Goal: Task Accomplishment & Management: Manage account settings

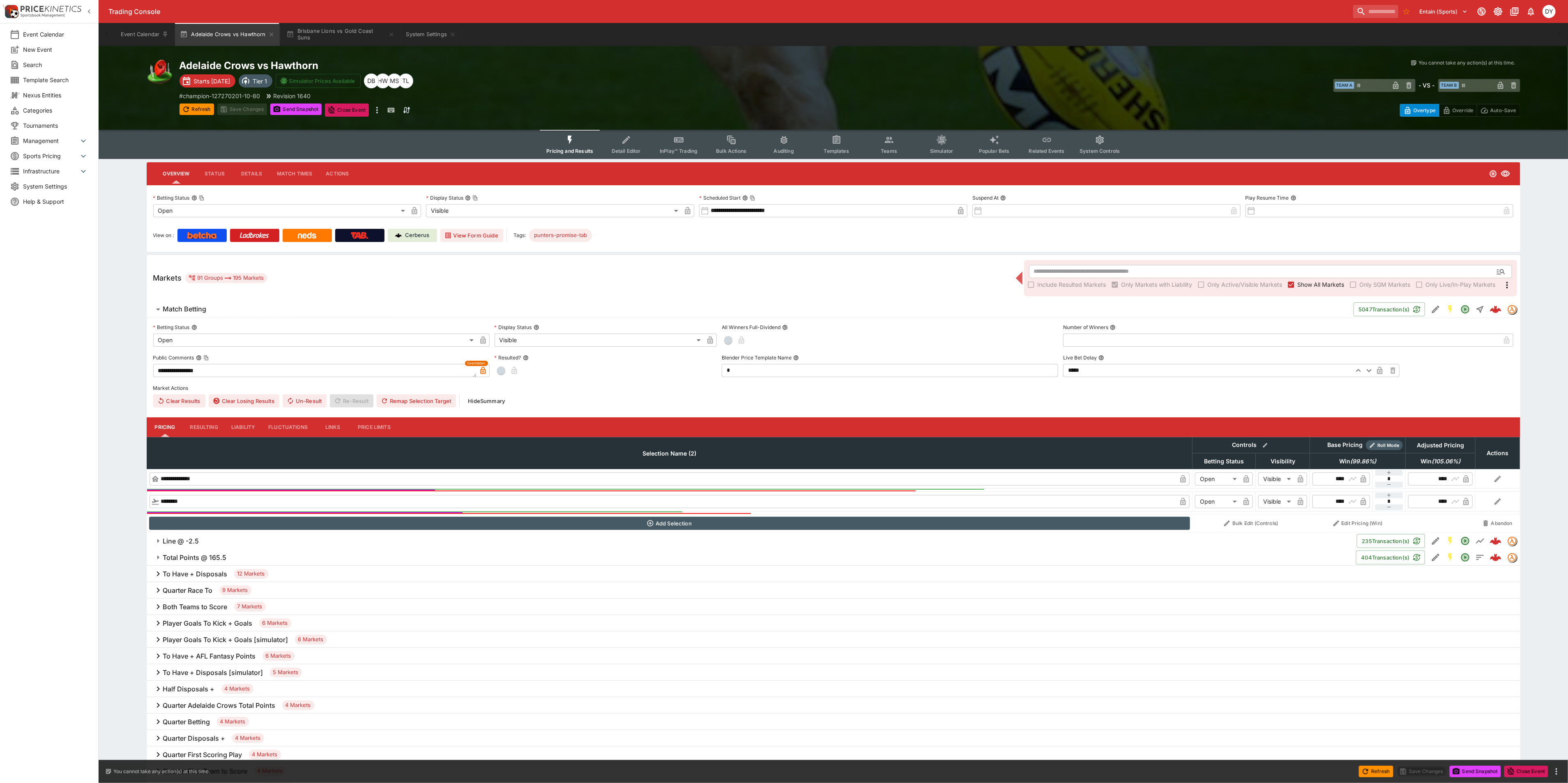
click at [940, 135] on icon "Event type filters" at bounding box center [942, 140] width 11 height 11
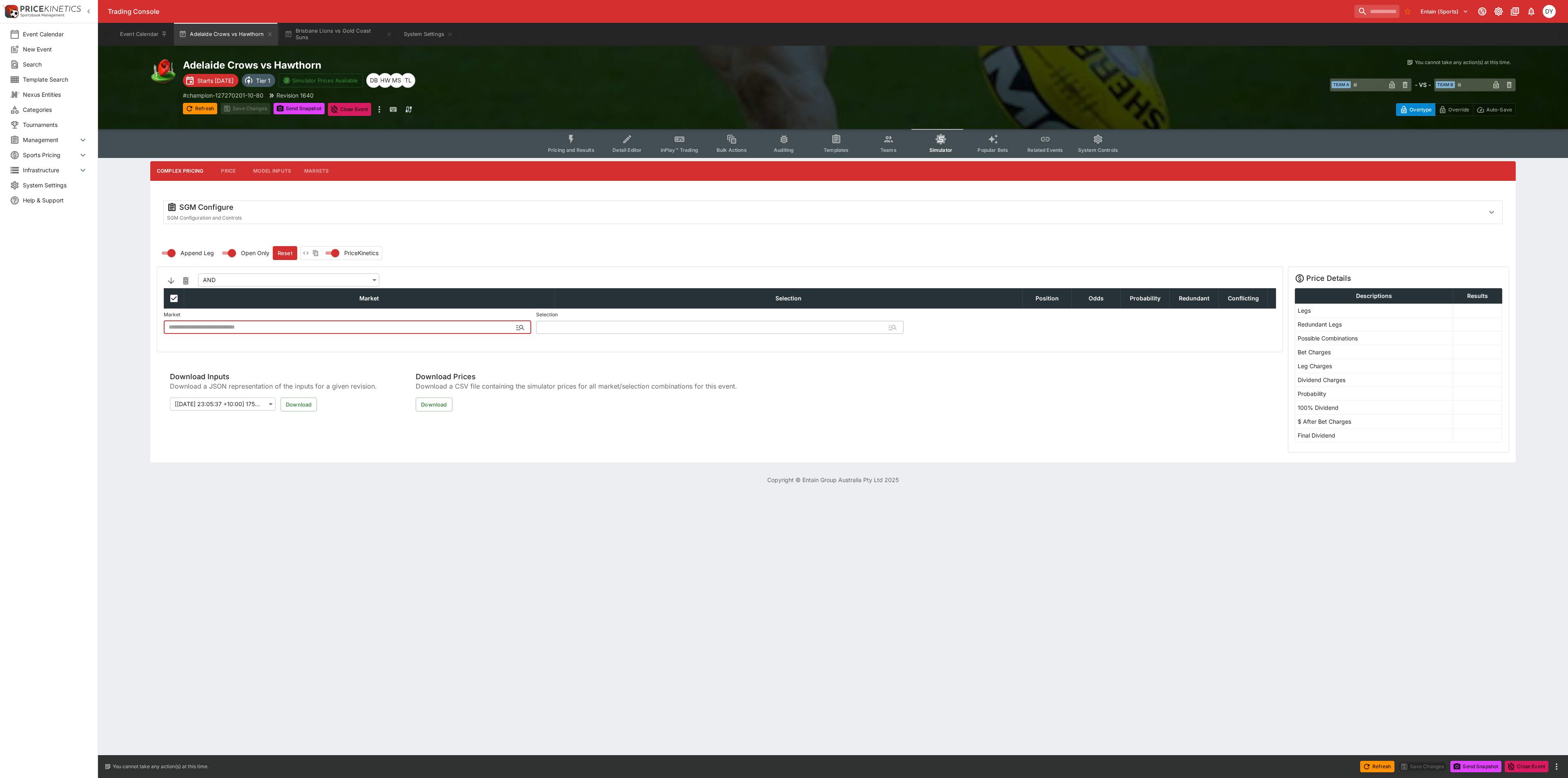
click at [278, 167] on button "Model Inputs" at bounding box center [272, 170] width 51 height 19
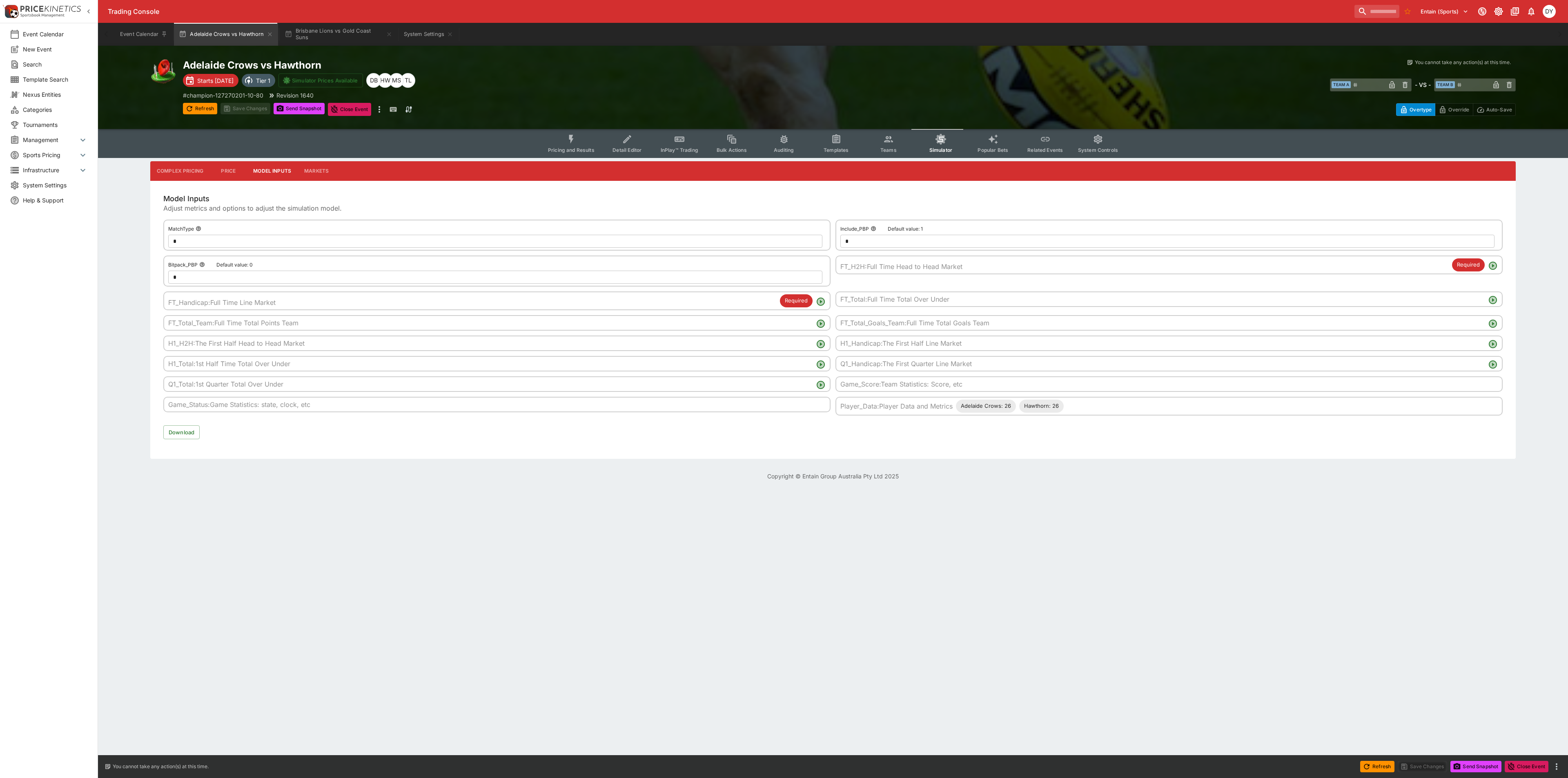
click at [224, 169] on button "Price" at bounding box center [228, 170] width 37 height 19
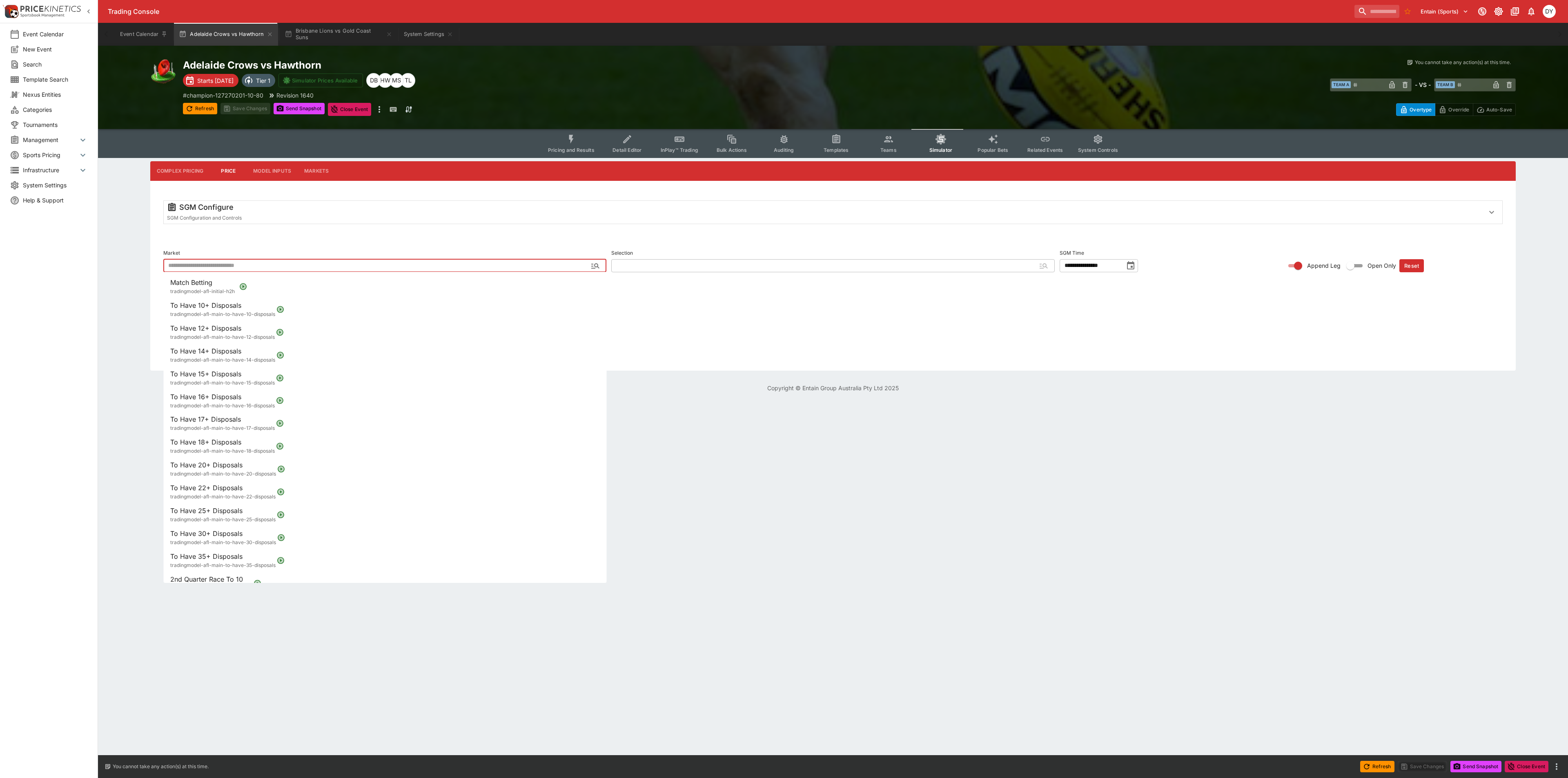
type input "**********"
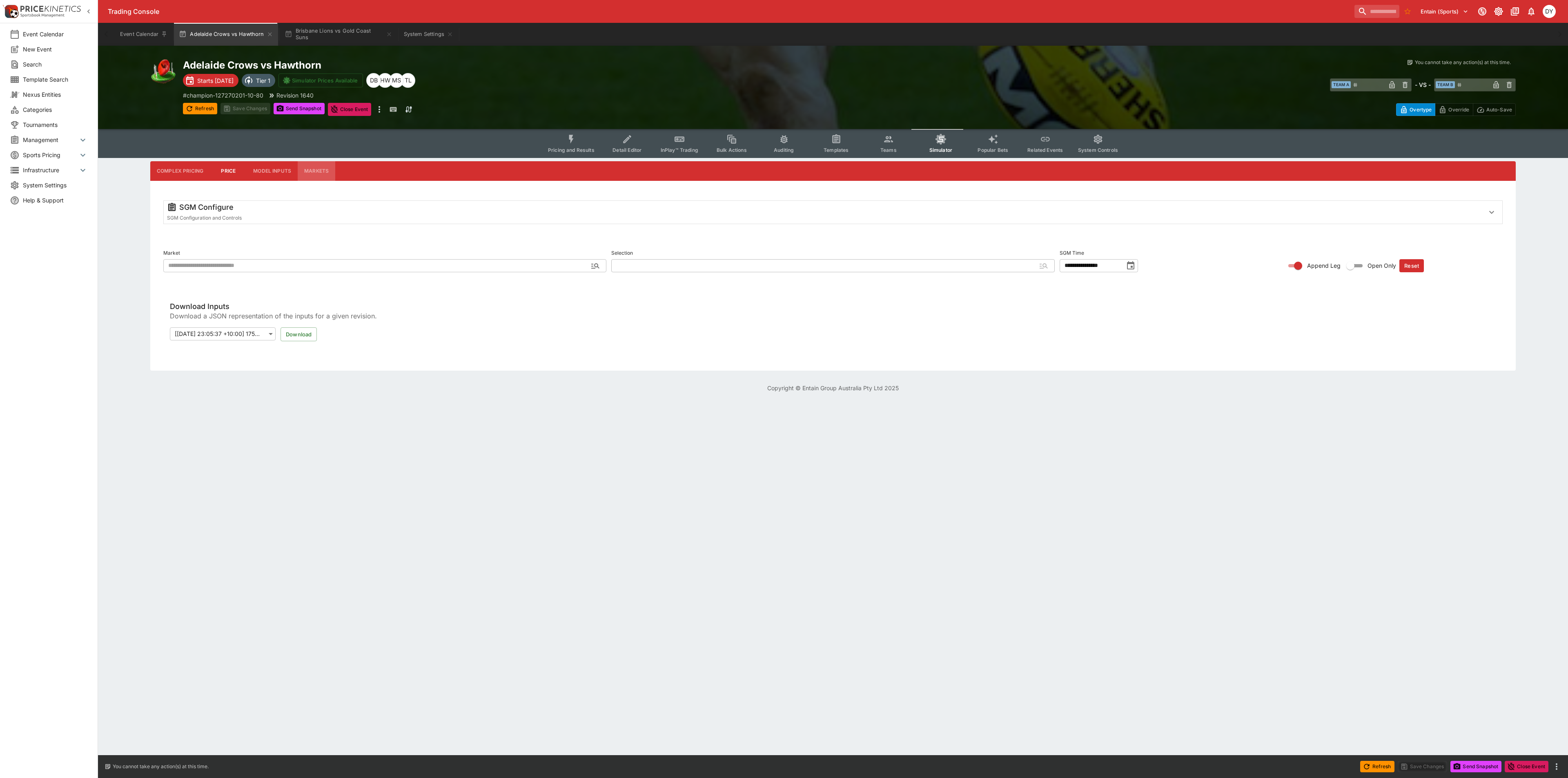
click at [323, 165] on button "Markets" at bounding box center [316, 170] width 38 height 19
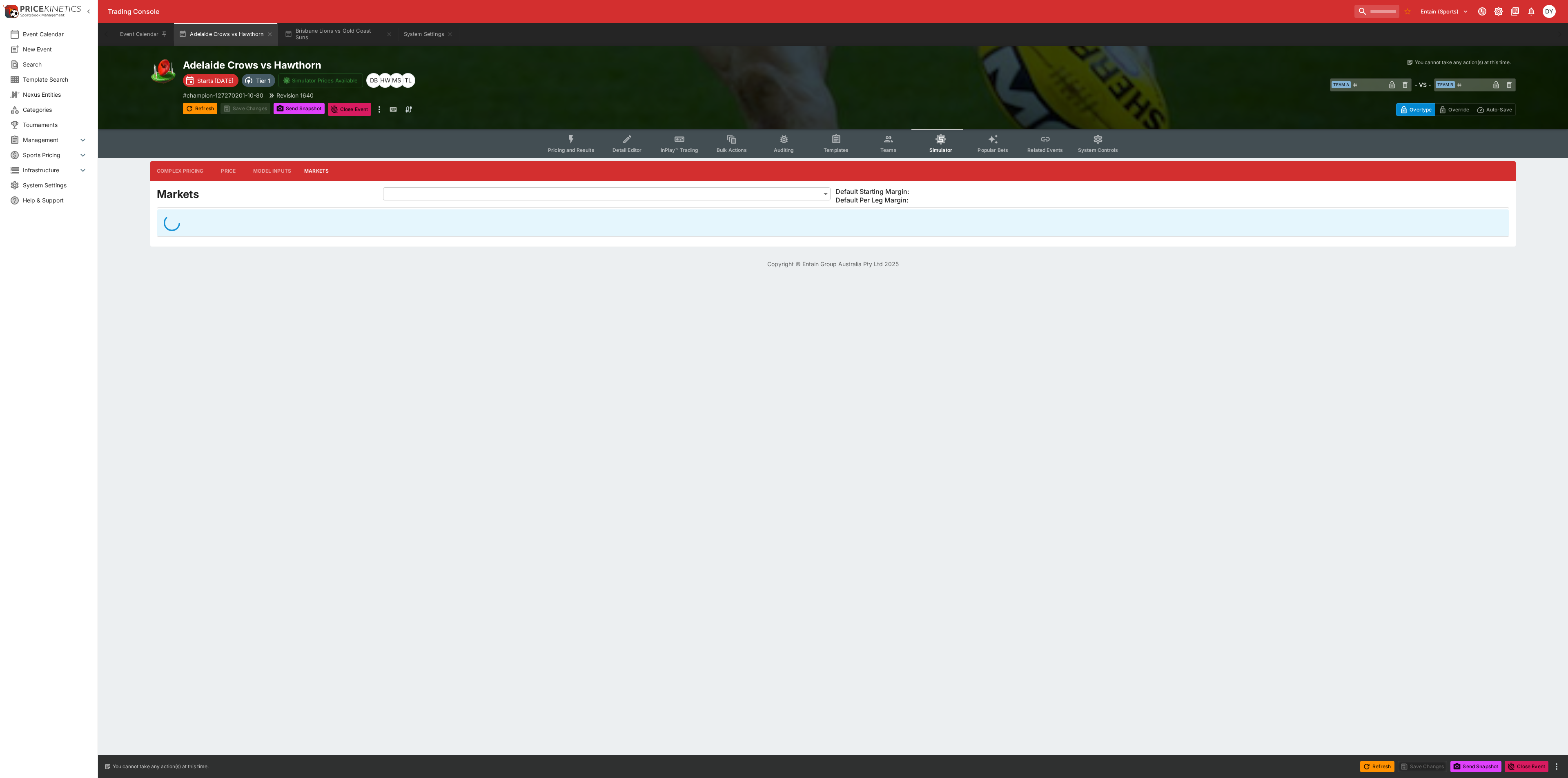
type input "**********"
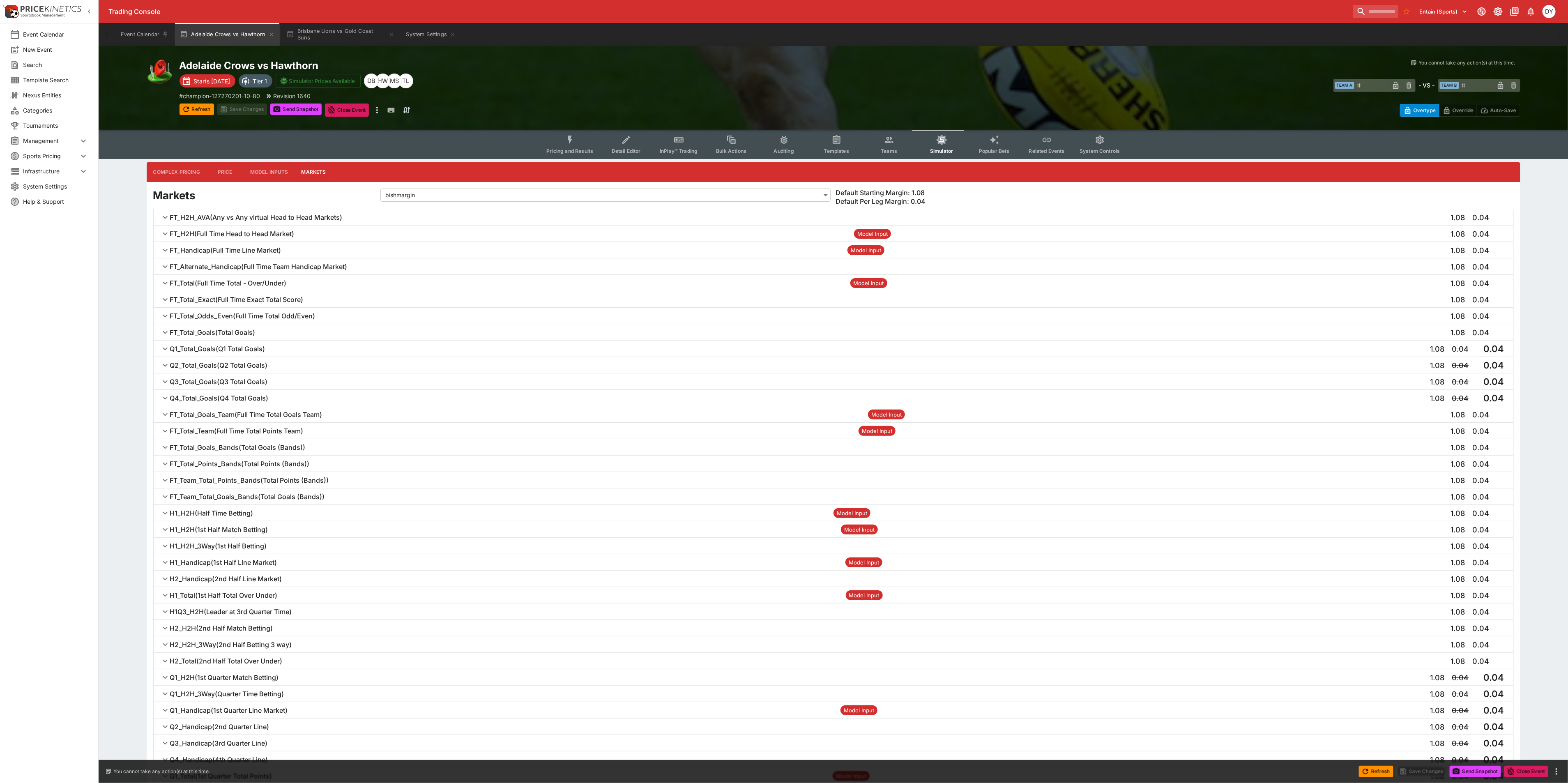
click at [560, 140] on button "Pricing and Results" at bounding box center [570, 144] width 60 height 29
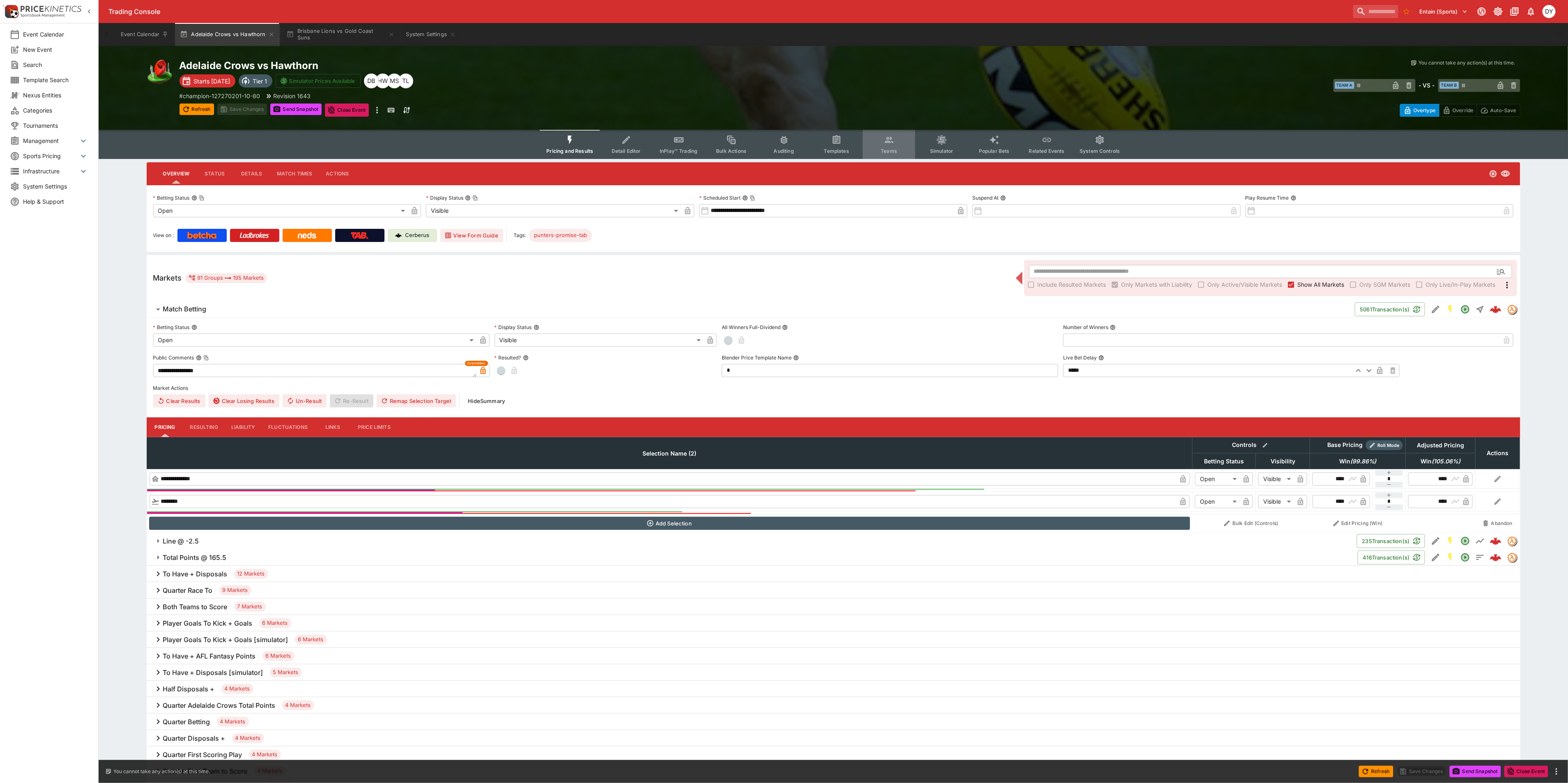
click at [890, 139] on icon "Event type filters" at bounding box center [889, 140] width 8 height 6
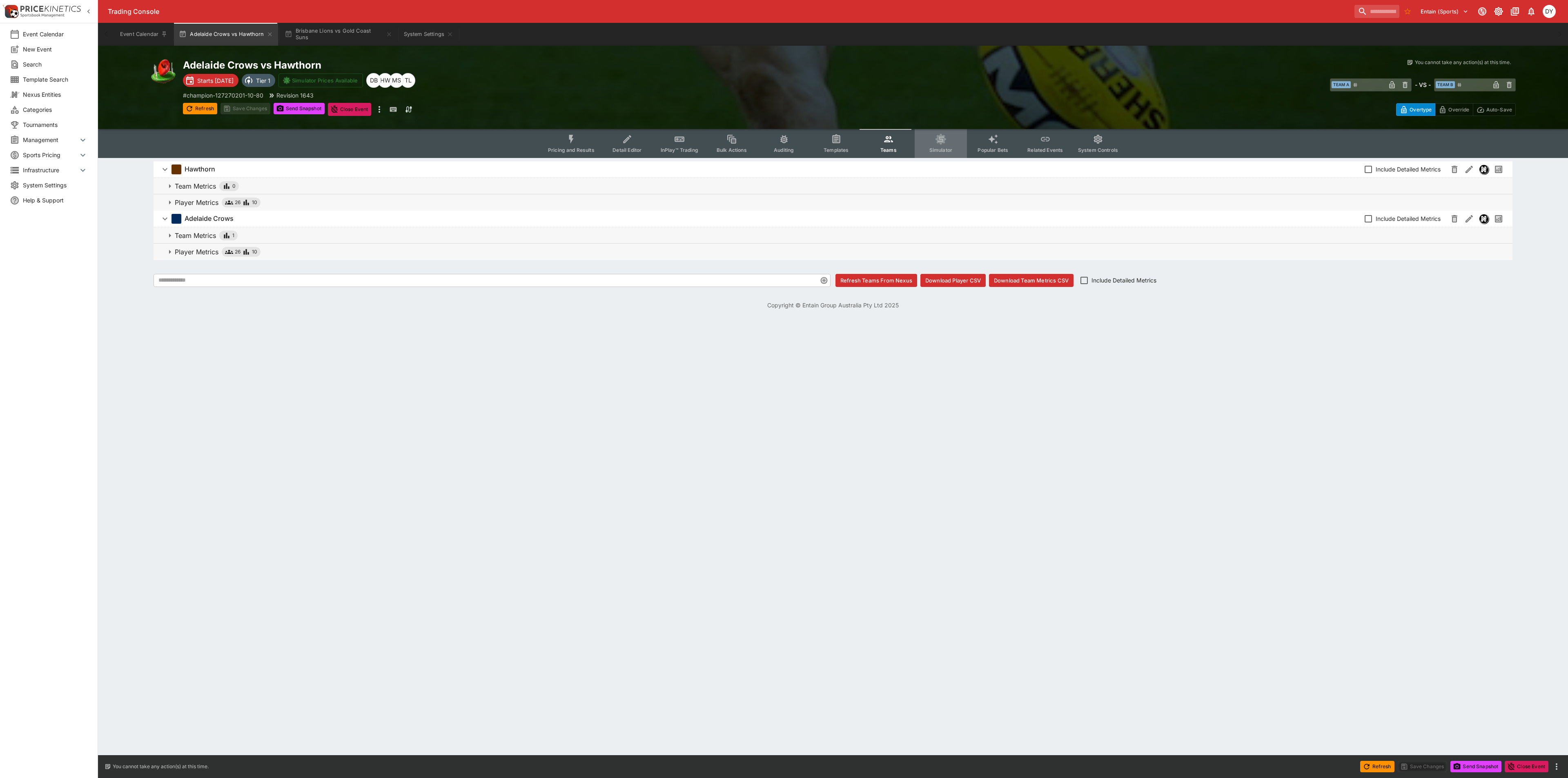
click at [949, 139] on button "Simulator" at bounding box center [941, 143] width 52 height 29
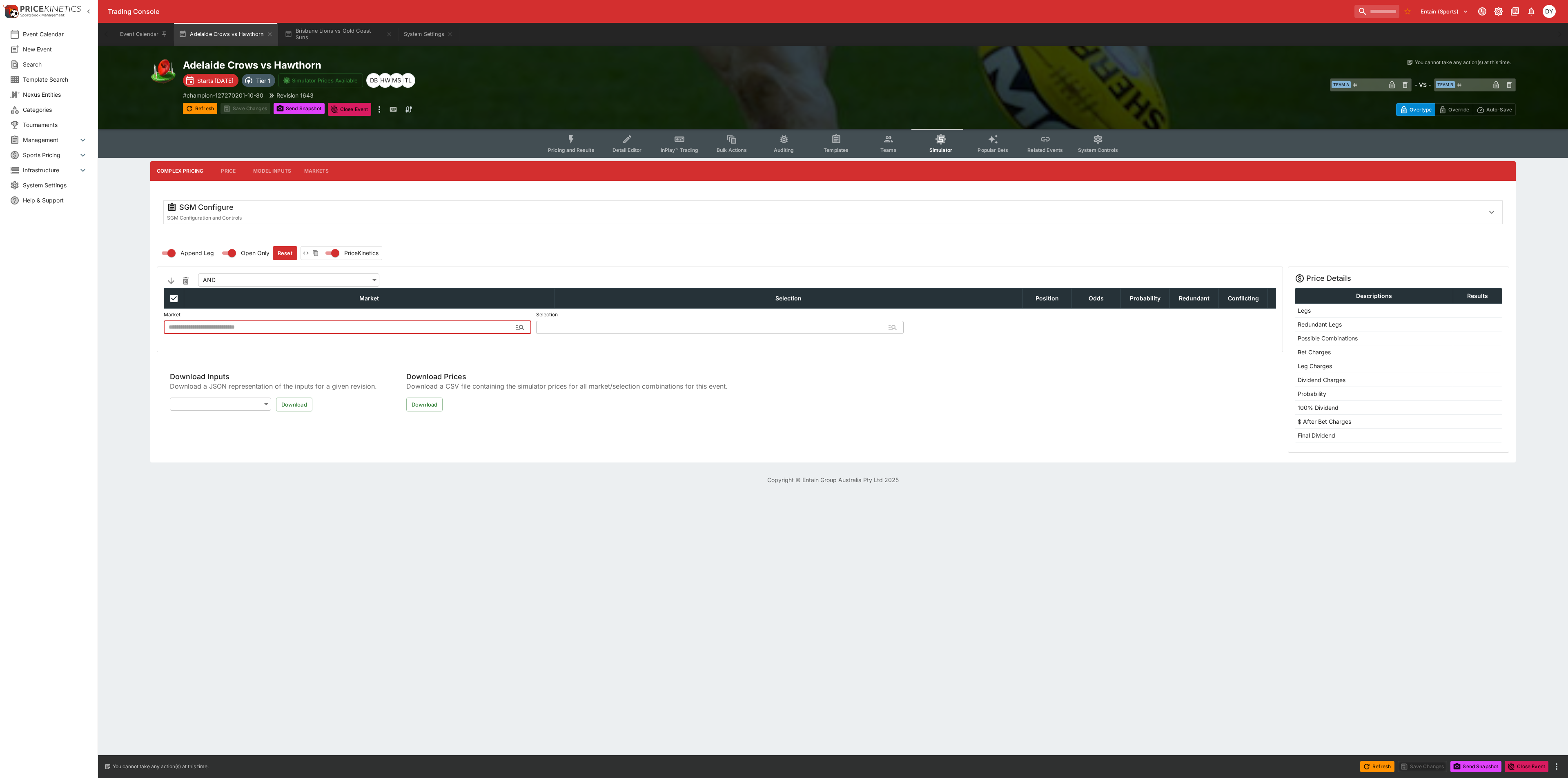
type input "**********"
click at [315, 167] on button "Markets" at bounding box center [316, 170] width 38 height 19
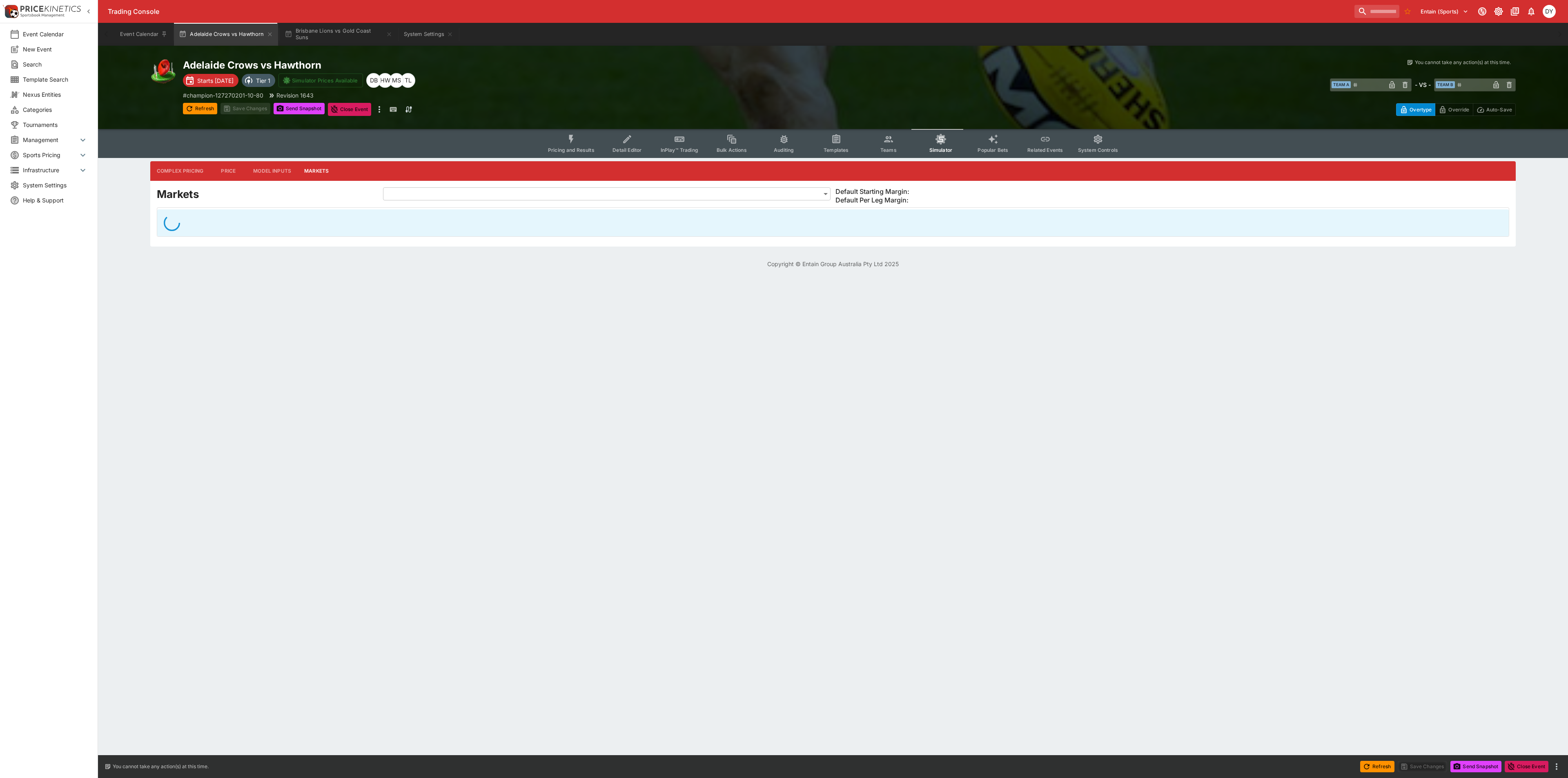
type input "**********"
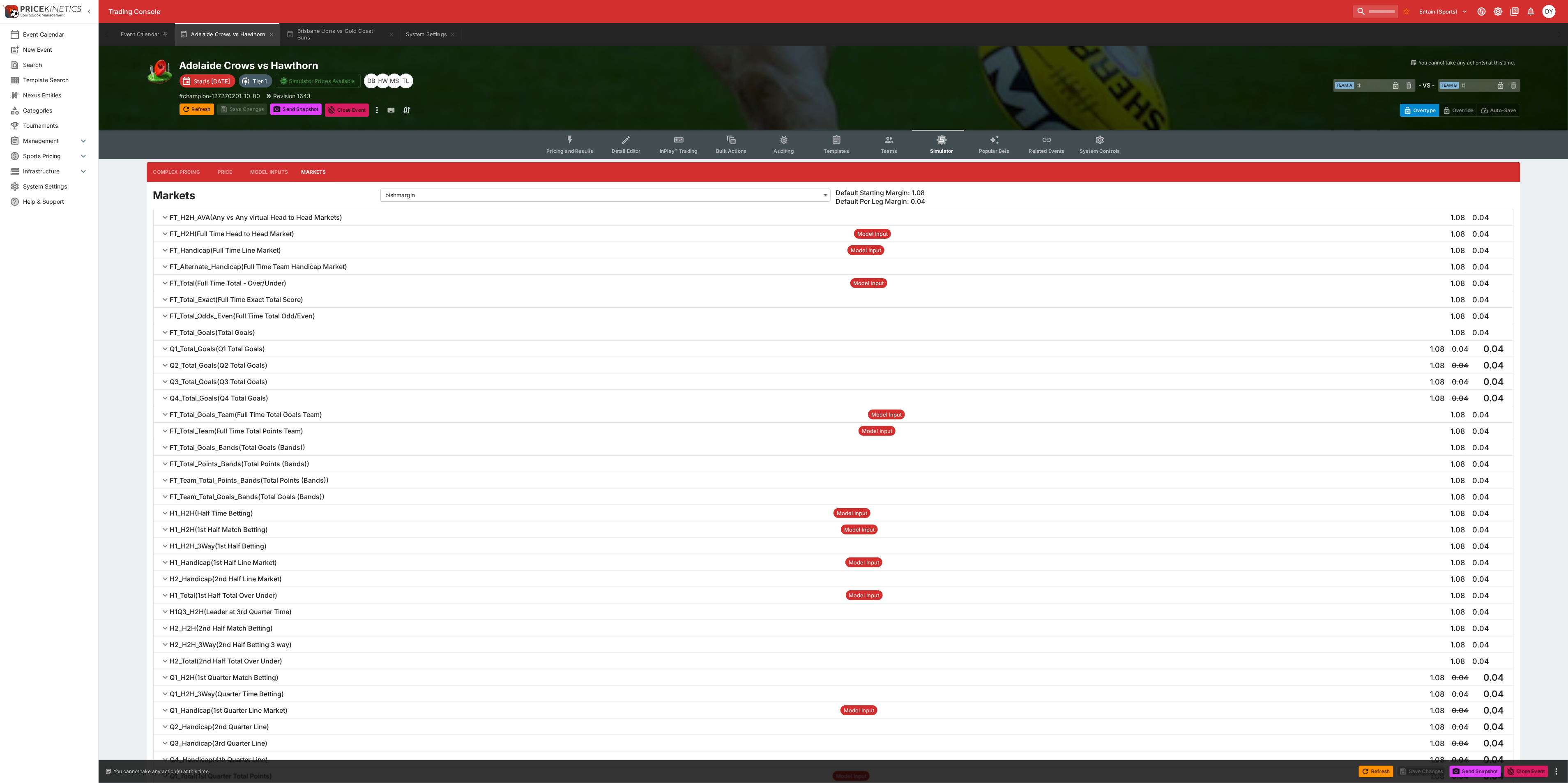
click at [225, 232] on h6 "FT_H2H ( Full Time Head to Head Market )" at bounding box center [232, 234] width 125 height 8
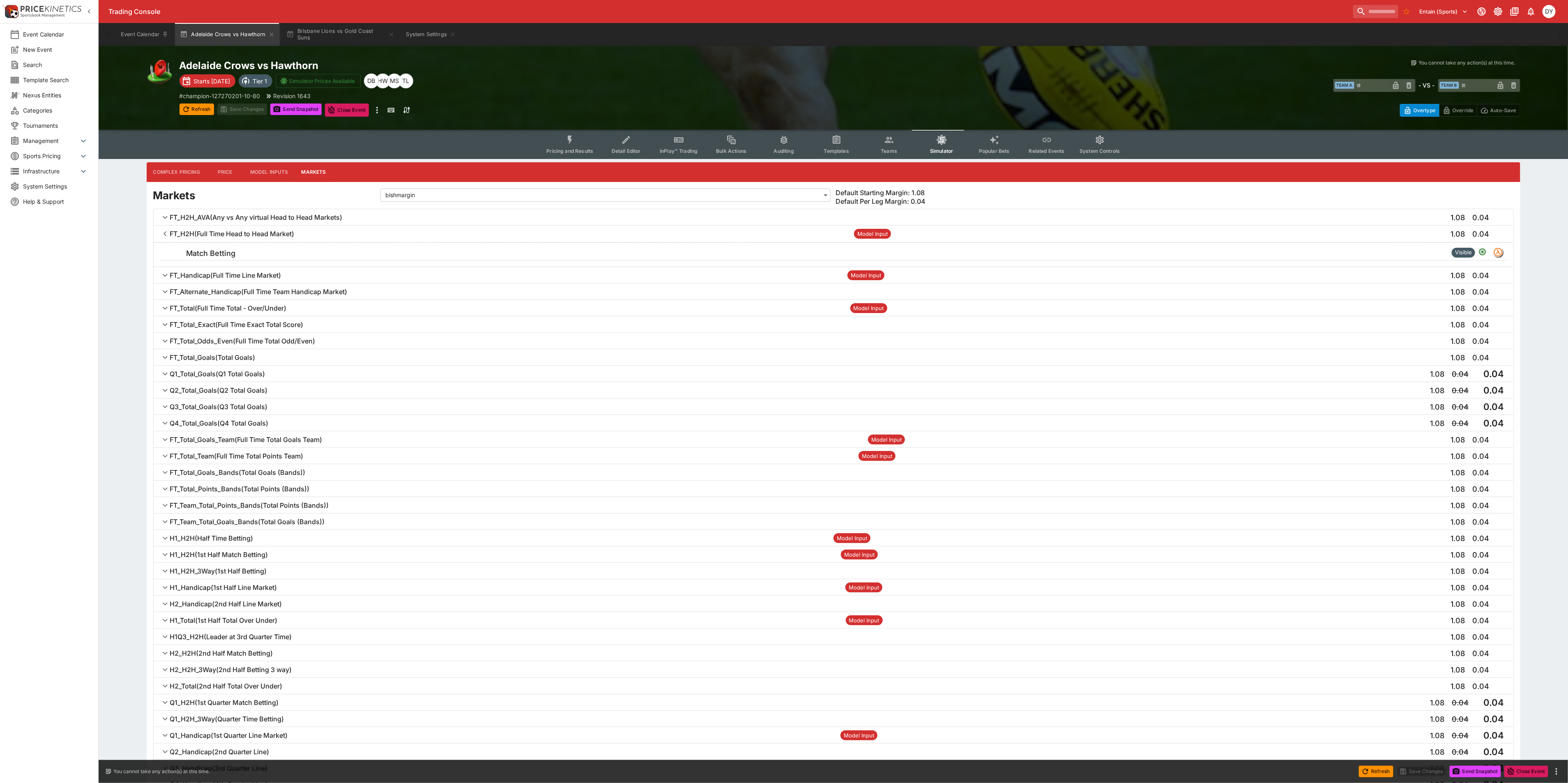
click at [242, 231] on h6 "FT_H2H ( Full Time Head to Head Market )" at bounding box center [232, 234] width 125 height 8
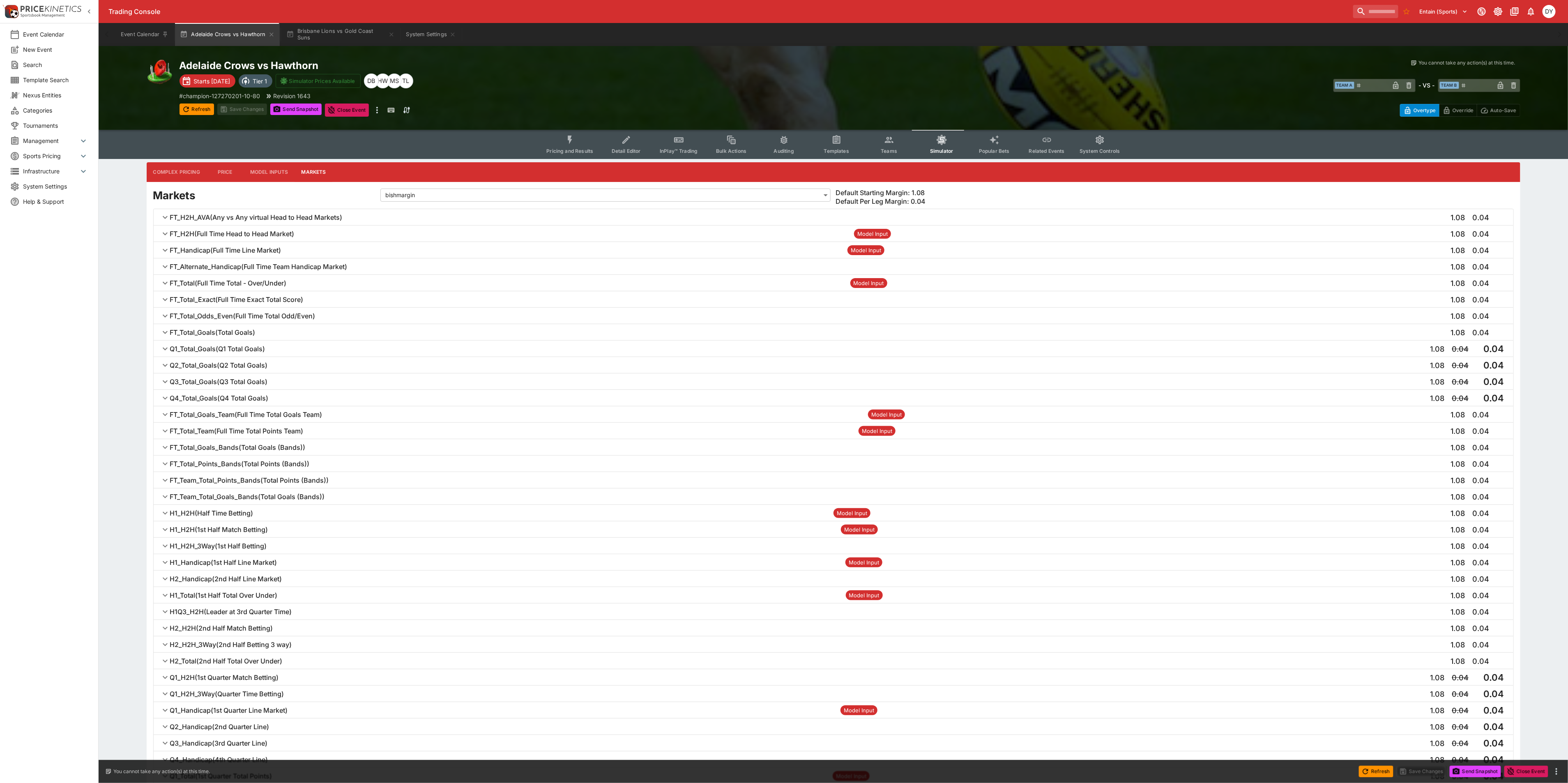
click at [244, 282] on h6 "FT_Total ( Full Time Total - Over/Under )" at bounding box center [229, 283] width 117 height 8
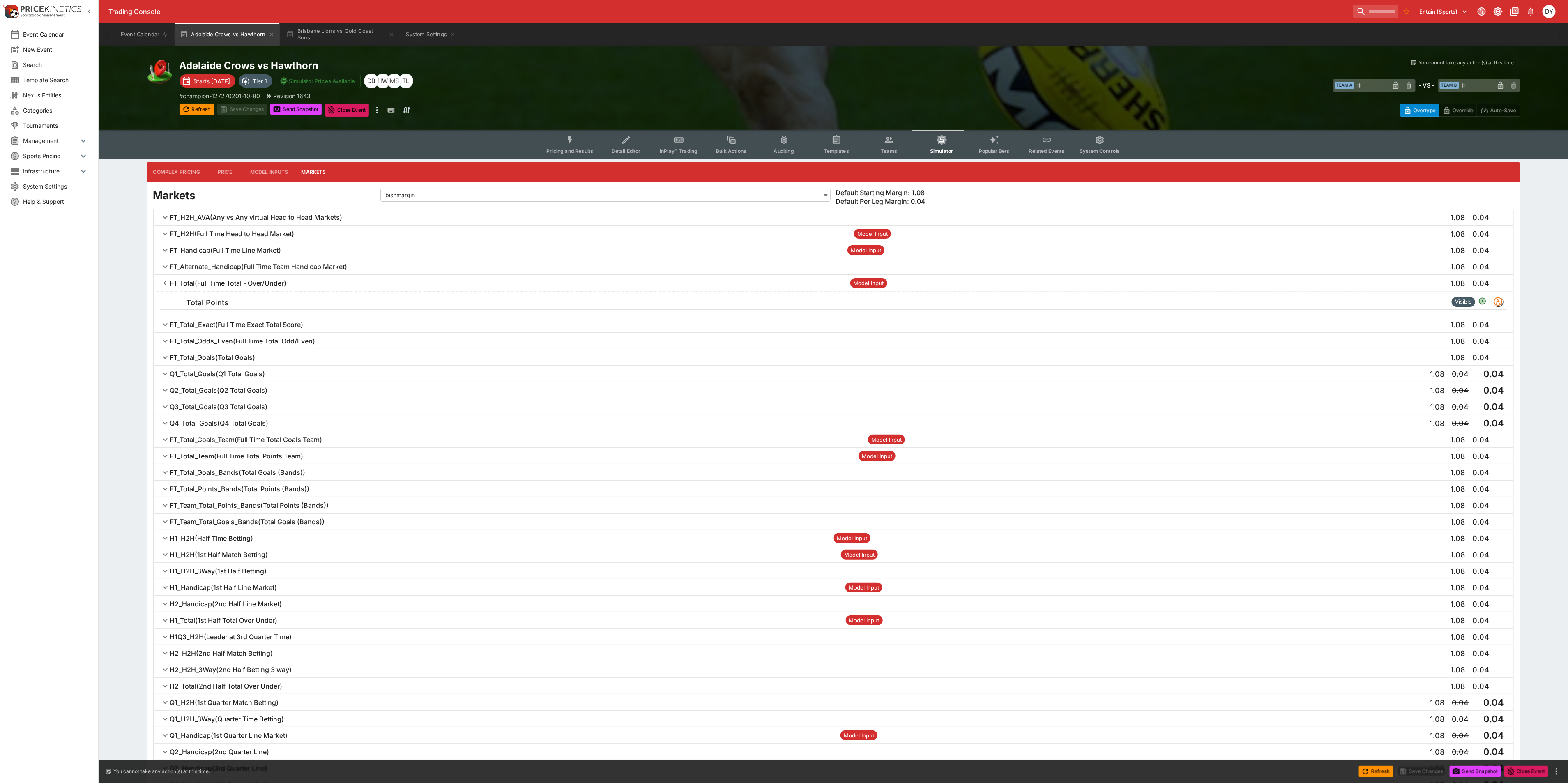
click at [232, 282] on h6 "FT_Total ( Full Time Total - Over/Under )" at bounding box center [229, 283] width 117 height 8
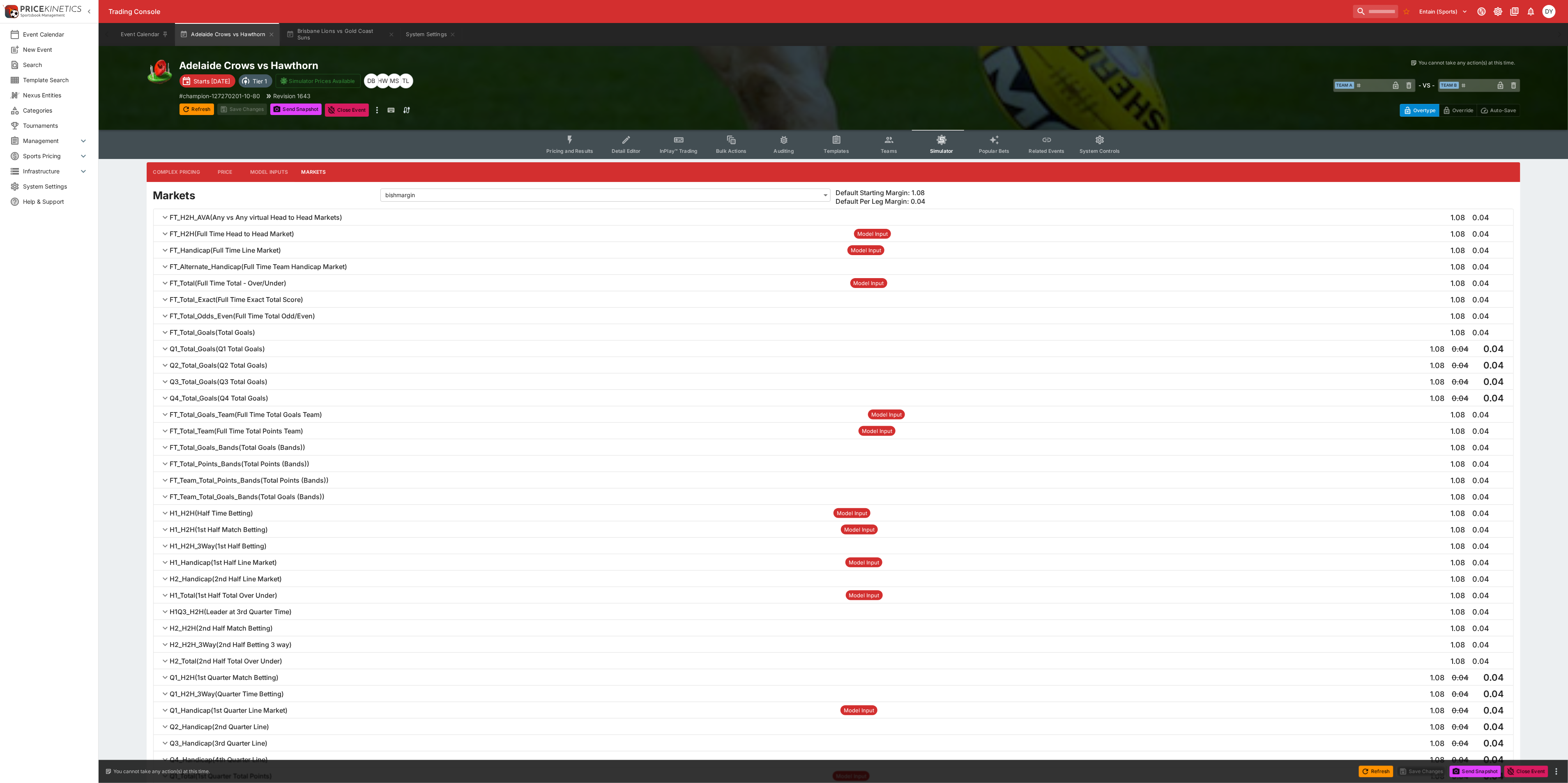
click at [581, 137] on button "Pricing and Results" at bounding box center [570, 144] width 60 height 29
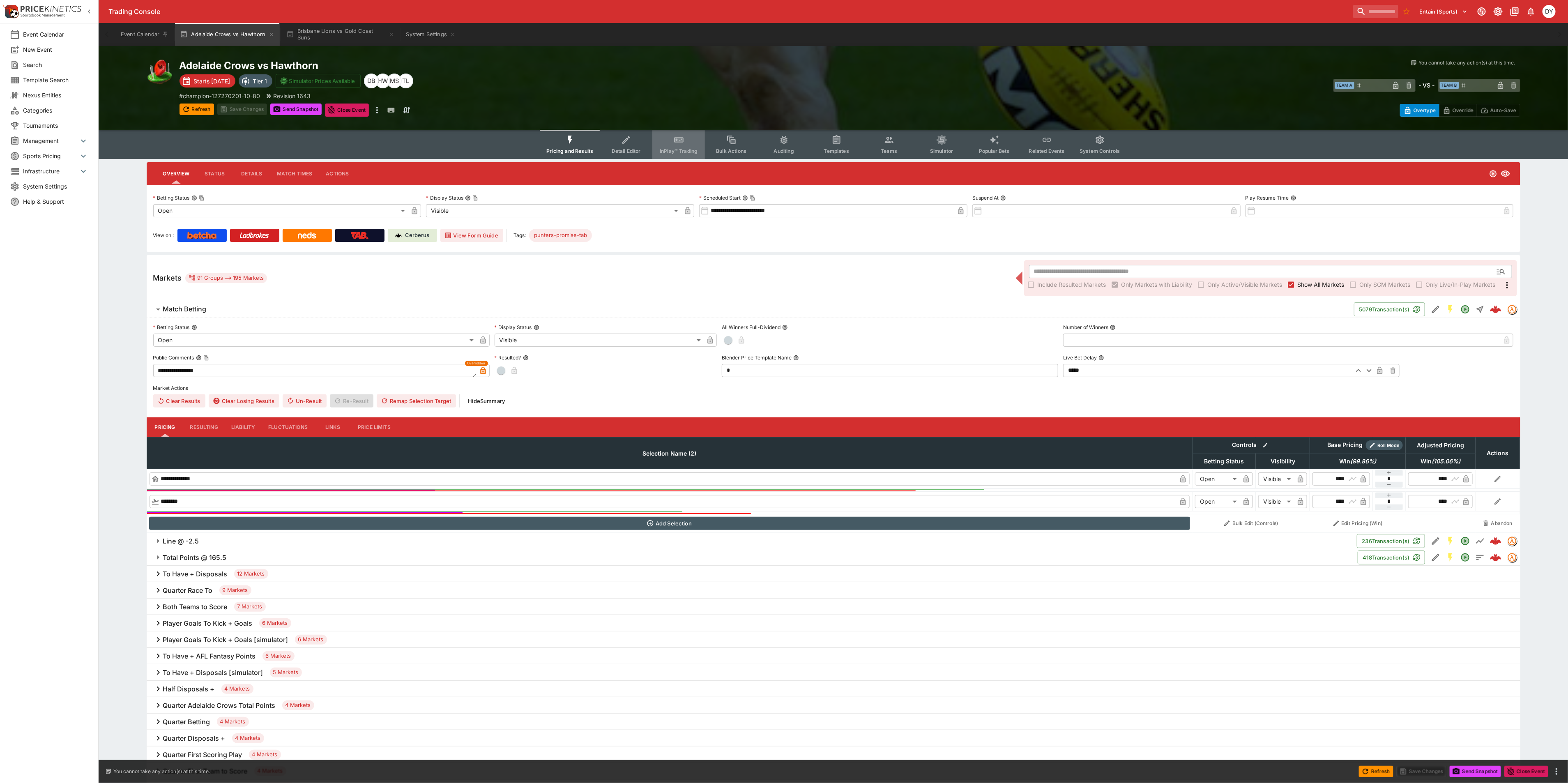
click at [672, 137] on button "InPlay™ Trading" at bounding box center [678, 144] width 53 height 29
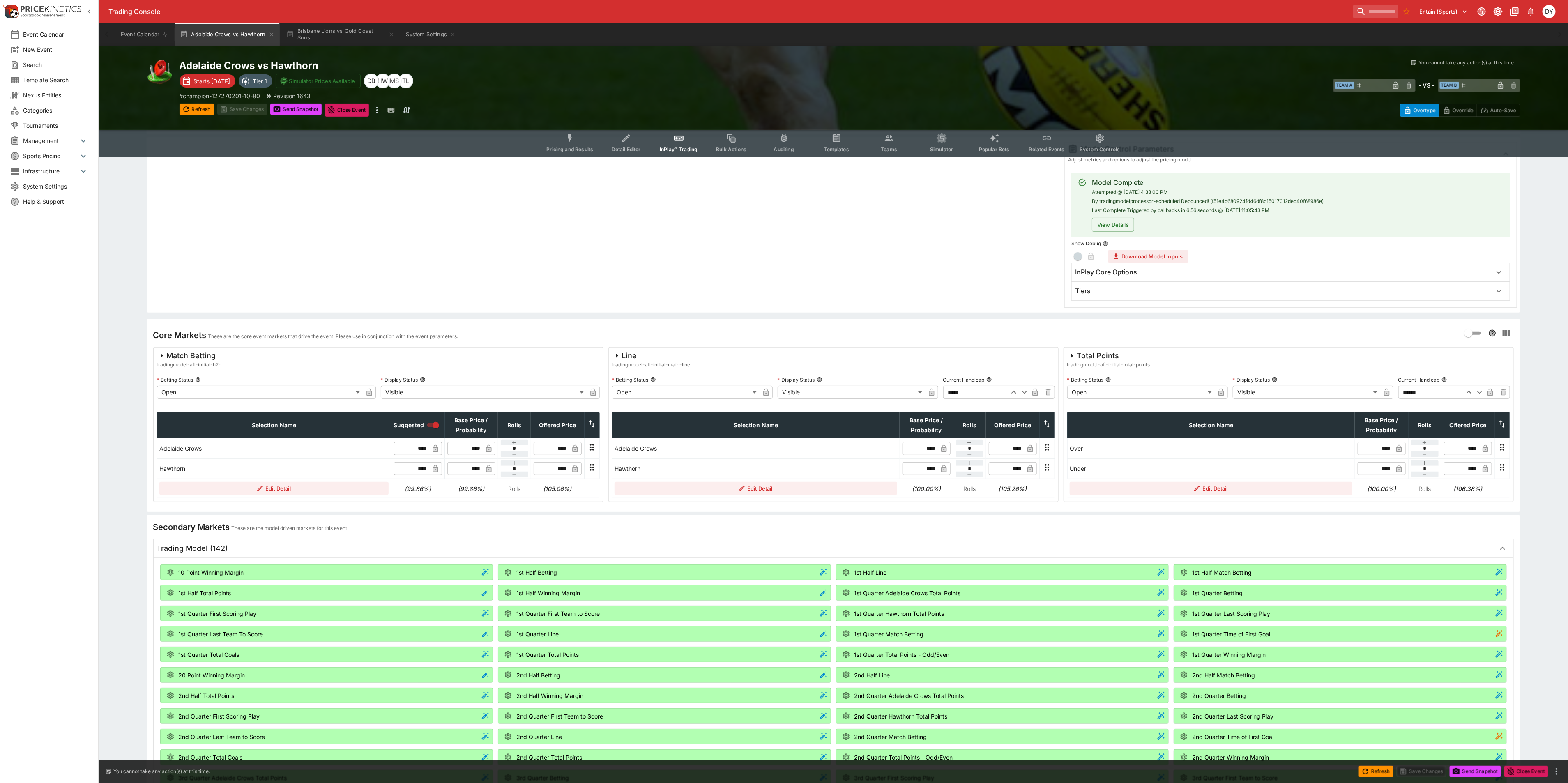
scroll to position [123, 0]
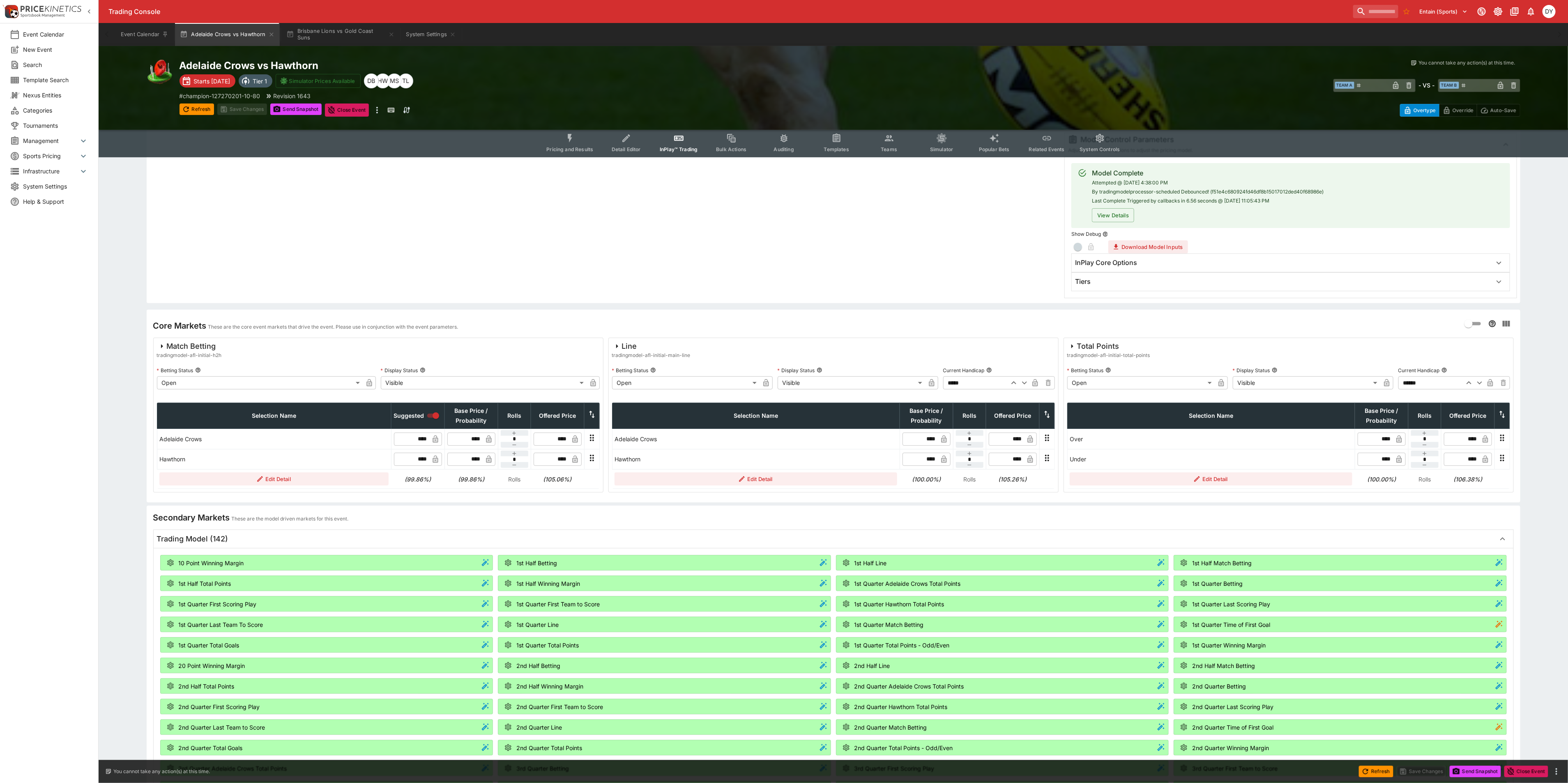
click at [1016, 383] on icon "button" at bounding box center [1014, 383] width 10 height 10
type input "*****"
click at [249, 106] on button "Save Changes" at bounding box center [242, 109] width 50 height 12
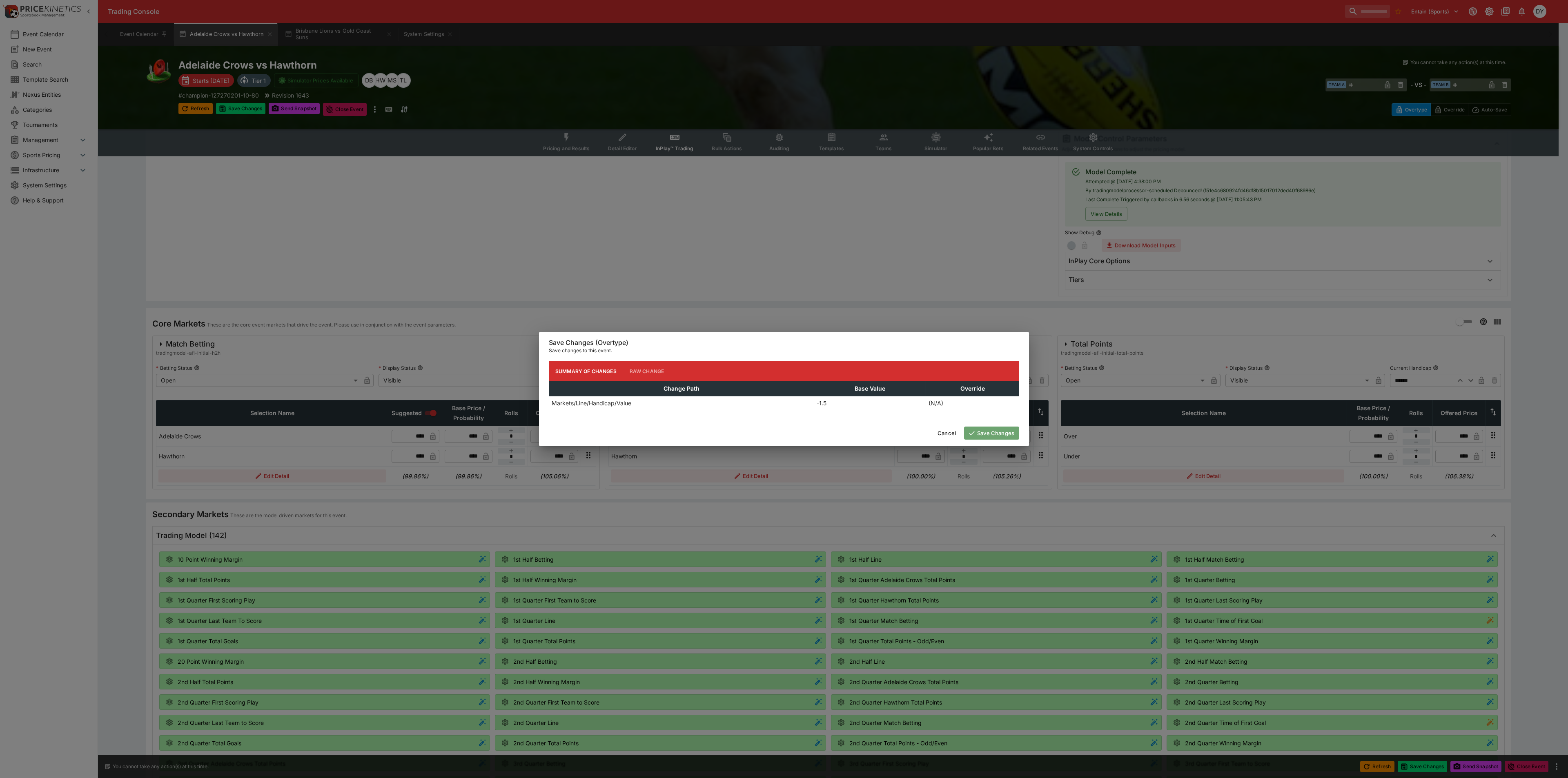
click at [991, 432] on button "Save Changes" at bounding box center [991, 433] width 55 height 13
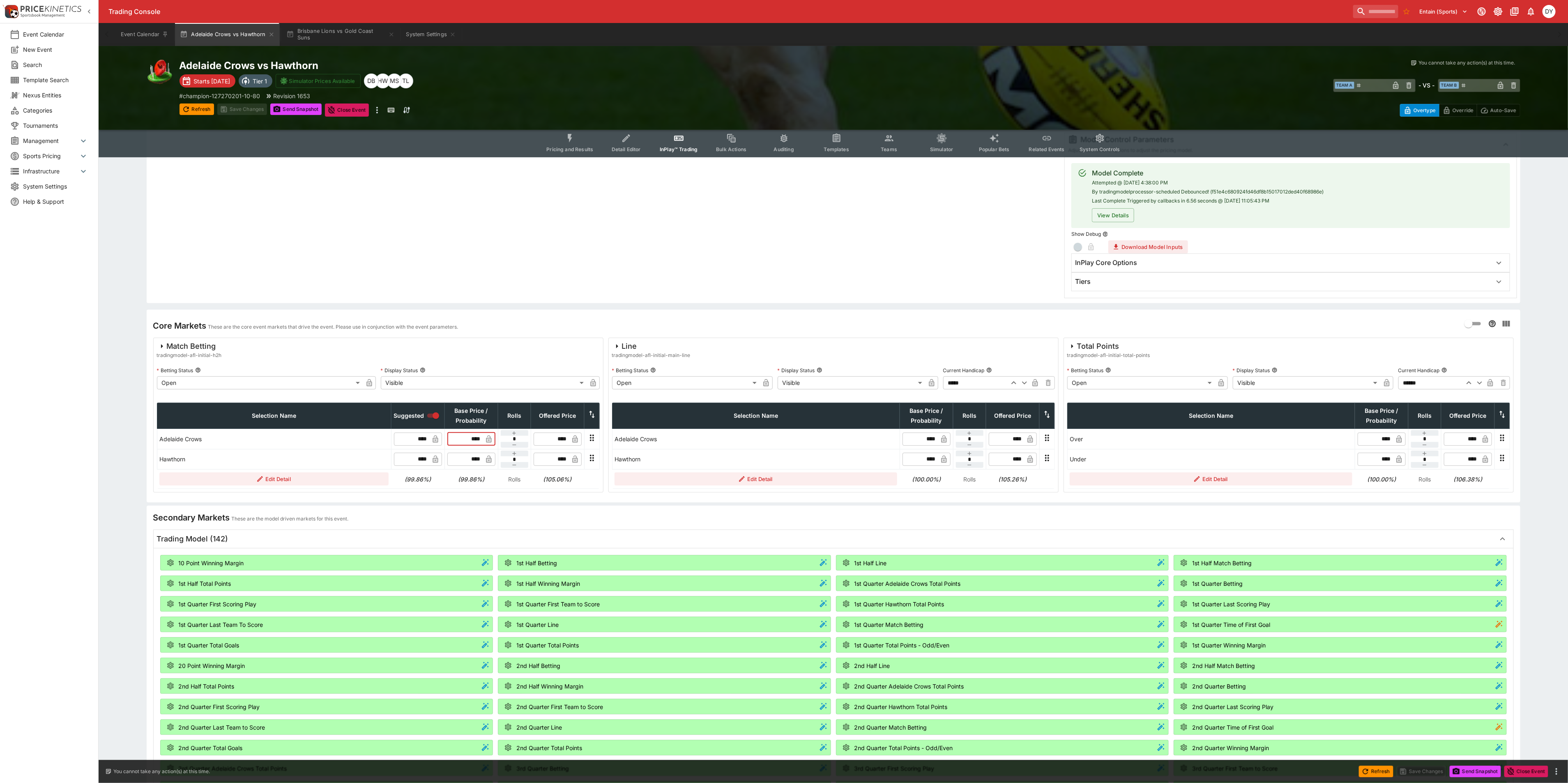
click at [478, 440] on input "****" at bounding box center [470, 439] width 25 height 14
type input "****"
click at [480, 461] on input "****" at bounding box center [470, 460] width 25 height 14
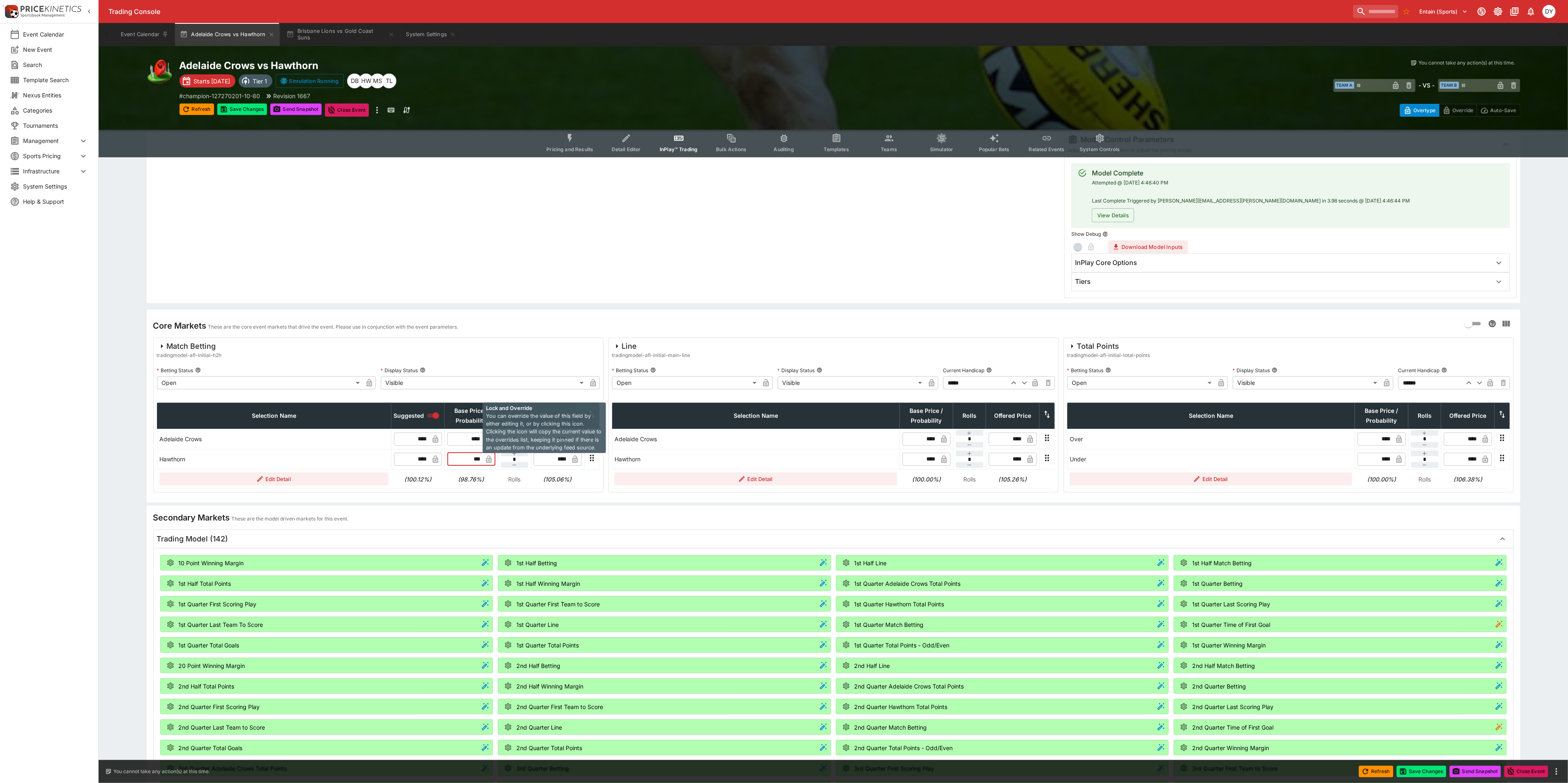
type input "****"
click at [247, 109] on button "Save Changes" at bounding box center [242, 109] width 50 height 12
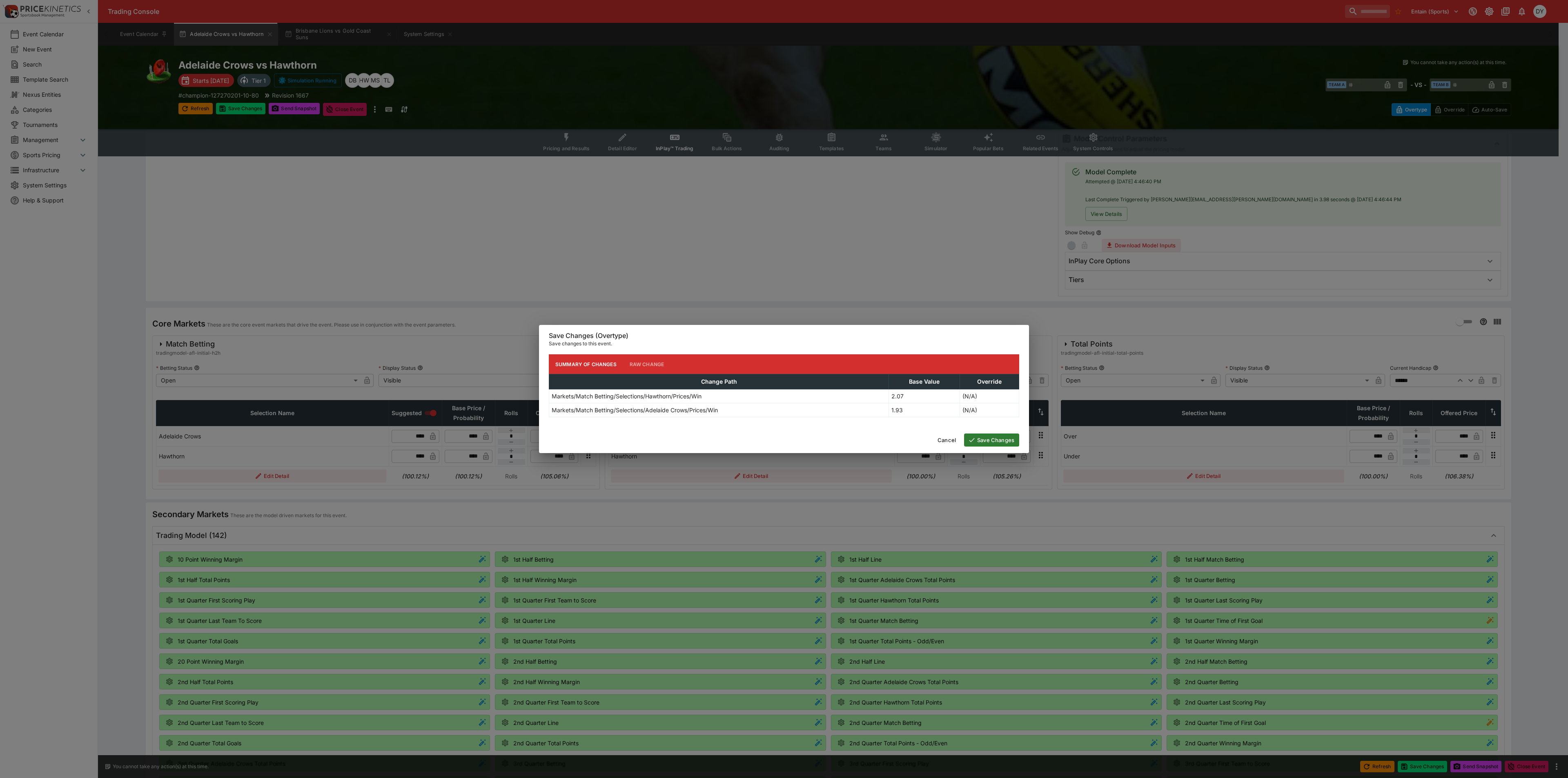
click at [995, 438] on button "Save Changes" at bounding box center [991, 440] width 55 height 13
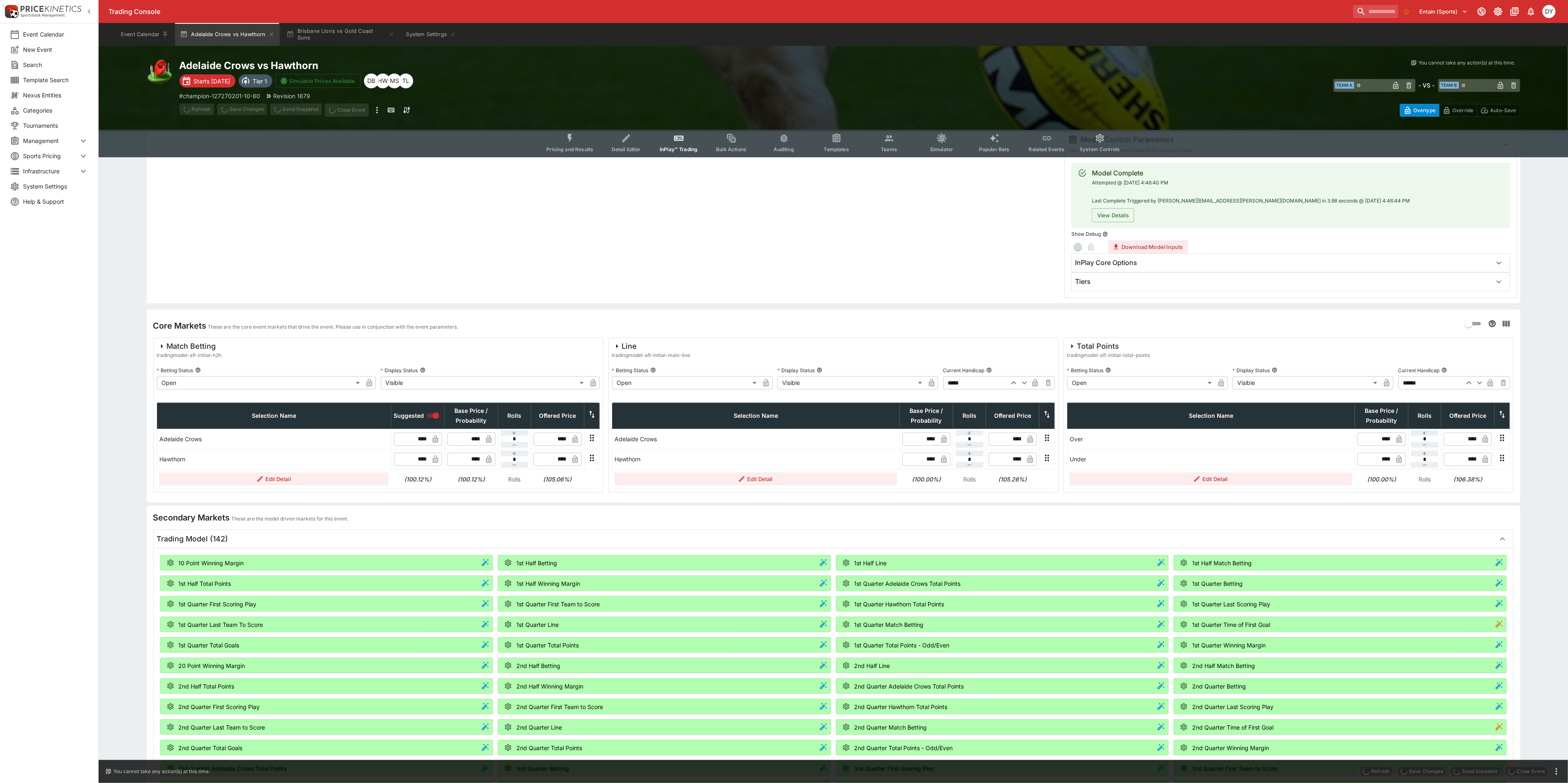
type input "****"
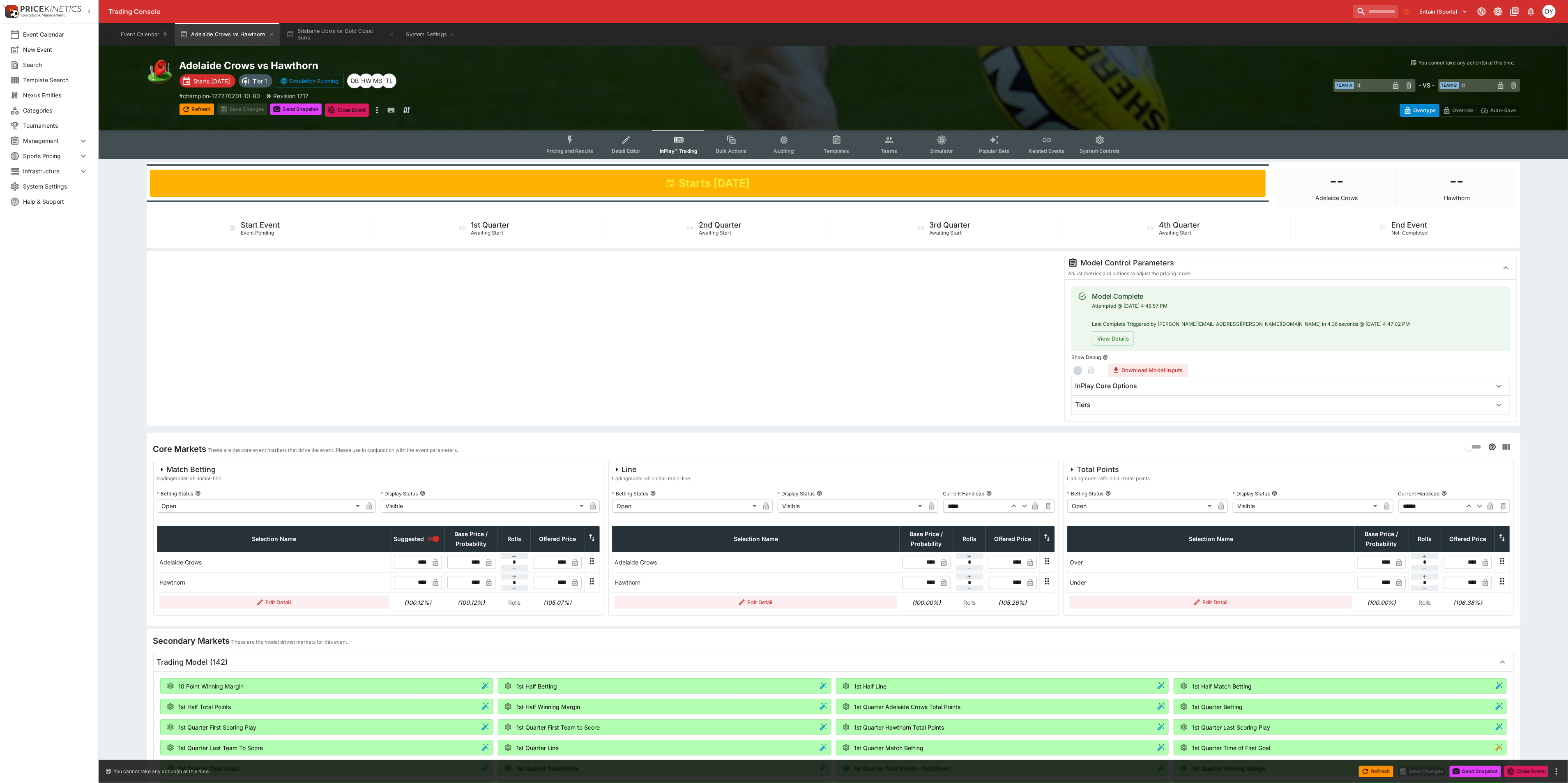
drag, startPoint x: 1469, startPoint y: 507, endPoint x: 1453, endPoint y: 498, distance: 18.4
click at [1469, 507] on icon "button" at bounding box center [1470, 506] width 10 height 10
type input "******"
click at [251, 108] on button "Save Changes" at bounding box center [242, 109] width 50 height 12
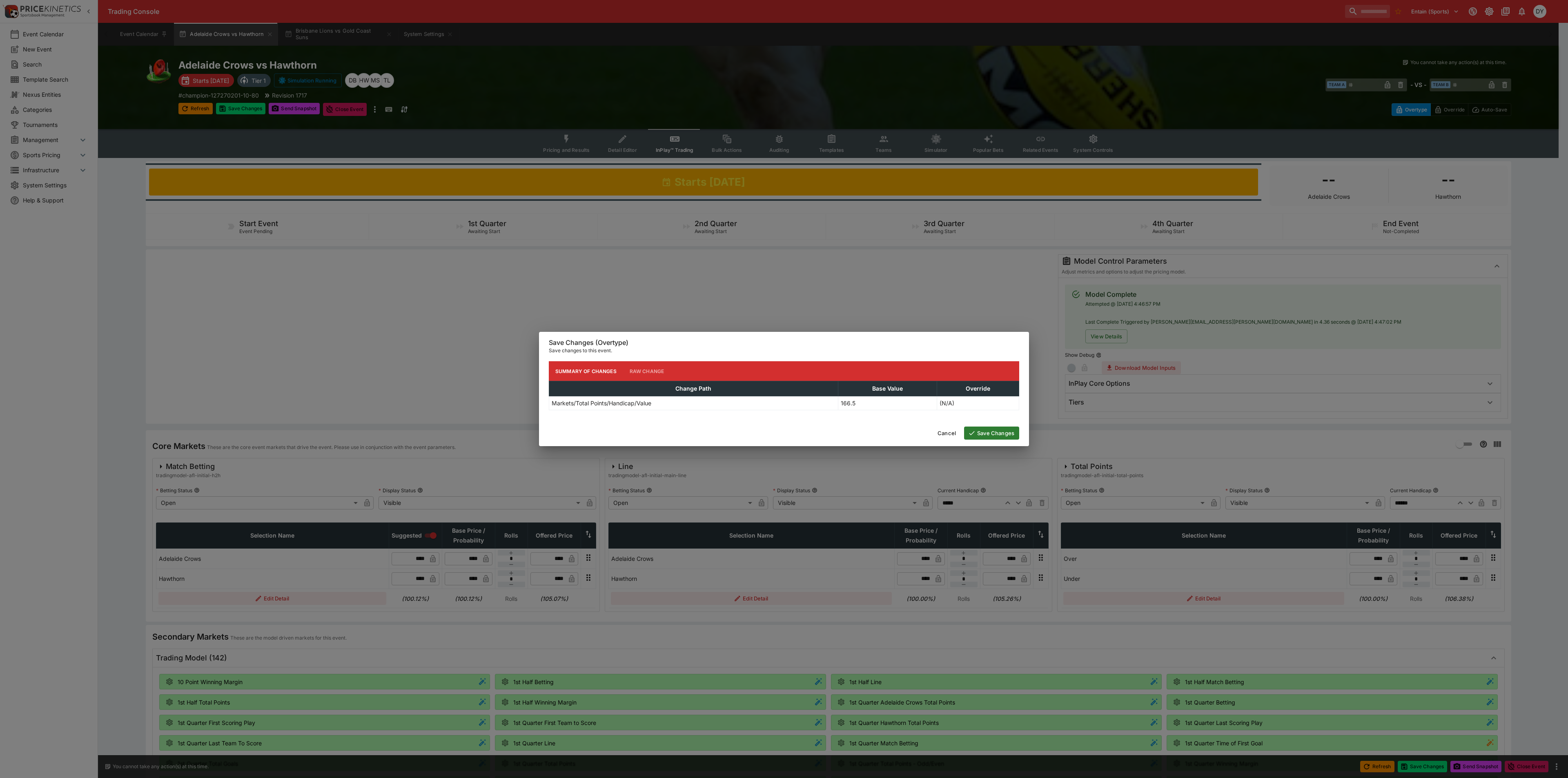
click at [987, 432] on button "Save Changes" at bounding box center [991, 433] width 55 height 13
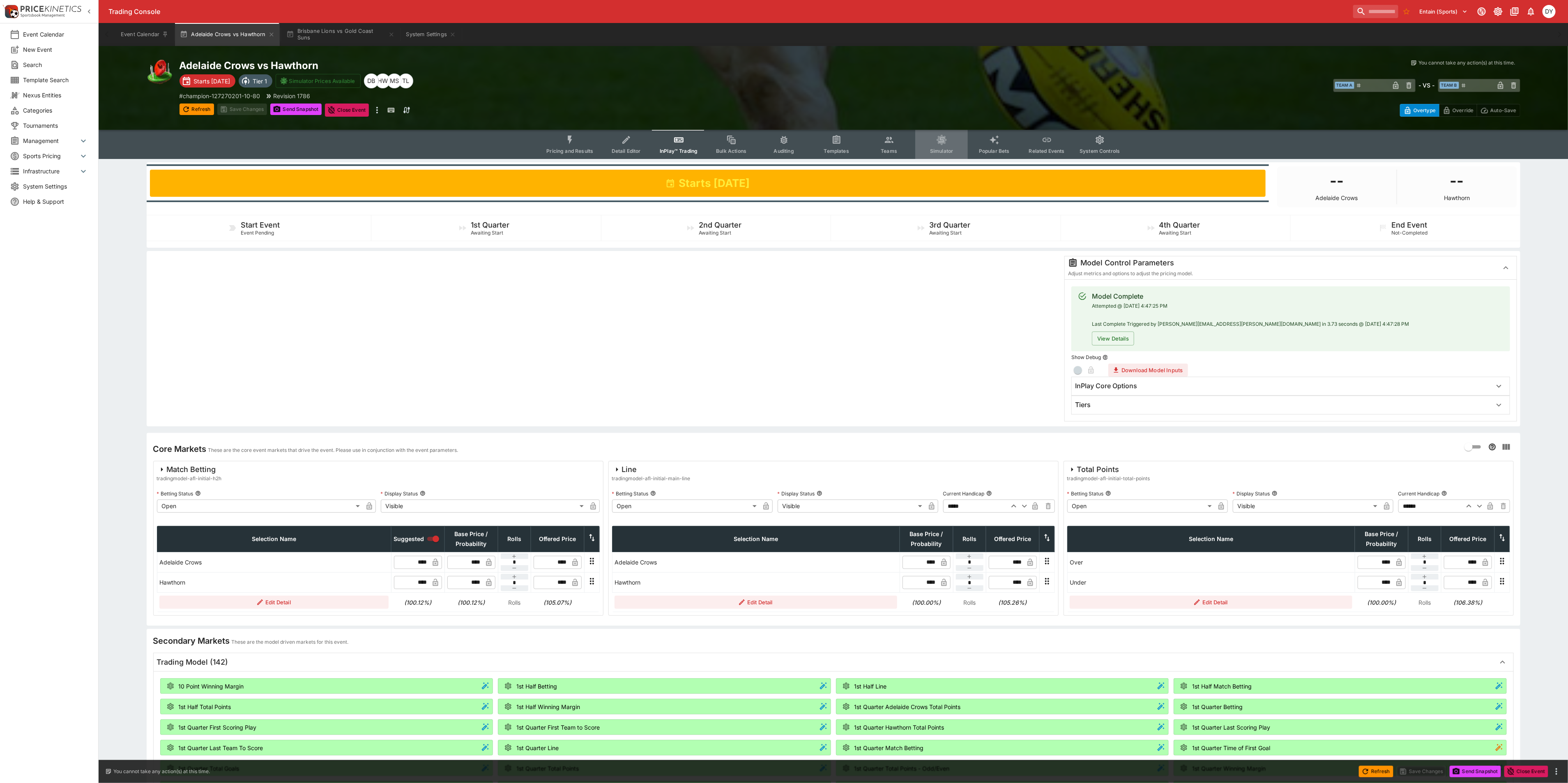
click at [932, 141] on button "Simulator" at bounding box center [941, 144] width 53 height 29
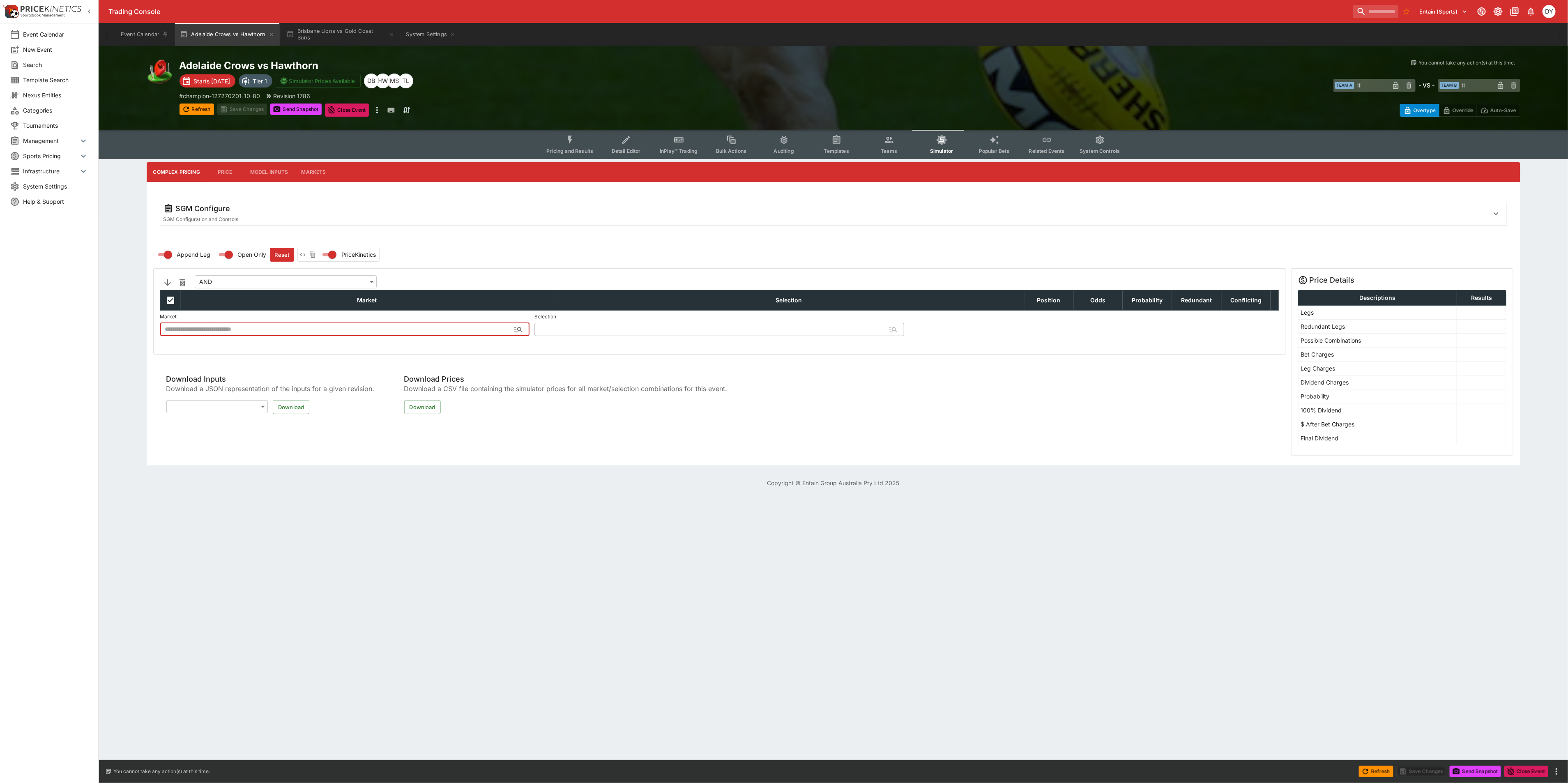
type input "**********"
click at [318, 174] on button "Markets" at bounding box center [318, 171] width 38 height 20
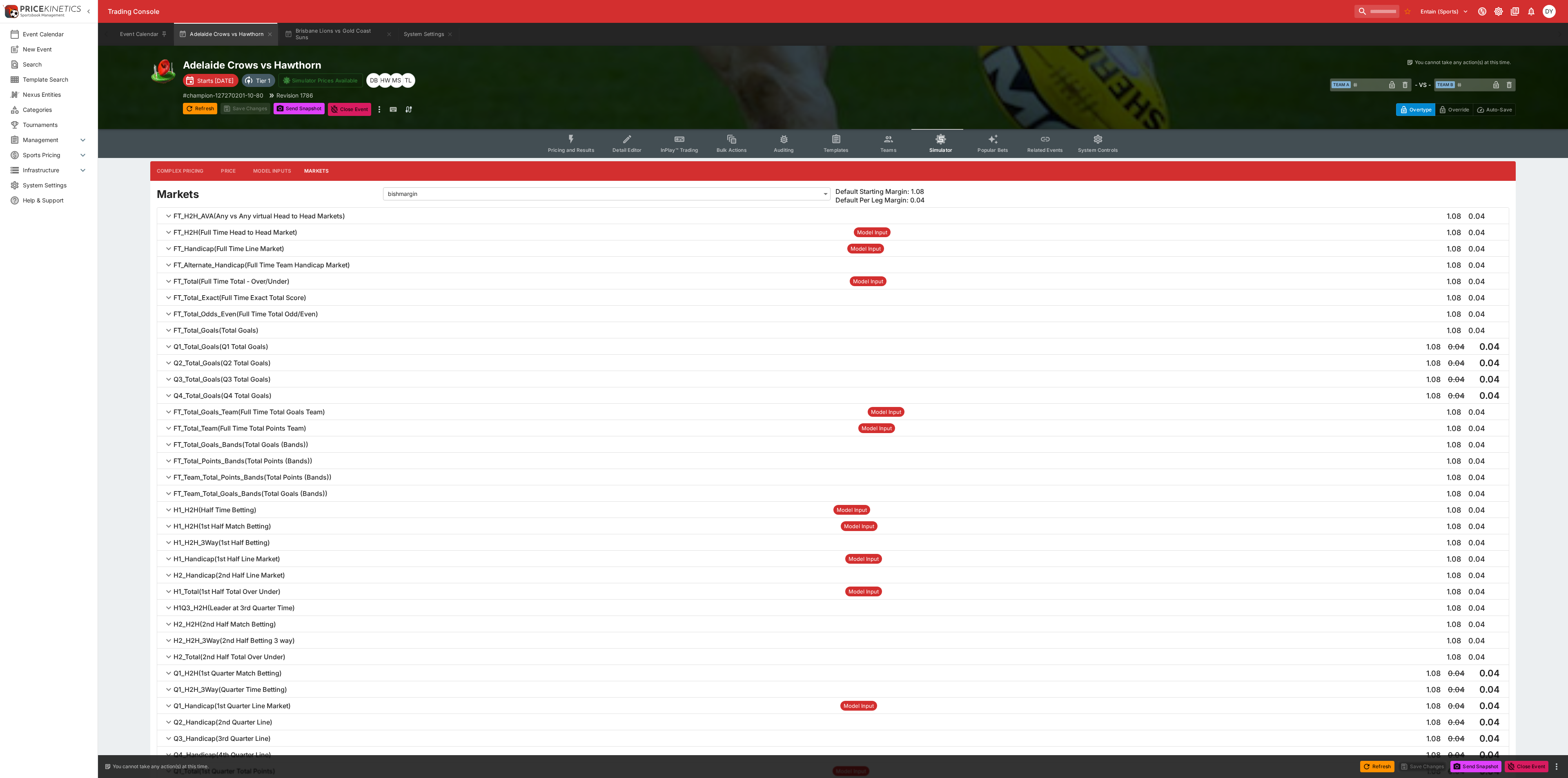
type input "**********"
click at [567, 135] on icon "Event type filters" at bounding box center [567, 139] width 4 height 8
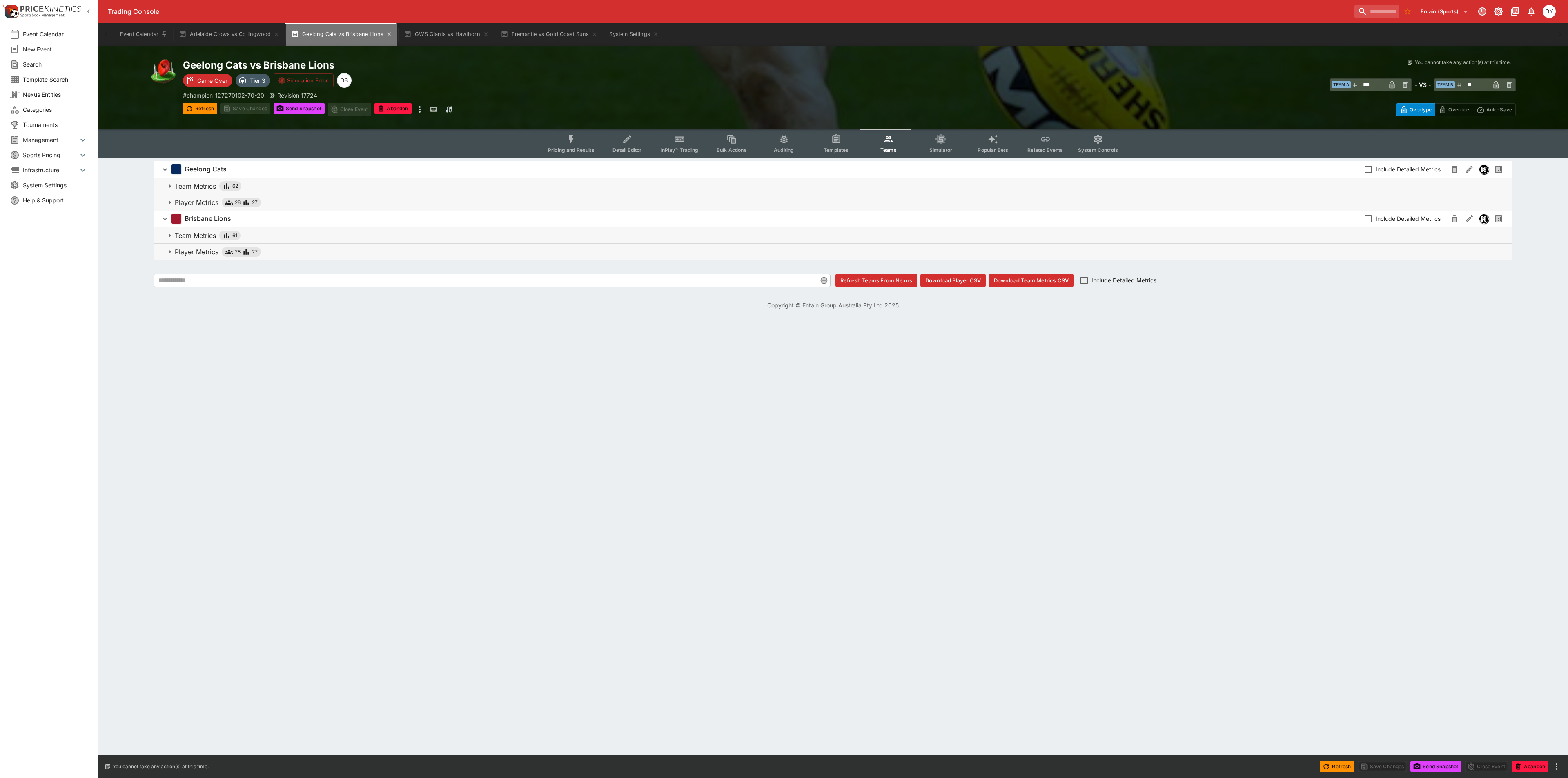
click at [346, 30] on button "Geelong Cats vs Brisbane Lions" at bounding box center [342, 34] width 111 height 23
click at [572, 137] on icon "Event type filters" at bounding box center [571, 139] width 4 height 8
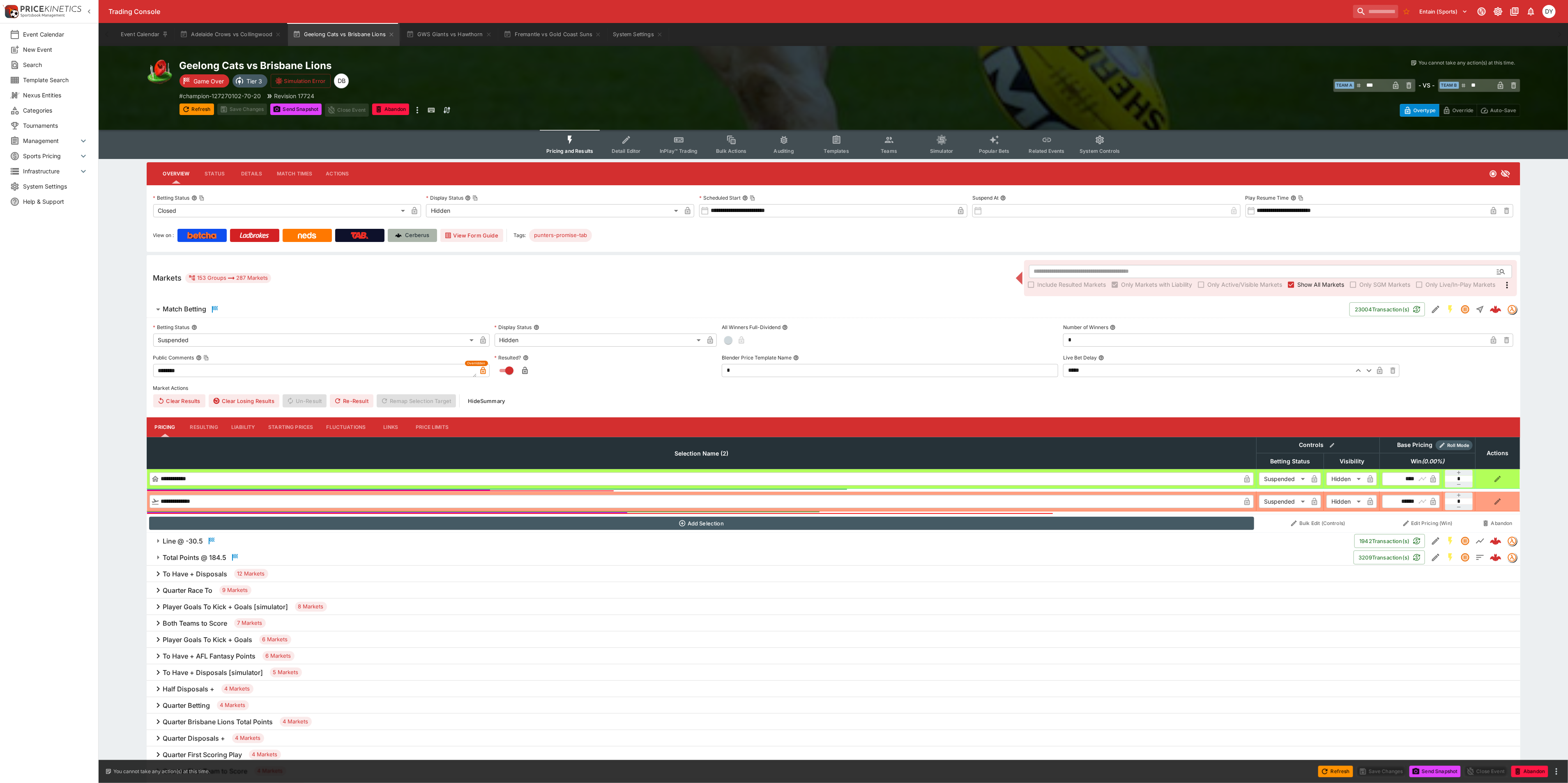
click at [424, 233] on p "Cerberus" at bounding box center [417, 236] width 25 height 8
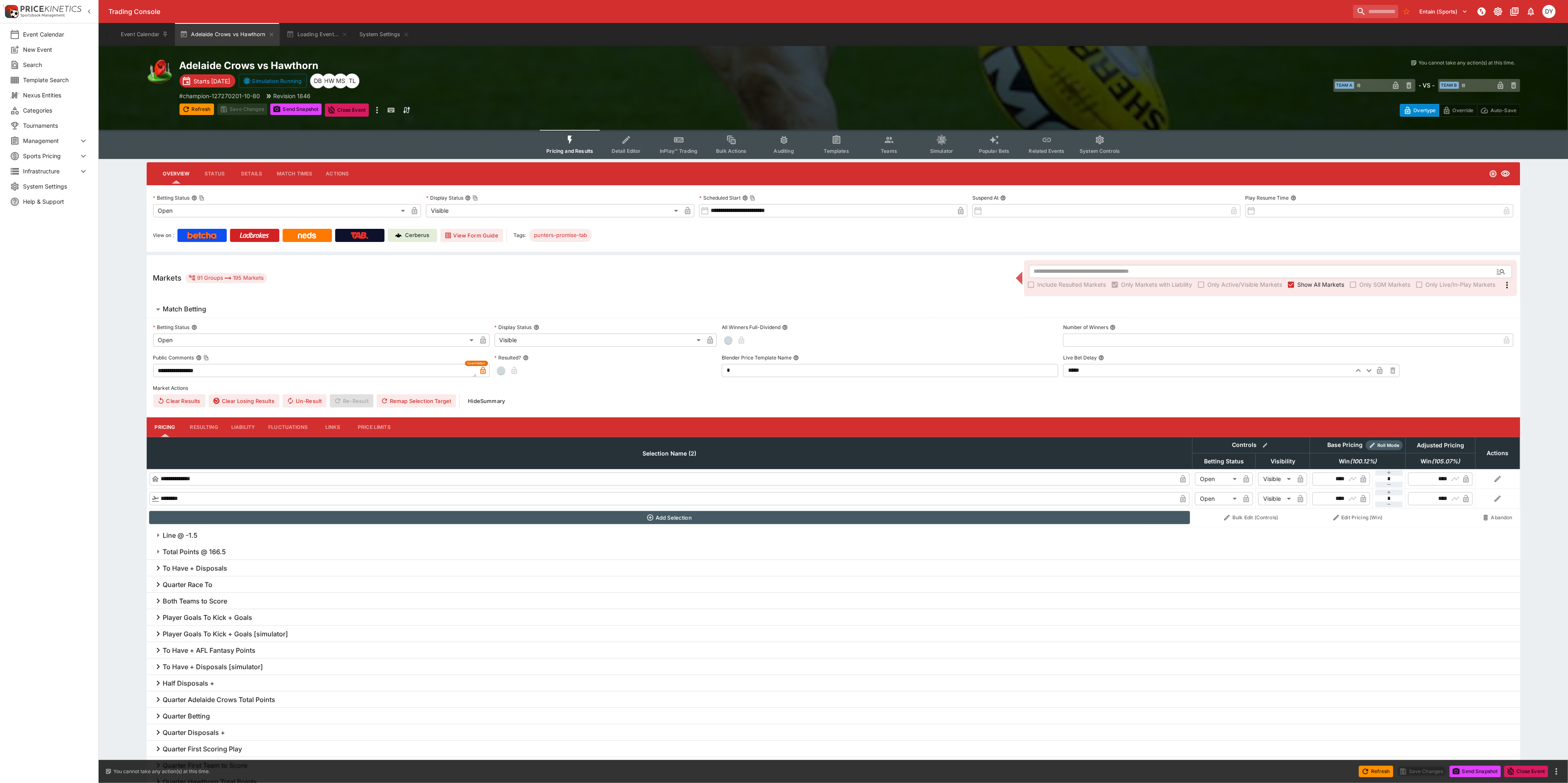
type input "**********"
type input "*******"
type input "**********"
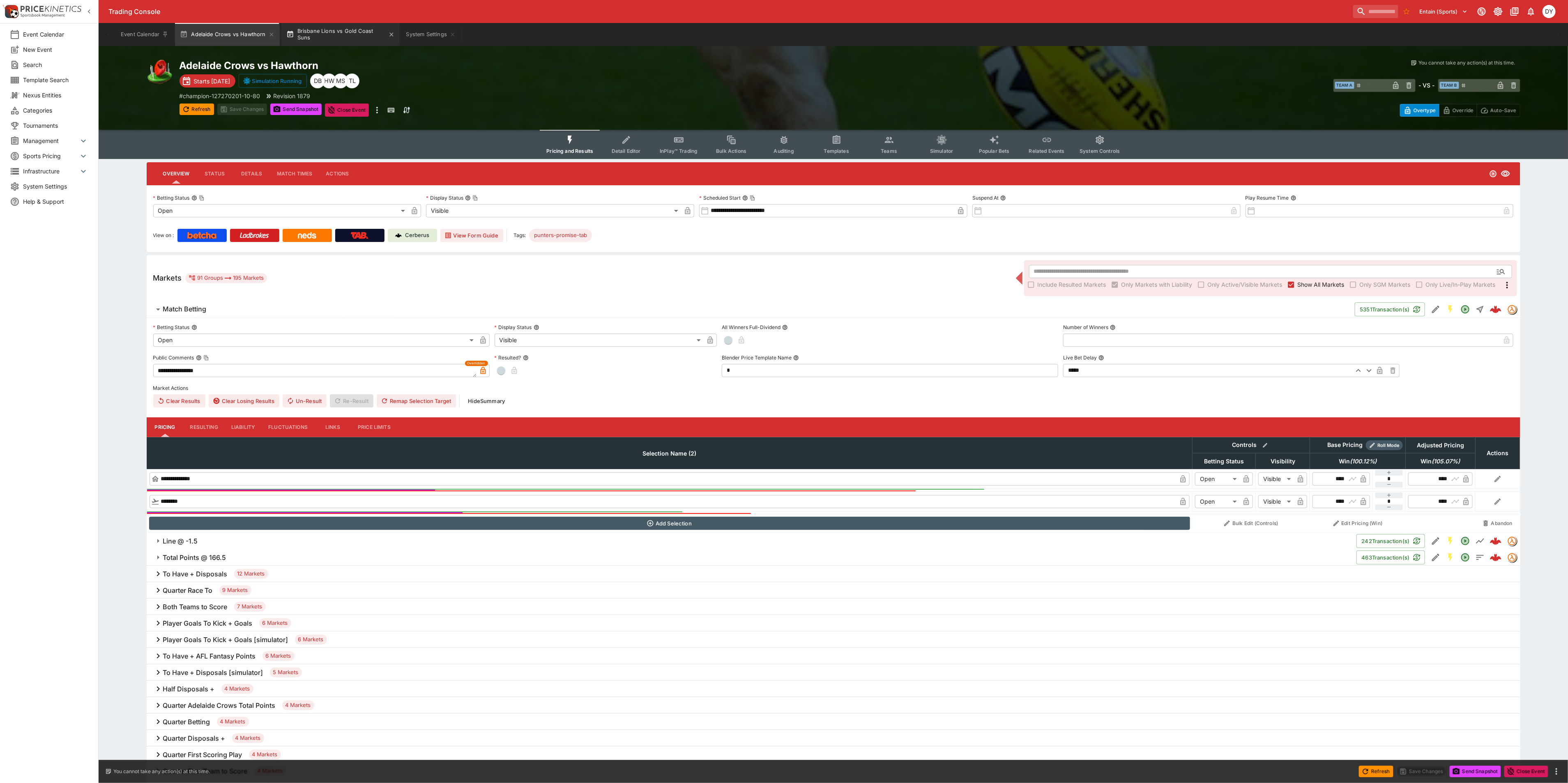
click at [342, 31] on button "Brisbane Lions vs Gold Coast Suns" at bounding box center [341, 34] width 119 height 23
click at [884, 142] on icon "Event type filters" at bounding box center [889, 140] width 8 height 6
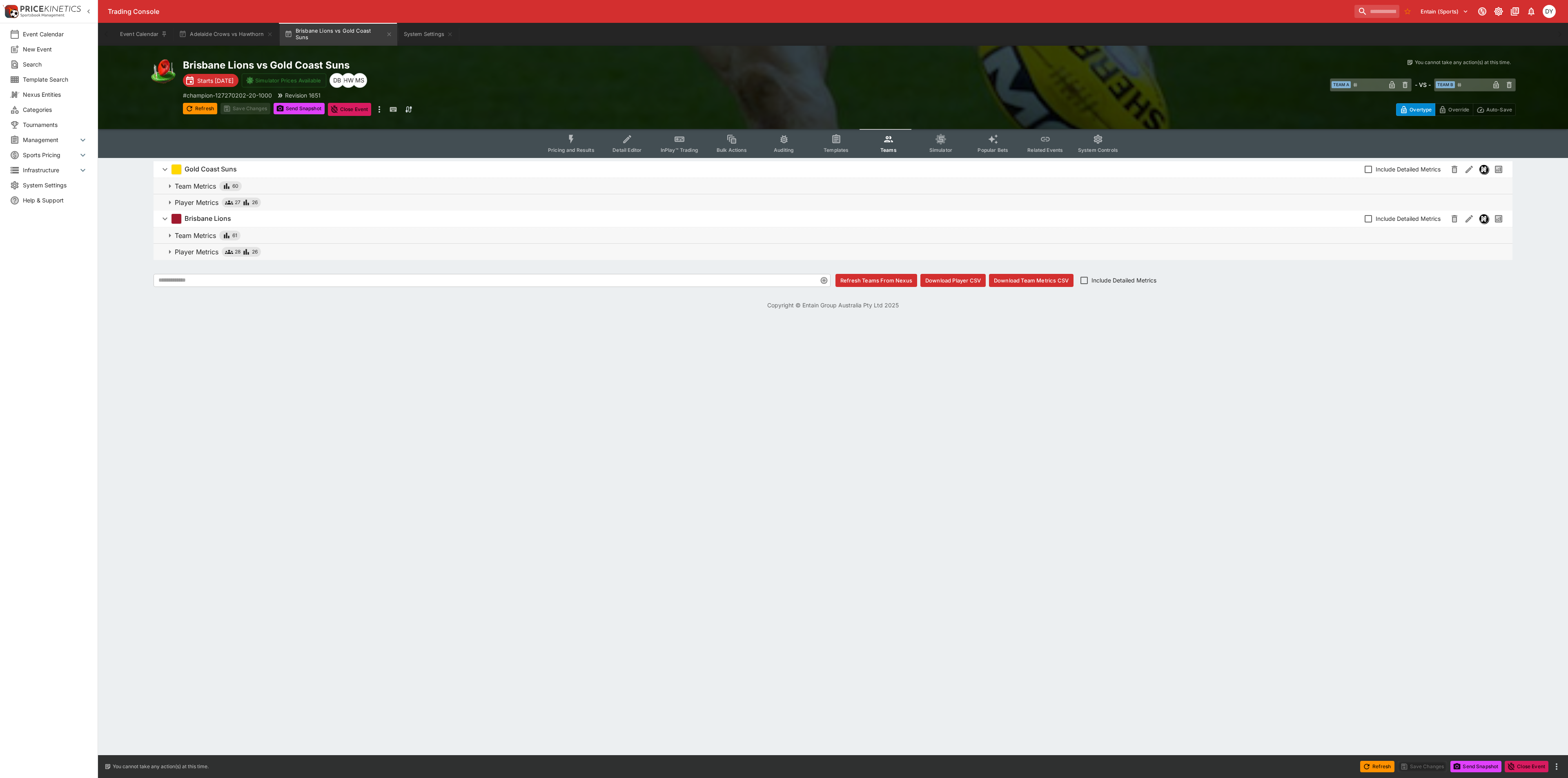
click at [201, 204] on p "Player Metrics" at bounding box center [196, 202] width 44 height 10
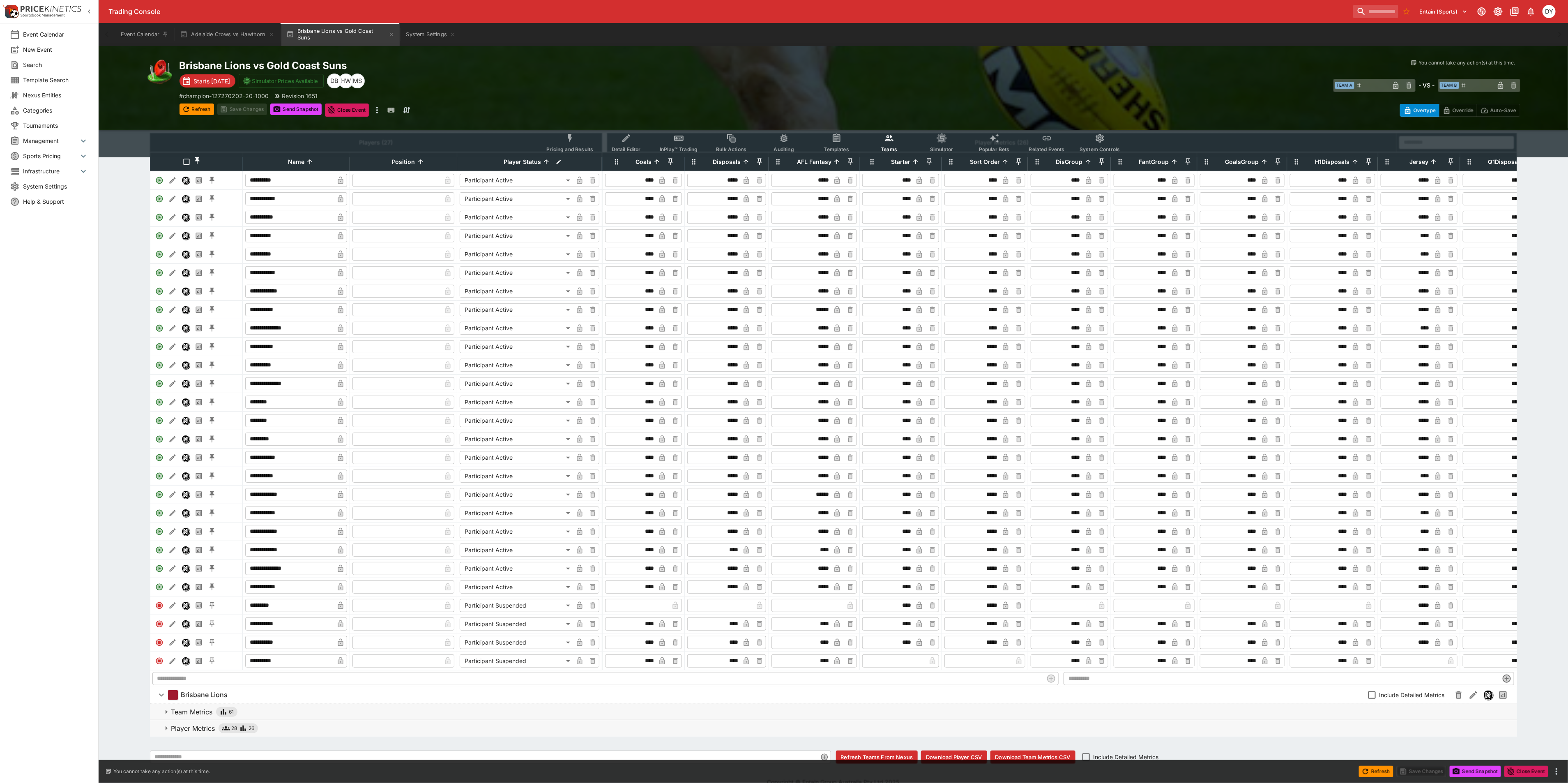
scroll to position [117, 0]
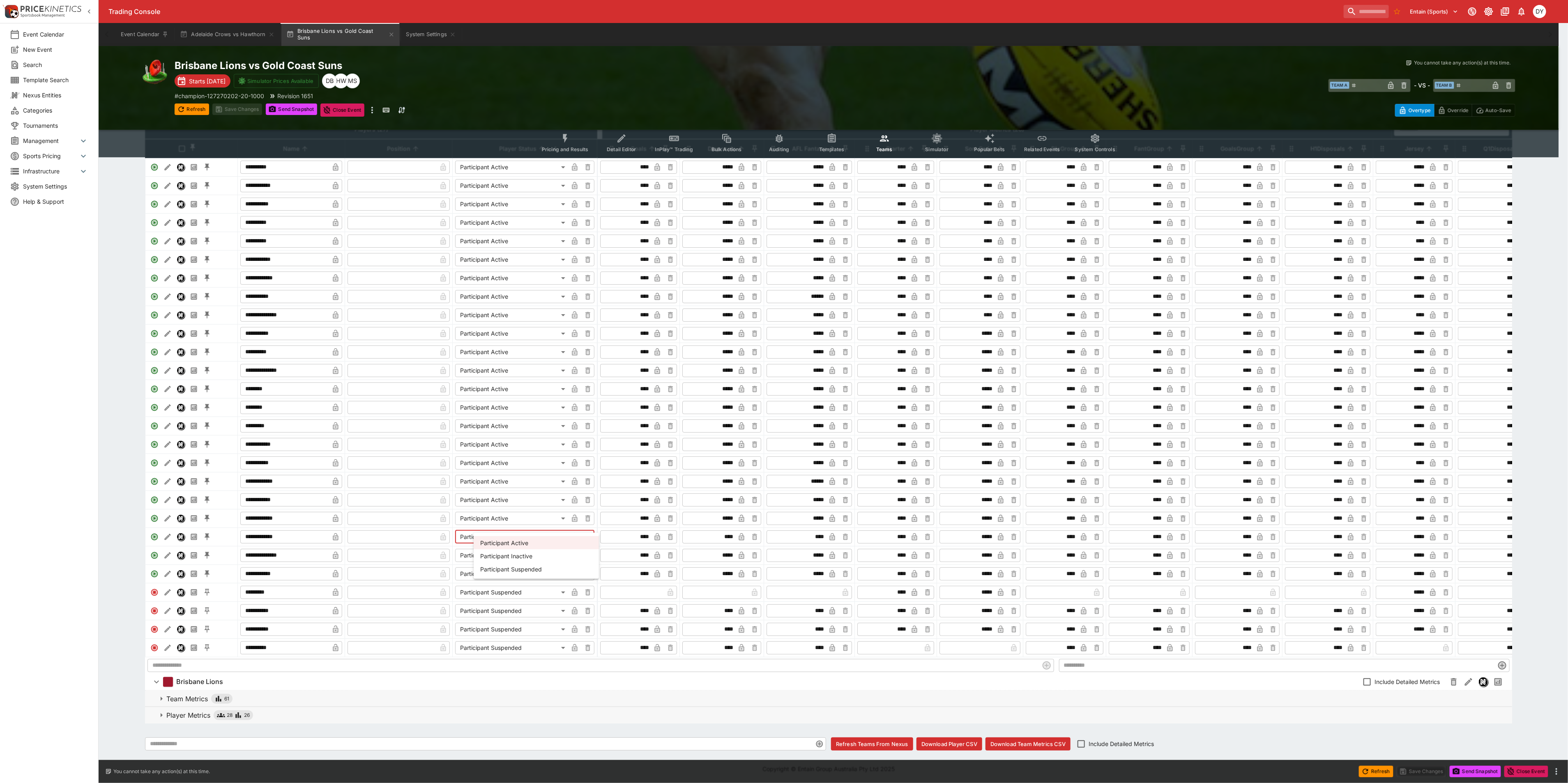
click at [488, 524] on body "**********" at bounding box center [784, 345] width 1568 height 875
click at [505, 570] on li "Participant Suspended" at bounding box center [537, 569] width 126 height 14
type input "**********"
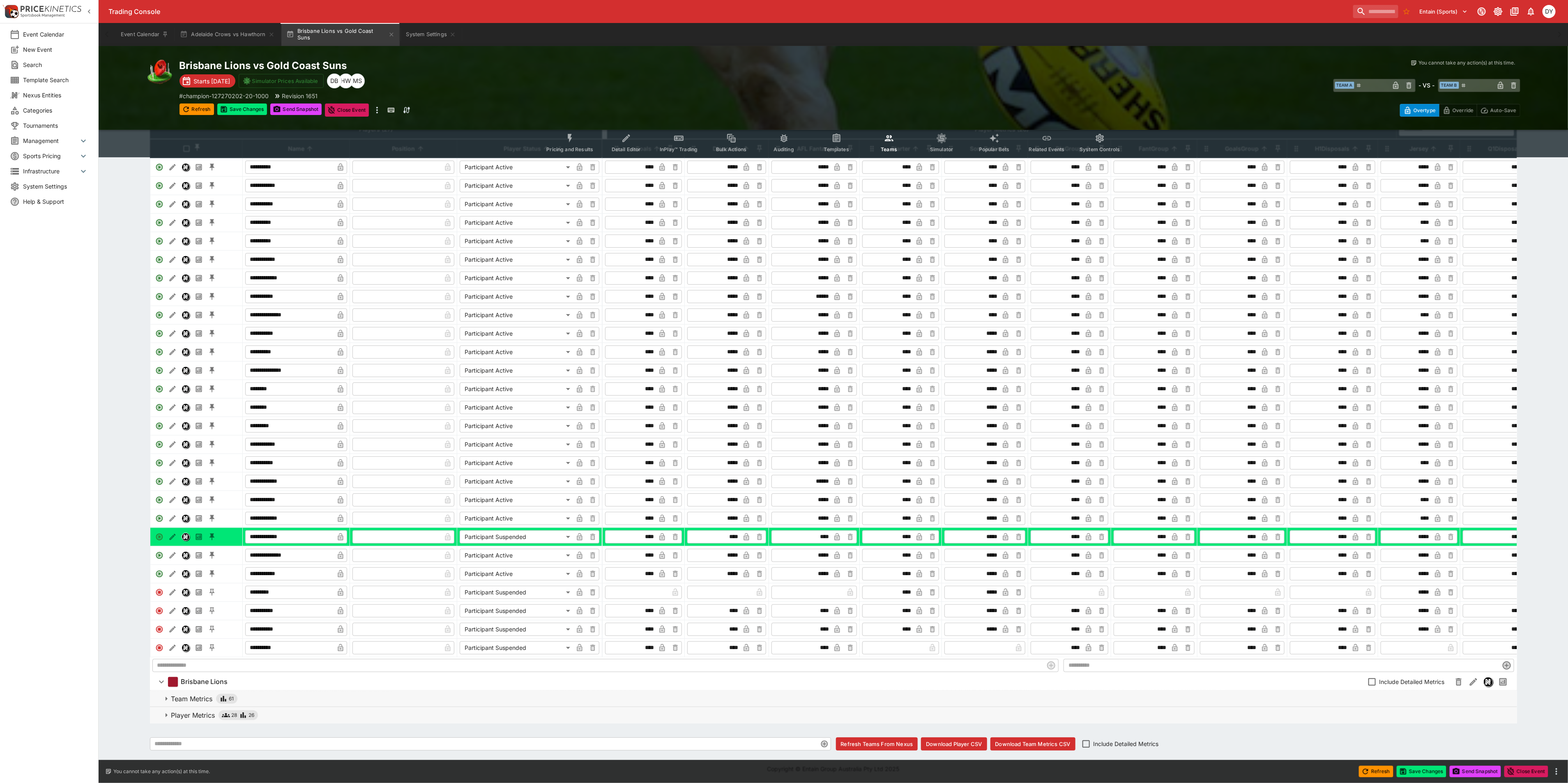
click at [198, 713] on p "Player Metrics" at bounding box center [193, 716] width 44 height 10
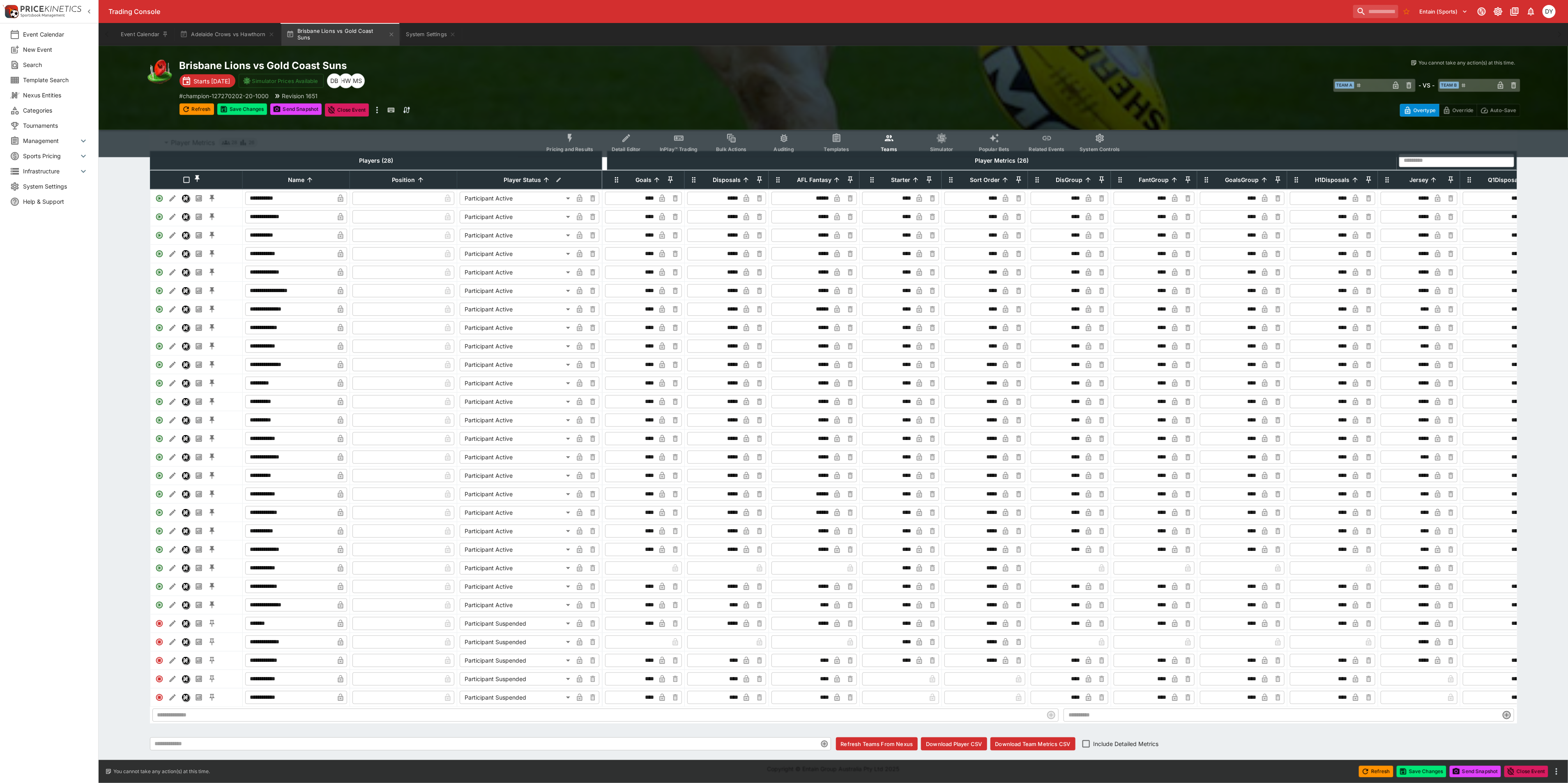
scroll to position [715, 0]
click at [528, 555] on body "**********" at bounding box center [784, 59] width 1568 height 1449
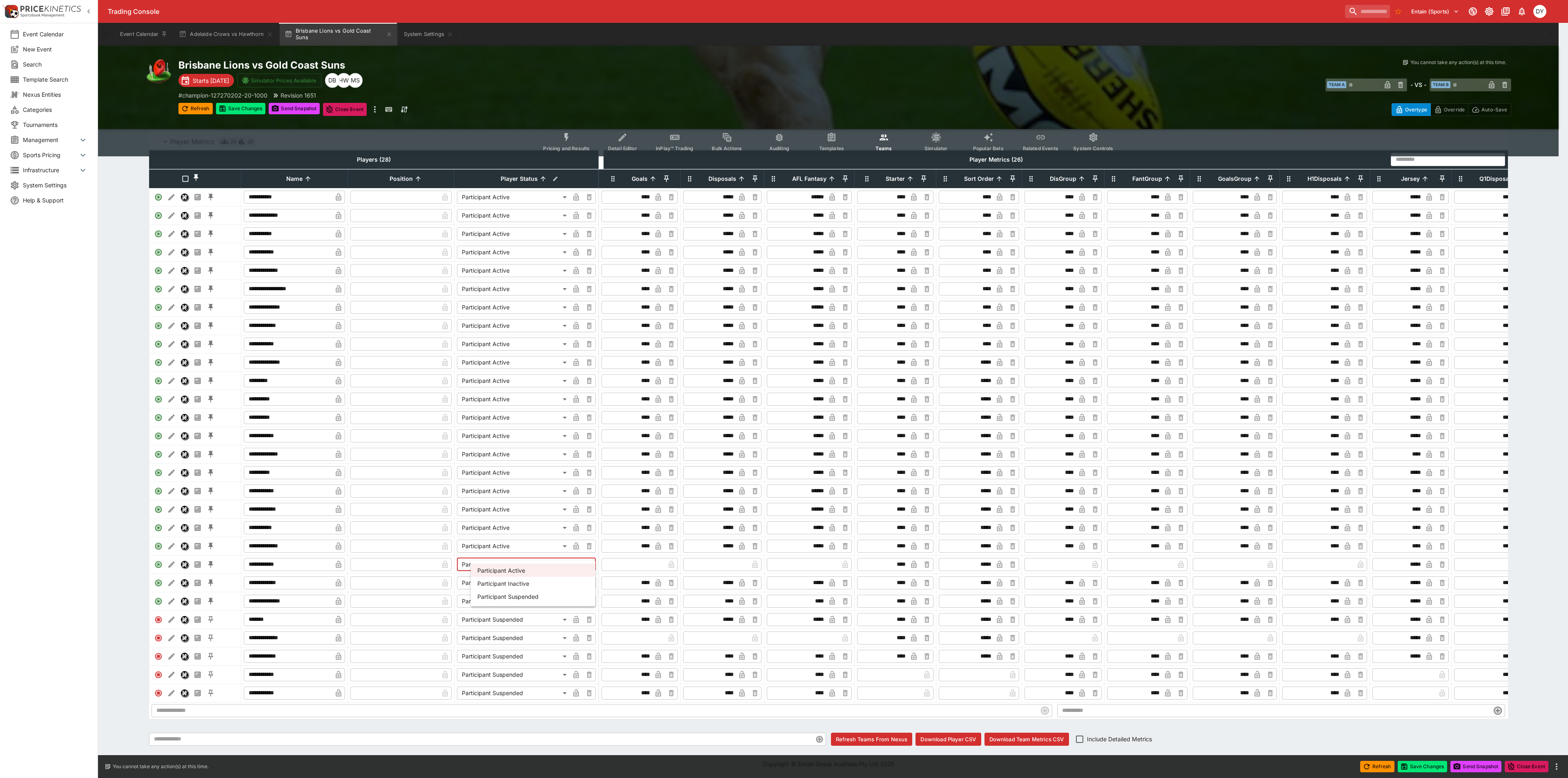
click at [525, 598] on li "Participant Suspended" at bounding box center [534, 597] width 125 height 13
type input "**********"
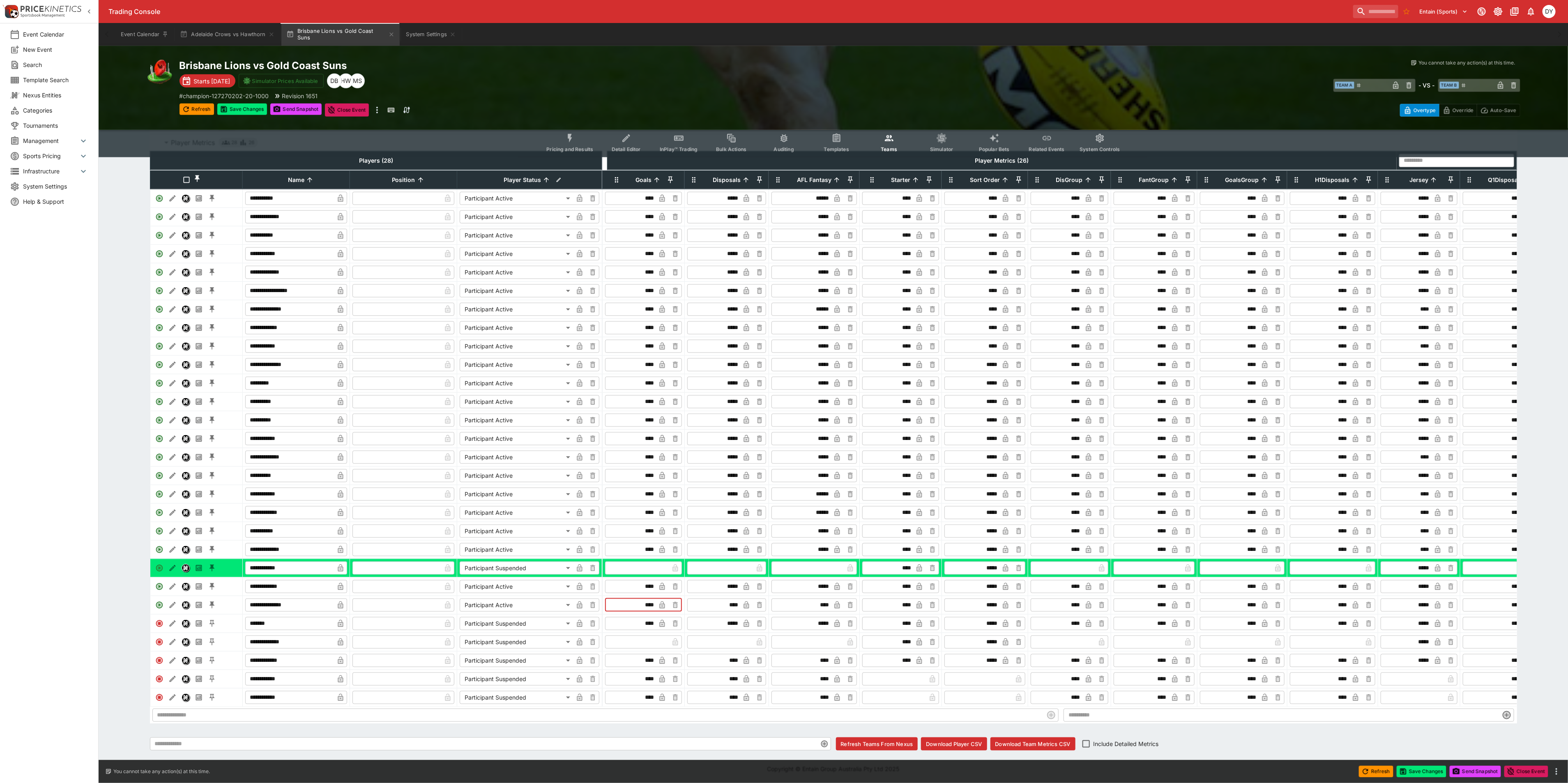
drag, startPoint x: 653, startPoint y: 595, endPoint x: 647, endPoint y: 594, distance: 6.1
click at [647, 599] on input "****" at bounding box center [632, 606] width 49 height 14
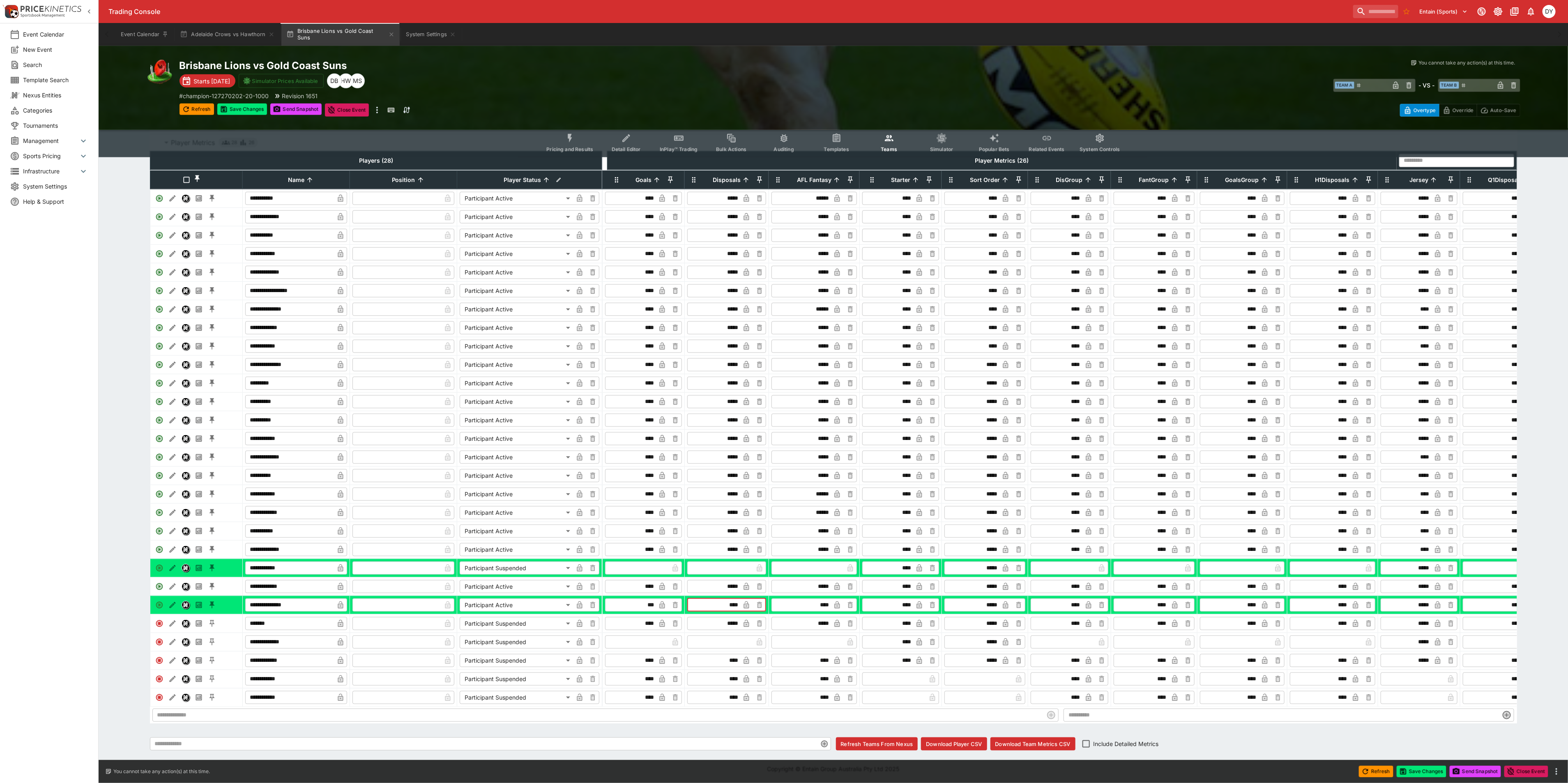
type input "****"
drag, startPoint x: 736, startPoint y: 596, endPoint x: 720, endPoint y: 596, distance: 16.0
click at [720, 599] on input "****" at bounding box center [714, 606] width 51 height 14
drag, startPoint x: 828, startPoint y: 596, endPoint x: 805, endPoint y: 596, distance: 23.0
click at [805, 599] on input "****" at bounding box center [802, 606] width 58 height 14
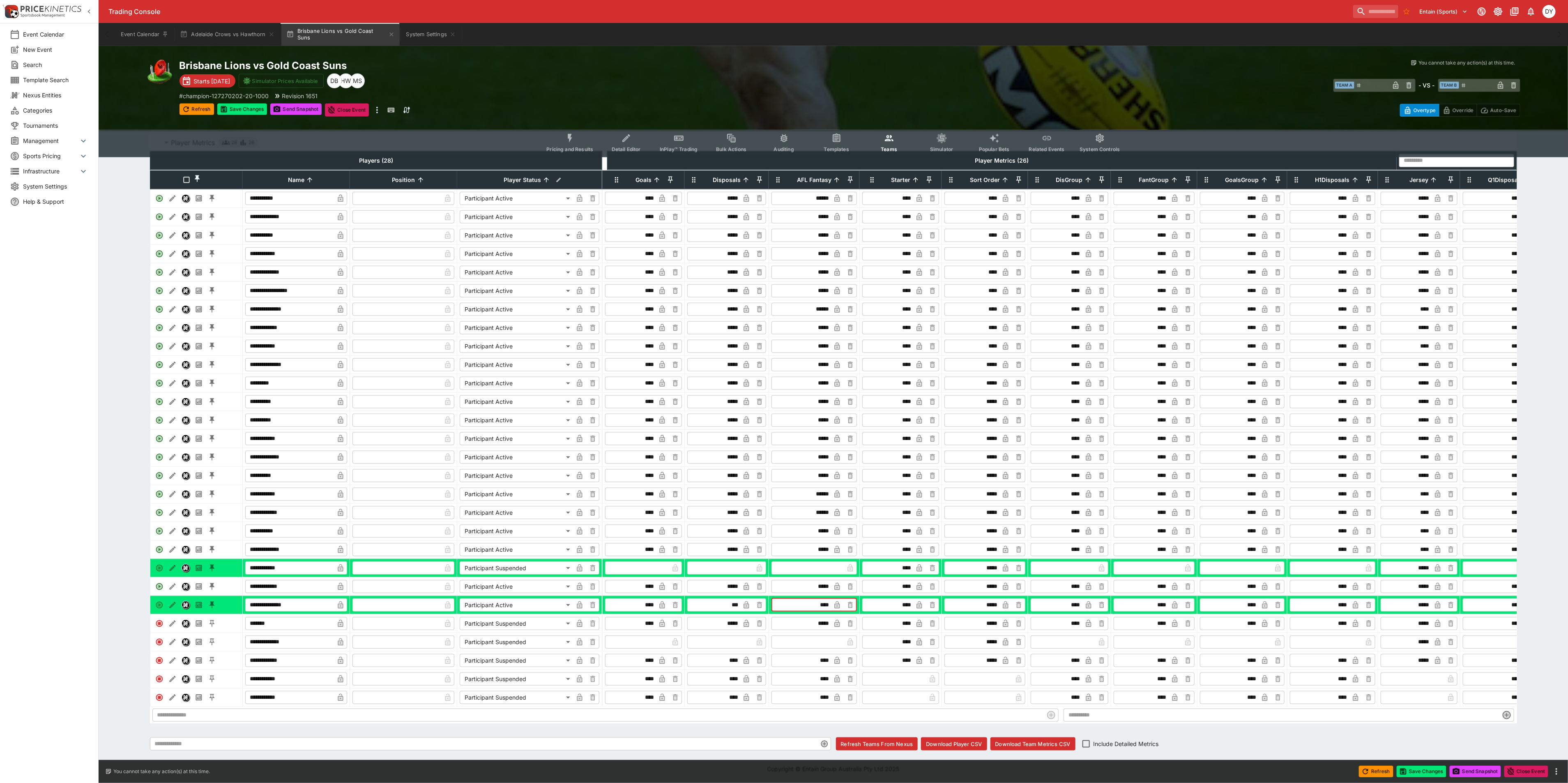
type input "****"
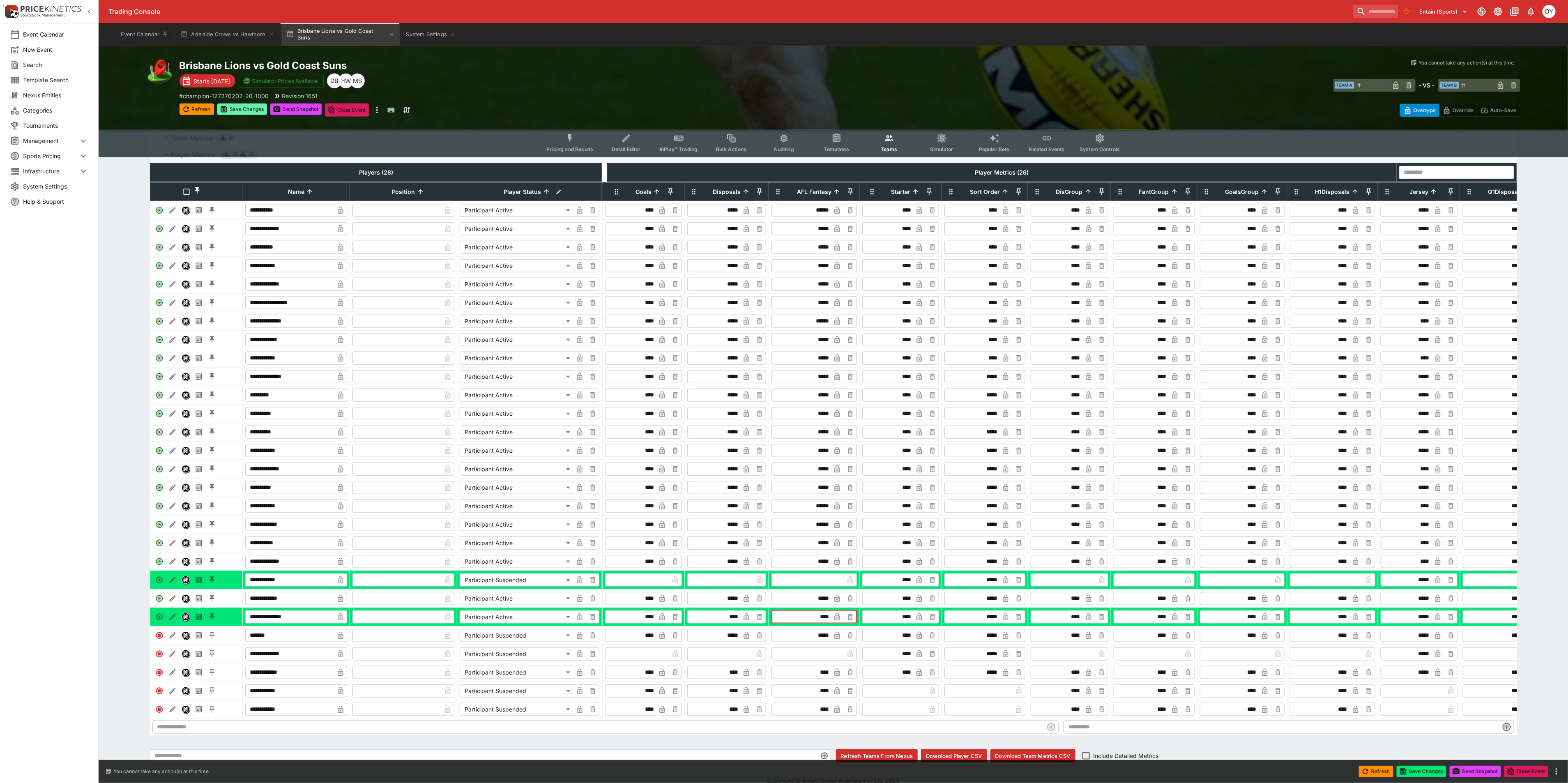
click at [232, 106] on button "Save Changes" at bounding box center [242, 109] width 50 height 12
type input "*****"
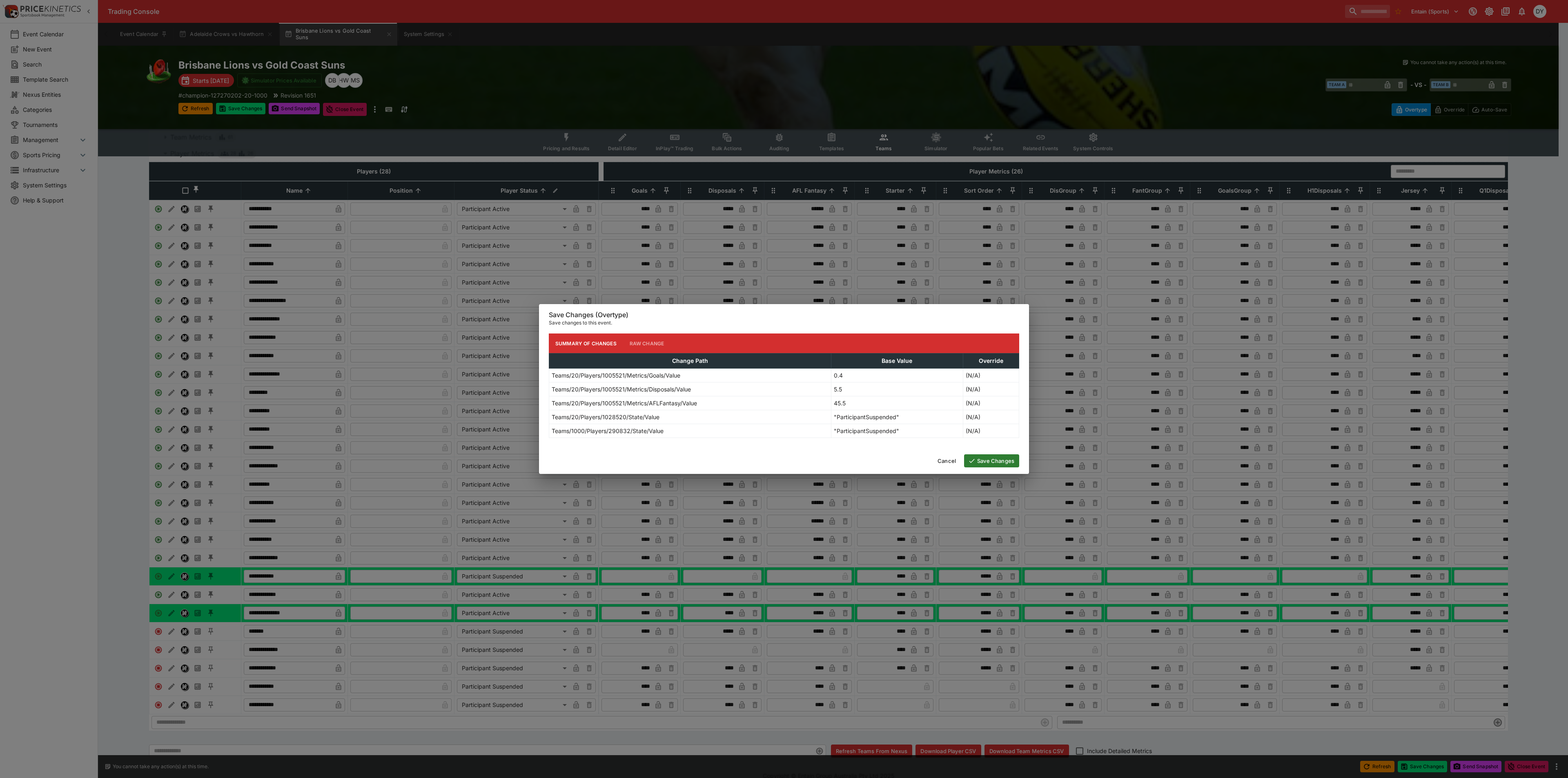
click at [986, 459] on button "Save Changes" at bounding box center [991, 461] width 55 height 13
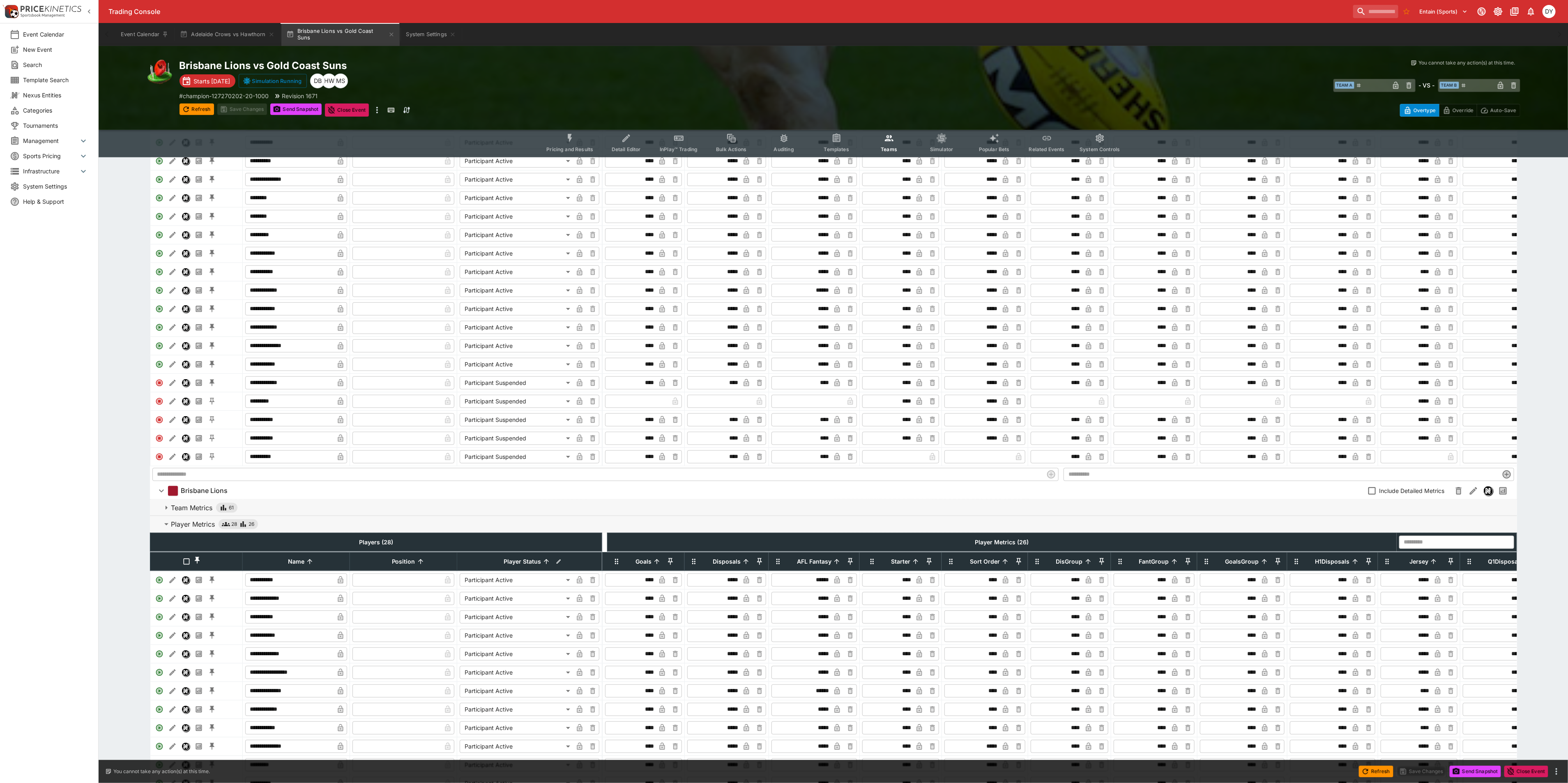
scroll to position [0, 0]
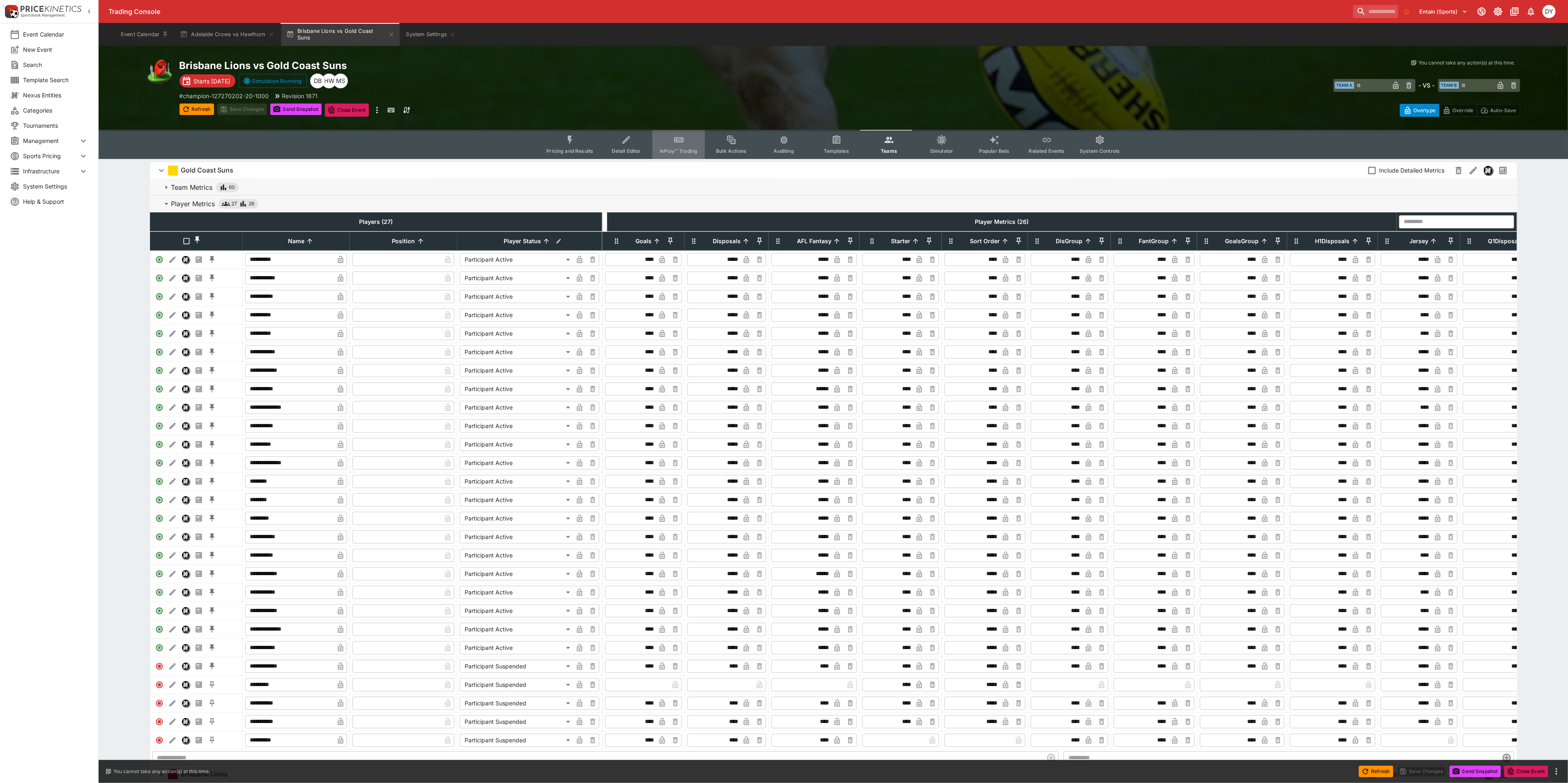
click at [678, 136] on icon "Event type filters" at bounding box center [678, 140] width 11 height 11
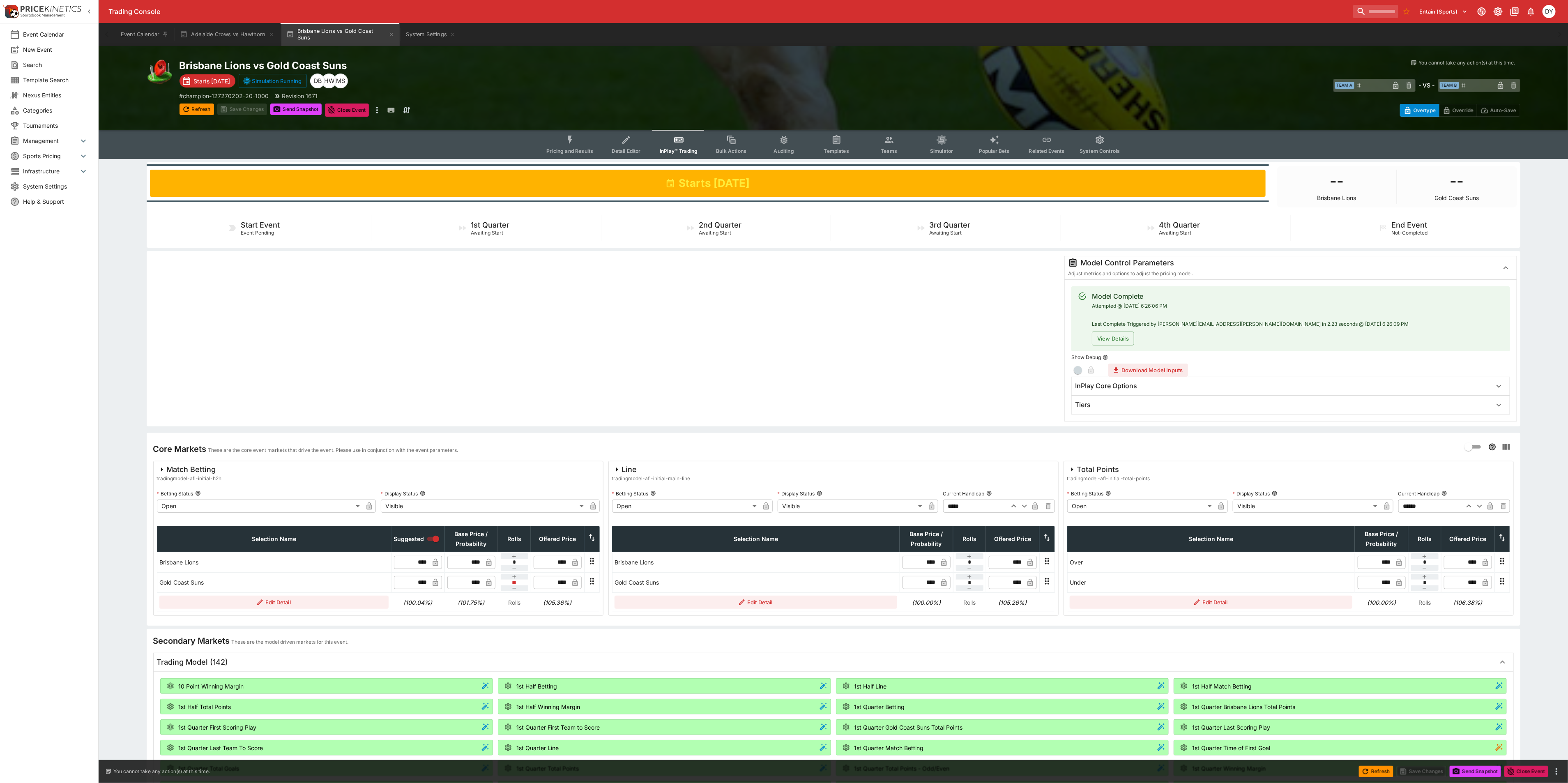
click at [1113, 400] on div "Tiers" at bounding box center [1291, 405] width 438 height 18
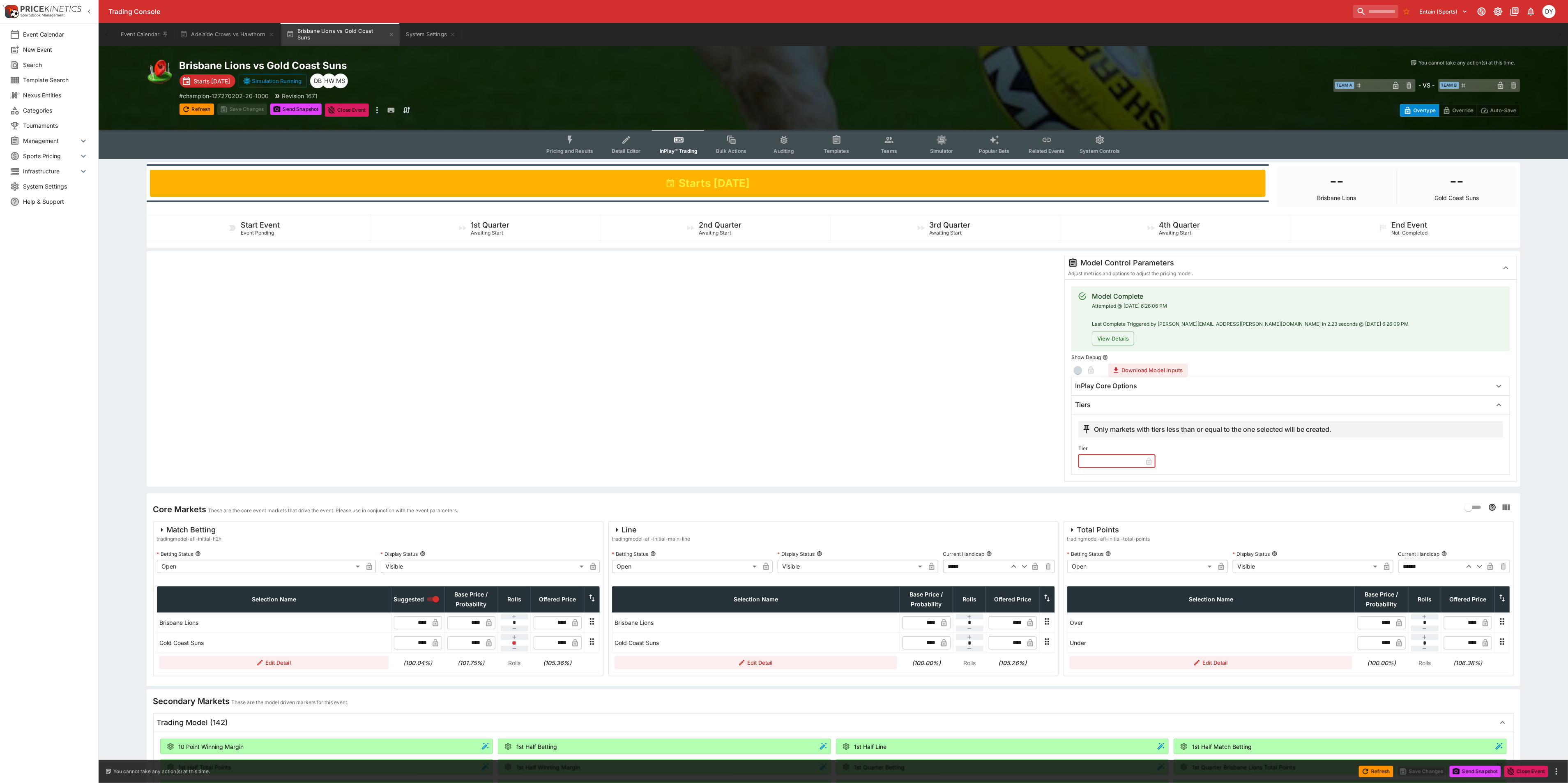
click at [1113, 463] on input "text" at bounding box center [1111, 461] width 64 height 14
type input "*"
click at [253, 106] on button "Save Changes" at bounding box center [242, 109] width 50 height 12
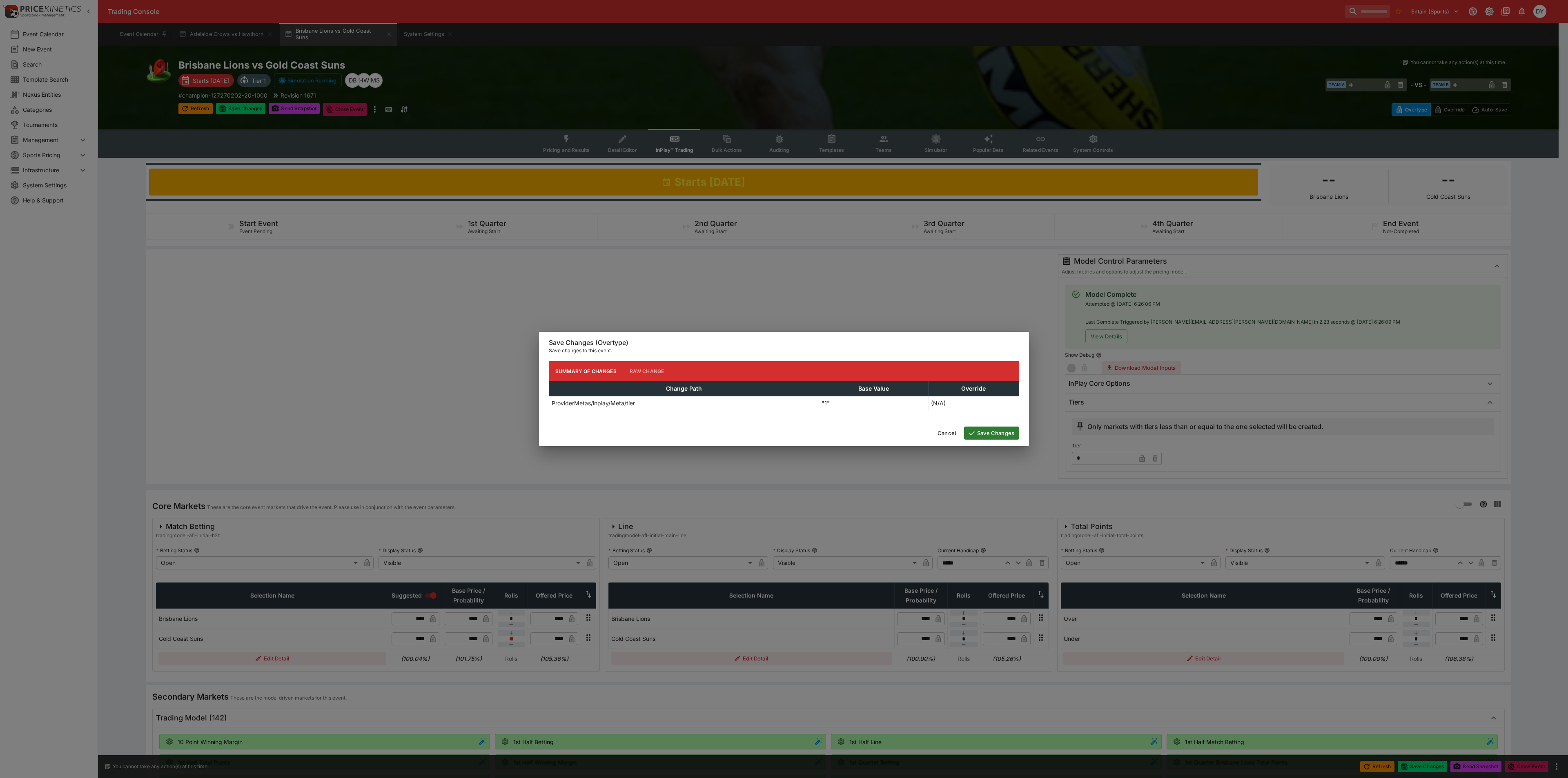
click at [985, 430] on button "Save Changes" at bounding box center [991, 433] width 55 height 13
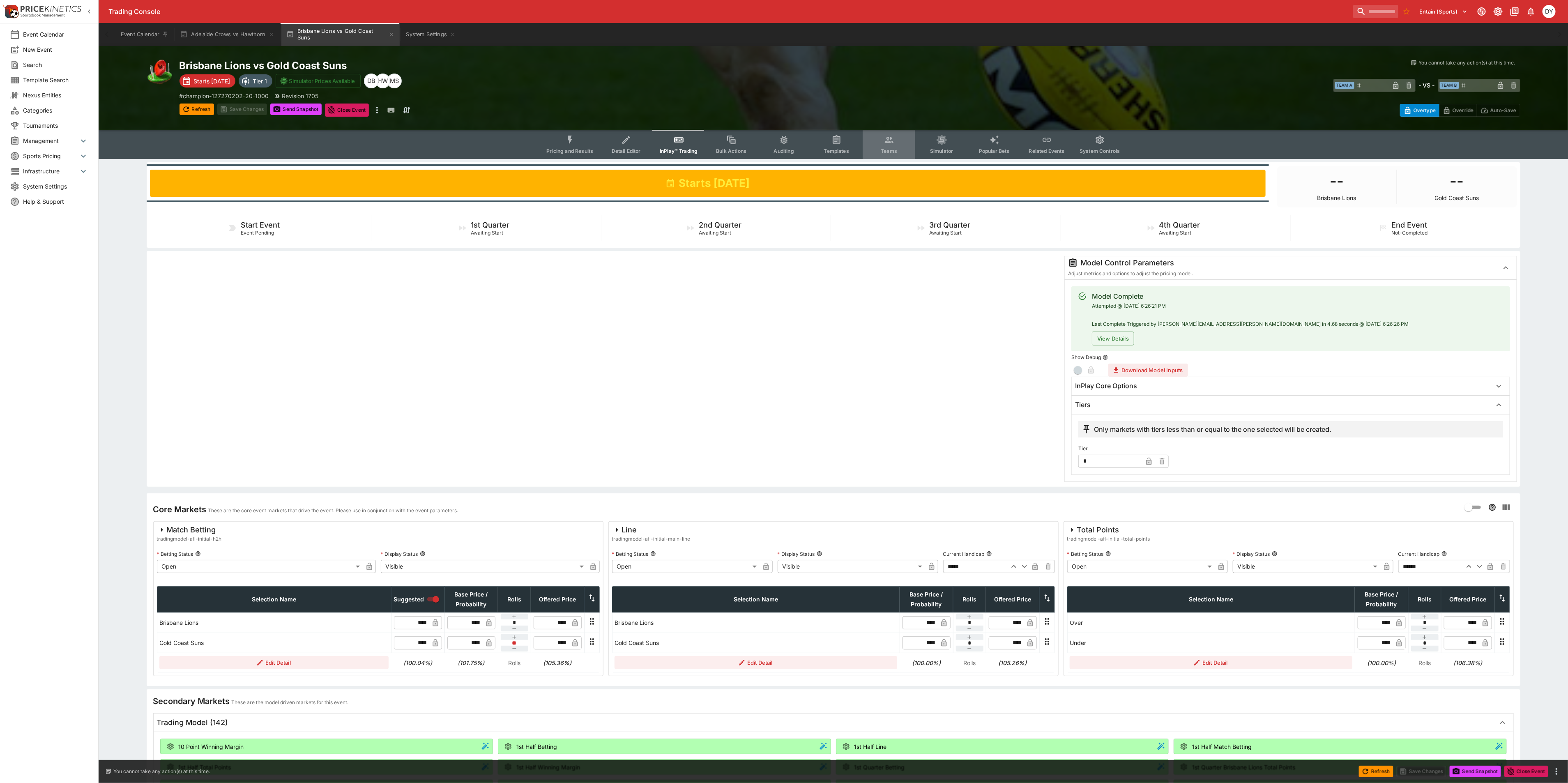
click at [894, 137] on icon "Event type filters" at bounding box center [890, 140] width 11 height 11
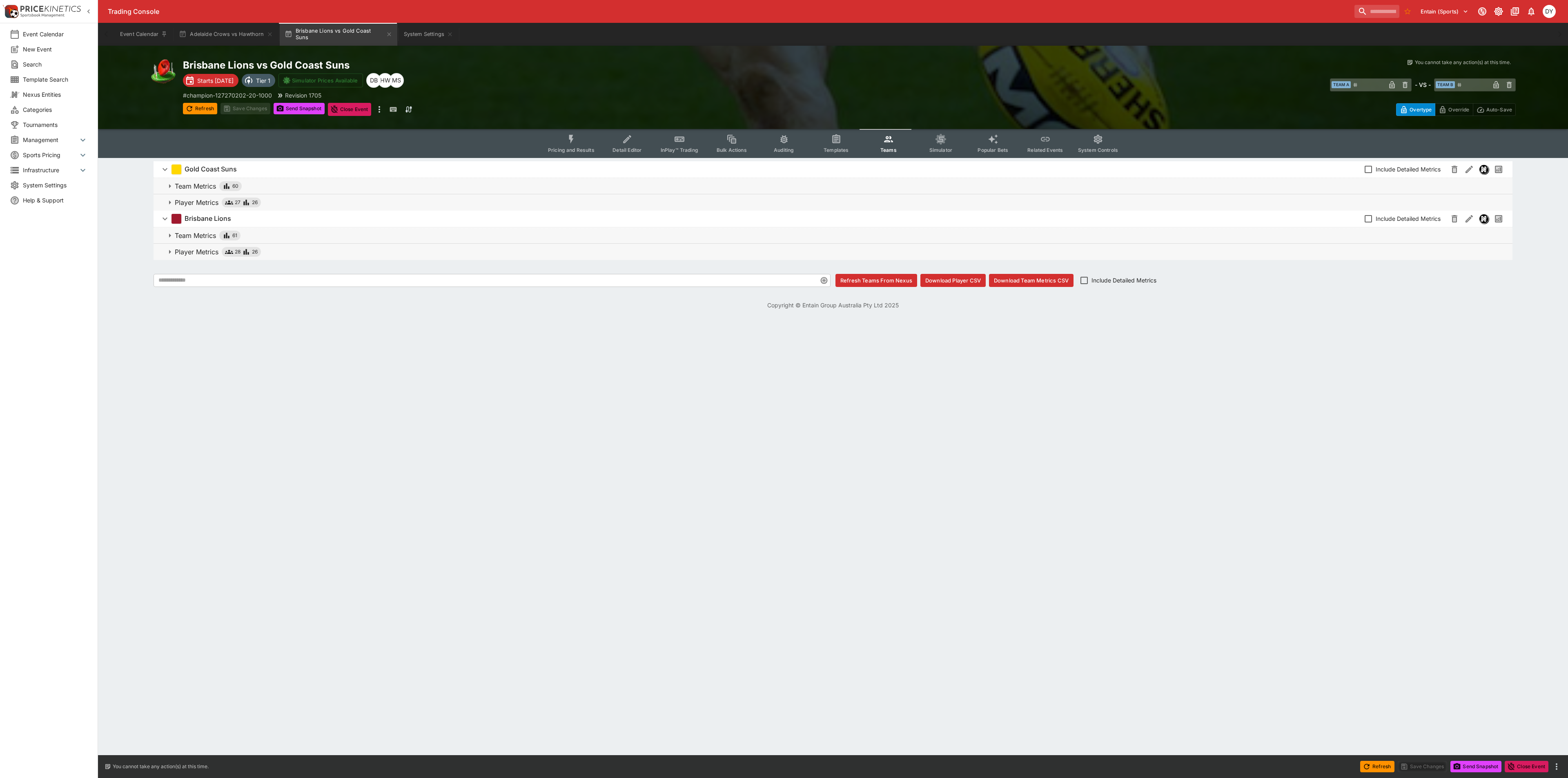
click at [959, 276] on button "Download Player CSV" at bounding box center [953, 281] width 66 height 13
click at [685, 138] on icon "Event type filters" at bounding box center [679, 139] width 11 height 11
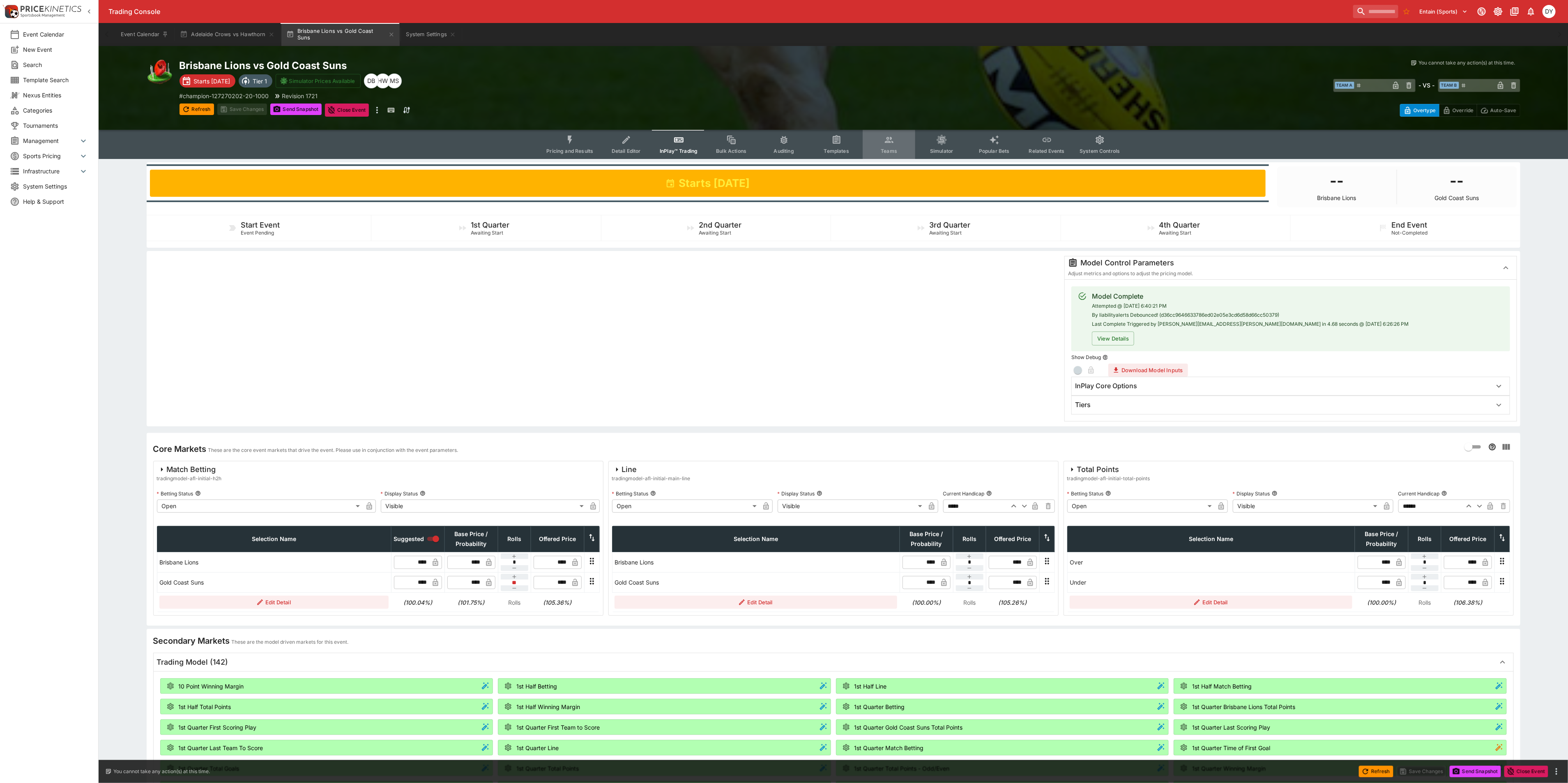
click at [884, 132] on button "Teams" at bounding box center [889, 144] width 53 height 29
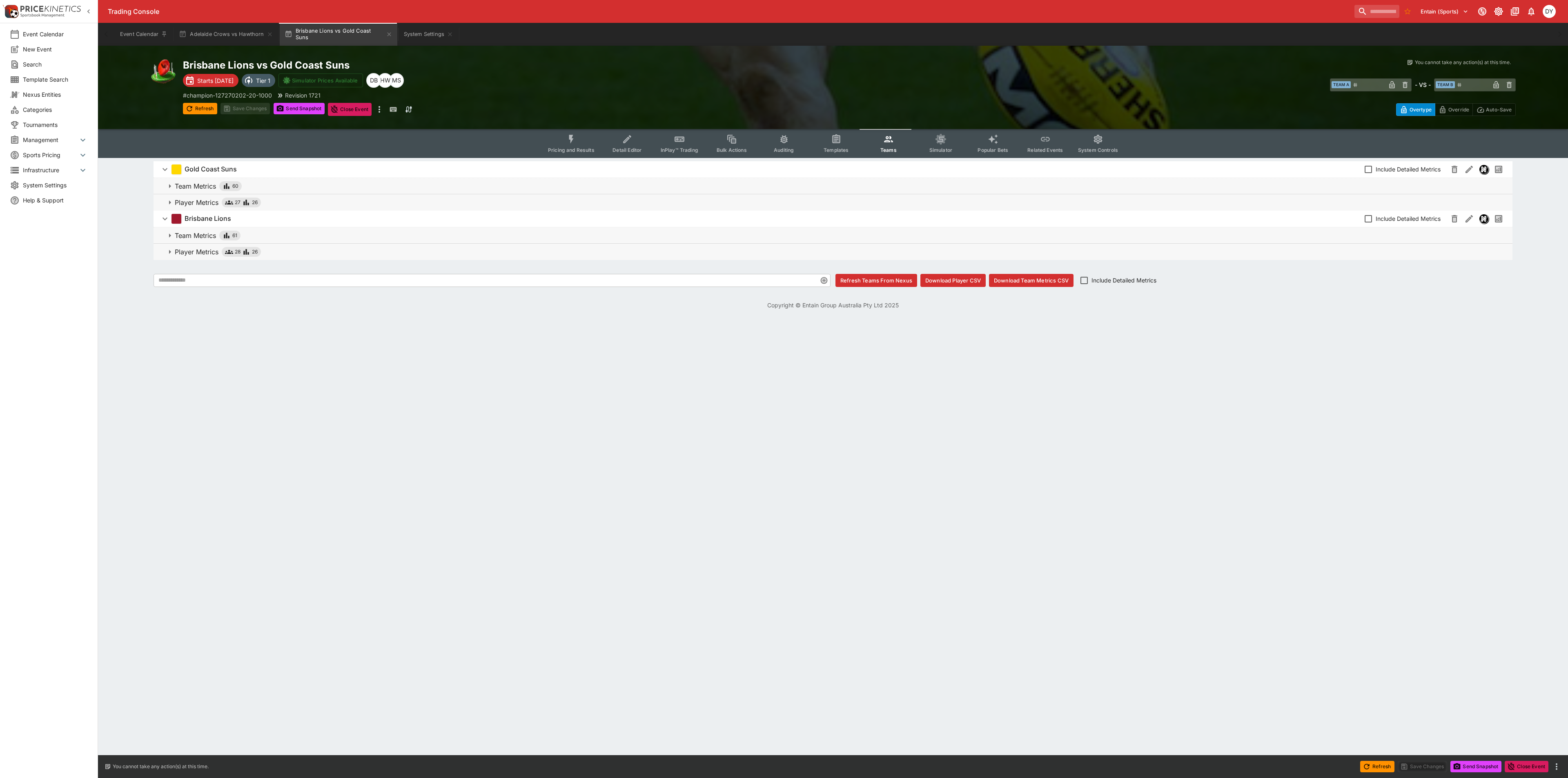
click at [196, 249] on p "Player Metrics" at bounding box center [196, 252] width 44 height 10
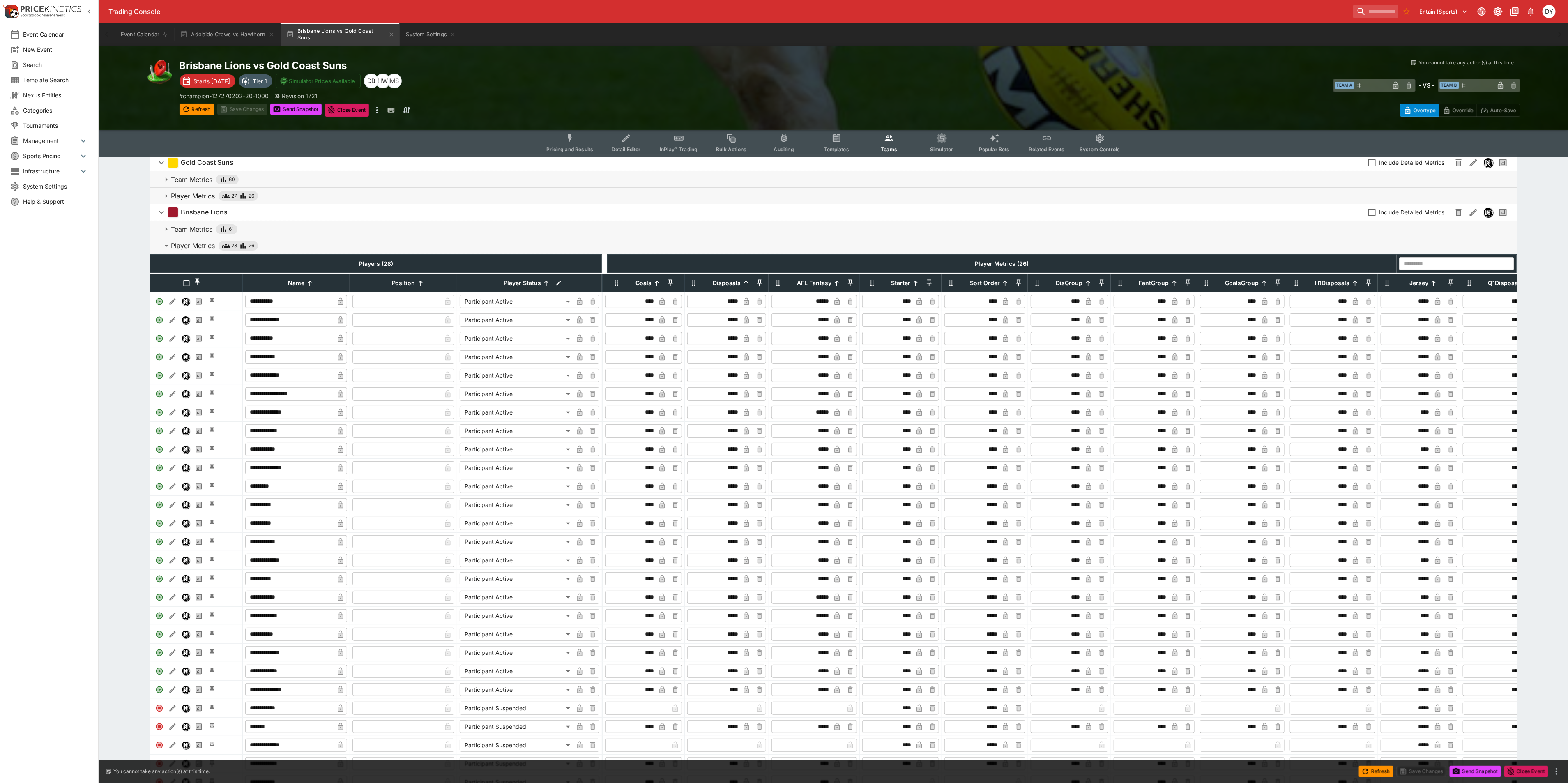
scroll to position [62, 0]
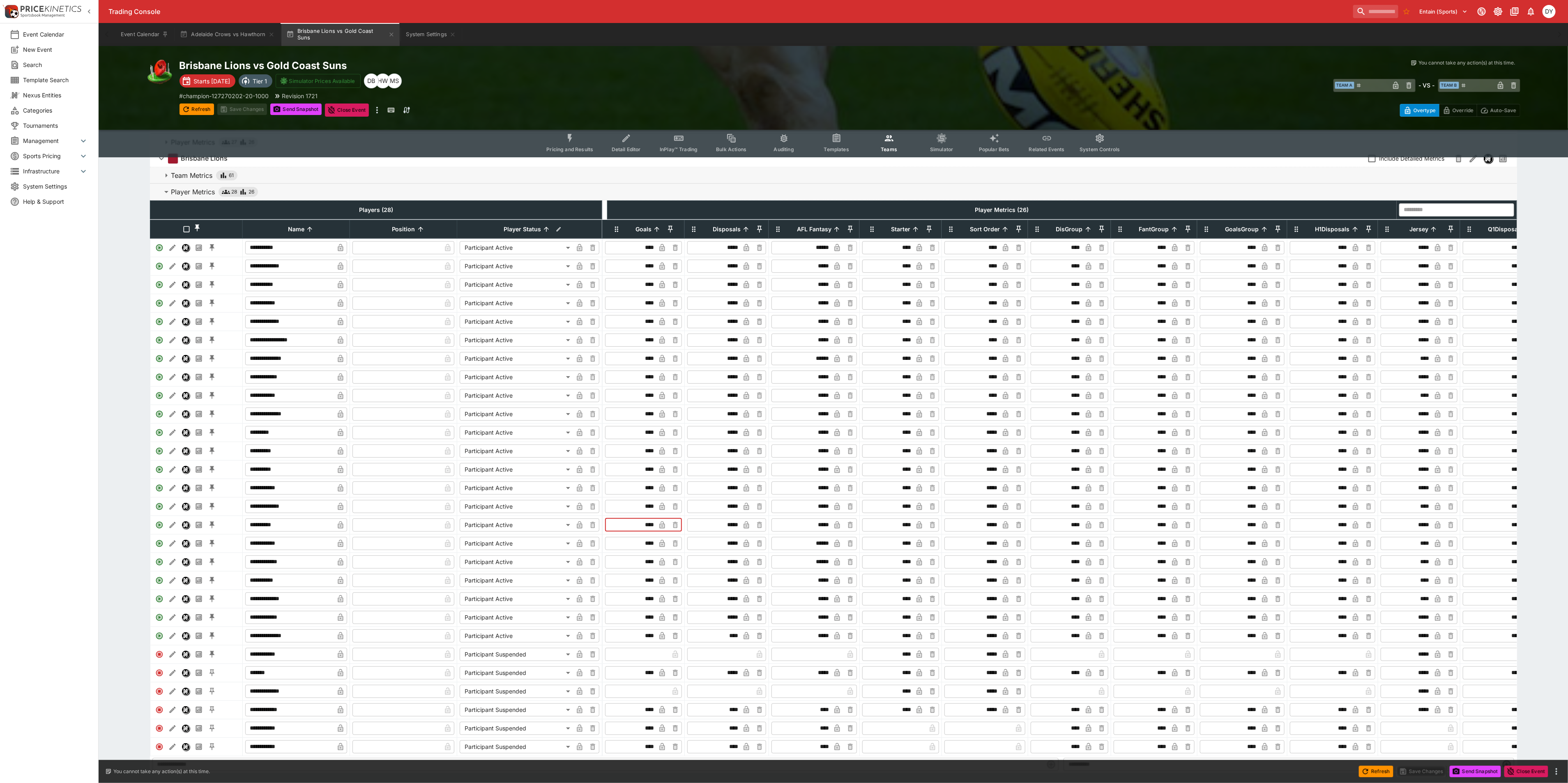
drag, startPoint x: 653, startPoint y: 540, endPoint x: 622, endPoint y: 531, distance: 32.3
click at [626, 532] on input "****" at bounding box center [632, 525] width 49 height 14
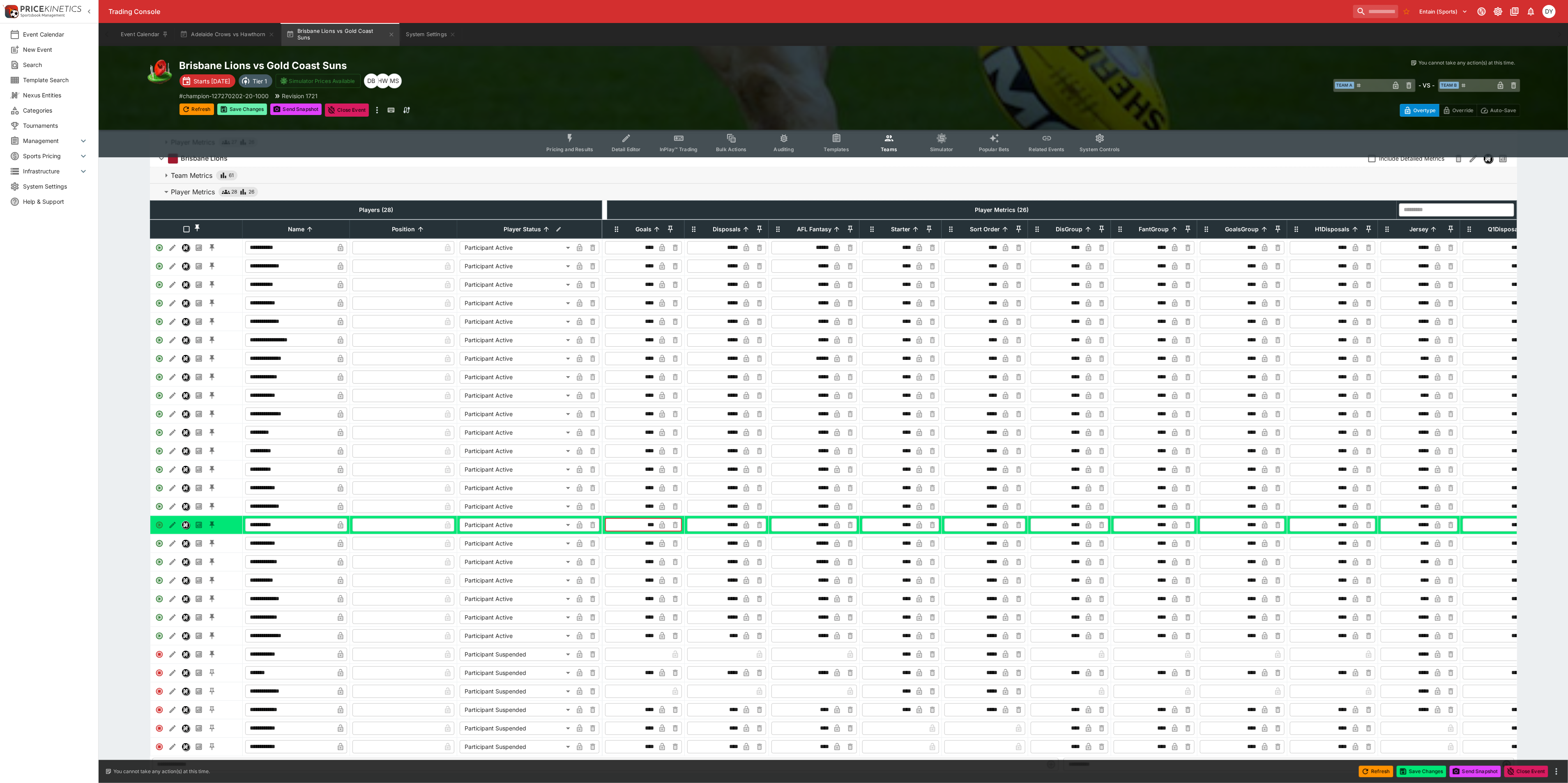
click at [246, 109] on button "Save Changes" at bounding box center [242, 109] width 50 height 12
type input "****"
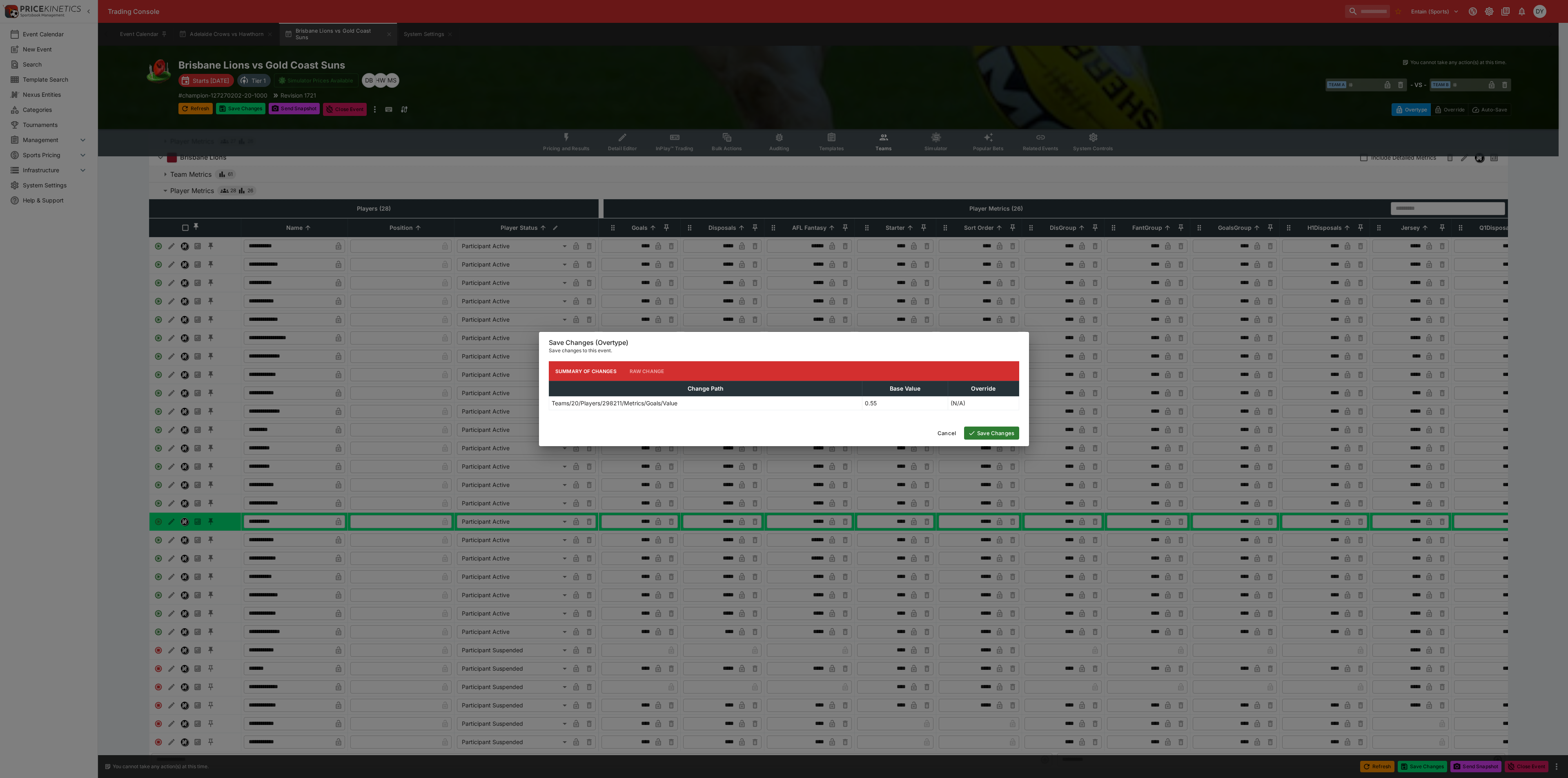
click at [999, 433] on button "Save Changes" at bounding box center [991, 433] width 55 height 13
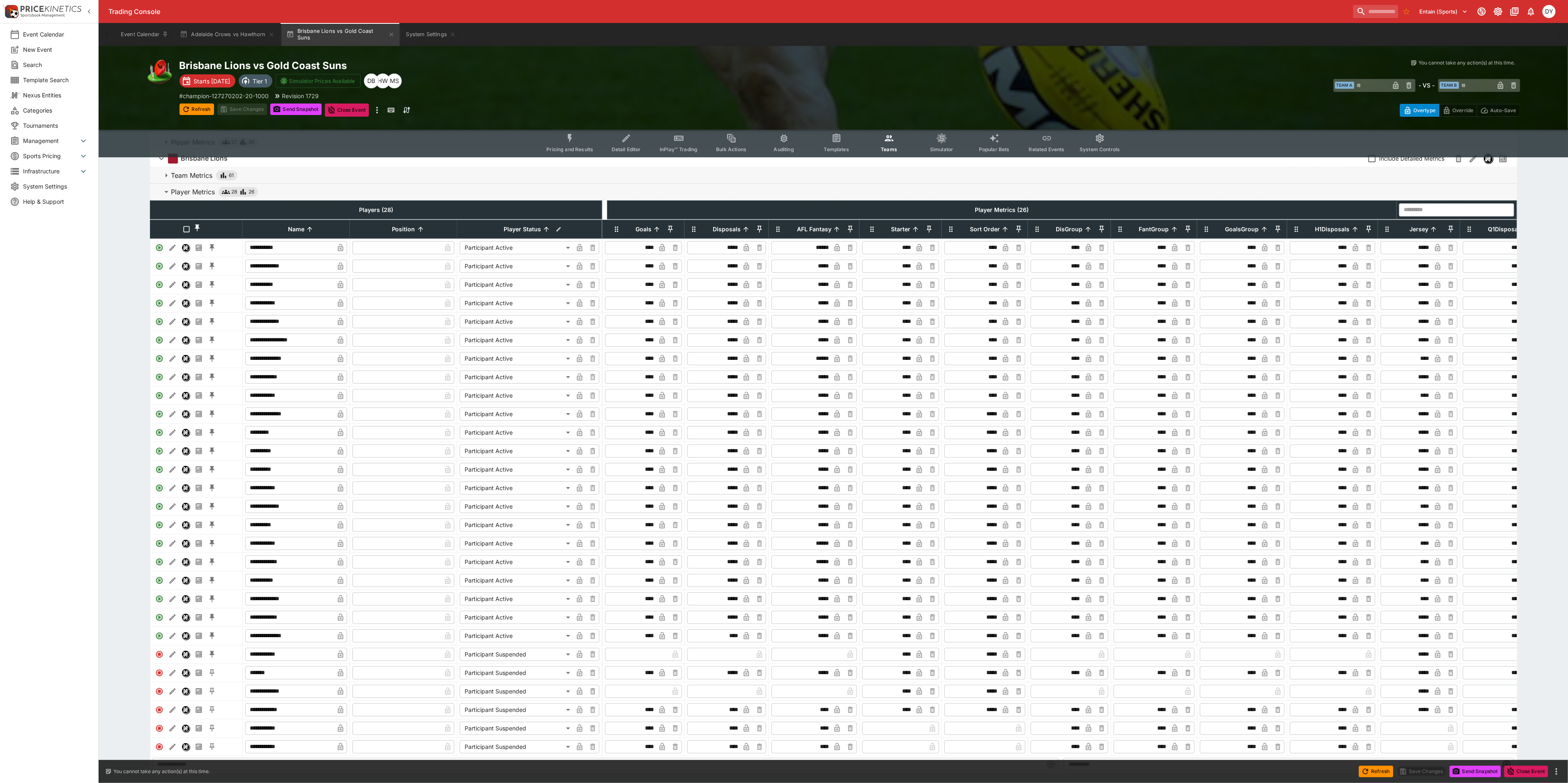
click at [579, 141] on button "Pricing and Results" at bounding box center [570, 143] width 60 height 29
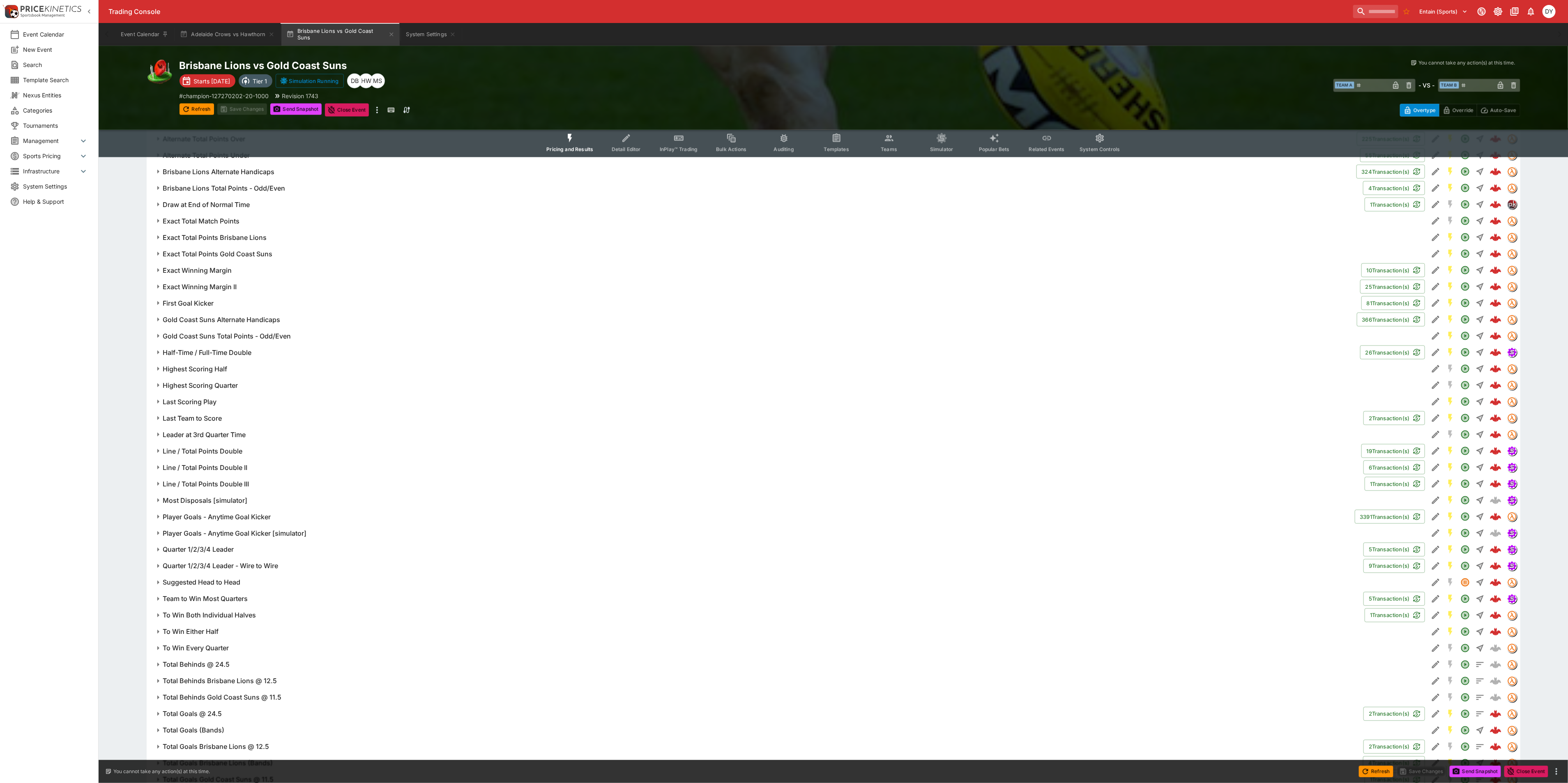
scroll to position [1048, 0]
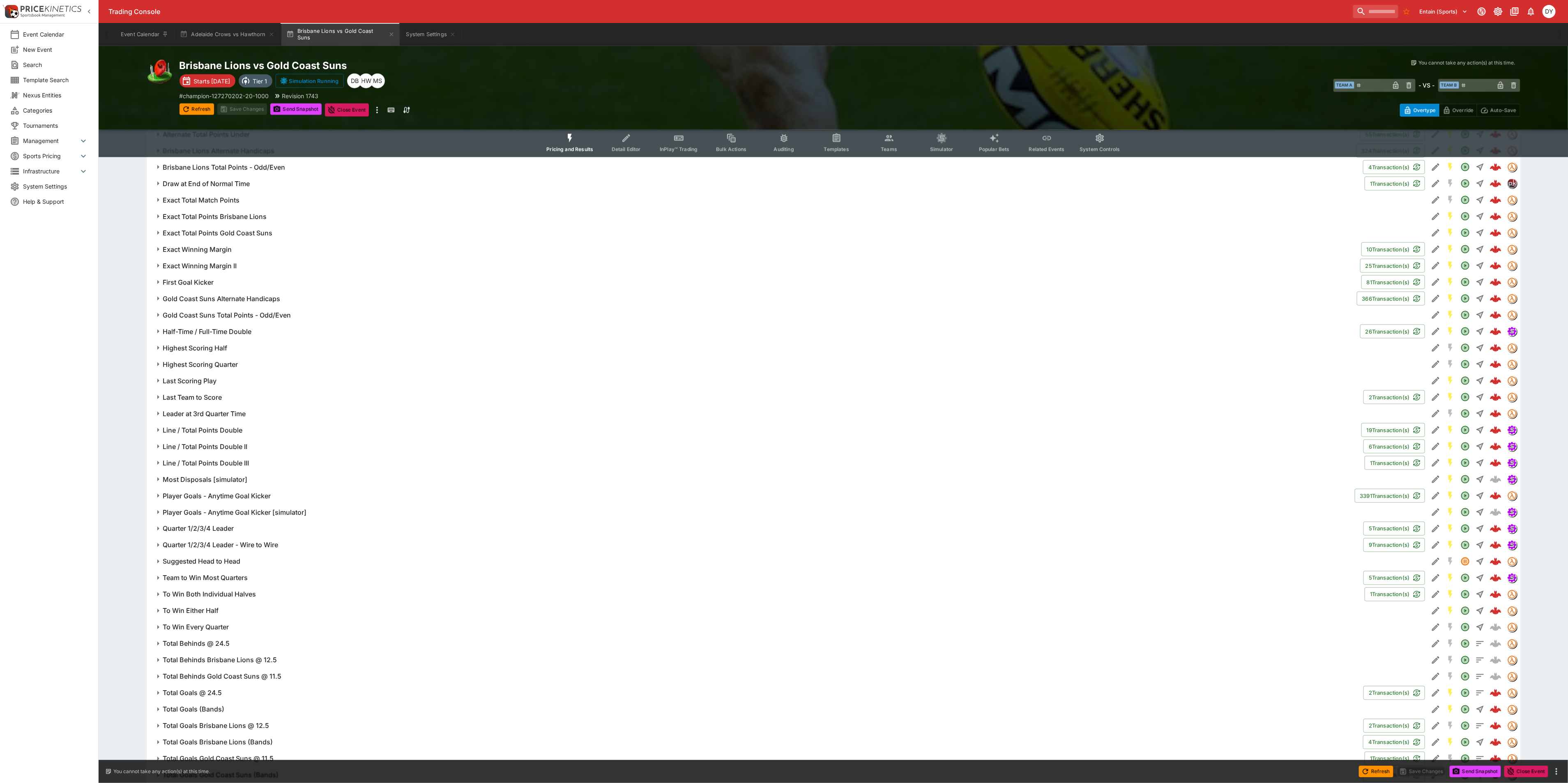
click at [220, 492] on h6 "Player Goals - Anytime Goal Kicker" at bounding box center [216, 496] width 108 height 8
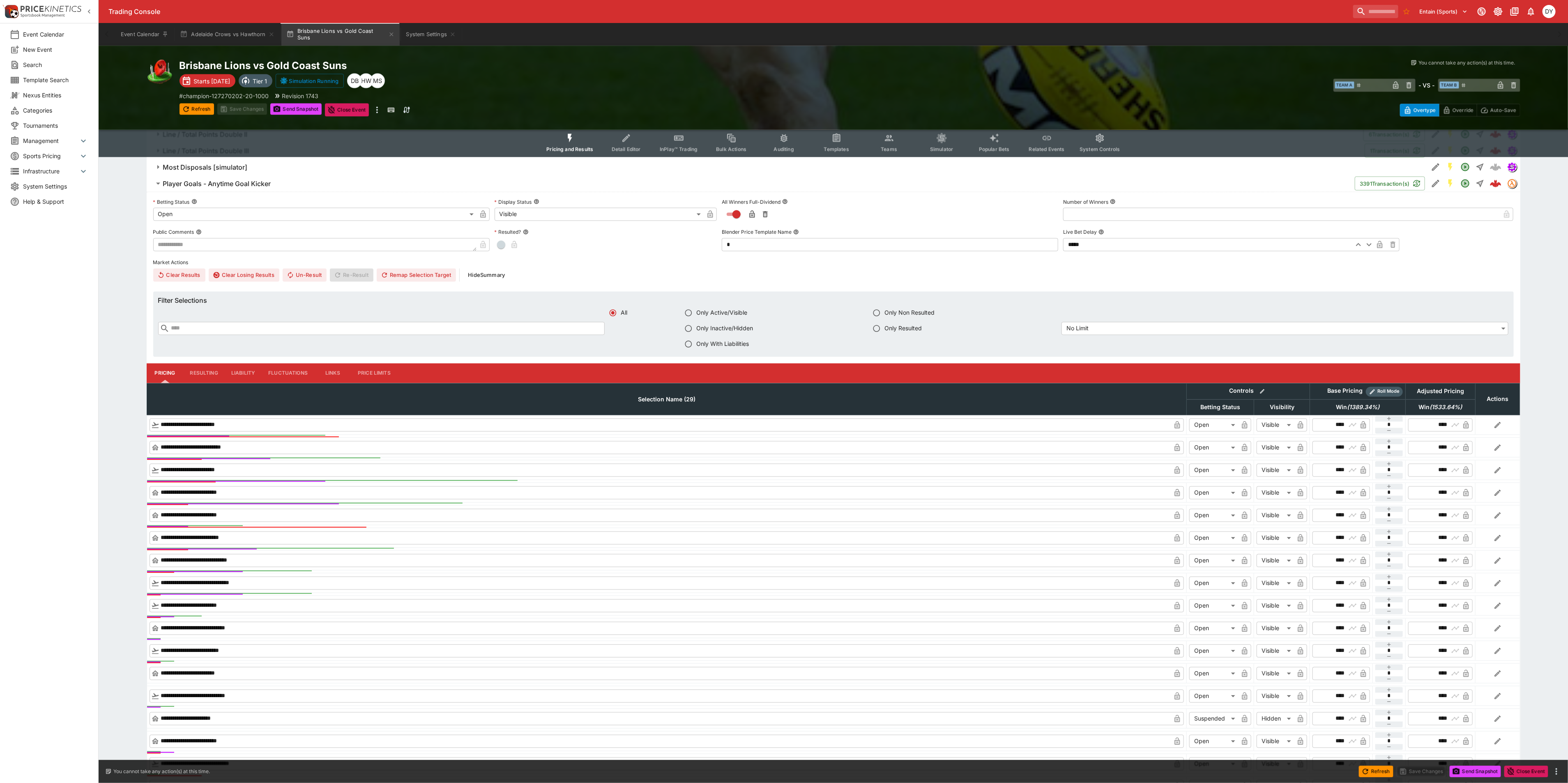
scroll to position [1356, 0]
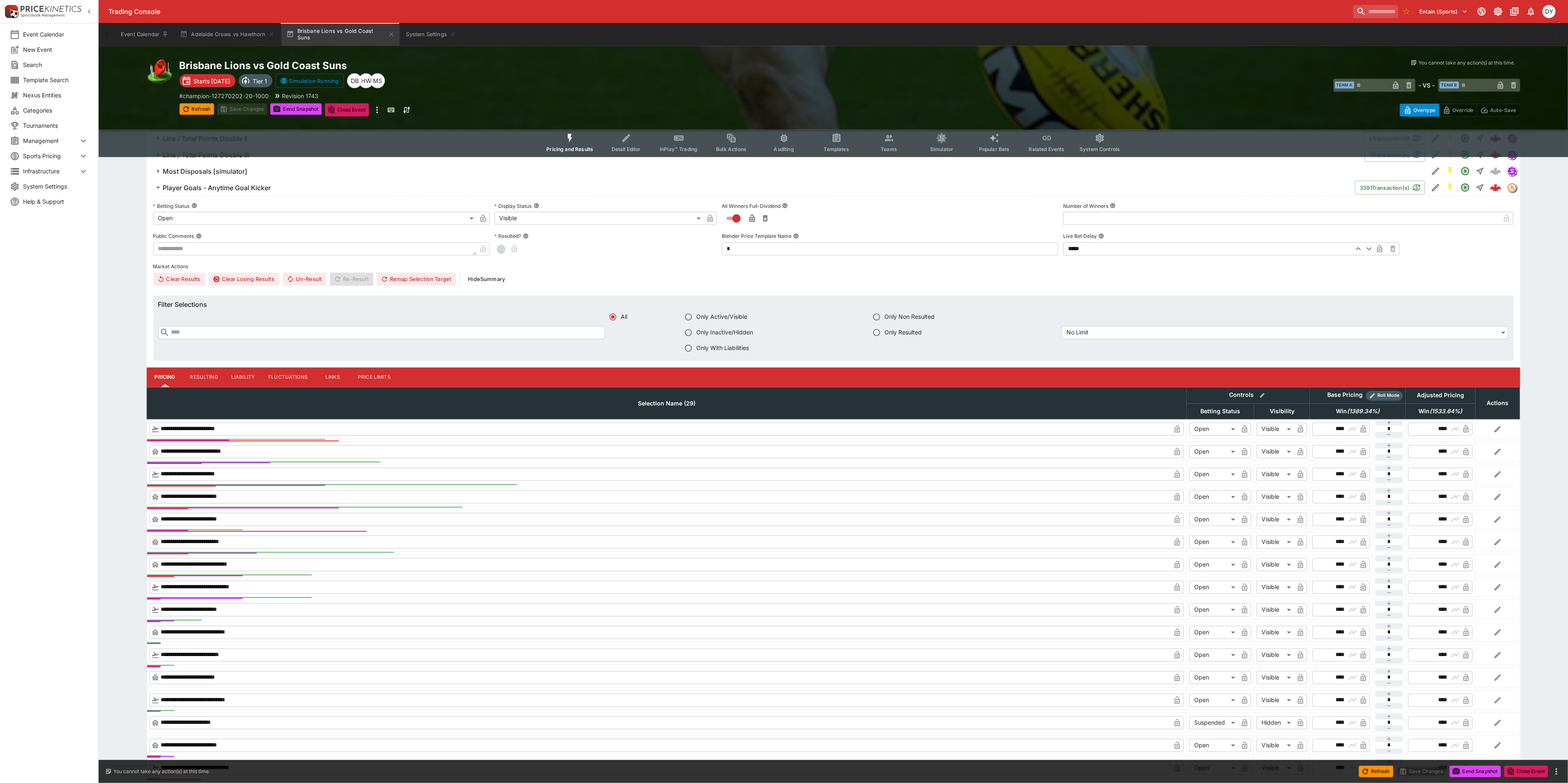
click at [204, 380] on button "Resulting" at bounding box center [204, 378] width 41 height 20
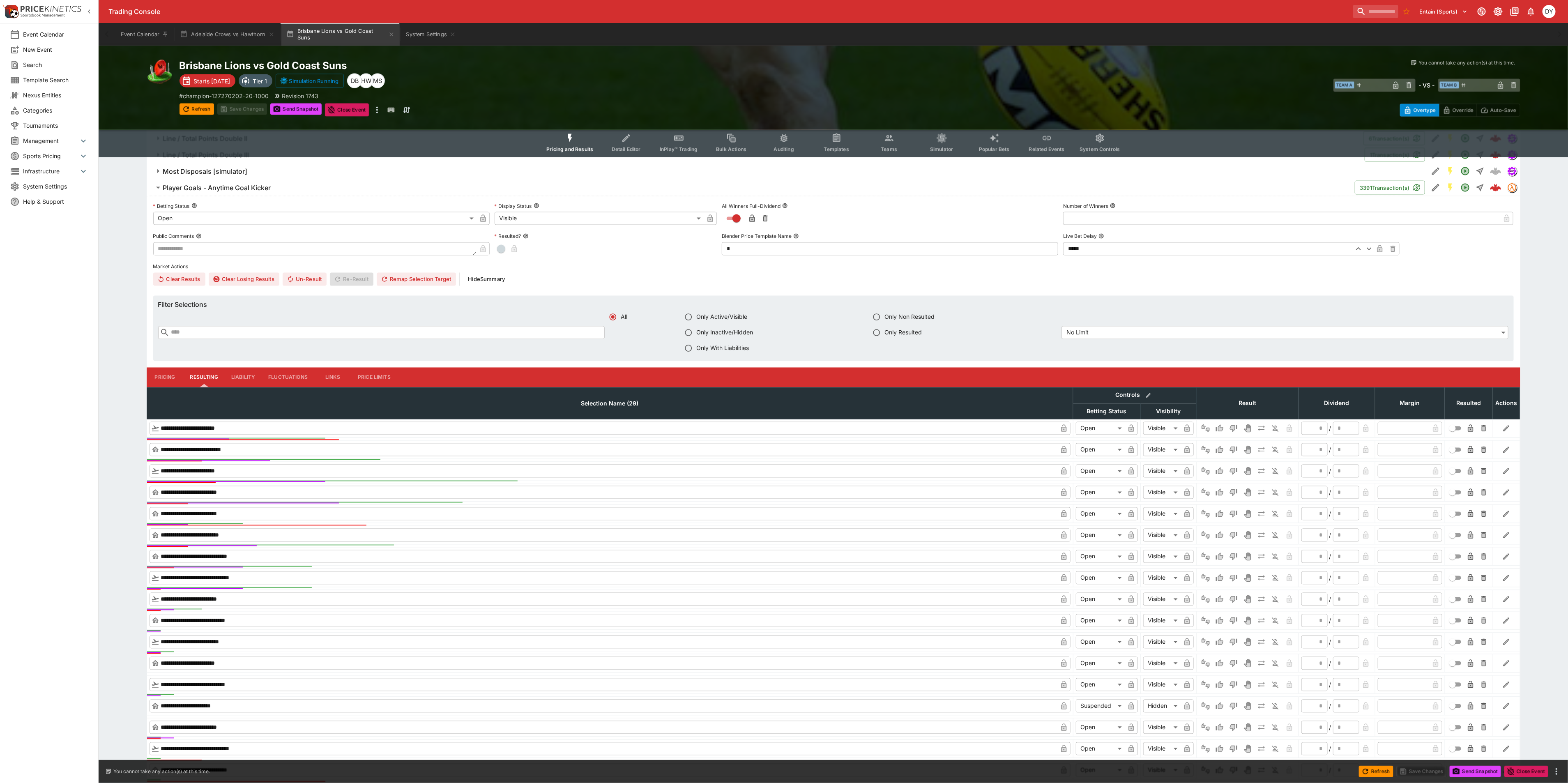
click at [244, 382] on button "Liability" at bounding box center [243, 378] width 37 height 20
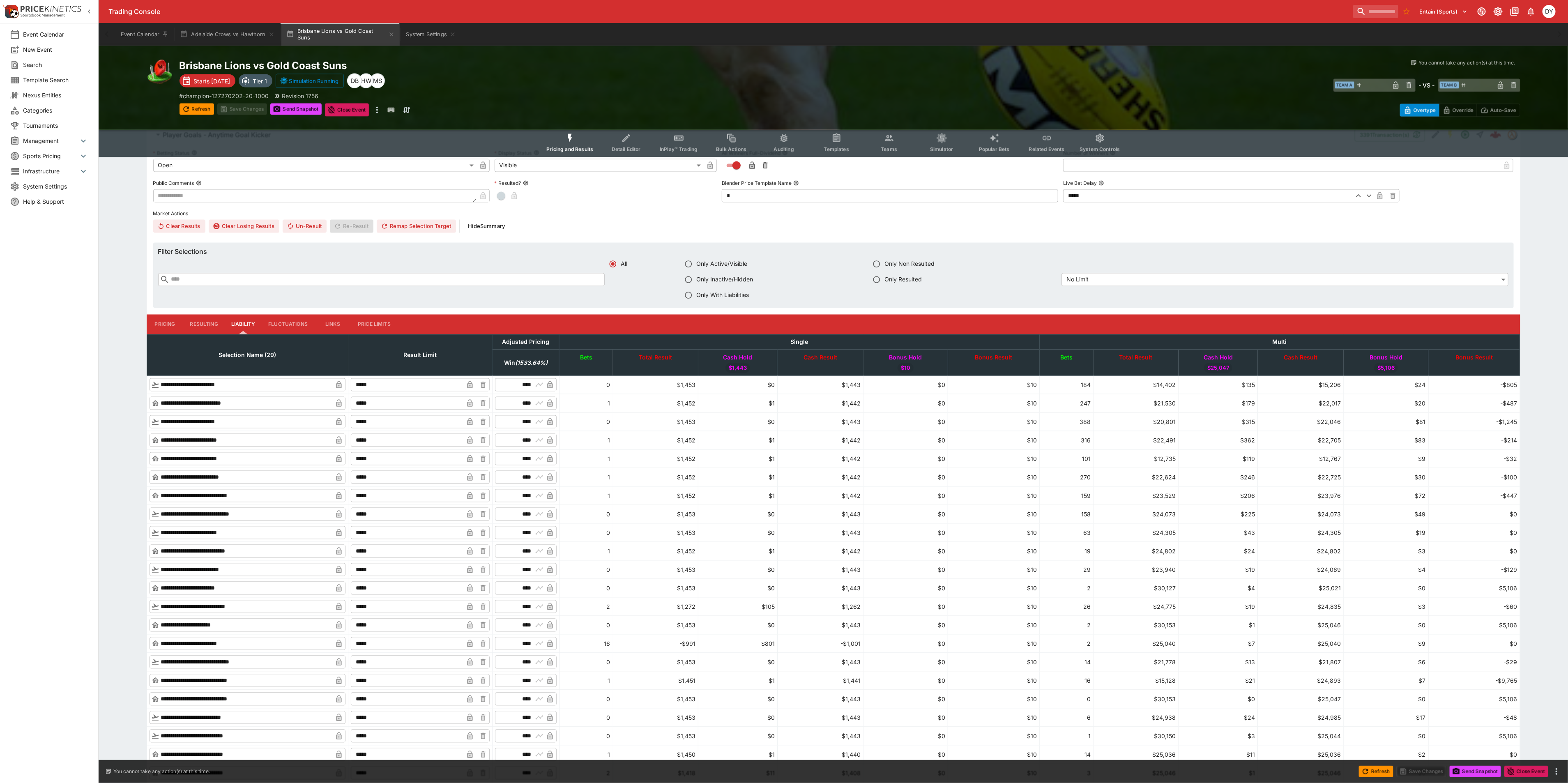
scroll to position [1541, 0]
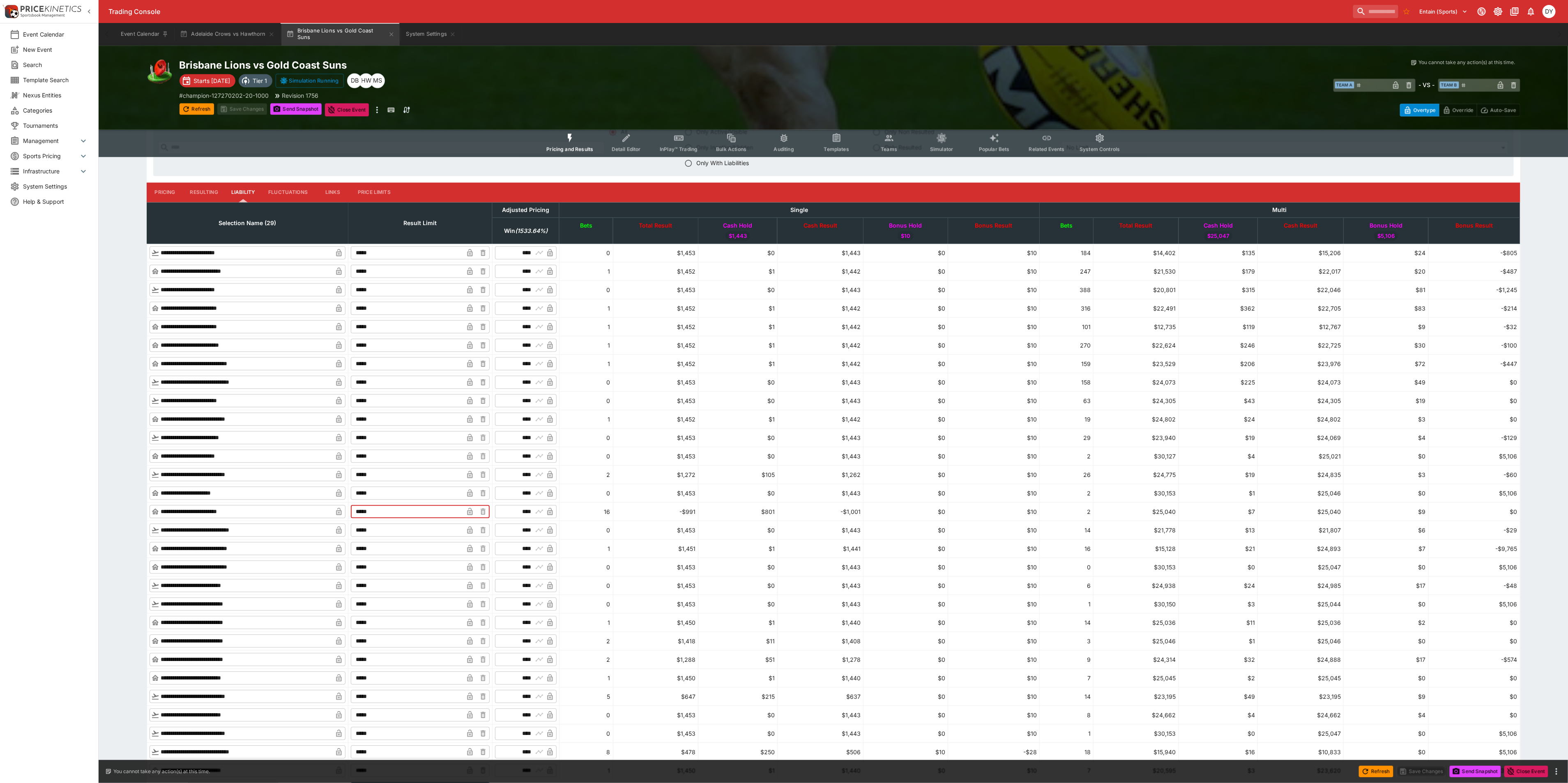
drag, startPoint x: 417, startPoint y: 515, endPoint x: 361, endPoint y: 501, distance: 57.7
click at [365, 511] on tr "**********" at bounding box center [834, 512] width 1374 height 19
type input "*****"
click at [240, 106] on button "Save Changes" at bounding box center [242, 109] width 50 height 12
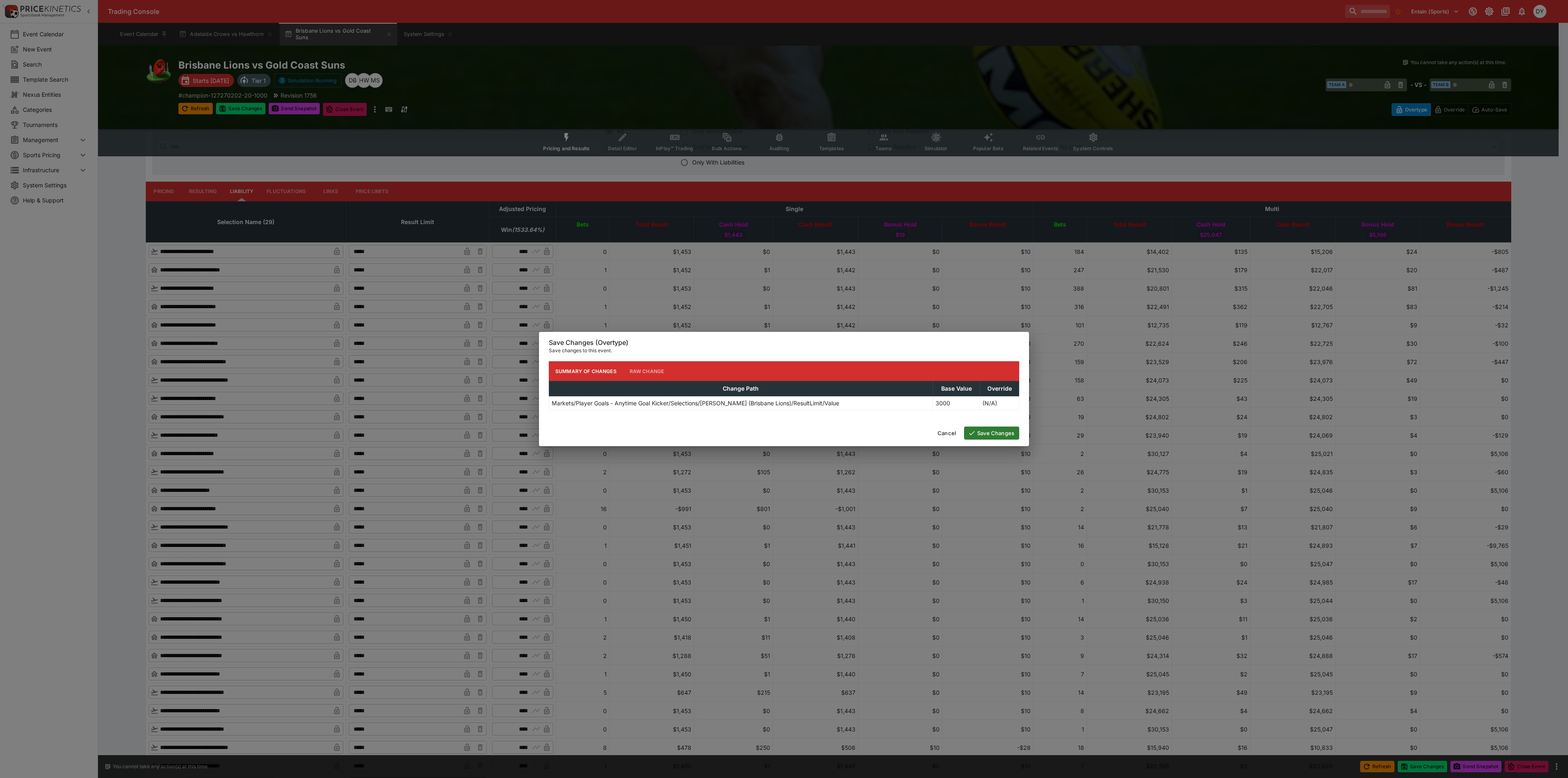
click at [996, 429] on button "Save Changes" at bounding box center [991, 433] width 55 height 13
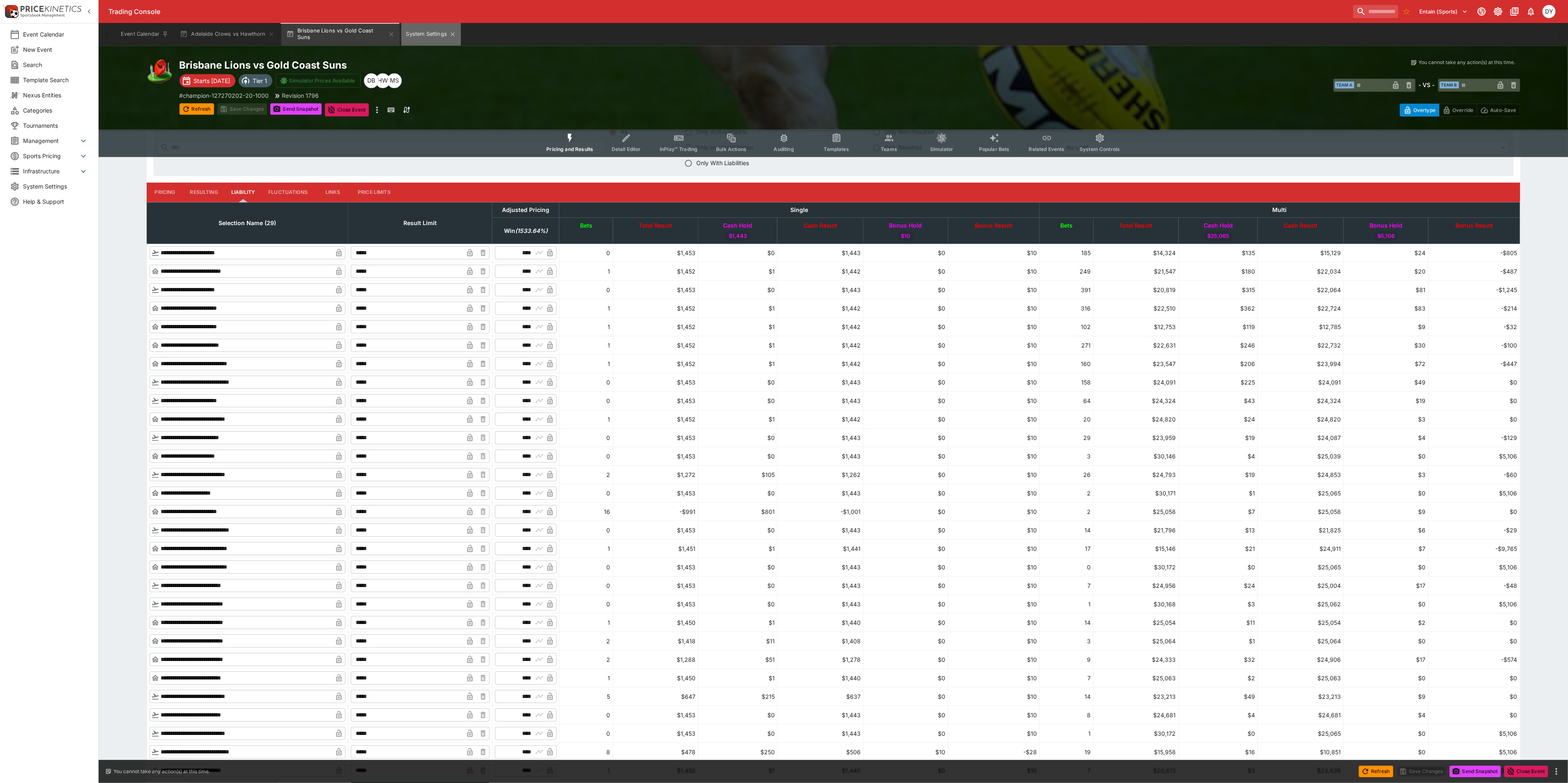
click at [421, 29] on button "System Settings" at bounding box center [431, 34] width 59 height 23
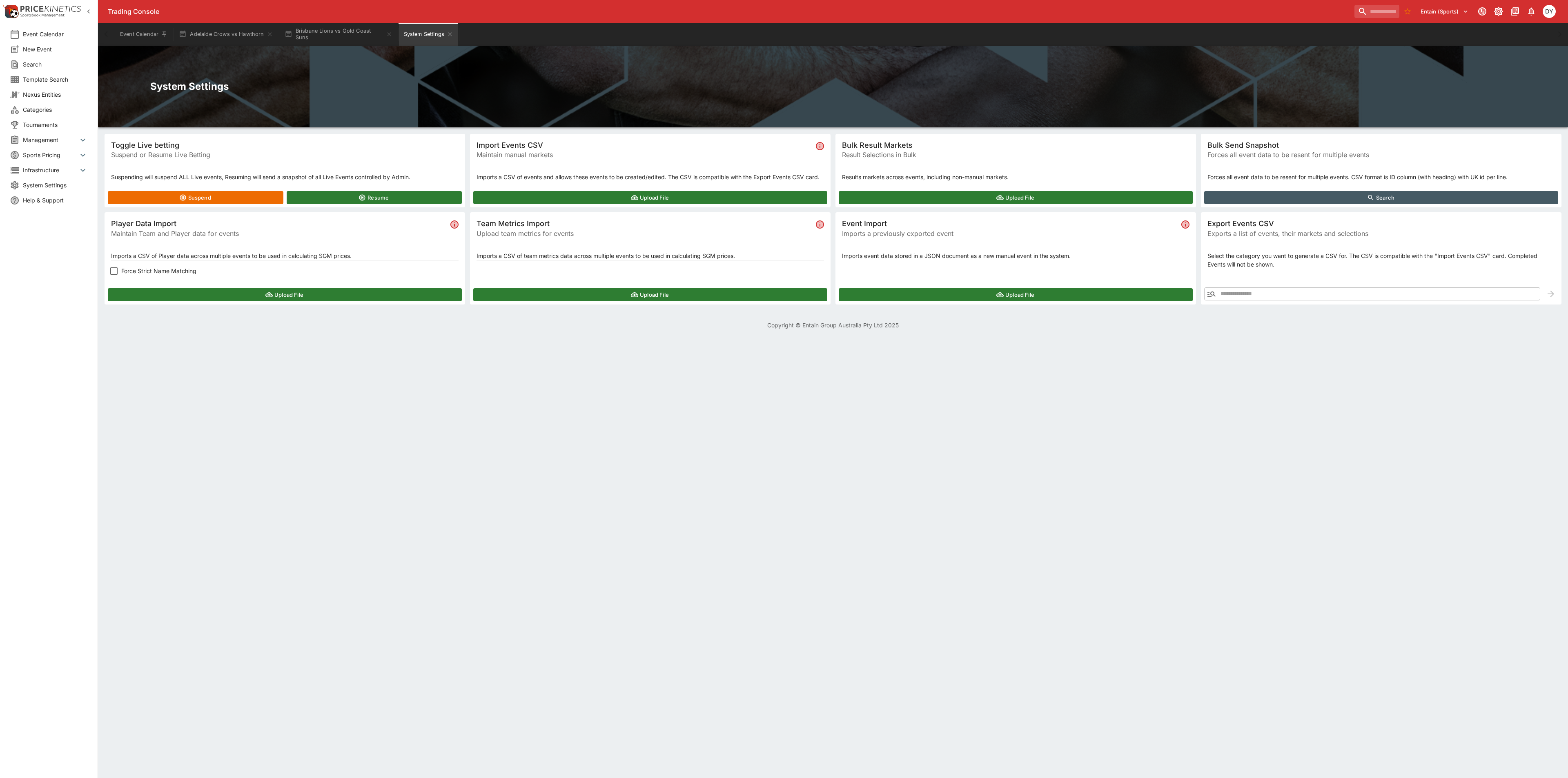
click at [207, 304] on div "Upload File" at bounding box center [285, 294] width 361 height 19
click at [213, 292] on button "Upload File" at bounding box center [285, 295] width 354 height 13
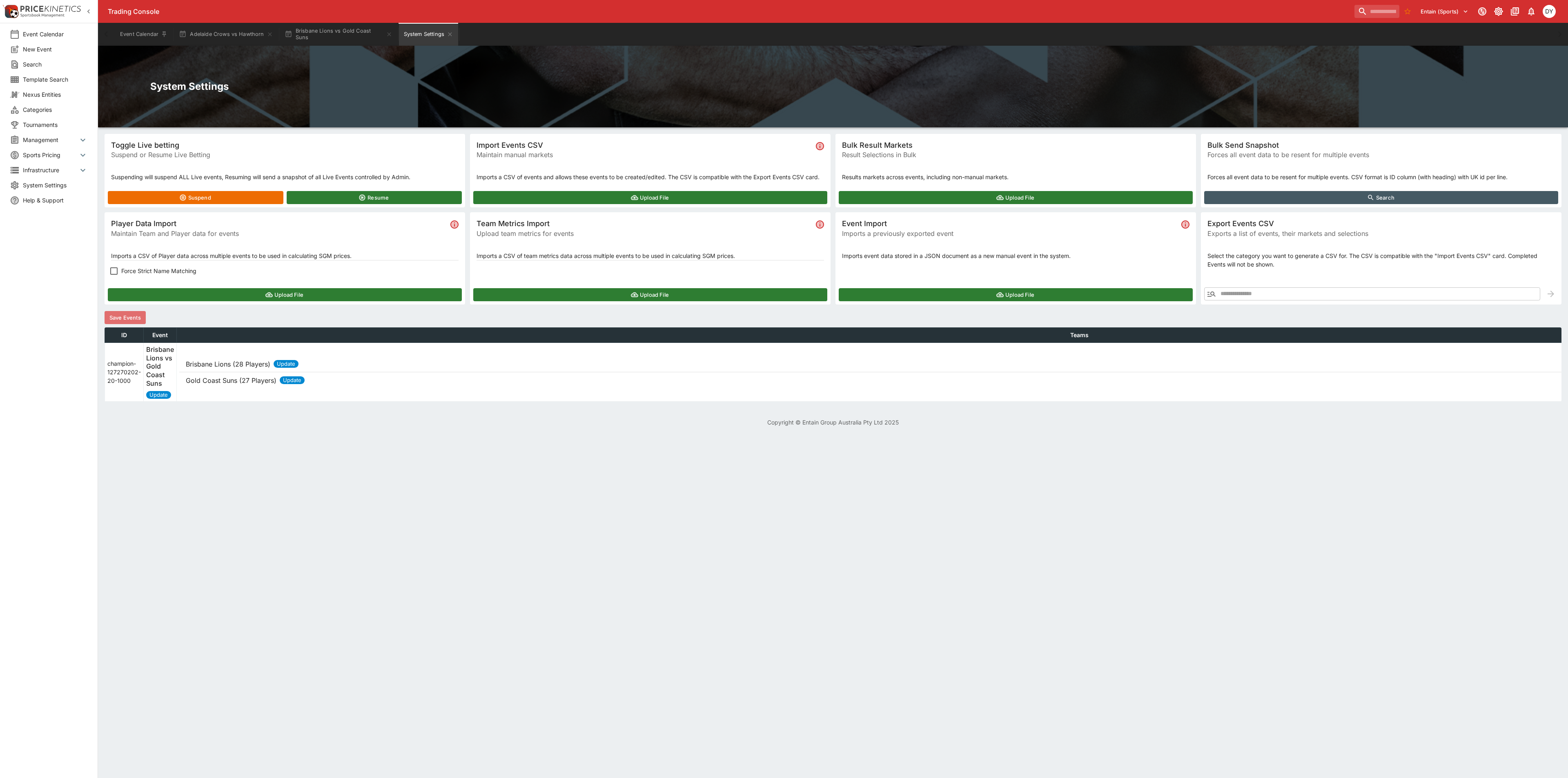
click at [121, 312] on button "Save Events" at bounding box center [125, 318] width 41 height 13
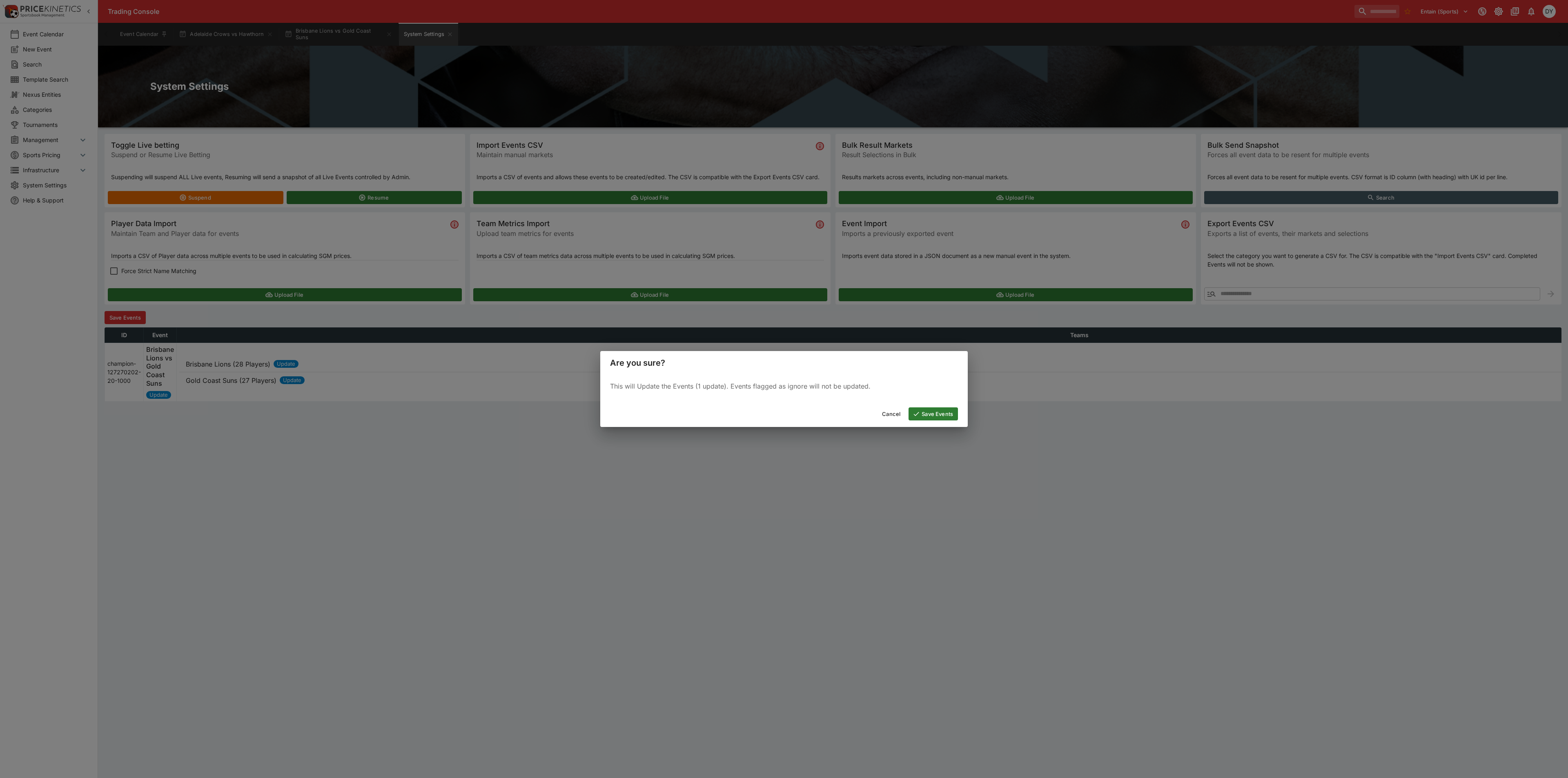
click at [940, 410] on button "Save Events" at bounding box center [933, 414] width 50 height 13
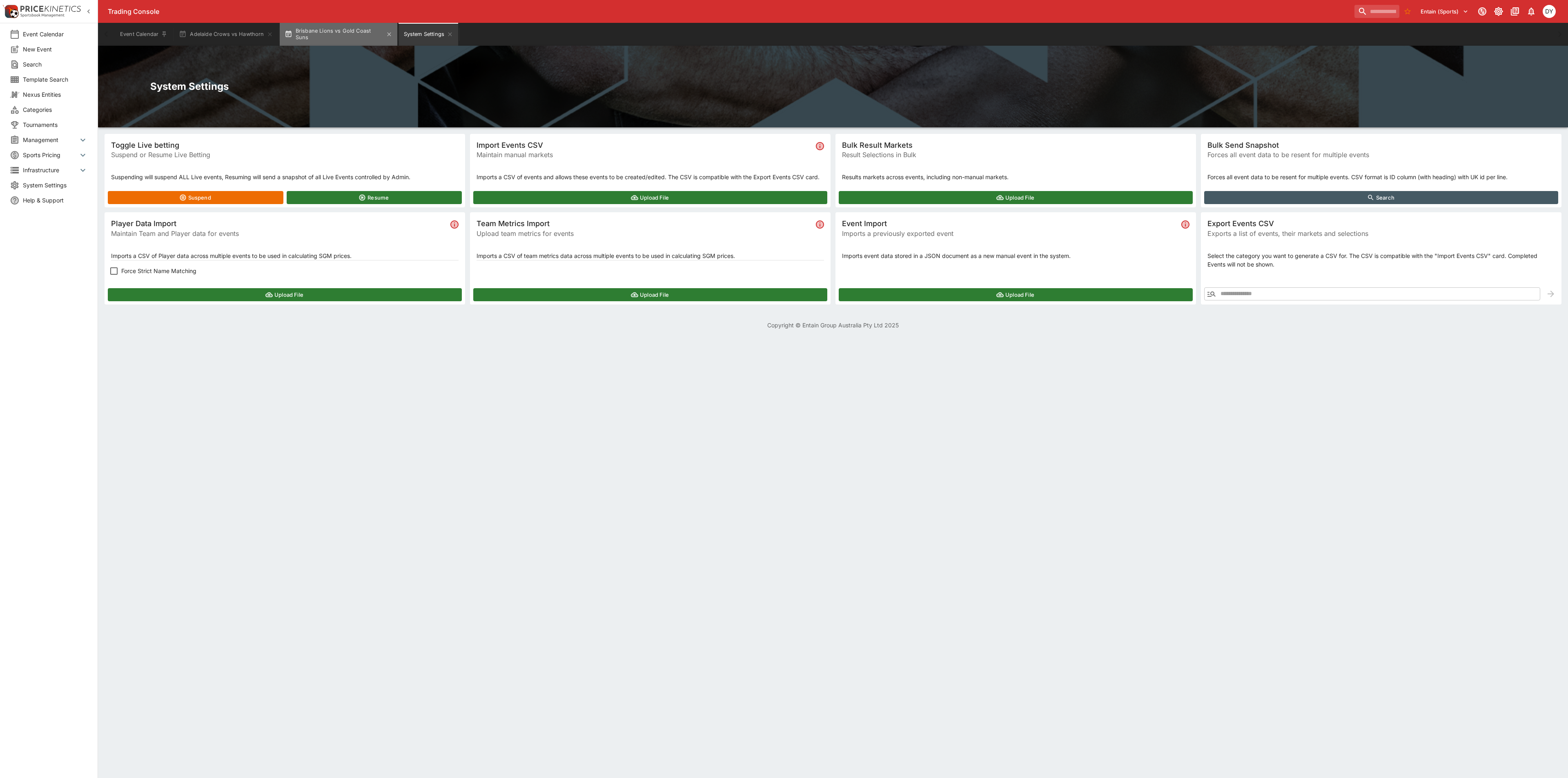
click at [343, 30] on button "Brisbane Lions vs Gold Coast Suns" at bounding box center [339, 34] width 118 height 23
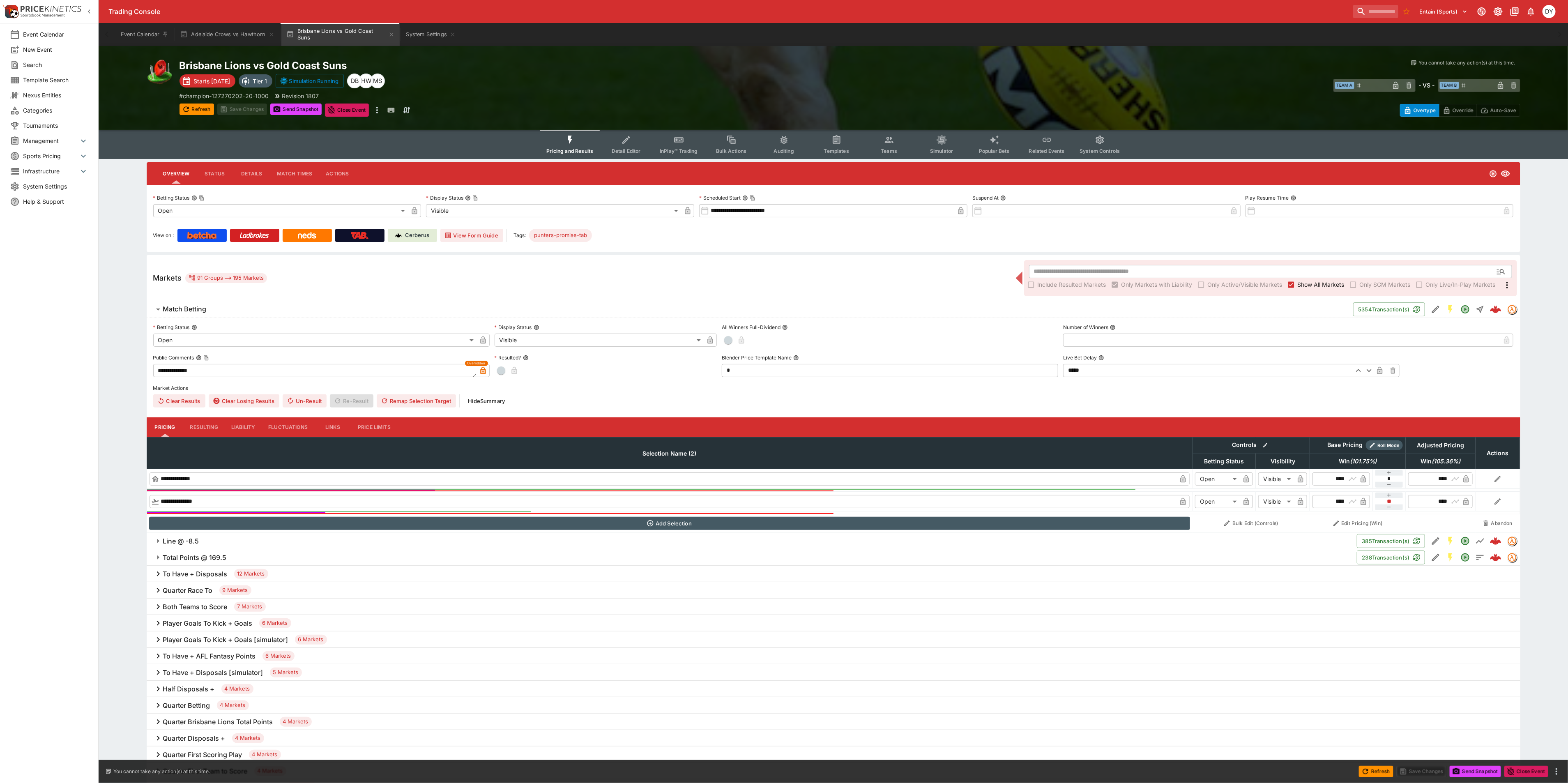
click at [886, 144] on icon "Event type filters" at bounding box center [890, 140] width 11 height 11
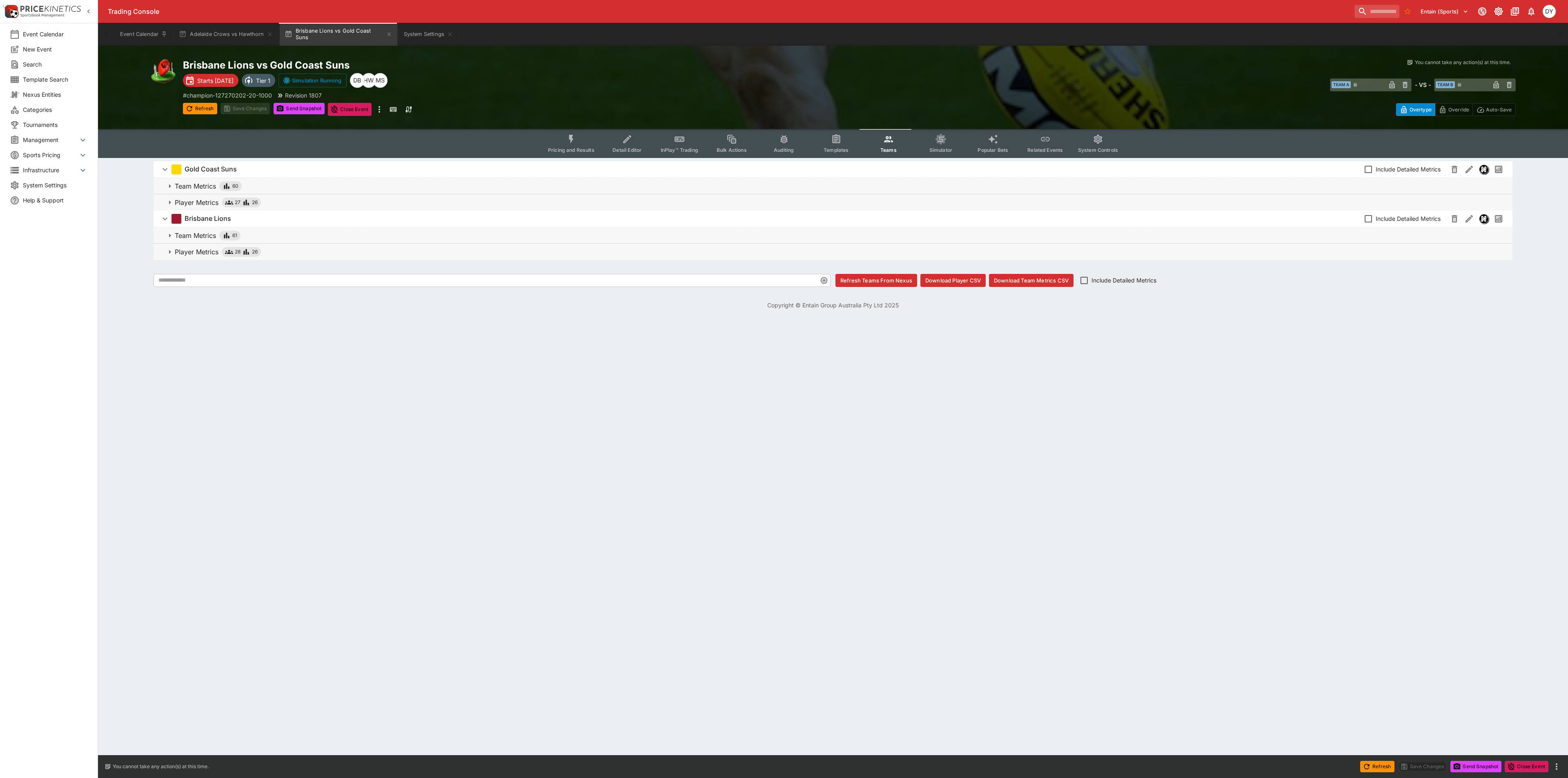
click at [196, 199] on p "Player Metrics" at bounding box center [196, 202] width 44 height 10
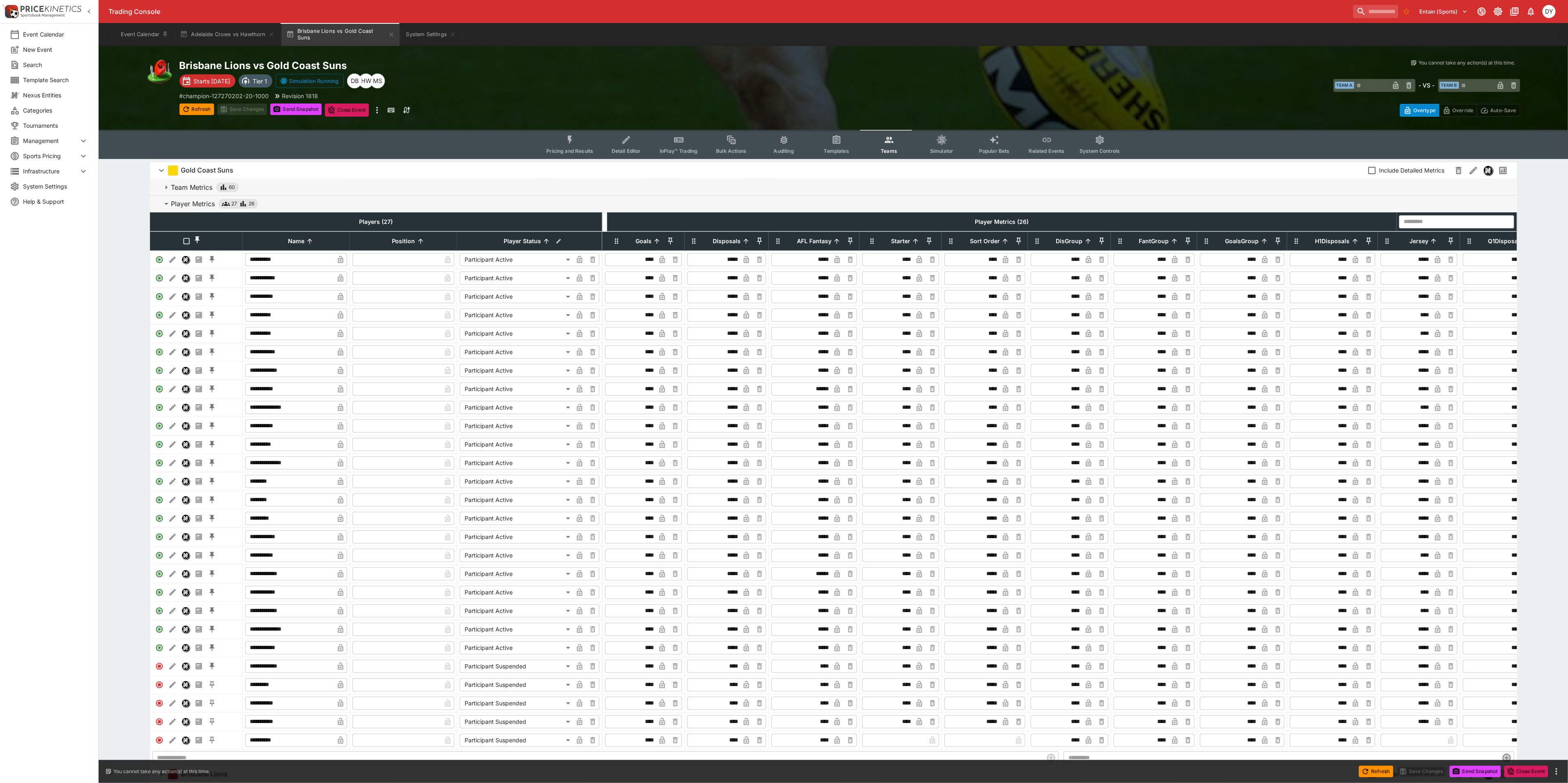
click at [660, 147] on button "InPlay™ Trading" at bounding box center [678, 144] width 53 height 29
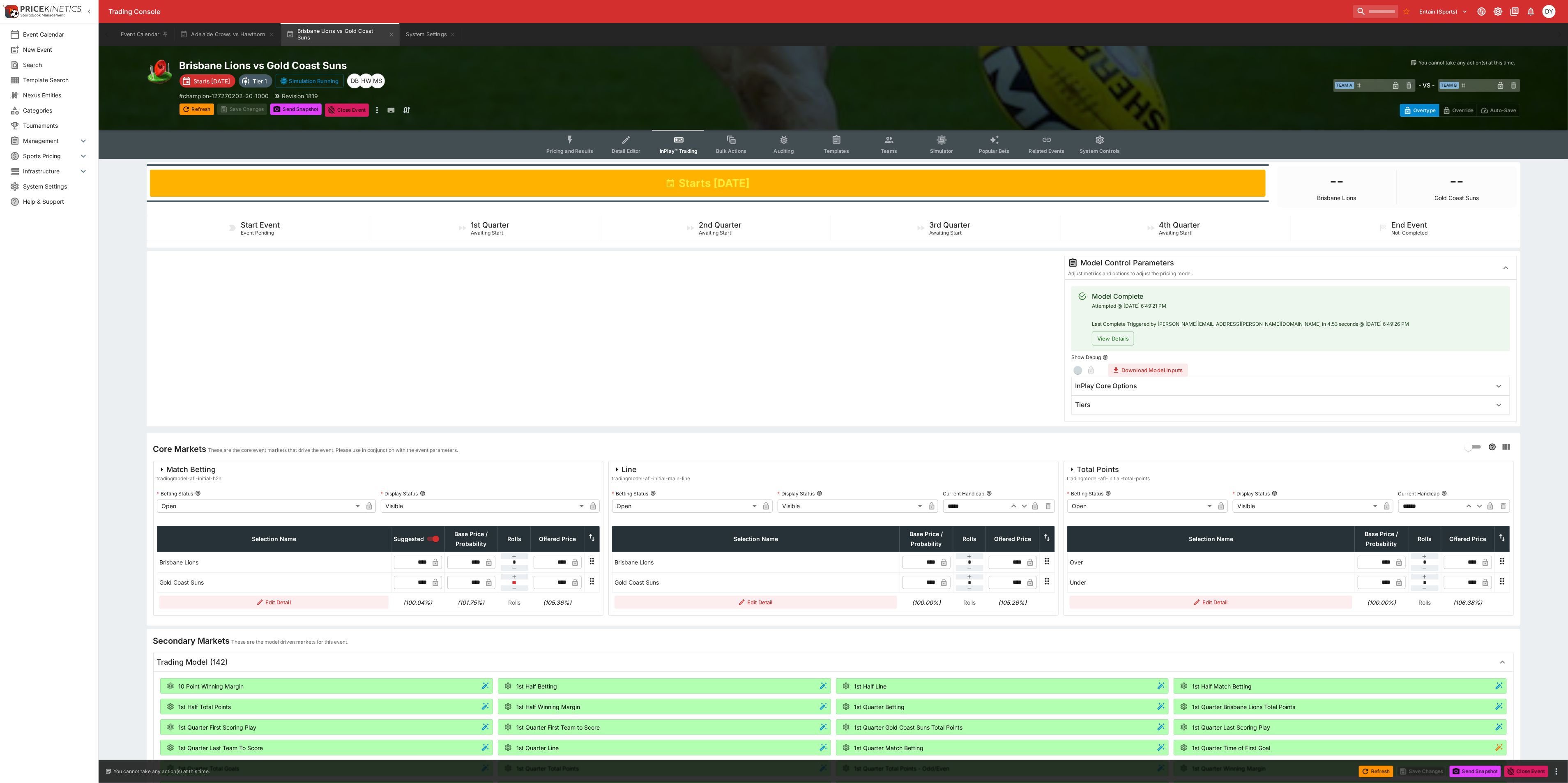
click at [1150, 405] on div "Tiers" at bounding box center [1283, 405] width 416 height 8
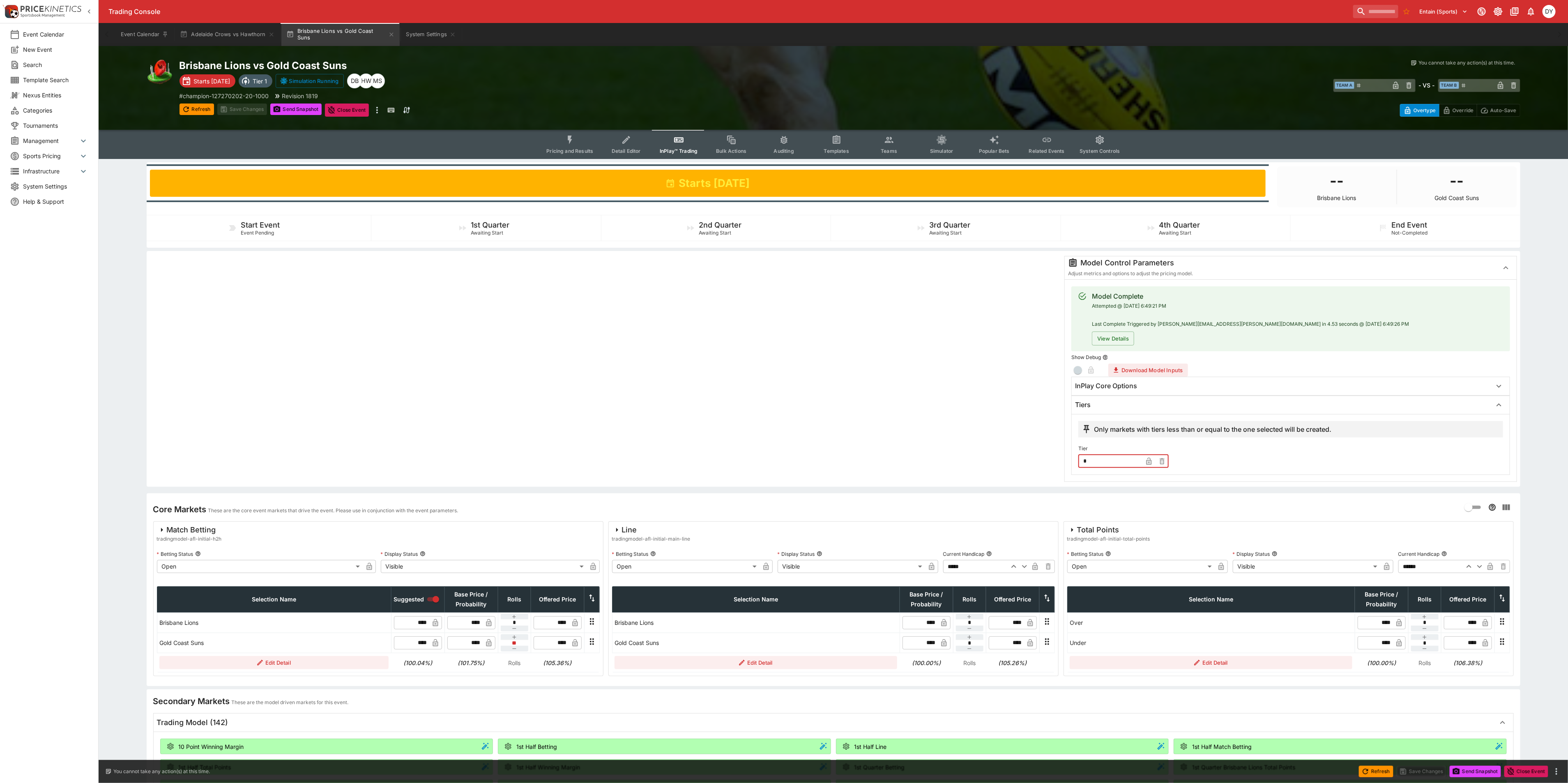
drag, startPoint x: 1102, startPoint y: 462, endPoint x: 1051, endPoint y: 461, distance: 51.0
click at [1054, 461] on div "Model Control Parameters Adjust metrics and options to adjust the pricing model…" at bounding box center [834, 369] width 1367 height 226
click at [244, 106] on button "Save Changes" at bounding box center [242, 109] width 50 height 12
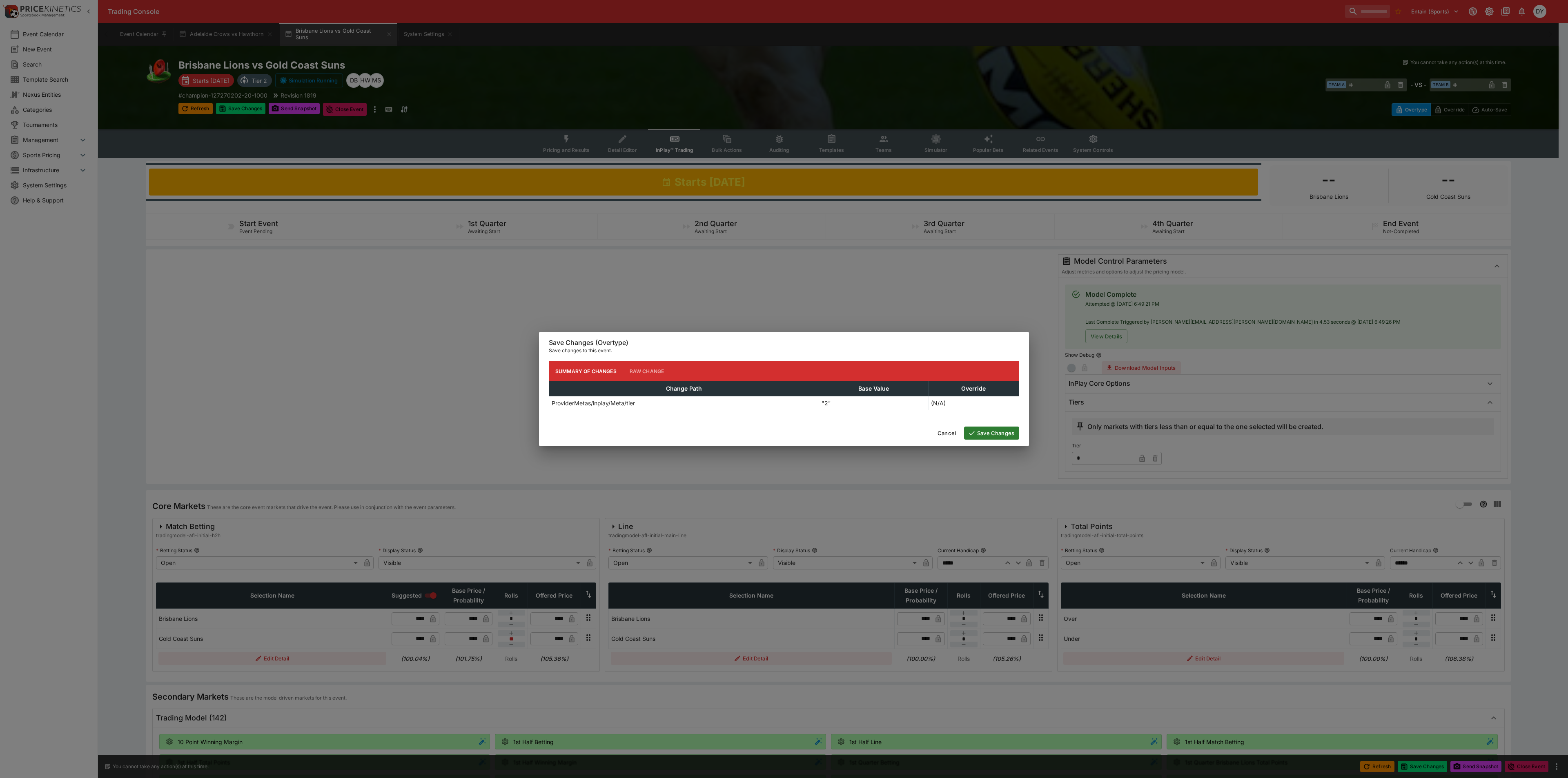
click at [1005, 431] on button "Save Changes" at bounding box center [991, 433] width 55 height 13
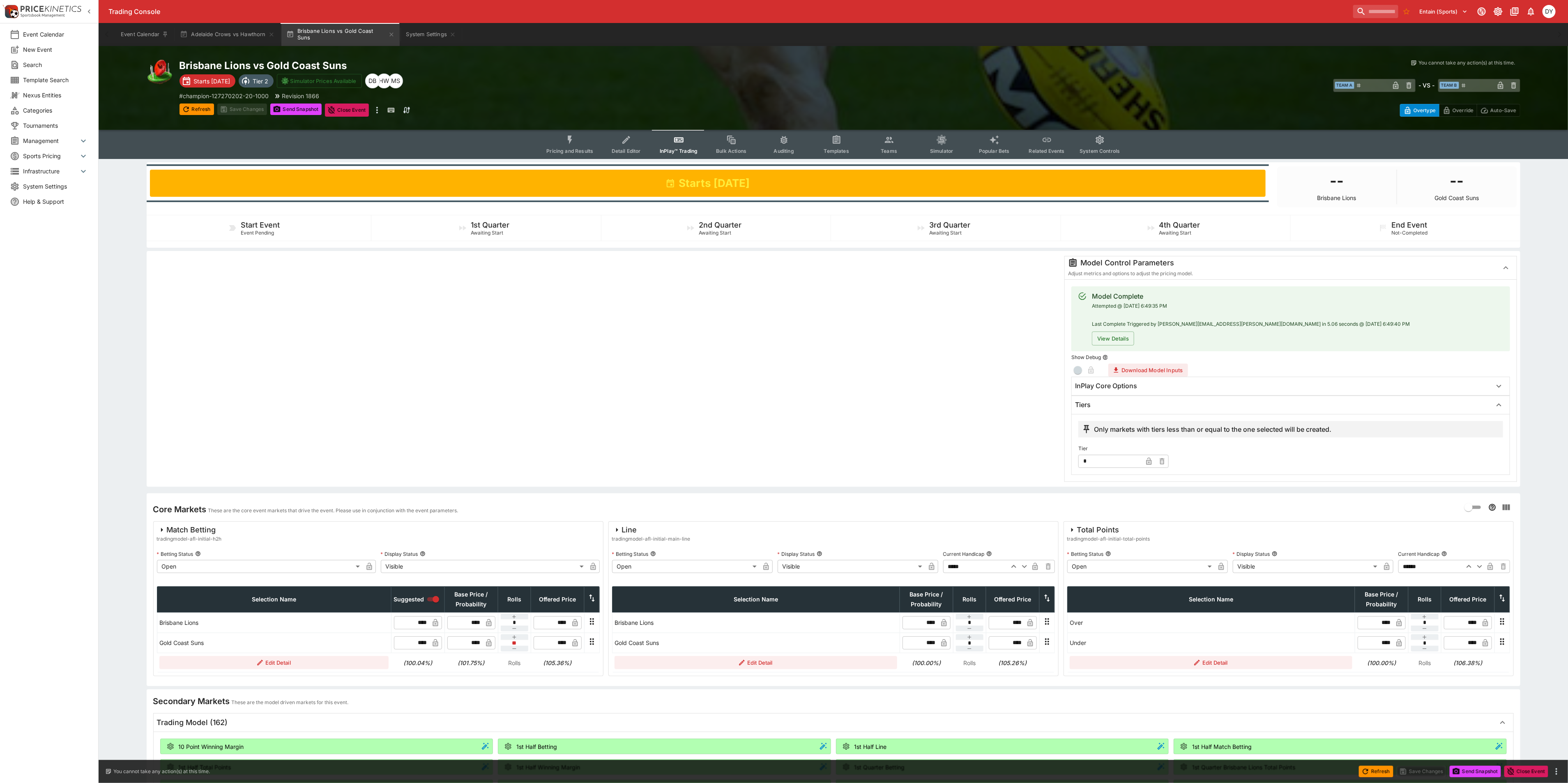
click at [1071, 461] on div "Model Complete Attempted @ 9/11/2025, 6:49:35 PM Last Complete Triggered by dyl…" at bounding box center [1291, 380] width 451 height 202
type input "*"
click at [238, 107] on button "Save Changes" at bounding box center [242, 109] width 50 height 12
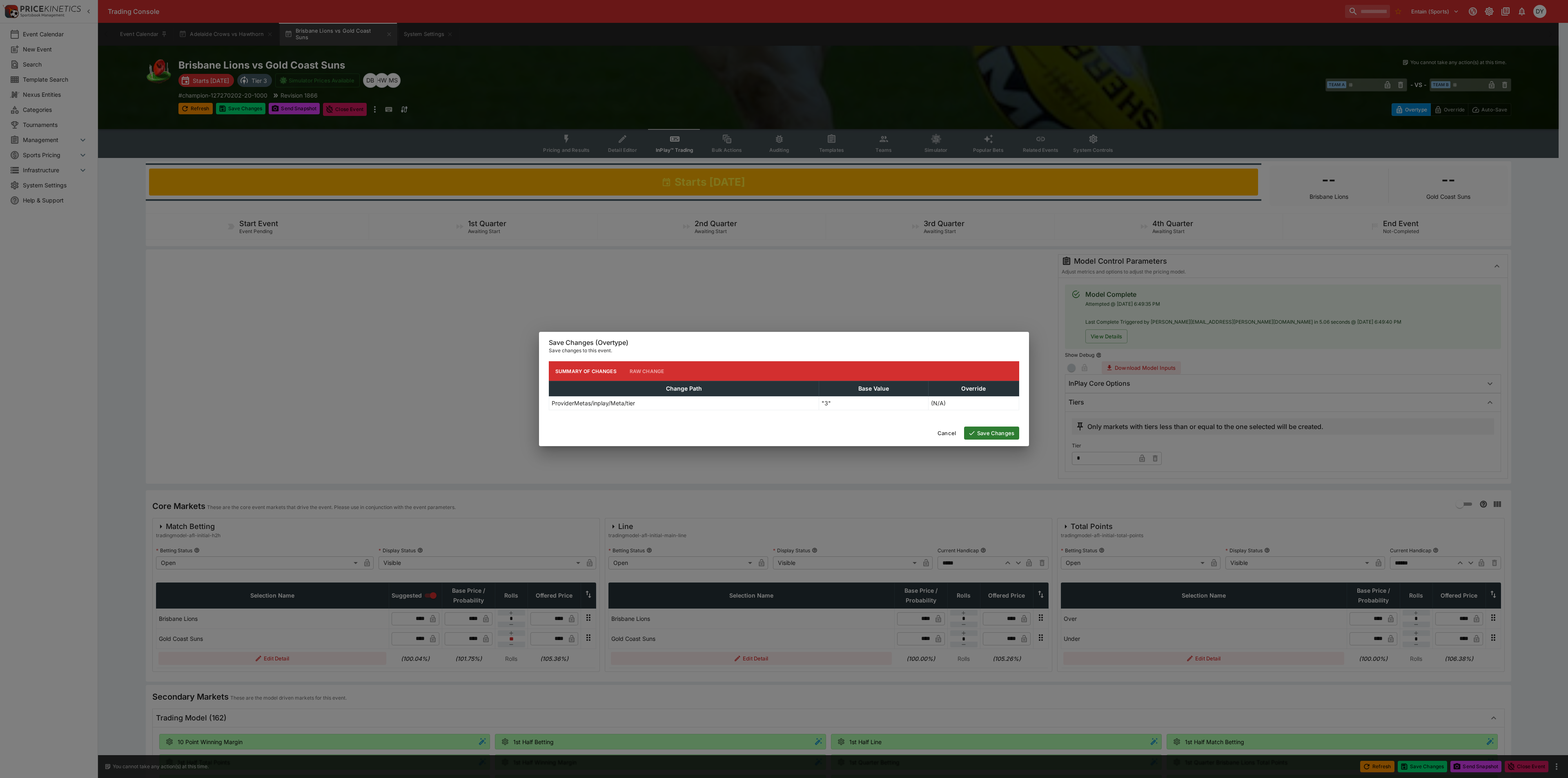
click at [997, 432] on button "Save Changes" at bounding box center [991, 433] width 55 height 13
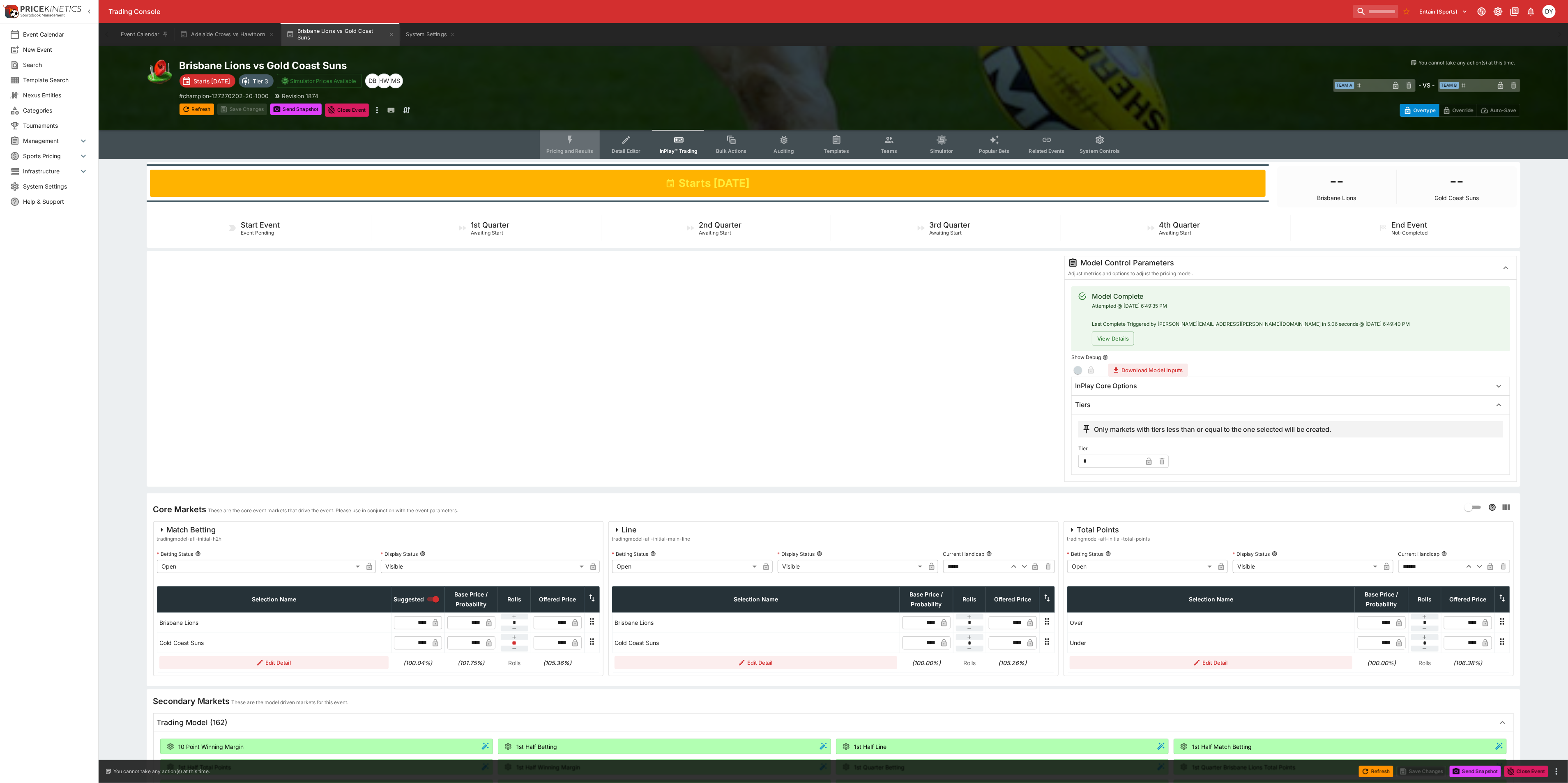
click at [571, 136] on icon "Event type filters" at bounding box center [570, 140] width 4 height 8
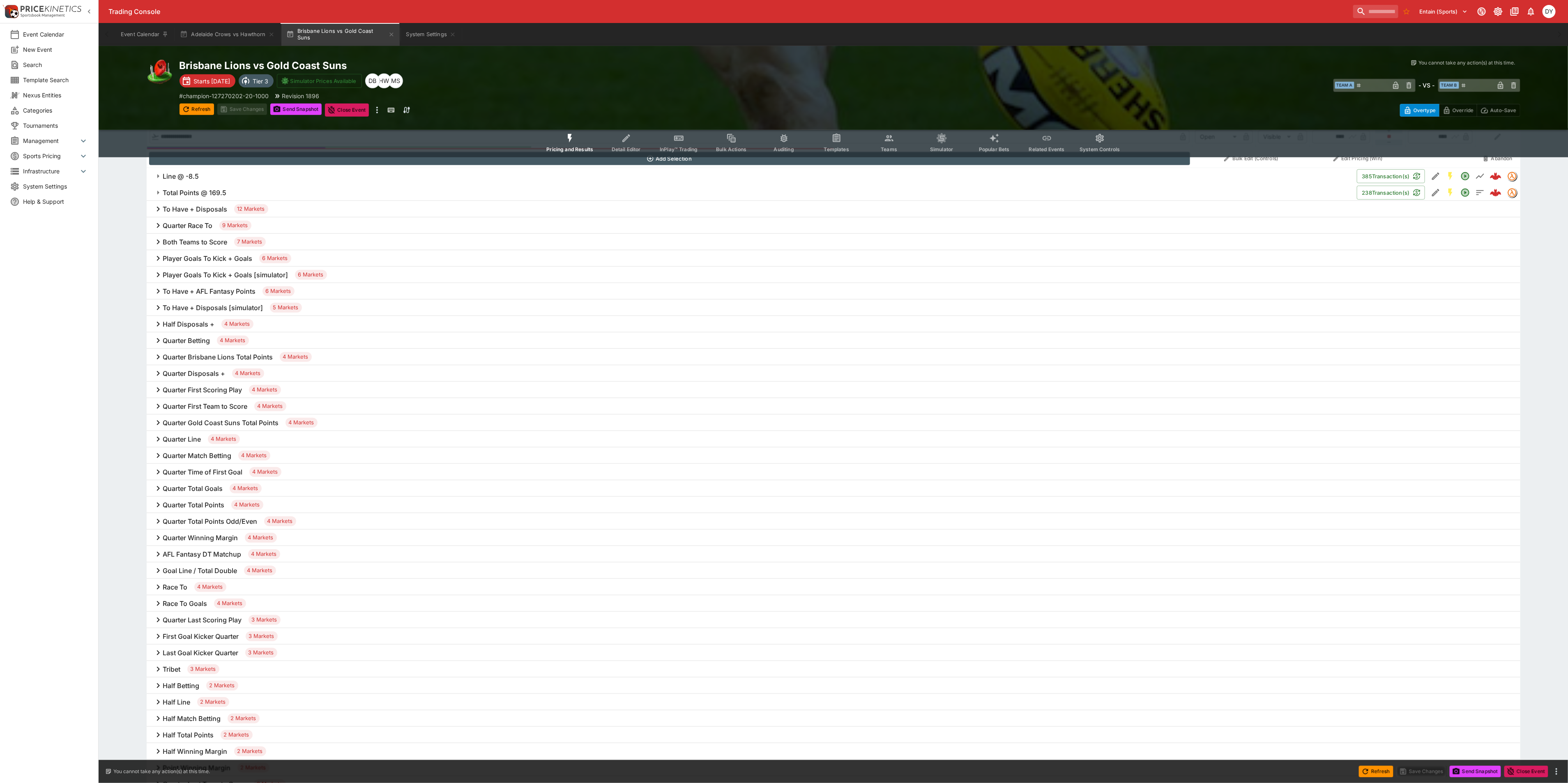
scroll to position [370, 0]
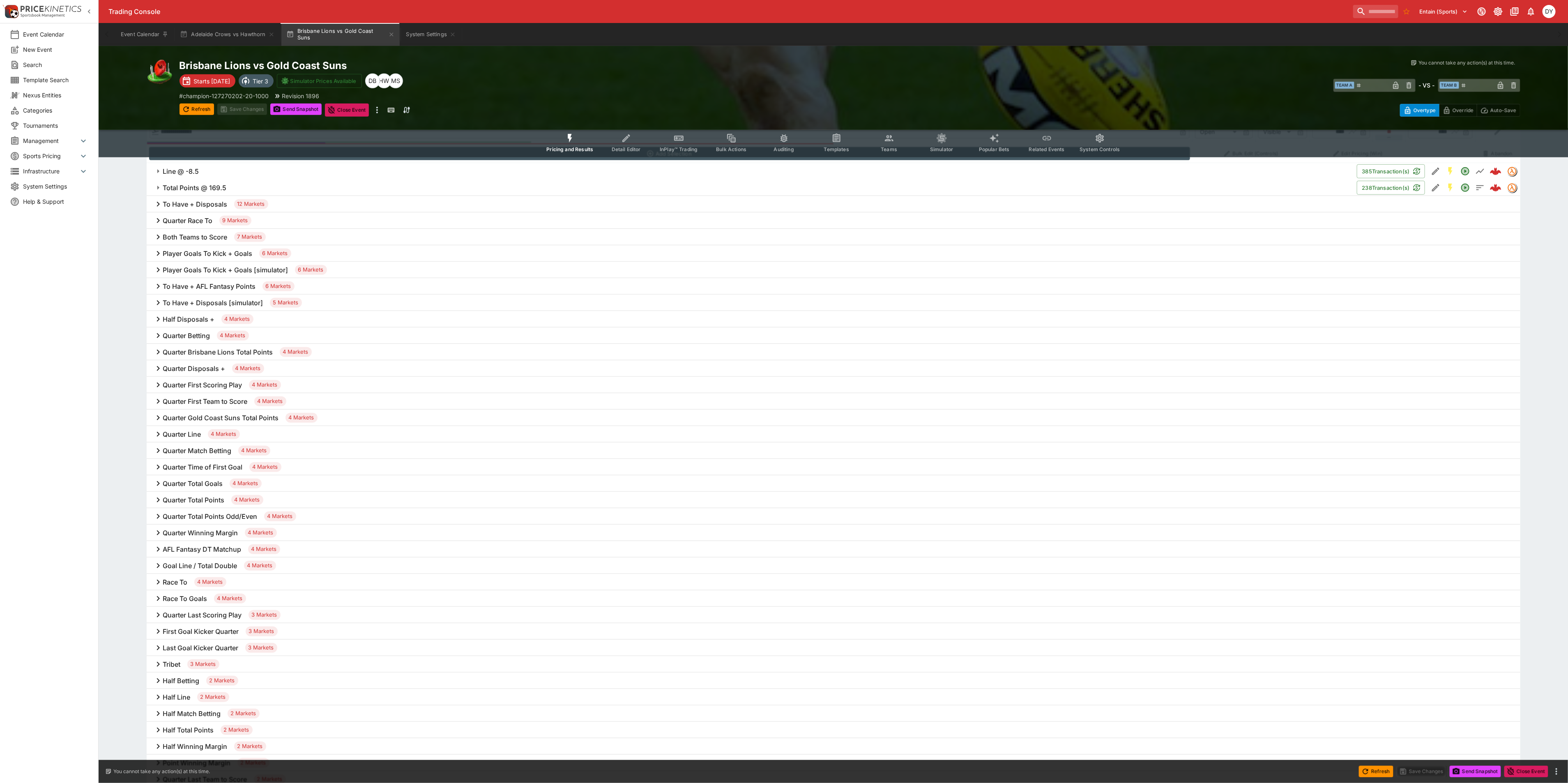
click at [219, 568] on h6 "Goal Line / Total Double" at bounding box center [200, 566] width 75 height 8
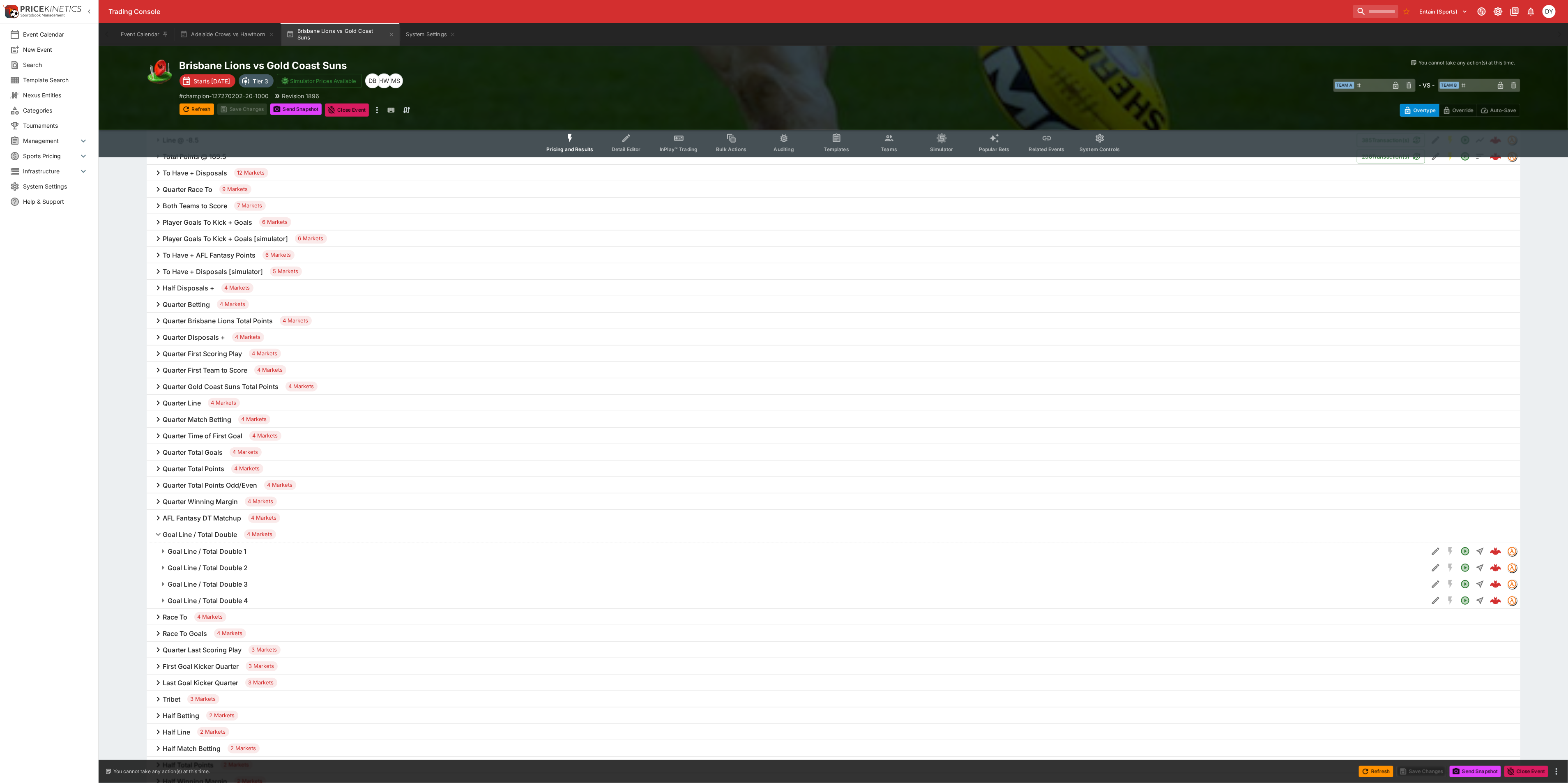
scroll to position [432, 0]
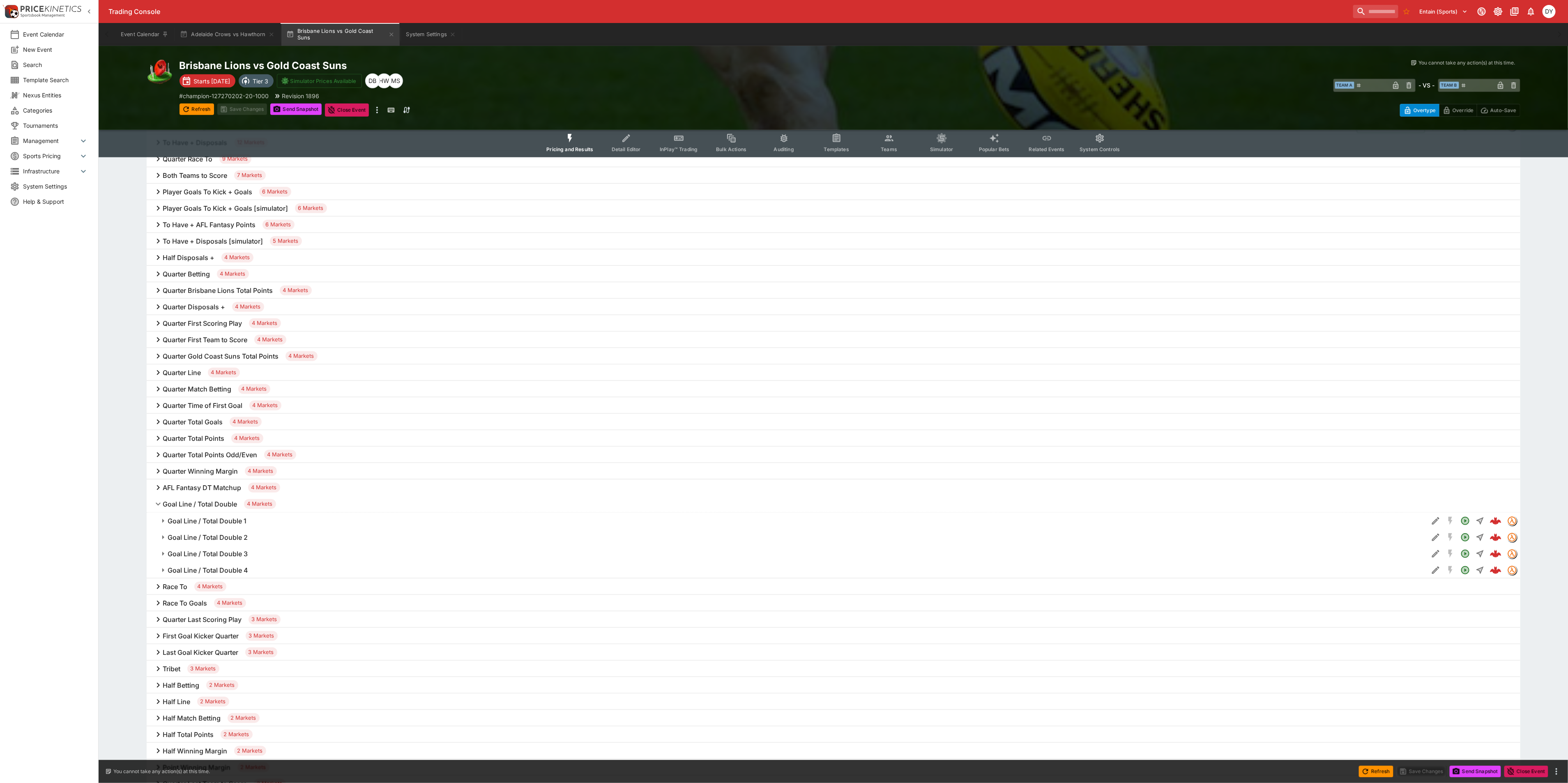
click at [232, 521] on h6 "Goal Line / Total Double 1" at bounding box center [207, 521] width 79 height 8
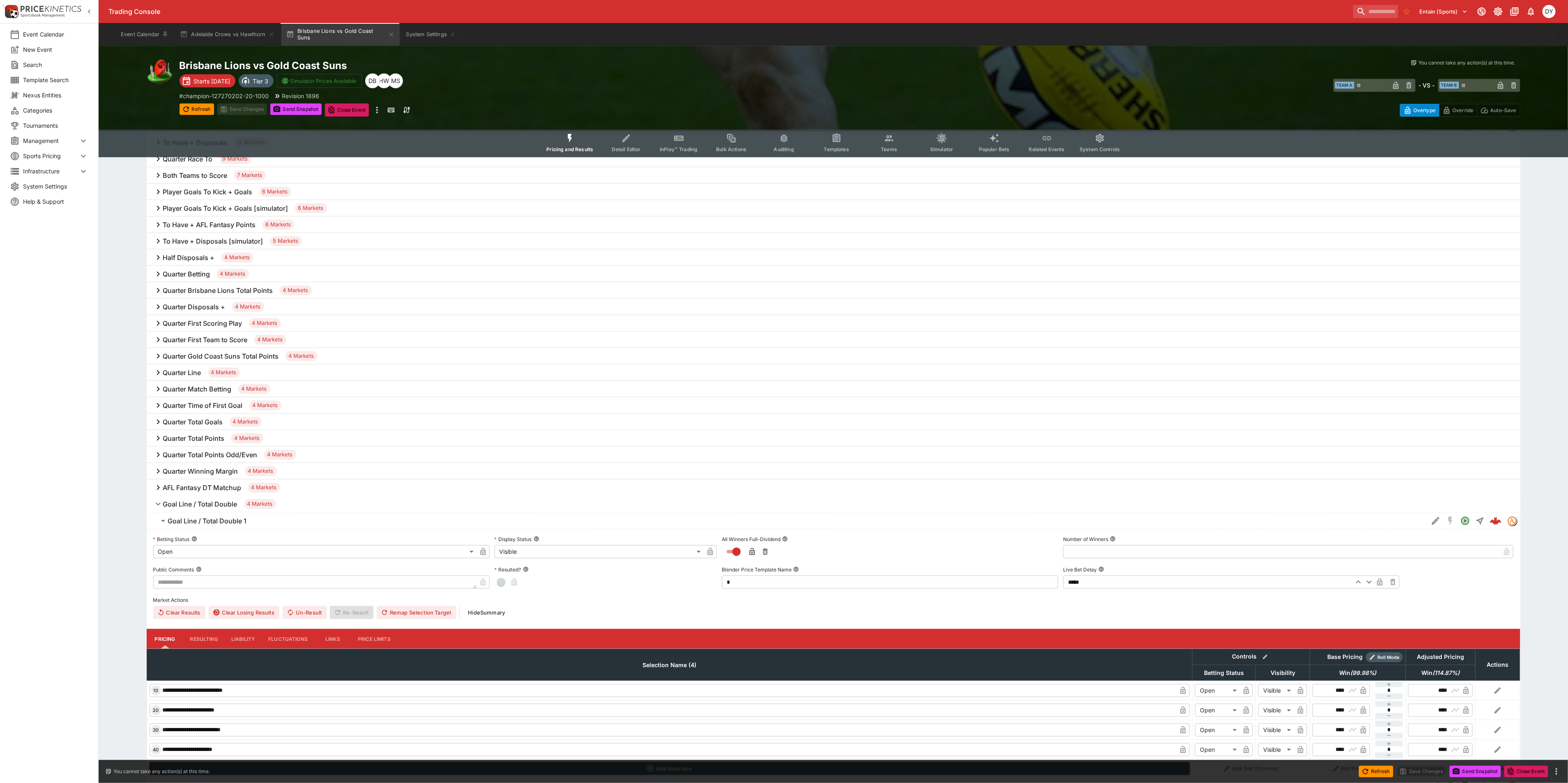
click at [232, 521] on h6 "Goal Line / Total Double 1" at bounding box center [207, 521] width 79 height 8
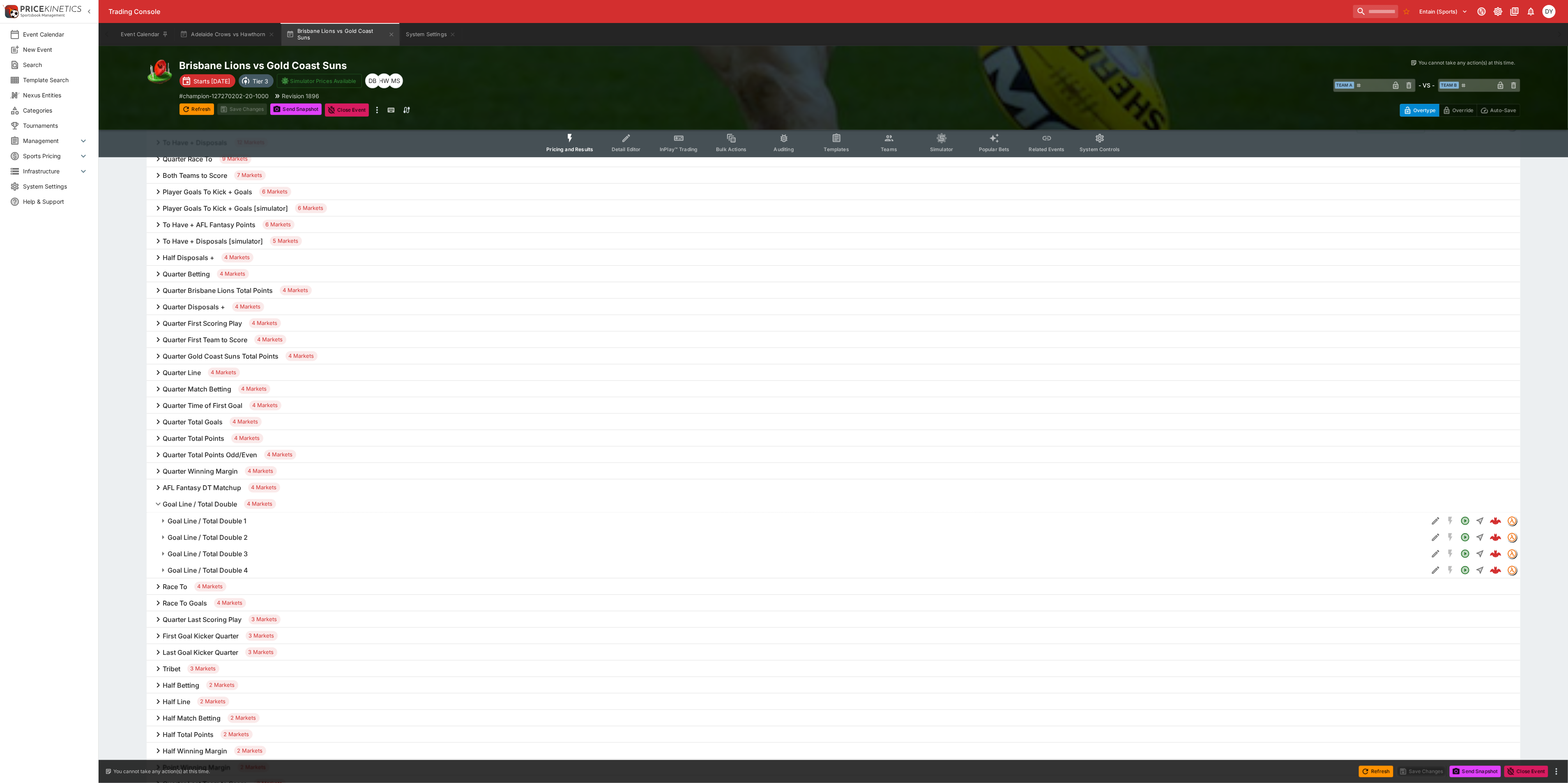
click at [231, 540] on h6 "Goal Line / Total Double 2" at bounding box center [208, 538] width 80 height 8
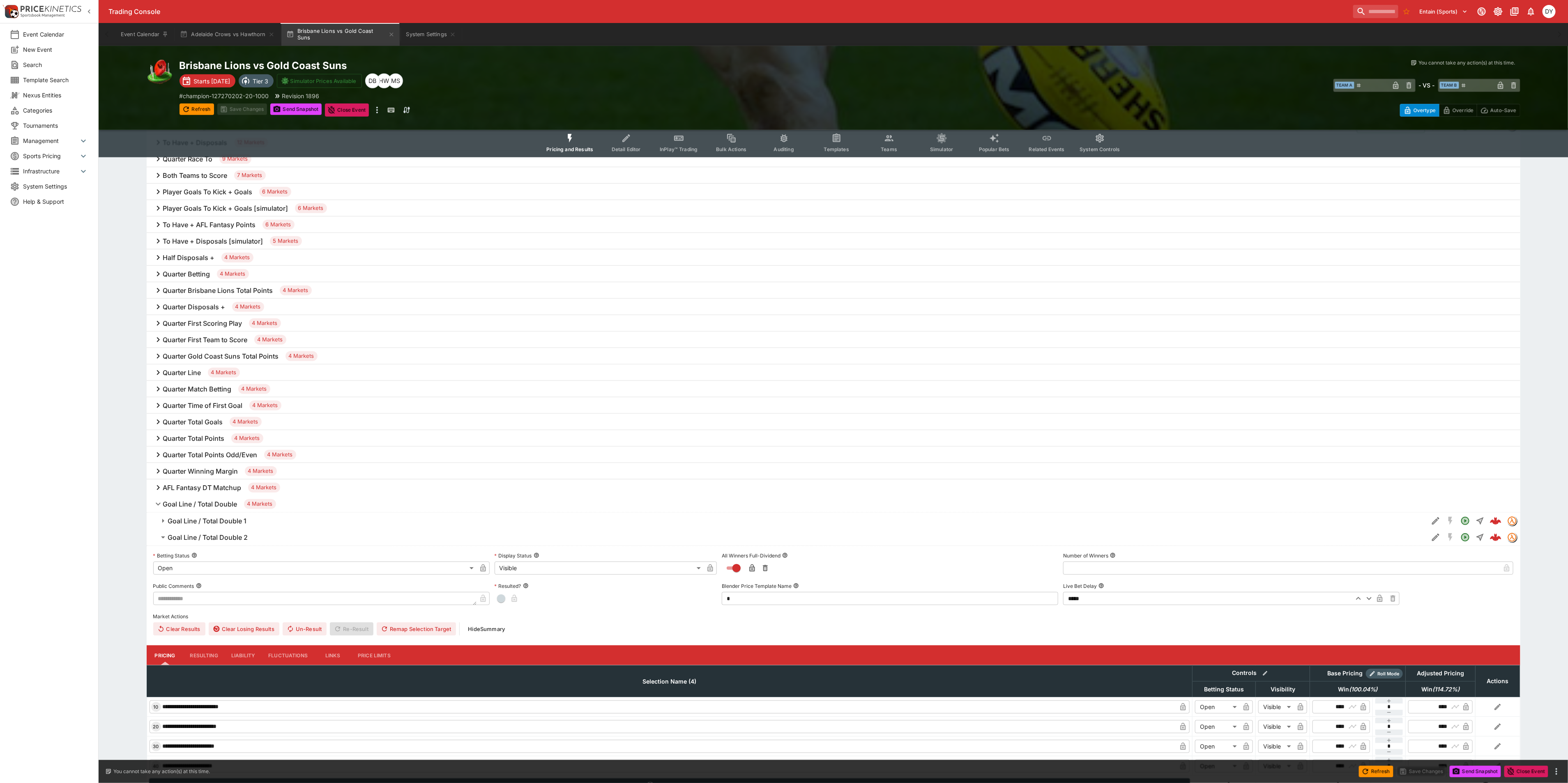
click at [231, 540] on h6 "Goal Line / Total Double 2" at bounding box center [208, 538] width 80 height 8
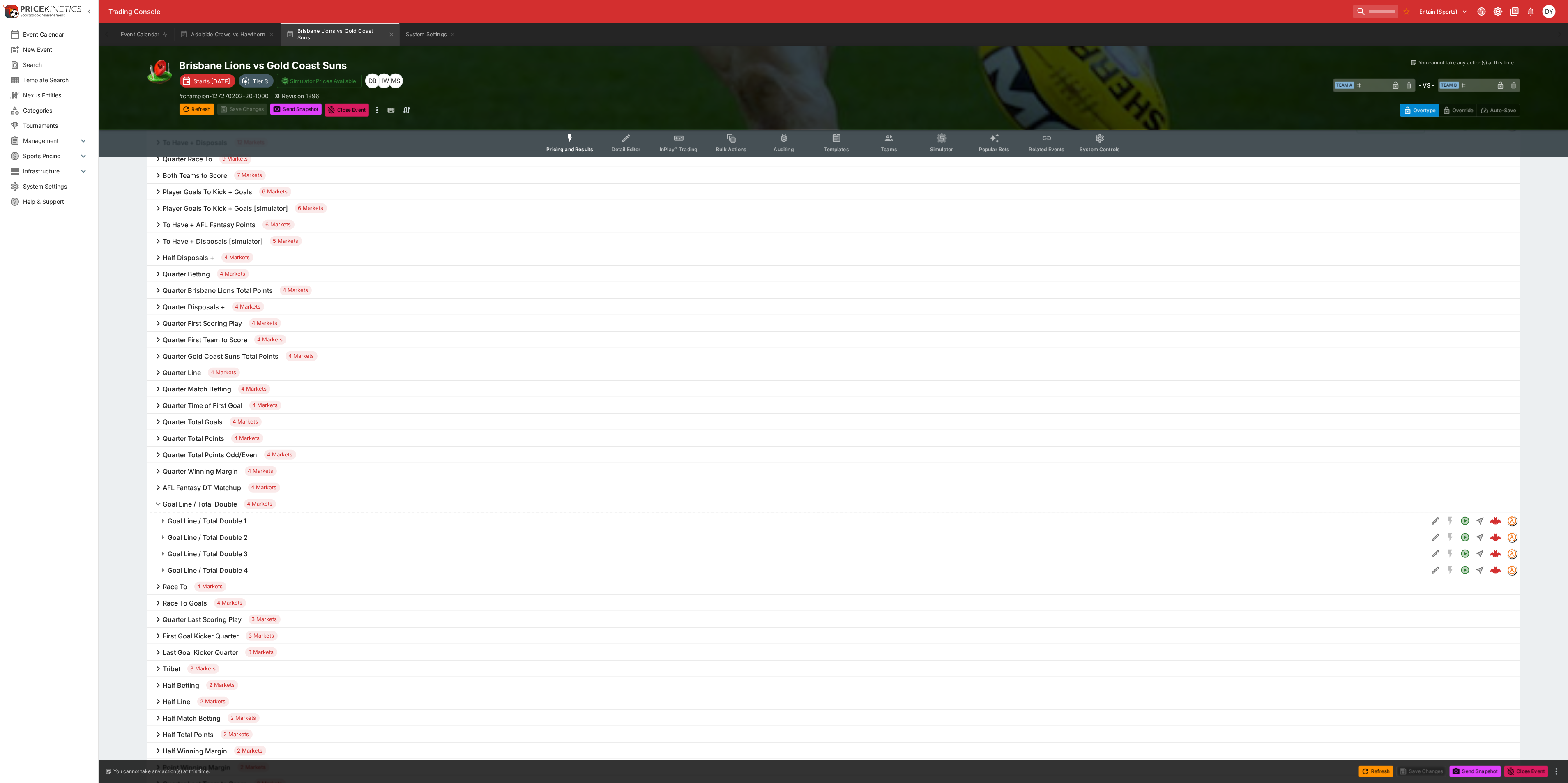
click at [226, 552] on h6 "Goal Line / Total Double 3" at bounding box center [208, 554] width 80 height 8
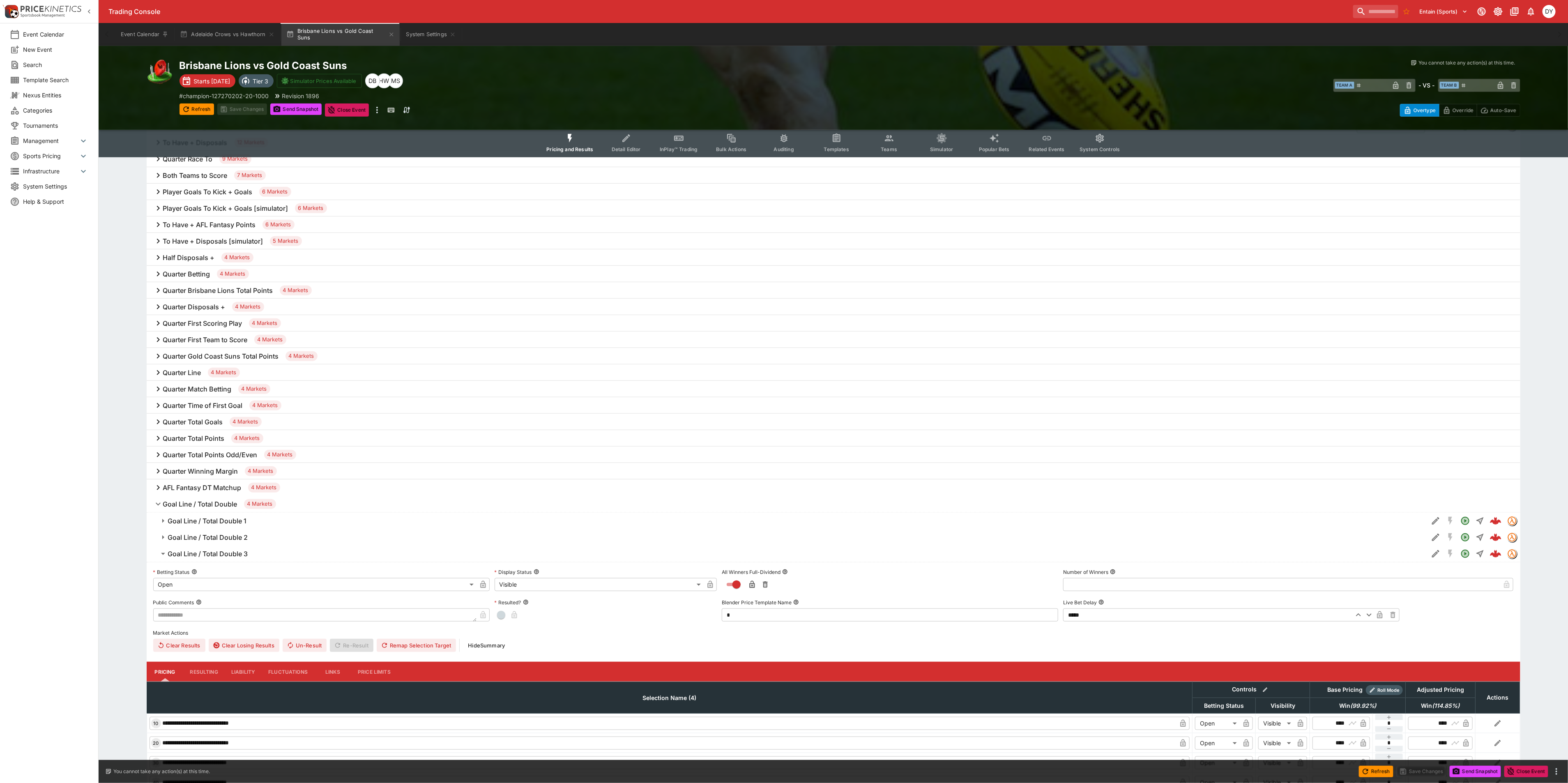
click at [226, 551] on h6 "Goal Line / Total Double 3" at bounding box center [208, 554] width 80 height 8
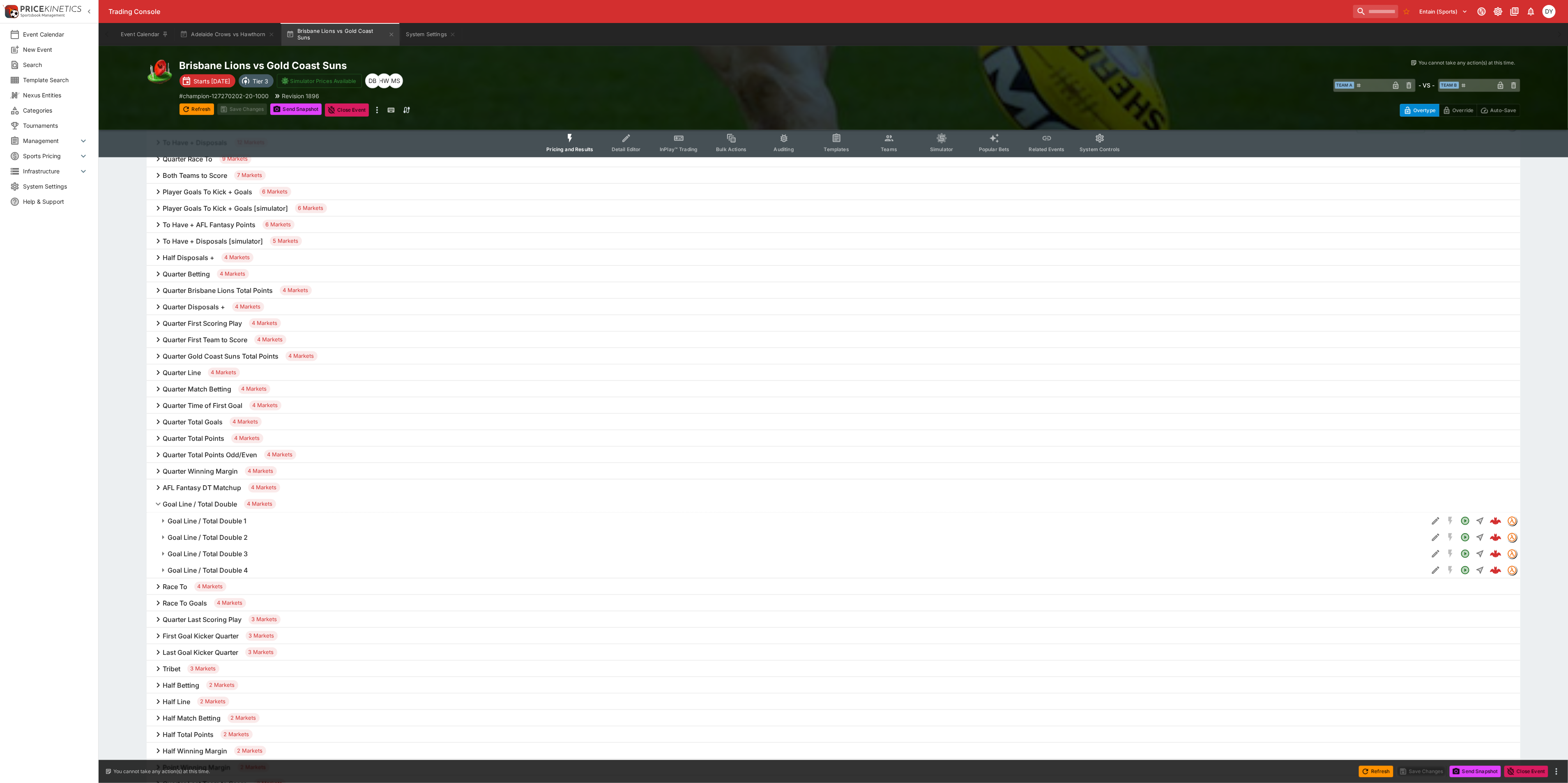
click at [224, 568] on h6 "Goal Line / Total Double 4" at bounding box center [208, 571] width 81 height 8
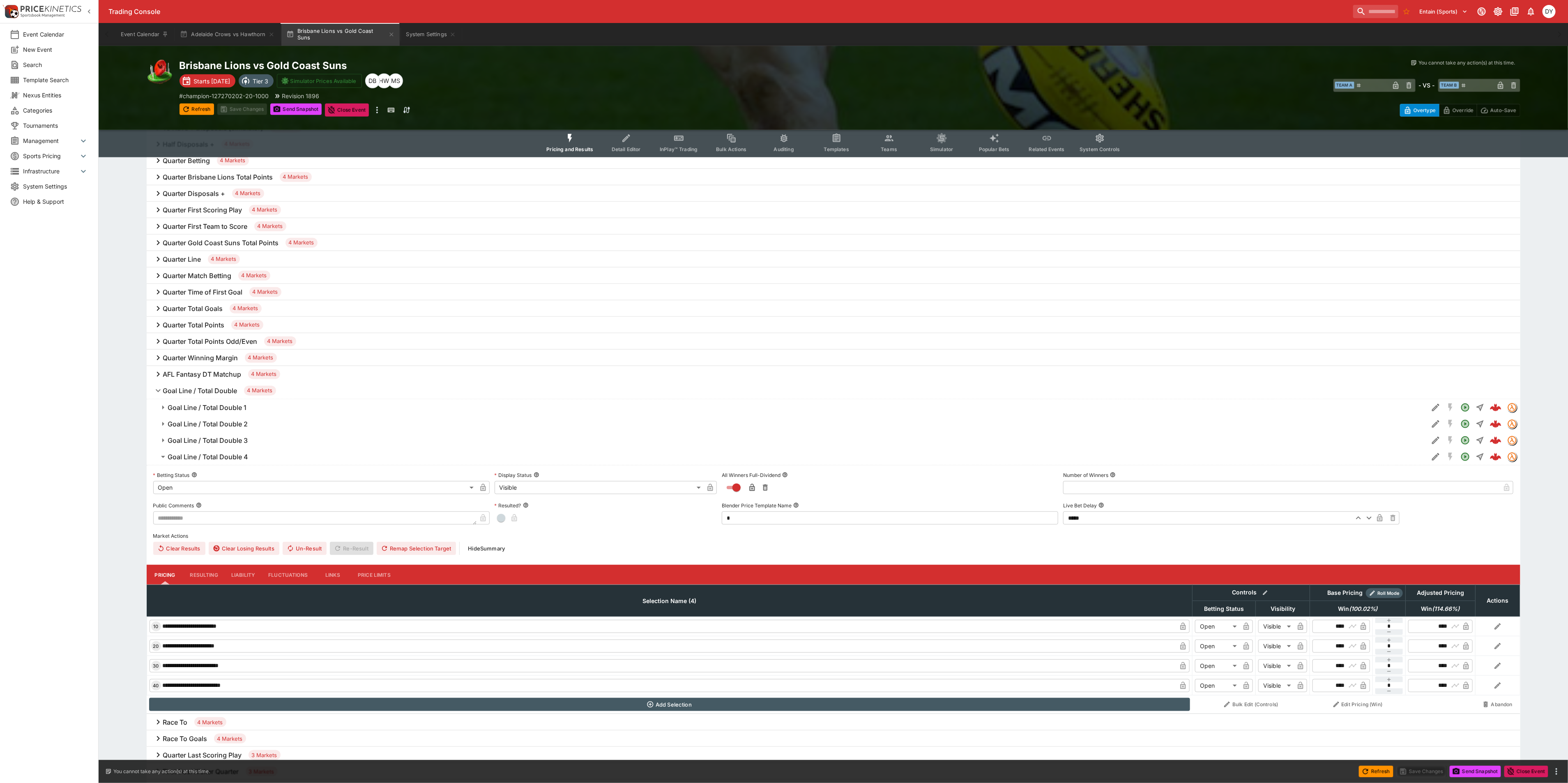
scroll to position [555, 0]
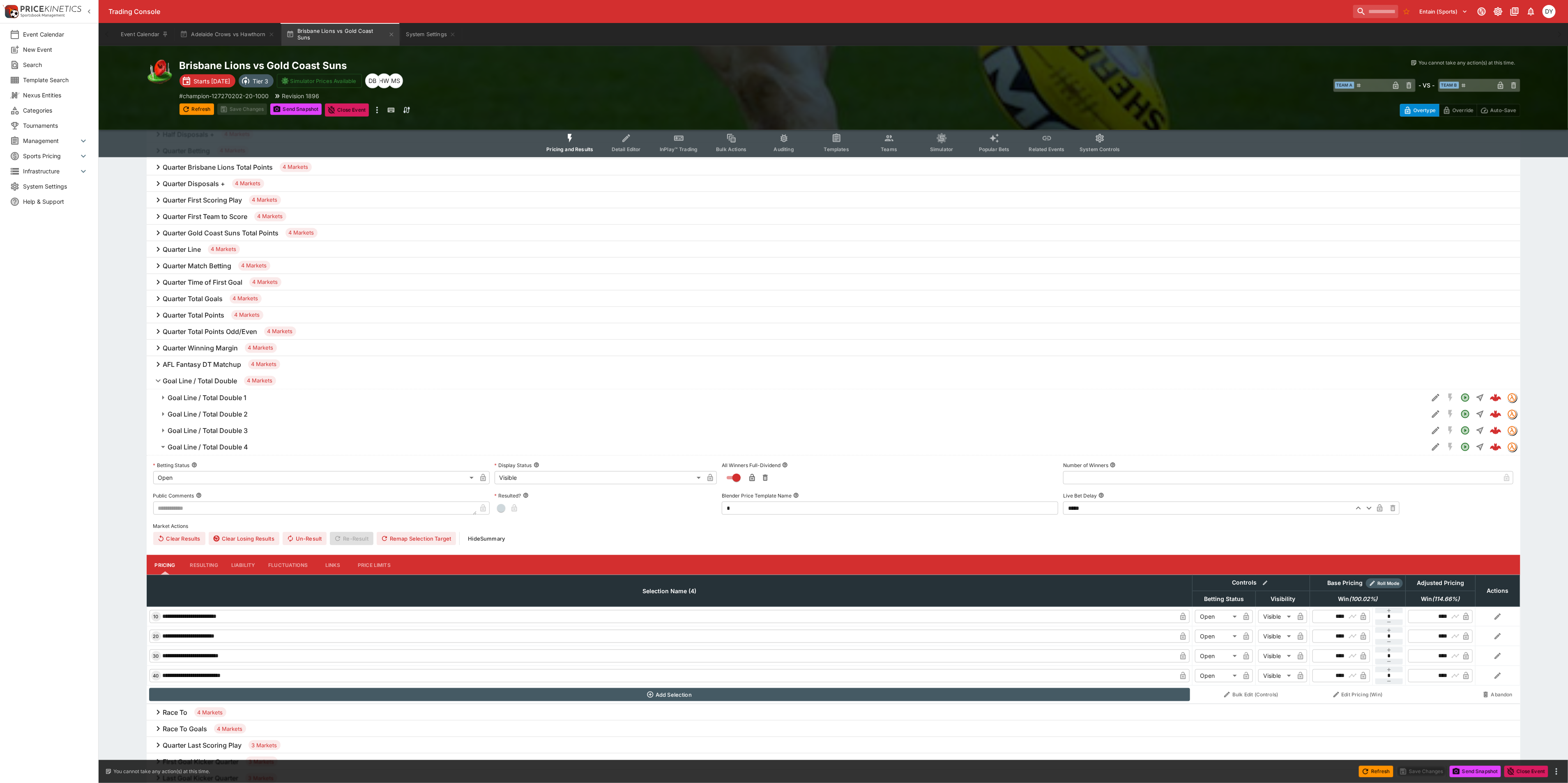
click at [226, 445] on h6 "Goal Line / Total Double 4" at bounding box center [208, 447] width 81 height 8
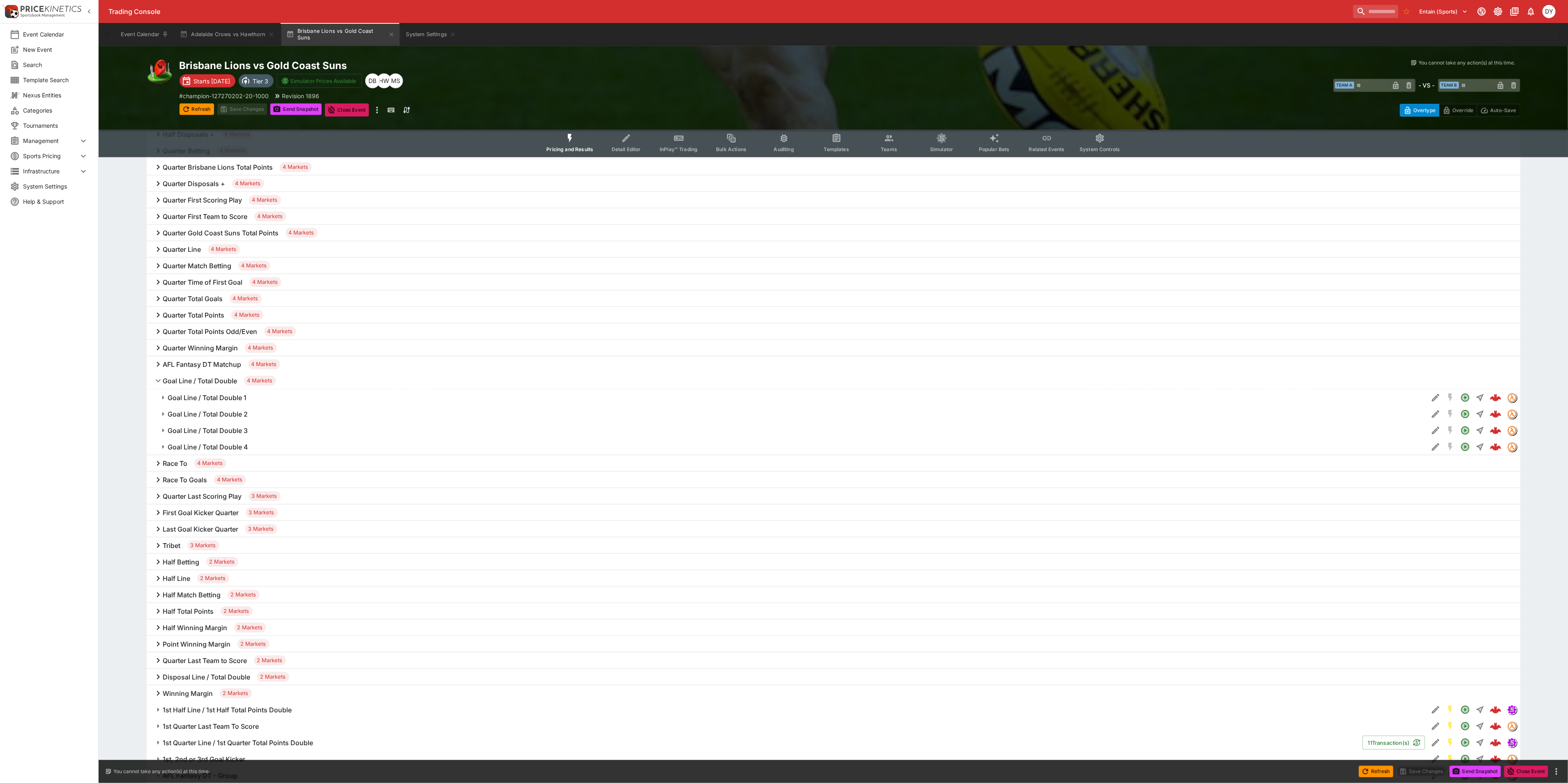
click at [224, 451] on h6 "Goal Line / Total Double 4" at bounding box center [208, 447] width 81 height 8
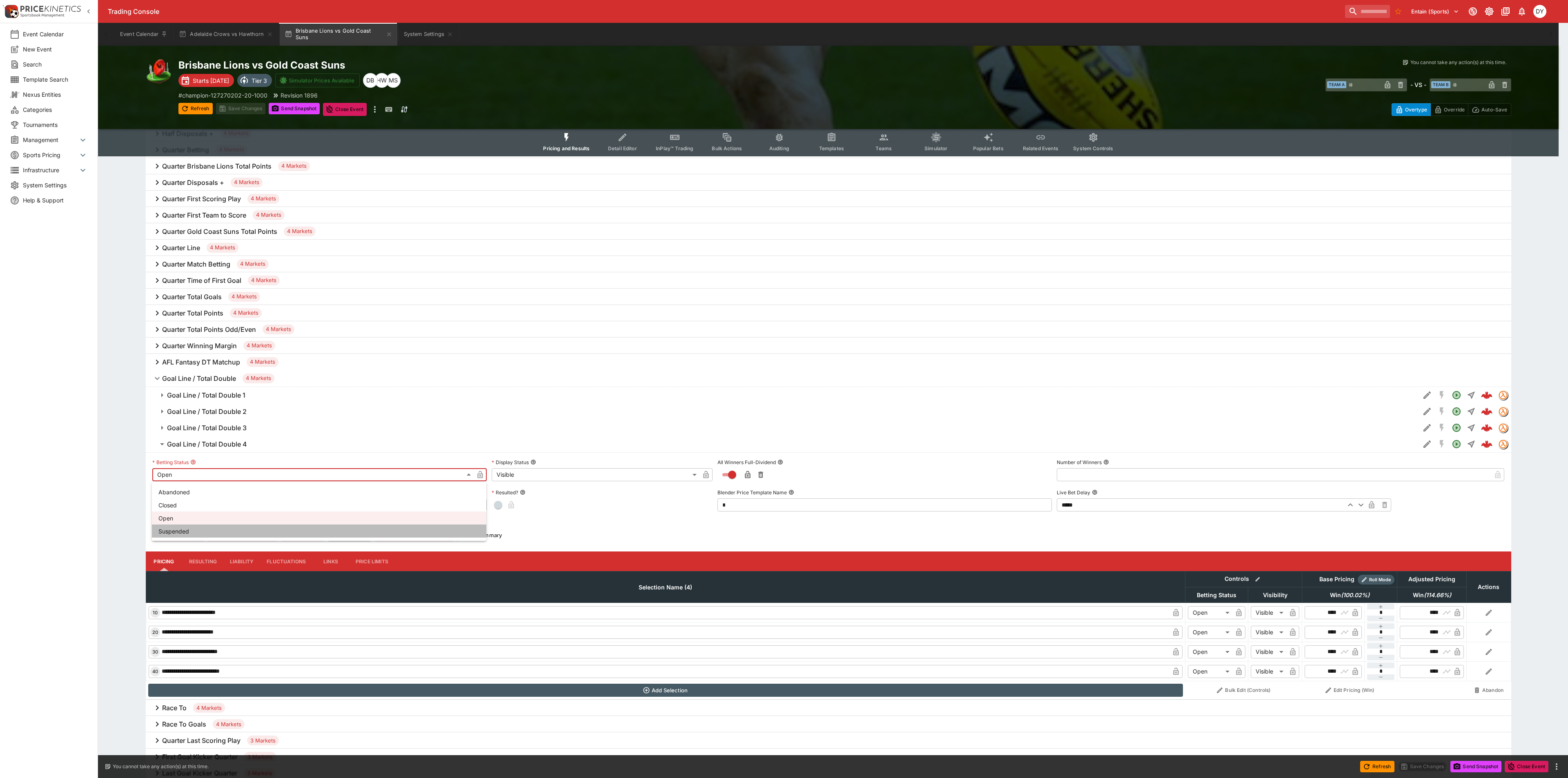
click at [189, 529] on li "Suspended" at bounding box center [319, 532] width 335 height 13
type input "**********"
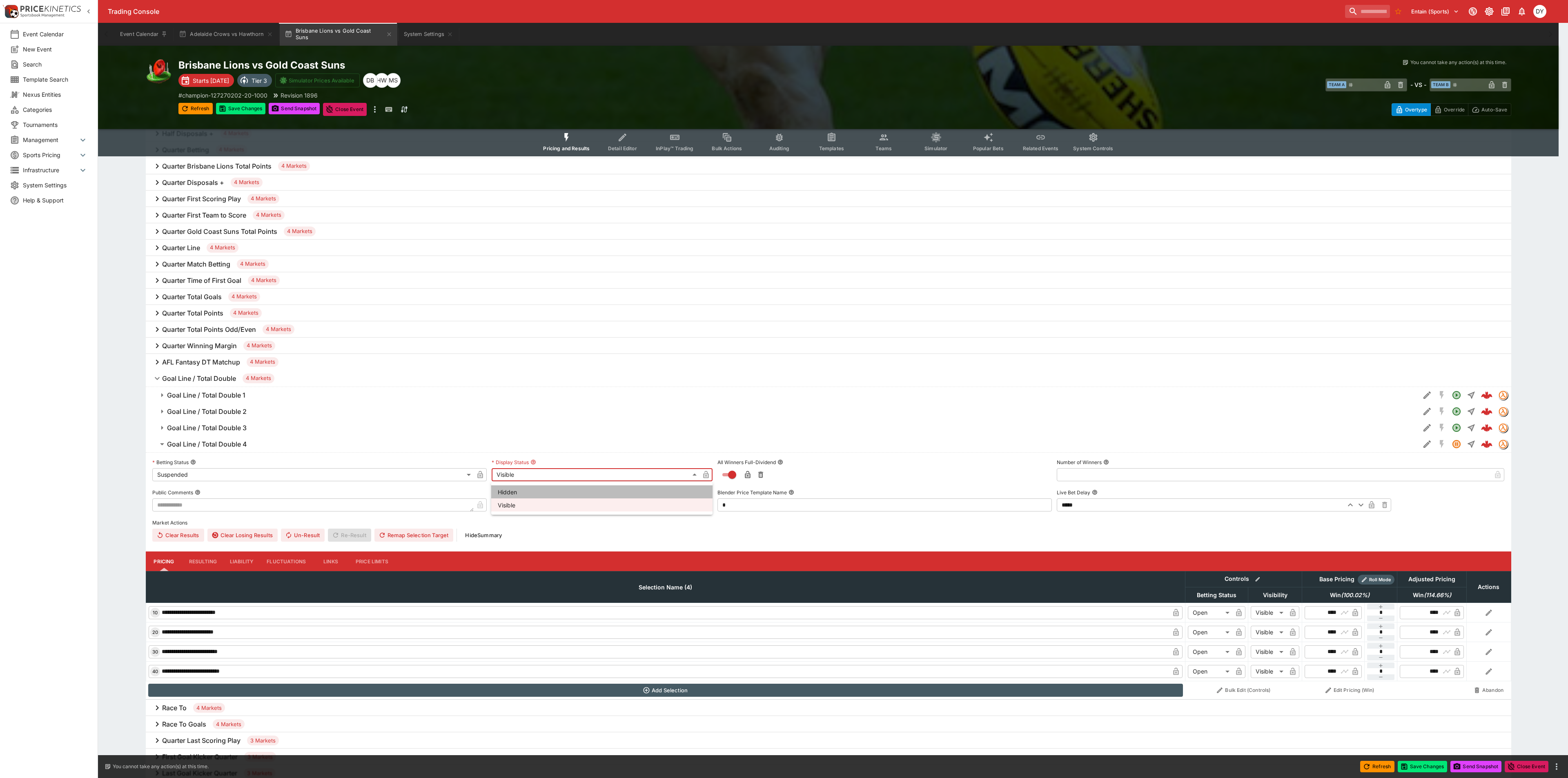
click at [529, 492] on li "Hidden" at bounding box center [602, 492] width 222 height 13
type input "******"
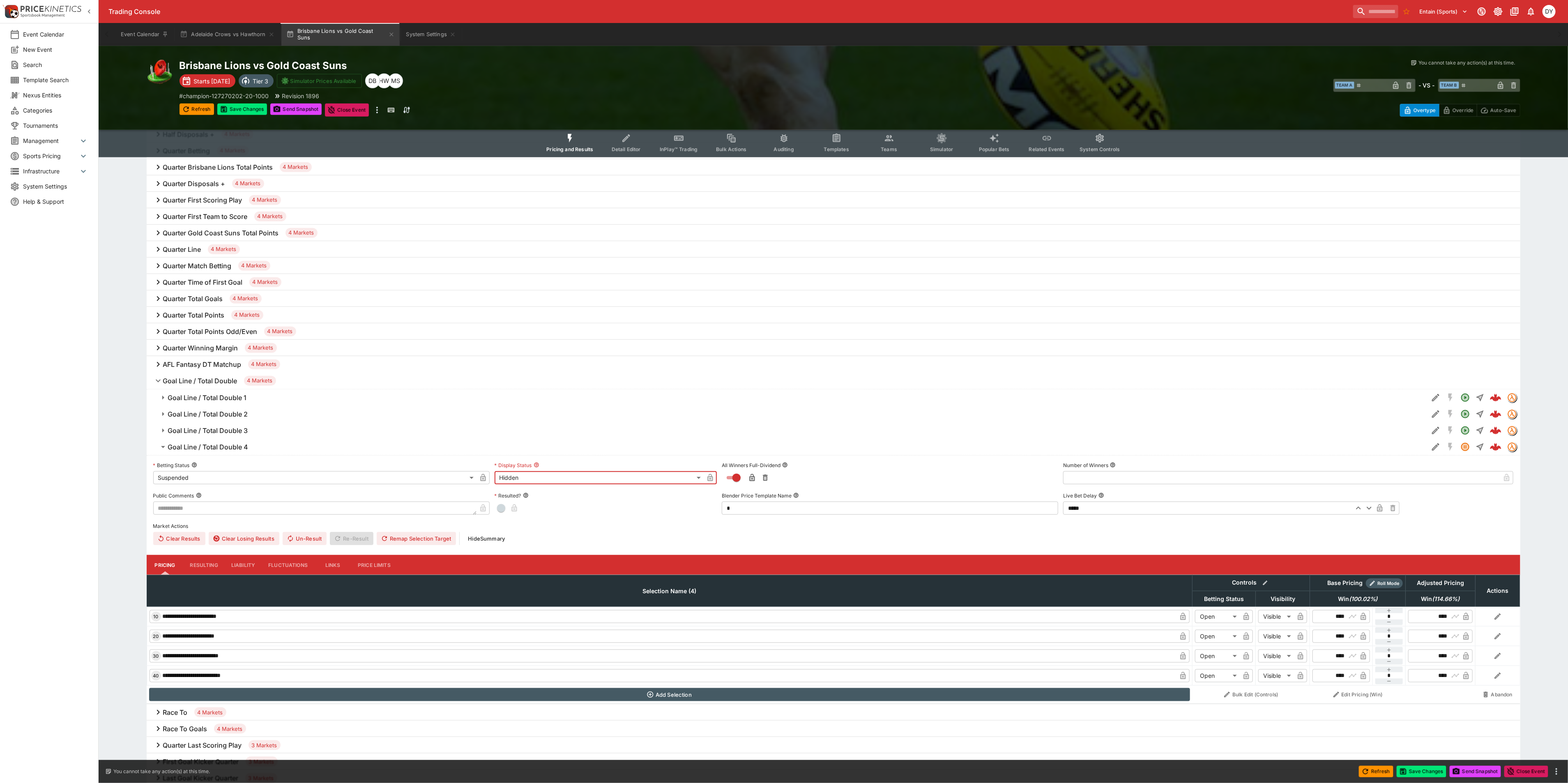
click at [482, 479] on icon "button" at bounding box center [483, 478] width 4 height 3
click at [709, 477] on icon "button" at bounding box center [711, 478] width 8 height 8
click at [223, 447] on h6 "Goal Line / Total Double 4" at bounding box center [208, 447] width 81 height 8
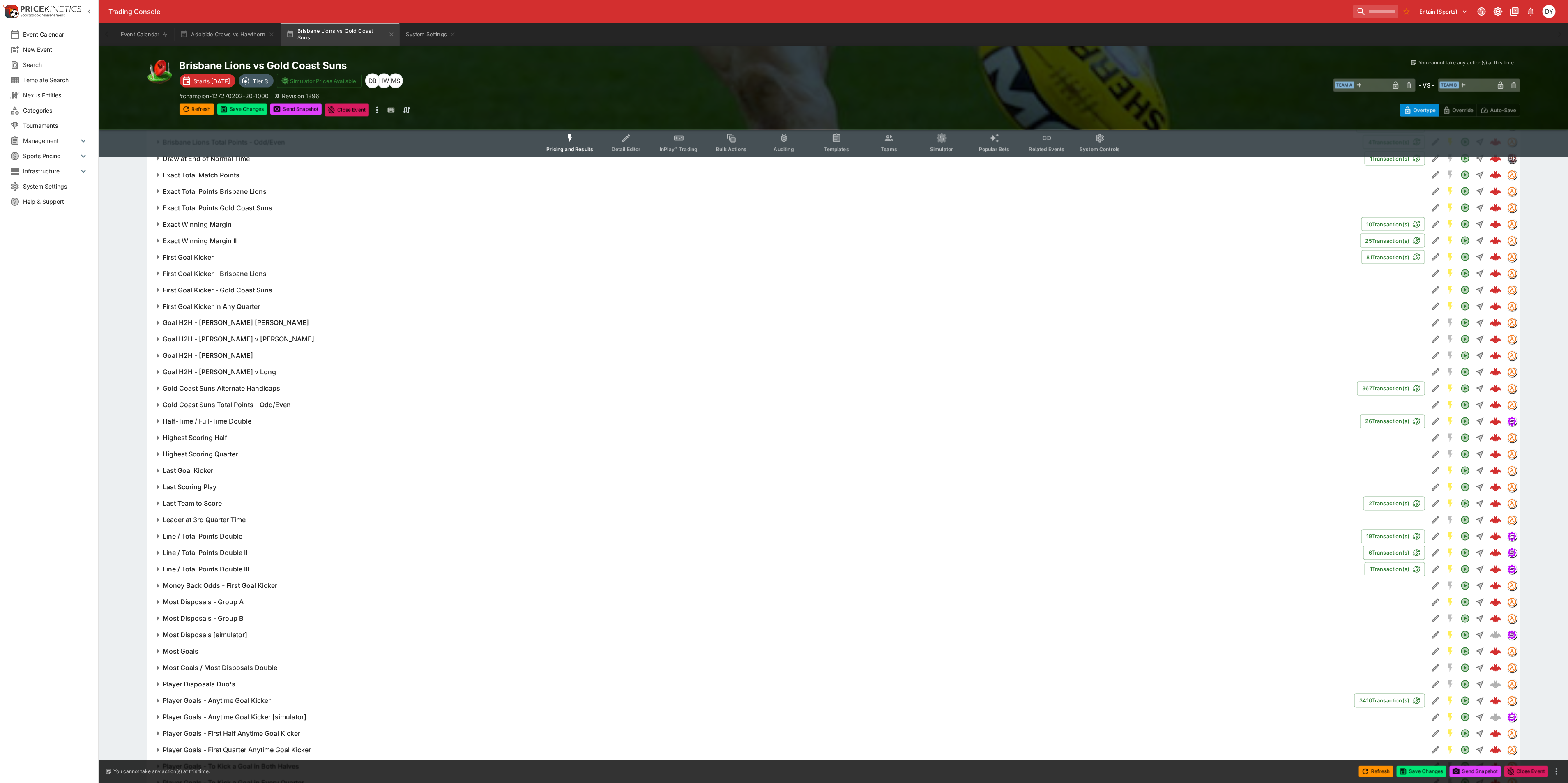
scroll to position [1233, 0]
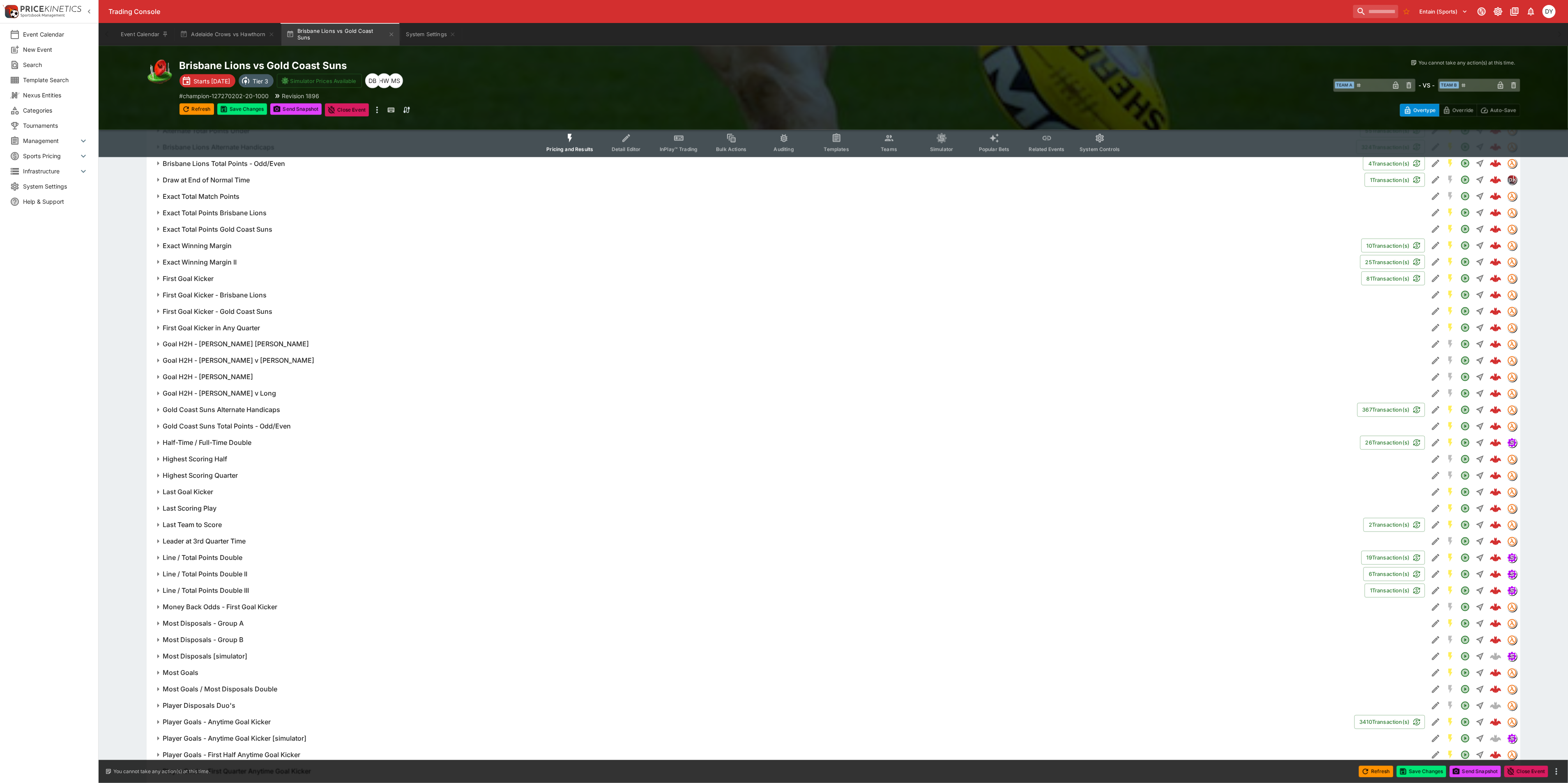
click at [236, 360] on h6 "Goal H2H - Lohmann v Farrar" at bounding box center [238, 361] width 152 height 8
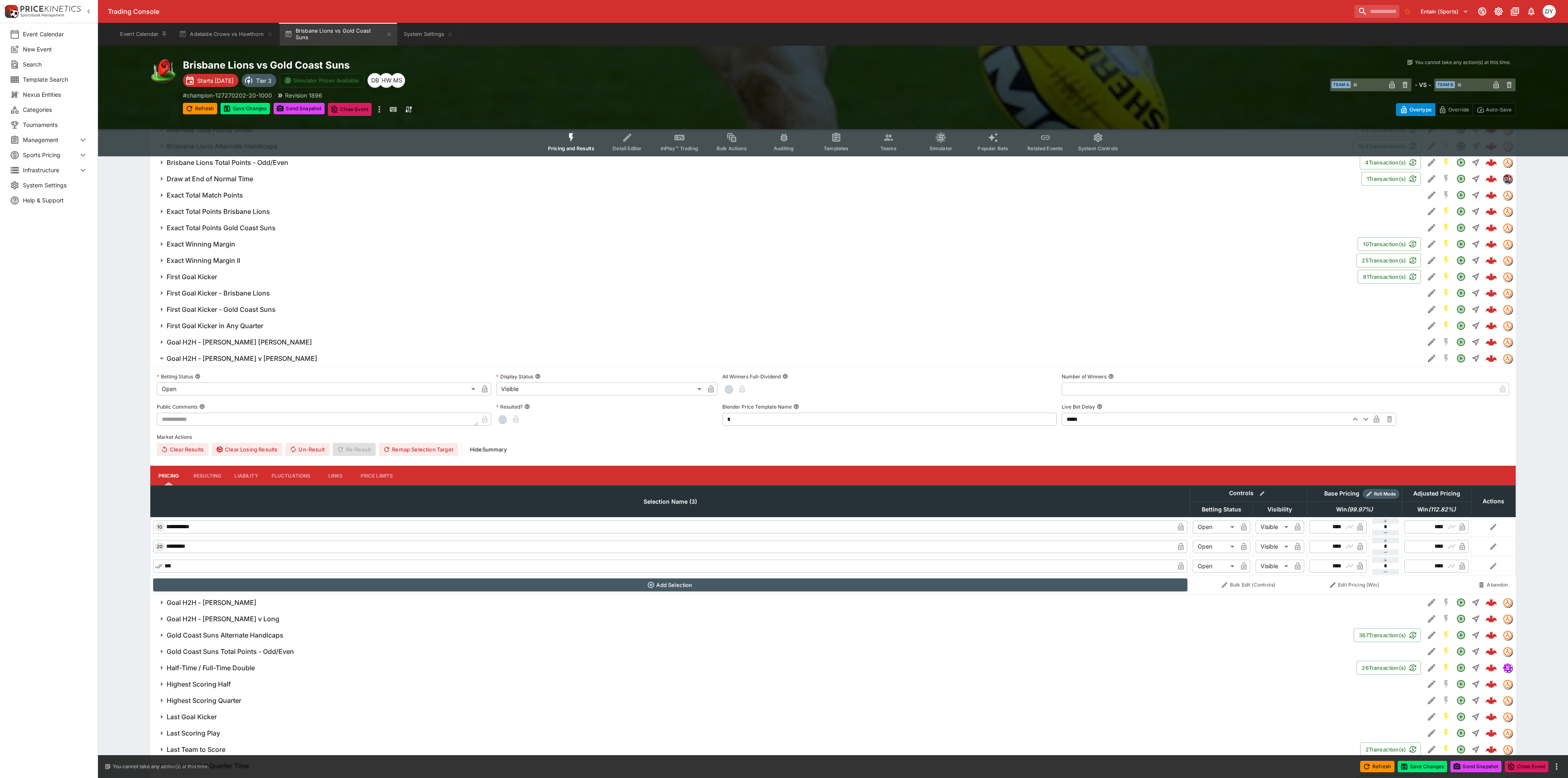
click at [193, 387] on body "**********" at bounding box center [784, 140] width 1568 height 2730
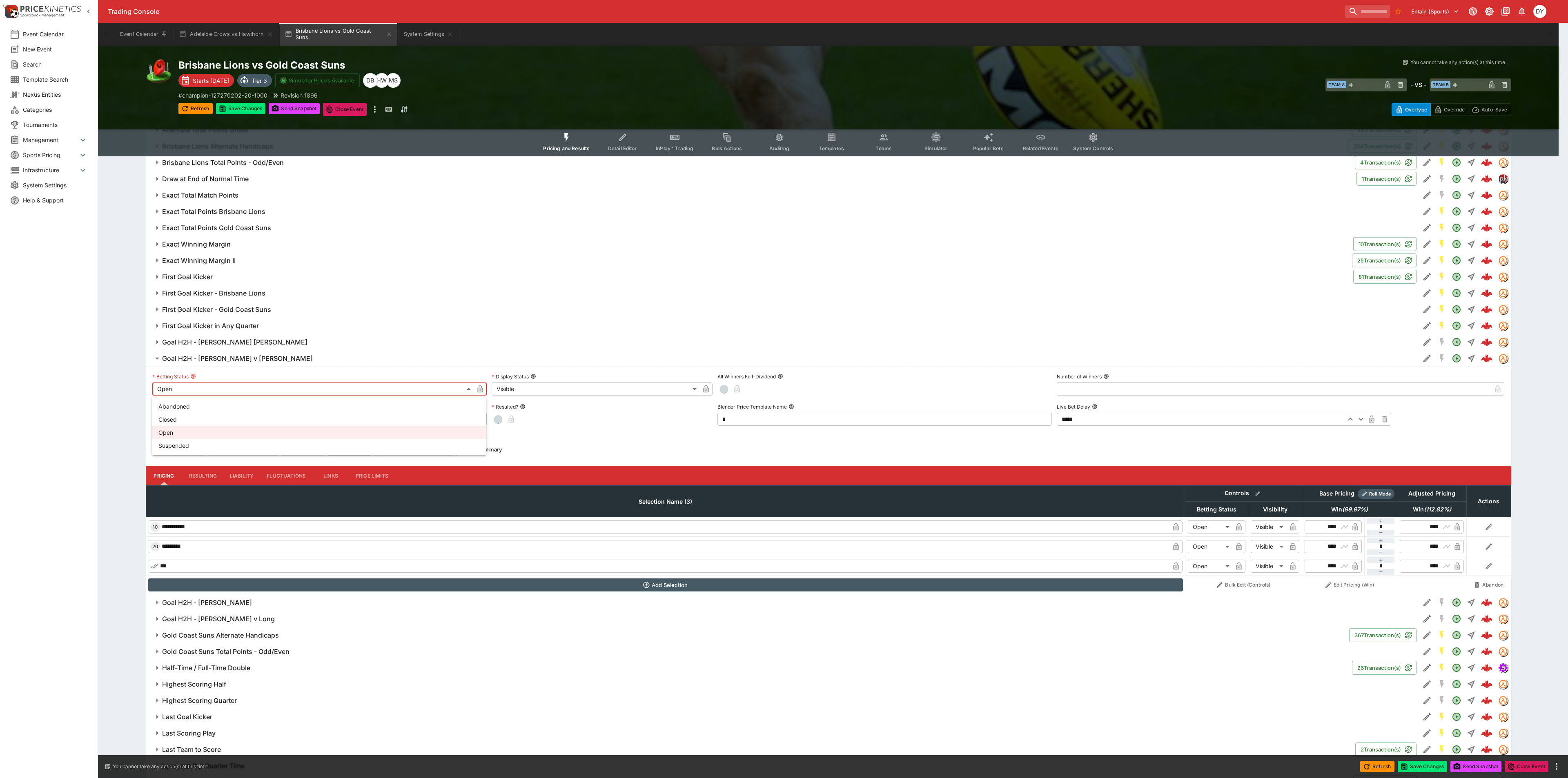
click at [196, 448] on li "Suspended" at bounding box center [319, 446] width 335 height 13
type input "**********"
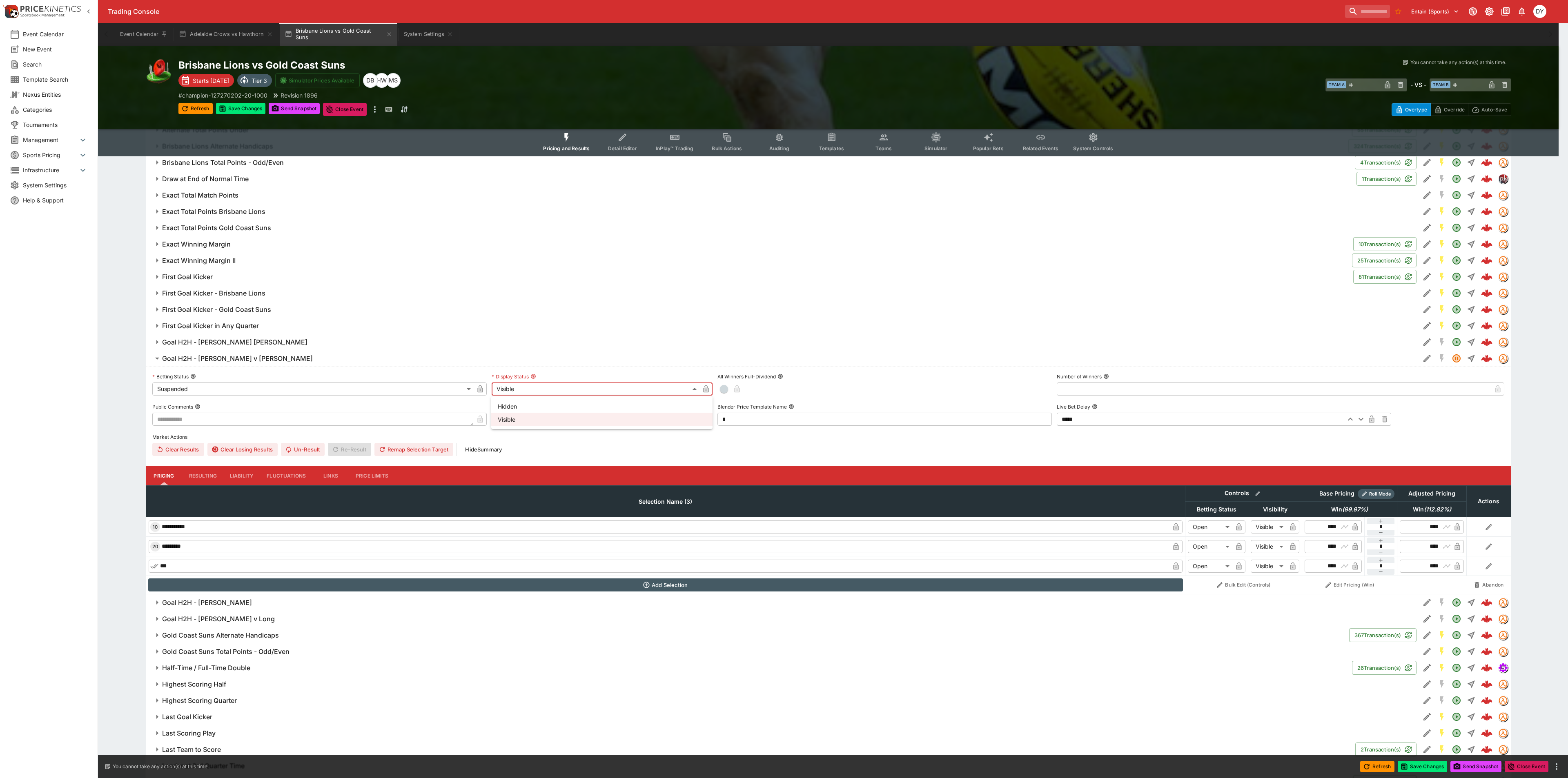
drag, startPoint x: 529, startPoint y: 389, endPoint x: 527, endPoint y: 395, distance: 6.3
click at [529, 389] on body "**********" at bounding box center [784, 140] width 1568 height 2730
click at [524, 402] on li "Hidden" at bounding box center [602, 406] width 222 height 13
type input "******"
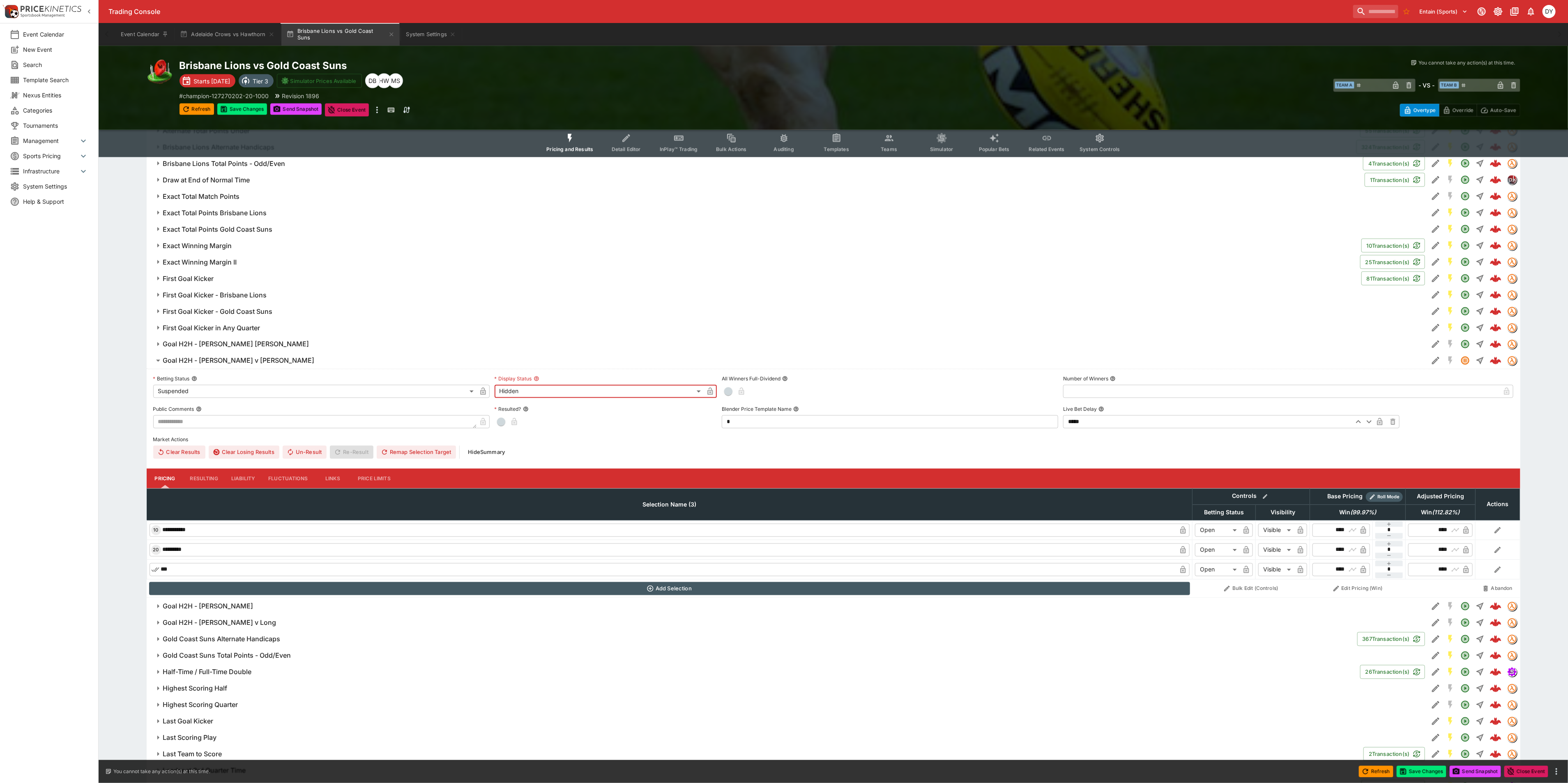
click at [487, 388] on icon "button" at bounding box center [483, 392] width 8 height 8
click at [711, 394] on icon "button" at bounding box center [711, 391] width 5 height 8
click at [244, 111] on button "Save Changes" at bounding box center [242, 109] width 50 height 12
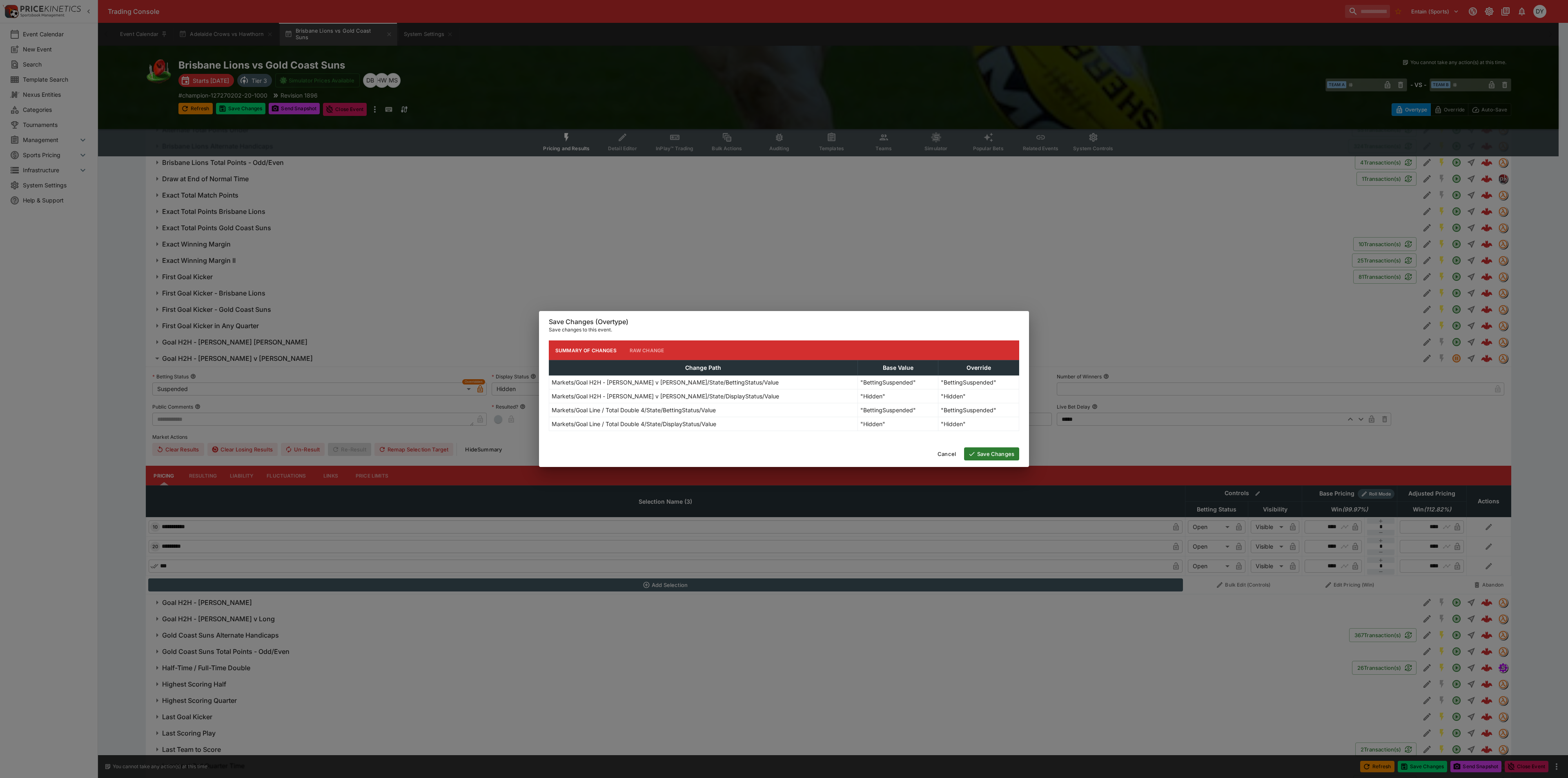
click at [983, 448] on div "Cancel Save Changes" at bounding box center [783, 453] width 490 height 26
click at [984, 453] on button "Save Changes" at bounding box center [991, 454] width 55 height 13
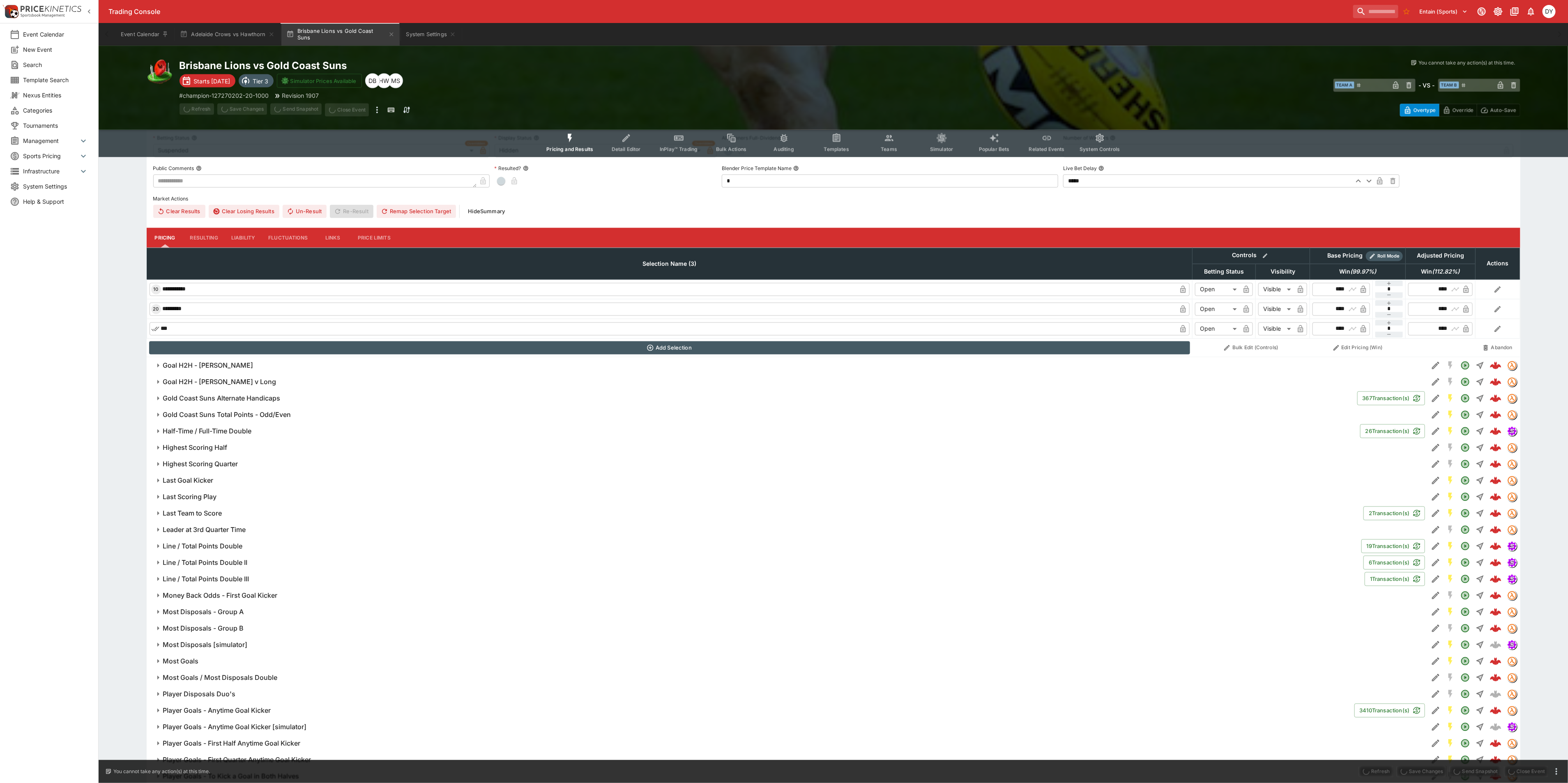
scroll to position [1541, 0]
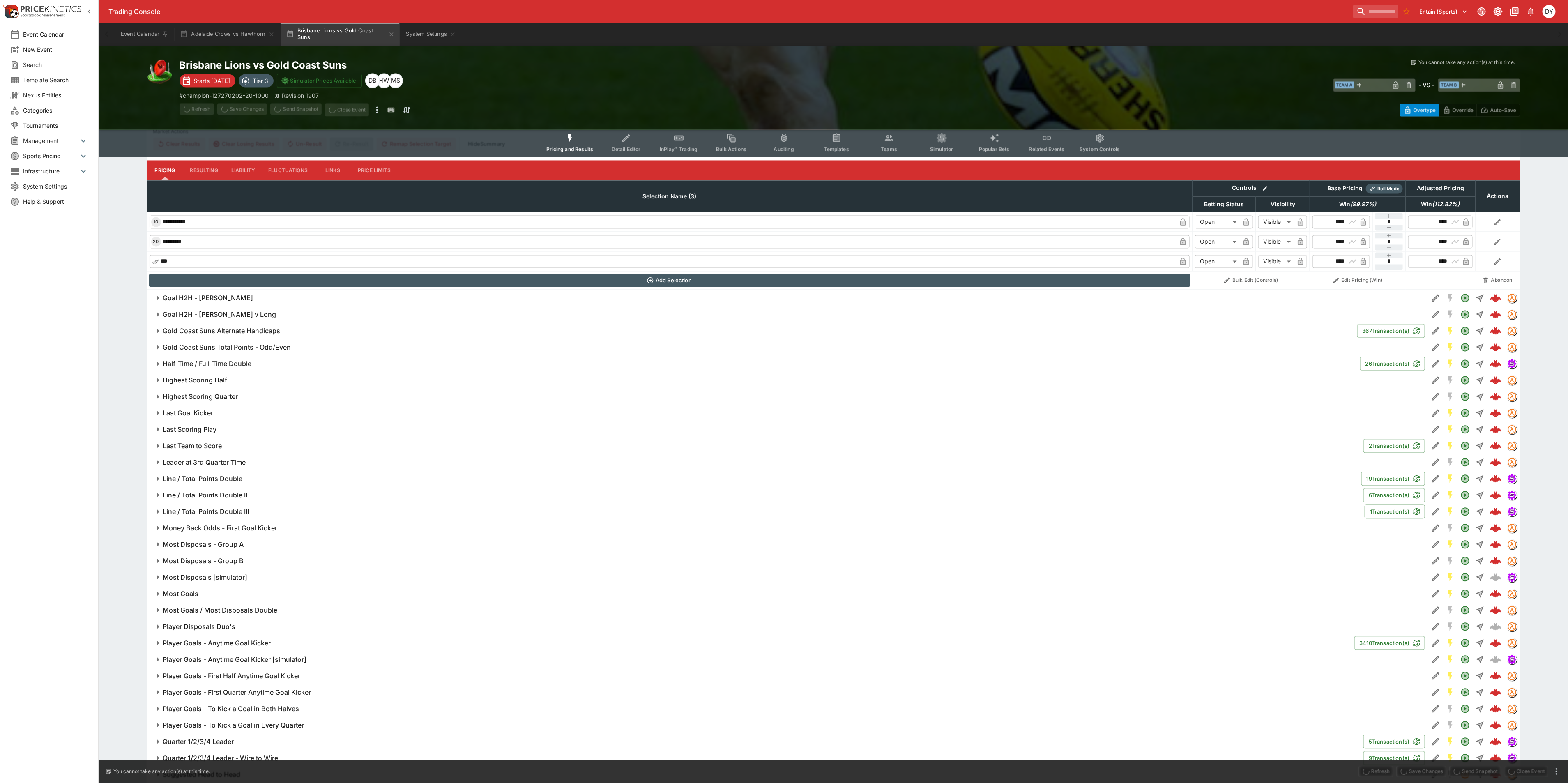
click at [215, 544] on h6 "Most Disposals - Group A" at bounding box center [203, 545] width 81 height 8
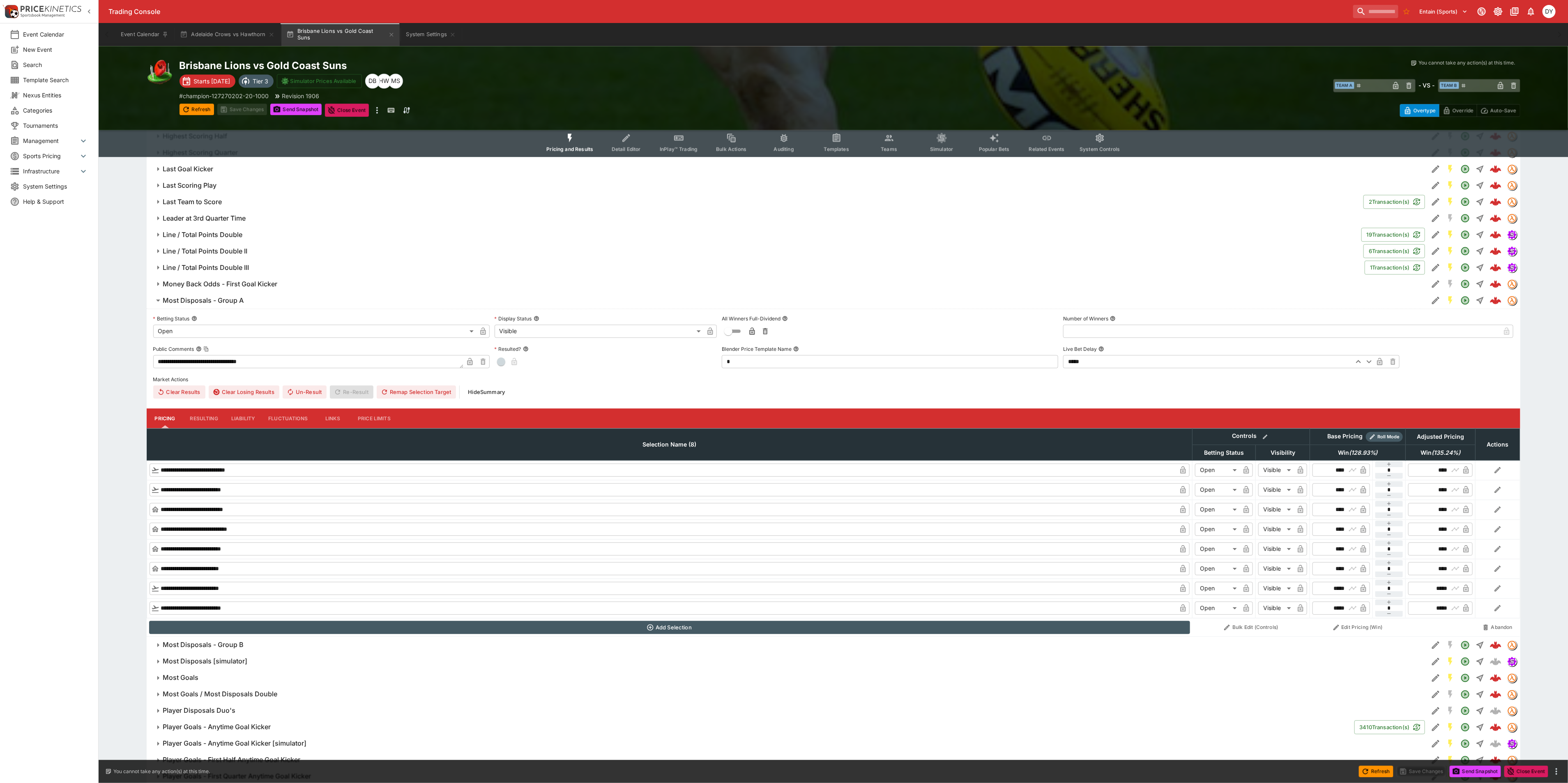
scroll to position [1787, 0]
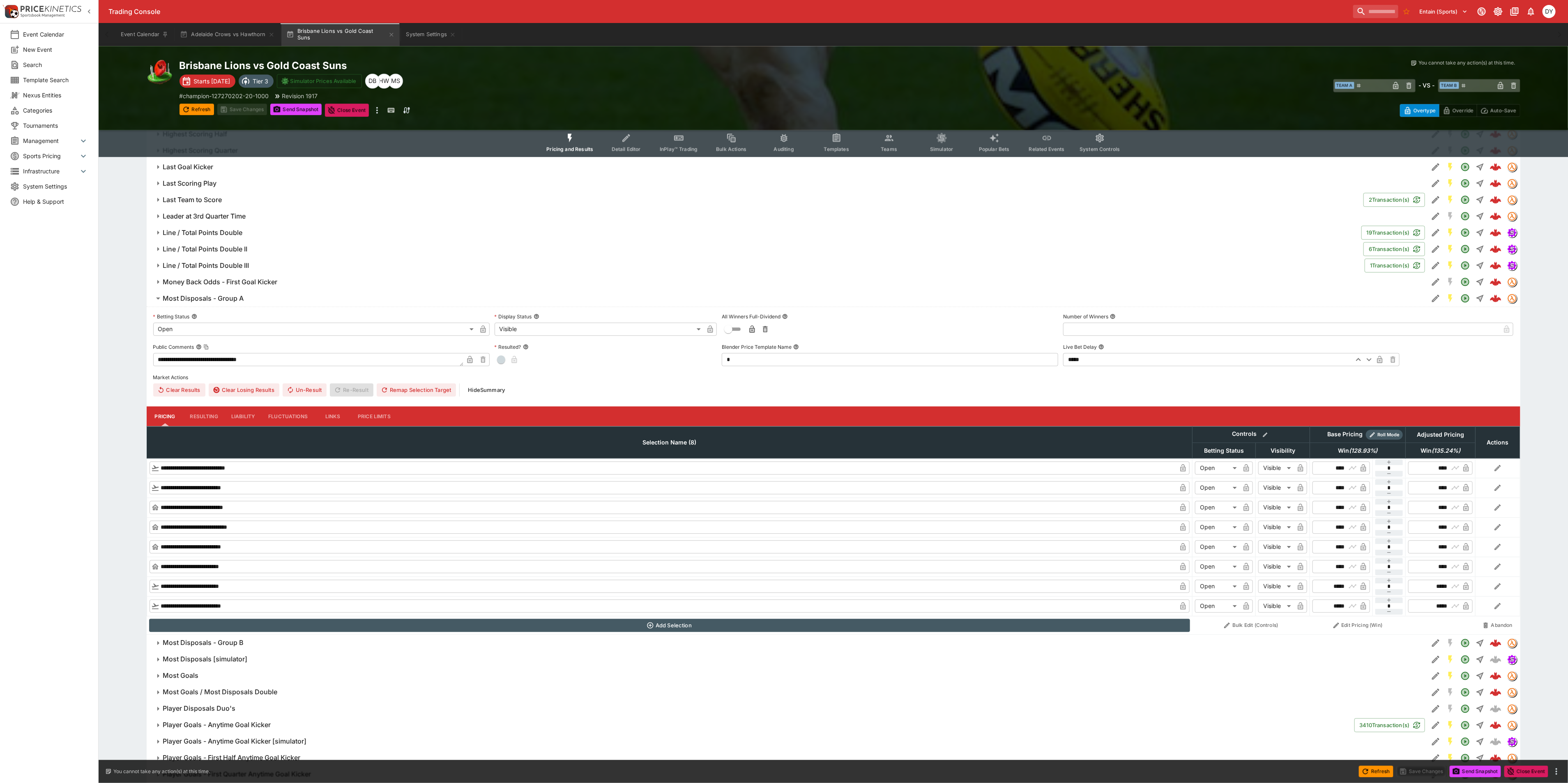
type input "****"
click at [211, 299] on h6 "Most Disposals - Group A" at bounding box center [203, 299] width 81 height 8
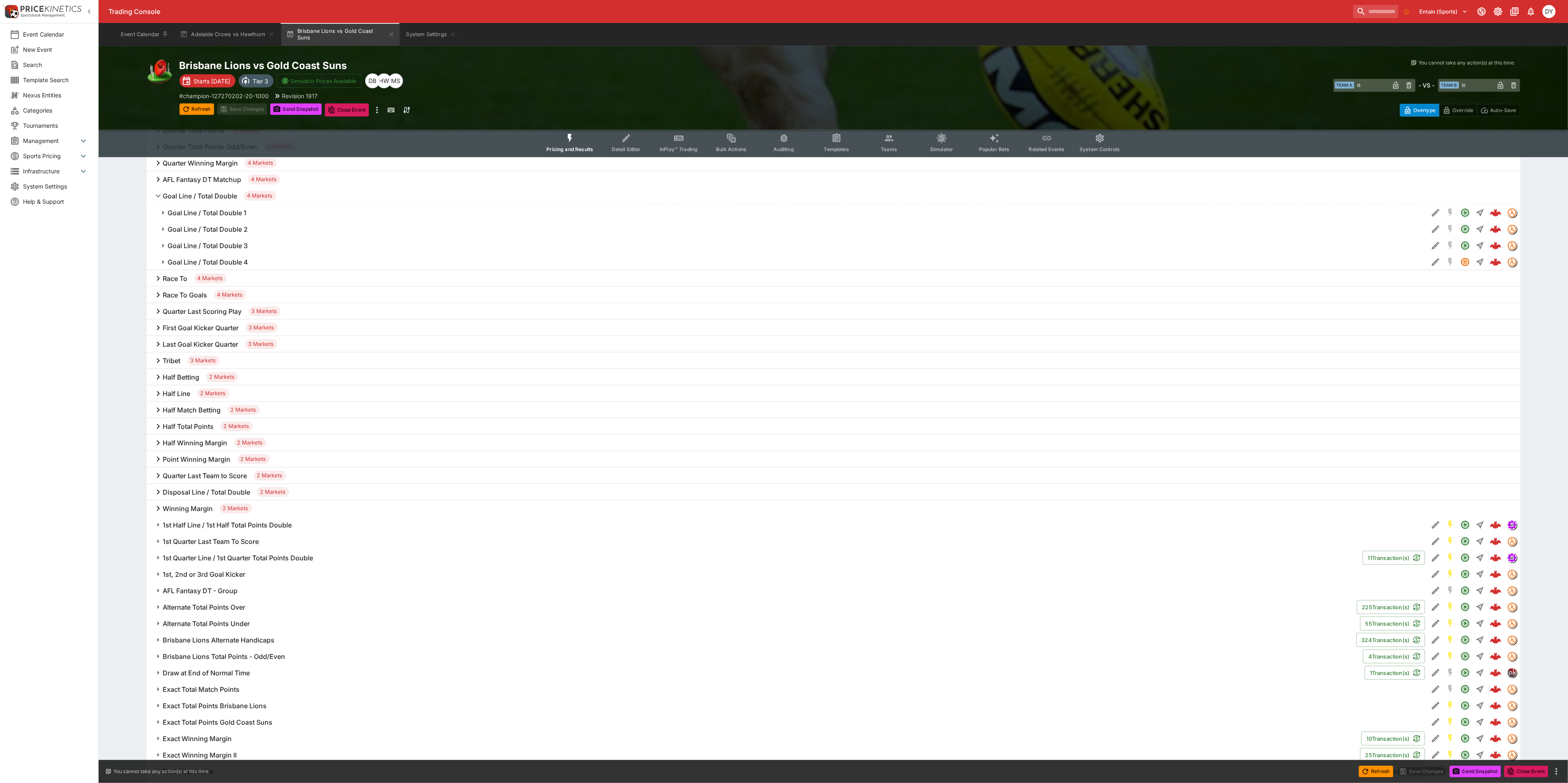
scroll to position [1048, 0]
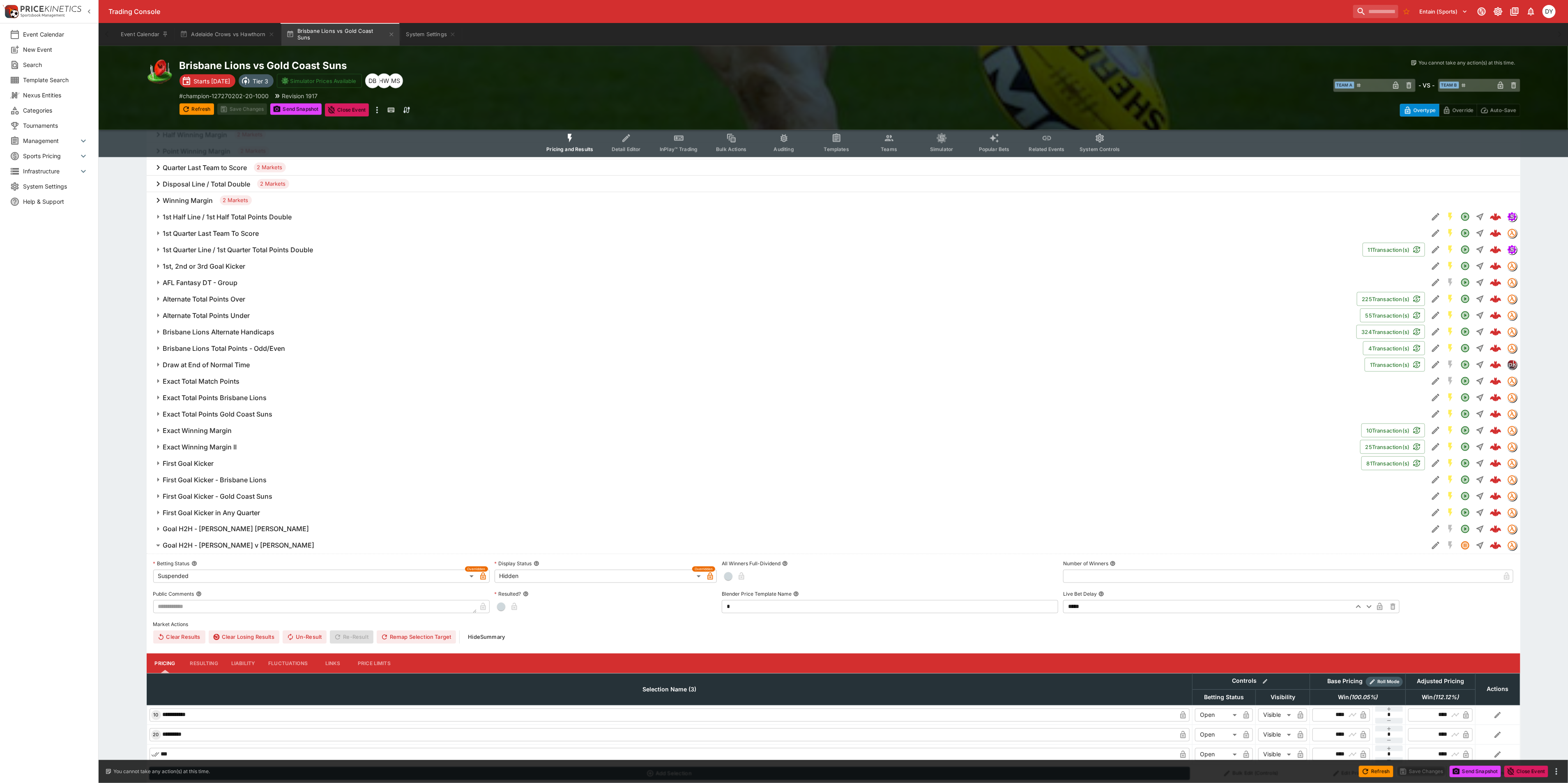
click at [198, 545] on h6 "Goal H2H - Lohmann v Farrar" at bounding box center [238, 546] width 152 height 8
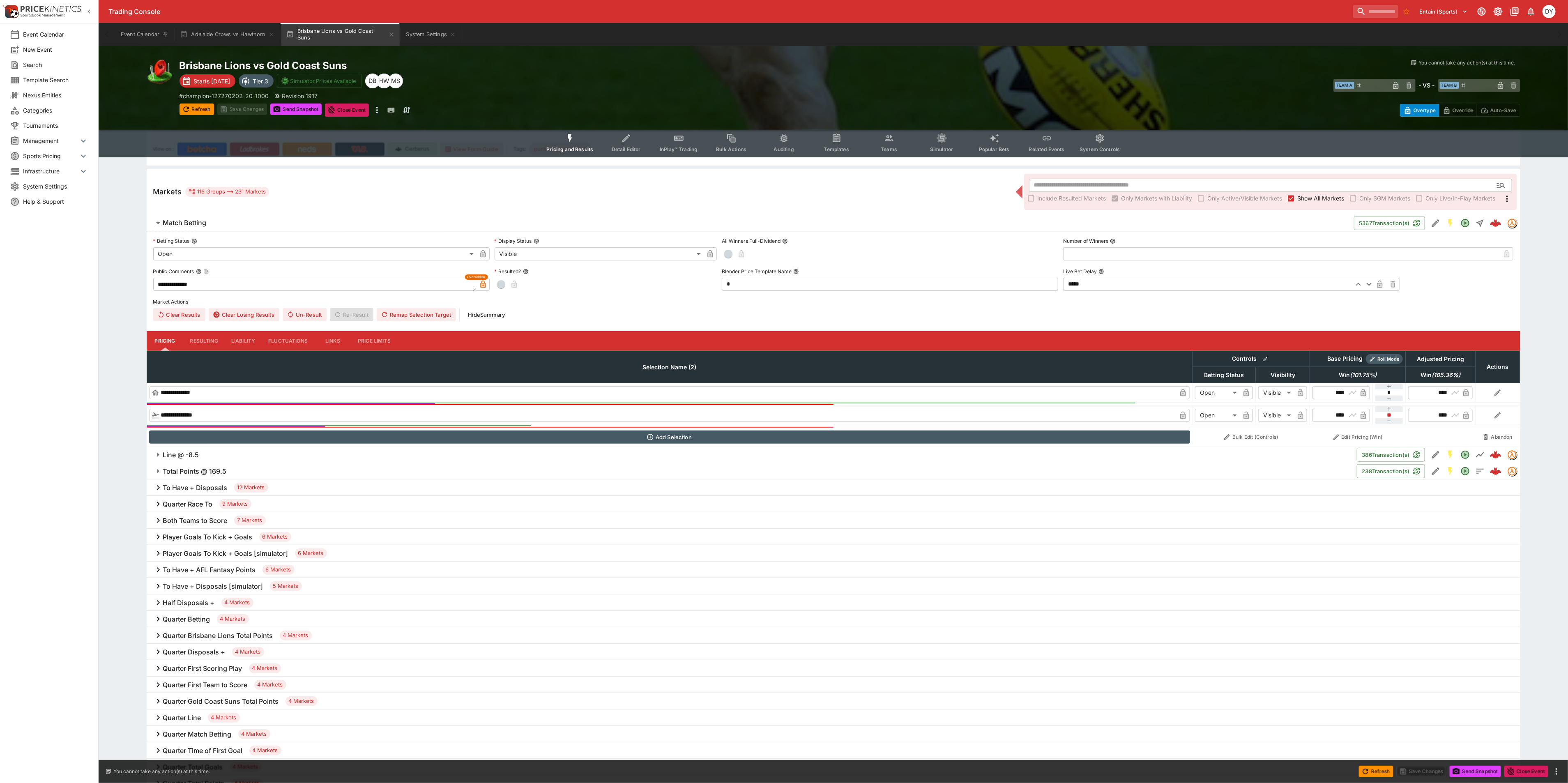
scroll to position [0, 0]
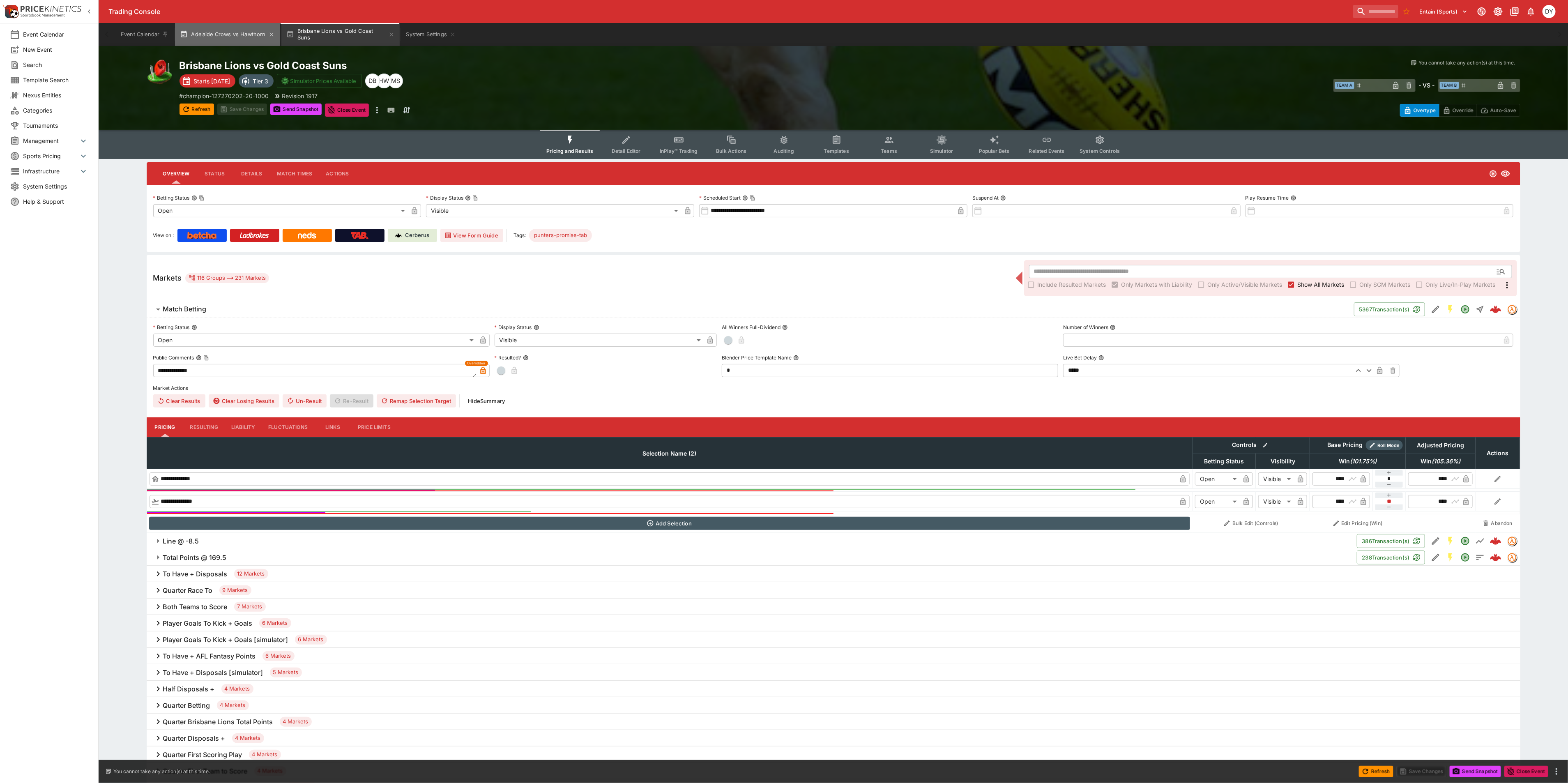
click at [236, 36] on button "Adelaide Crows vs Hawthorn" at bounding box center [226, 34] width 104 height 23
click at [889, 143] on icon "Event type filters" at bounding box center [889, 140] width 8 height 6
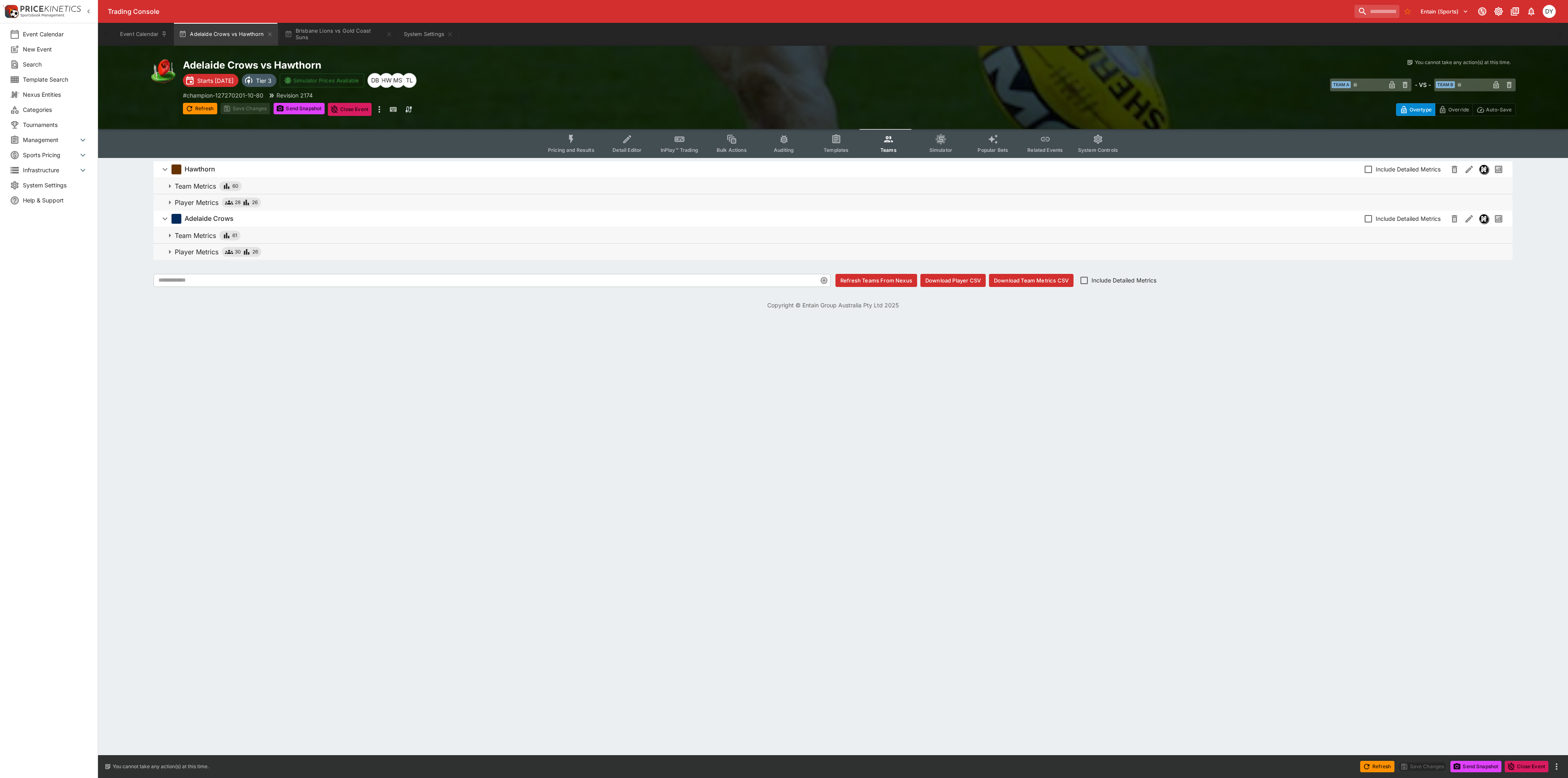
click at [198, 200] on p "Player Metrics" at bounding box center [196, 202] width 44 height 10
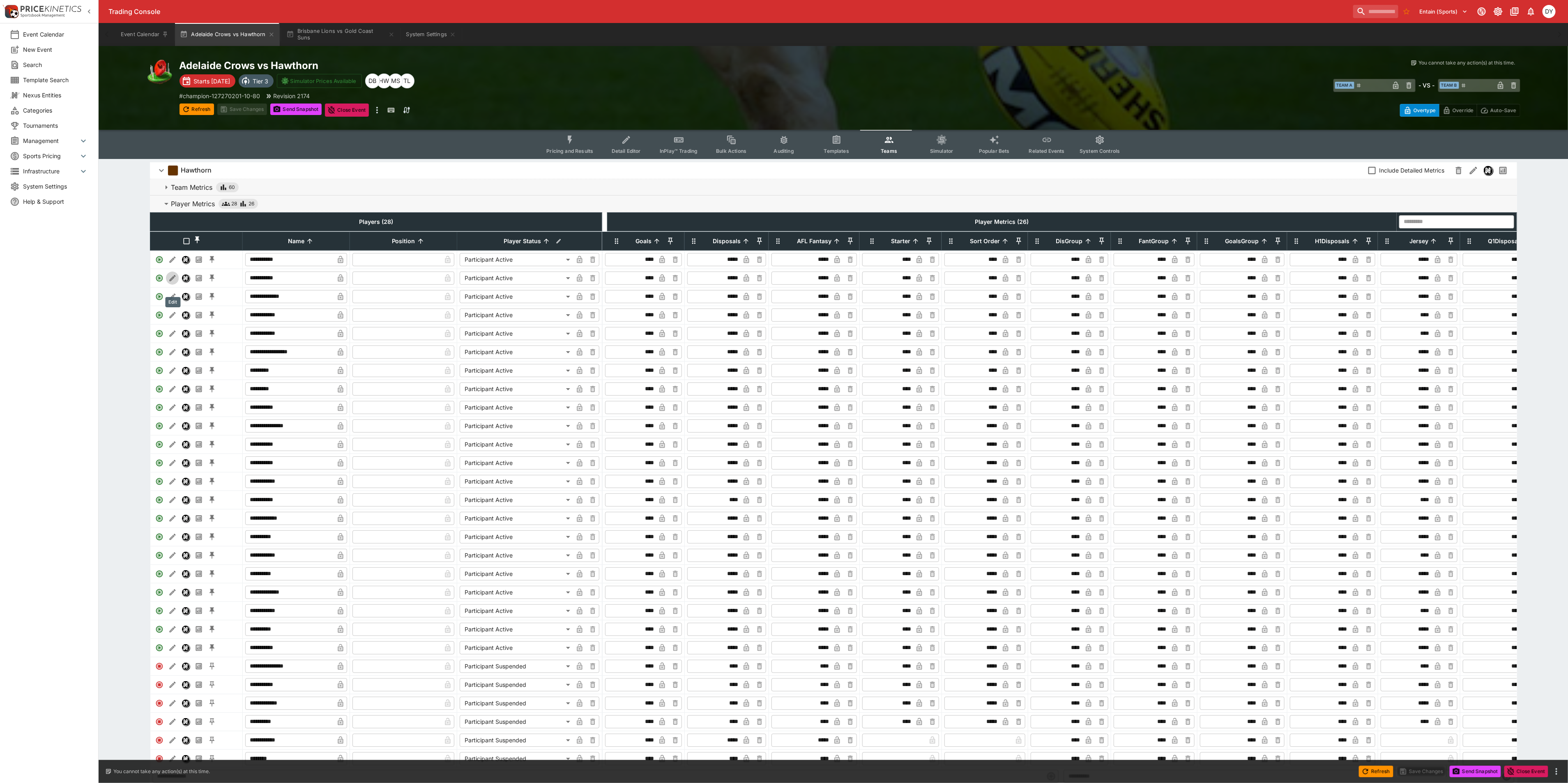
click at [170, 282] on button "Edit" at bounding box center [173, 278] width 14 height 14
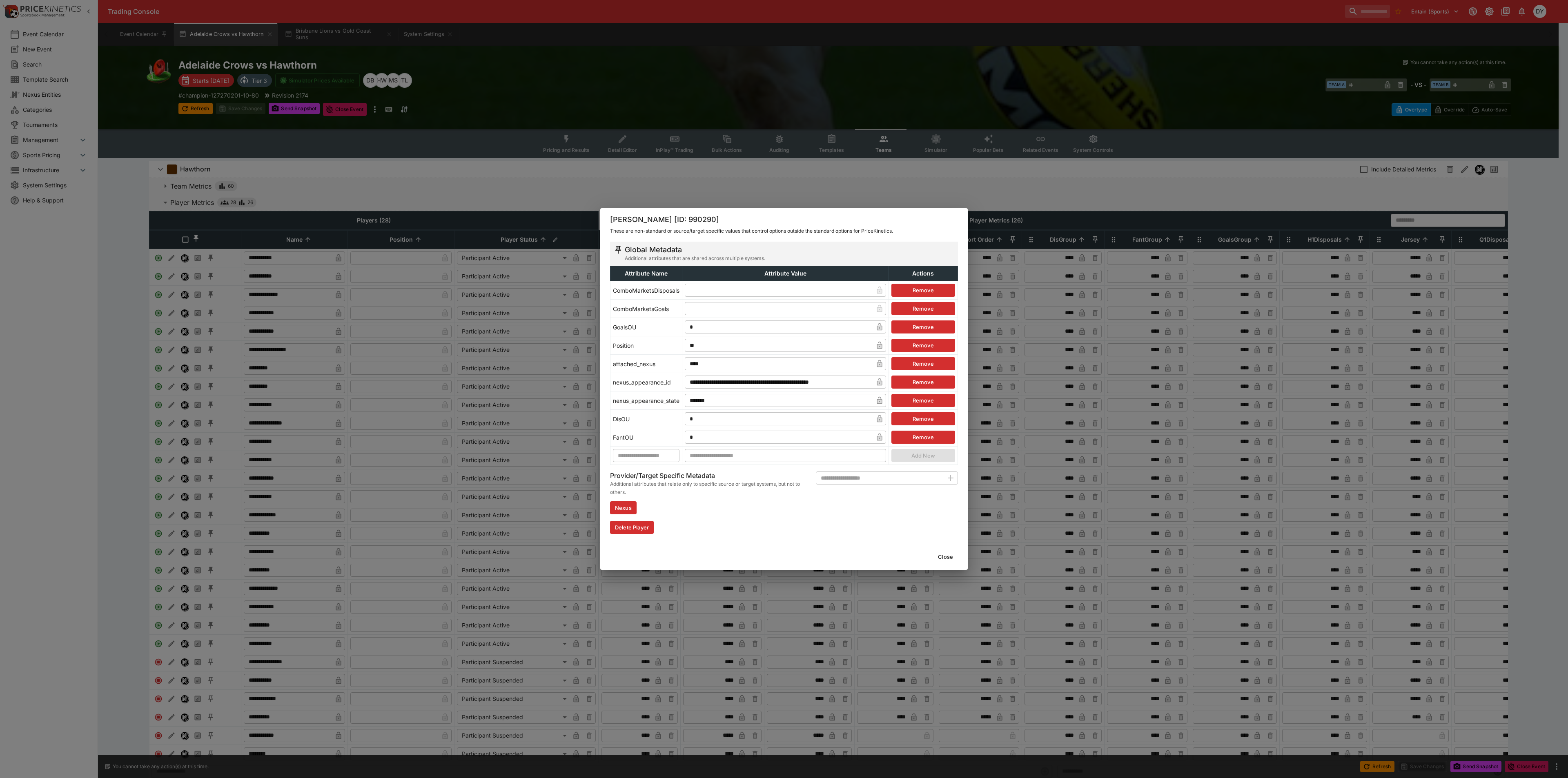
click at [948, 557] on button "Close" at bounding box center [946, 557] width 25 height 13
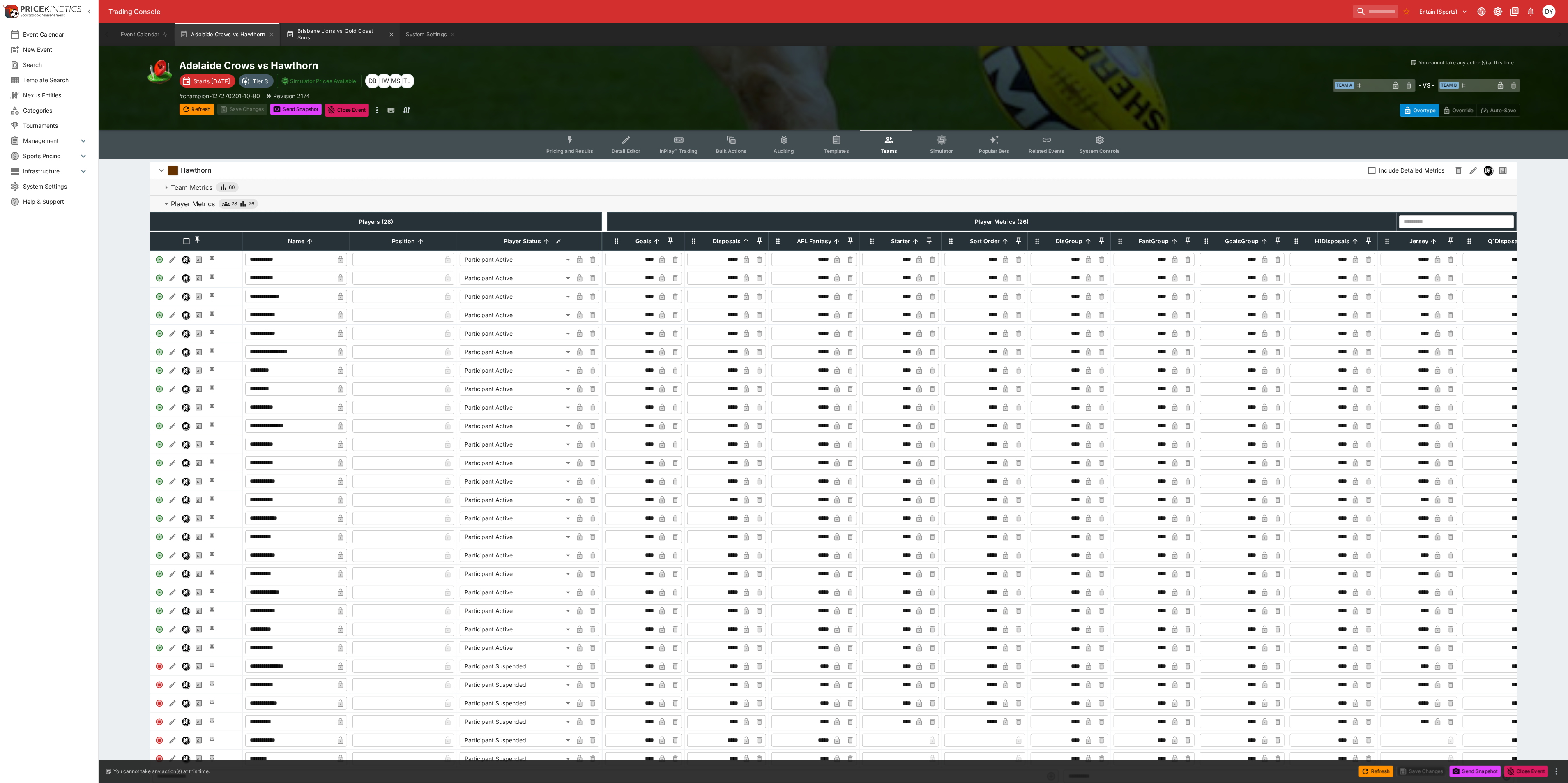
click at [343, 34] on button "Brisbane Lions vs Gold Coast Suns" at bounding box center [341, 34] width 119 height 23
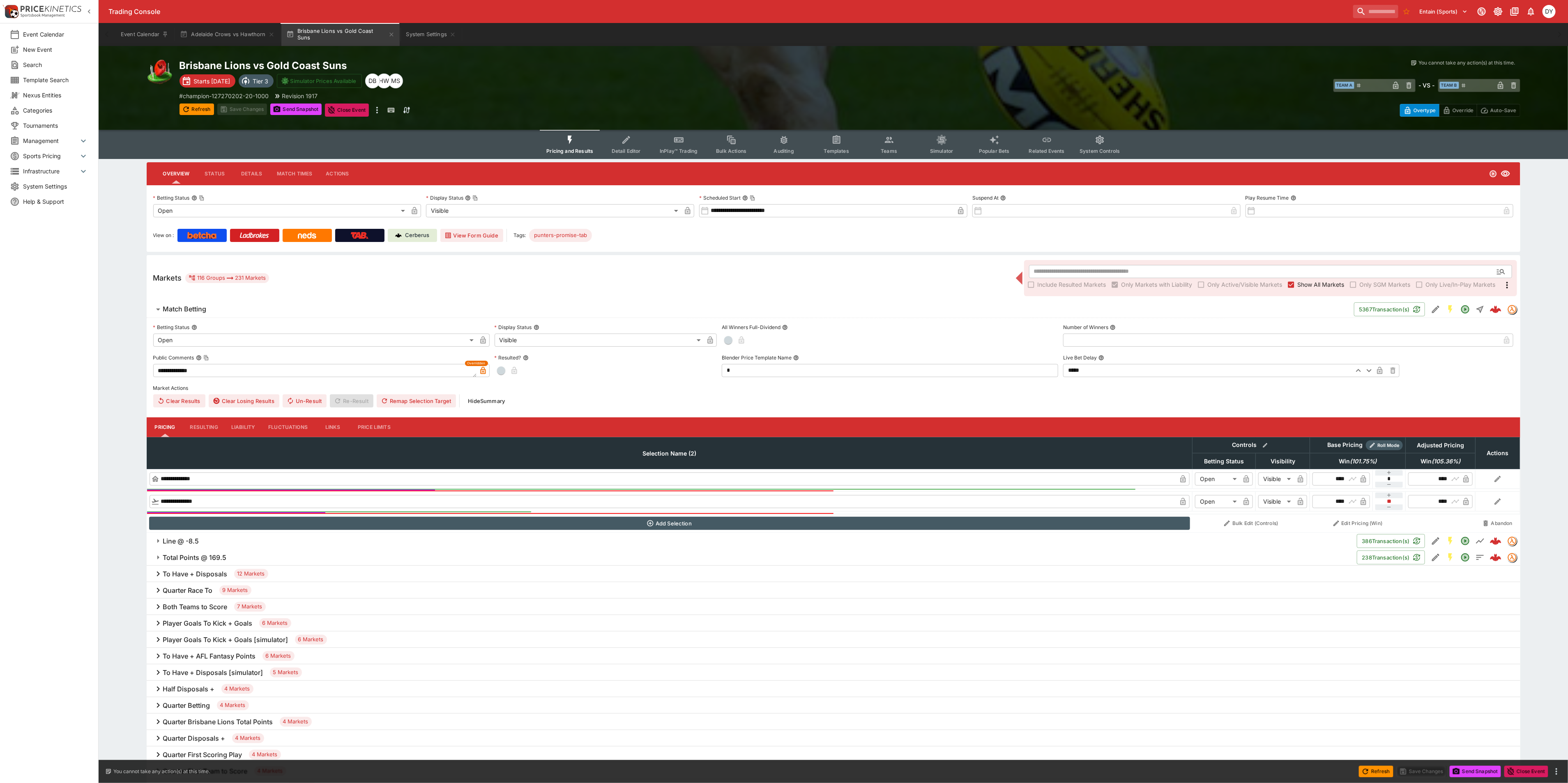
click at [890, 144] on icon "Event type filters" at bounding box center [890, 140] width 11 height 11
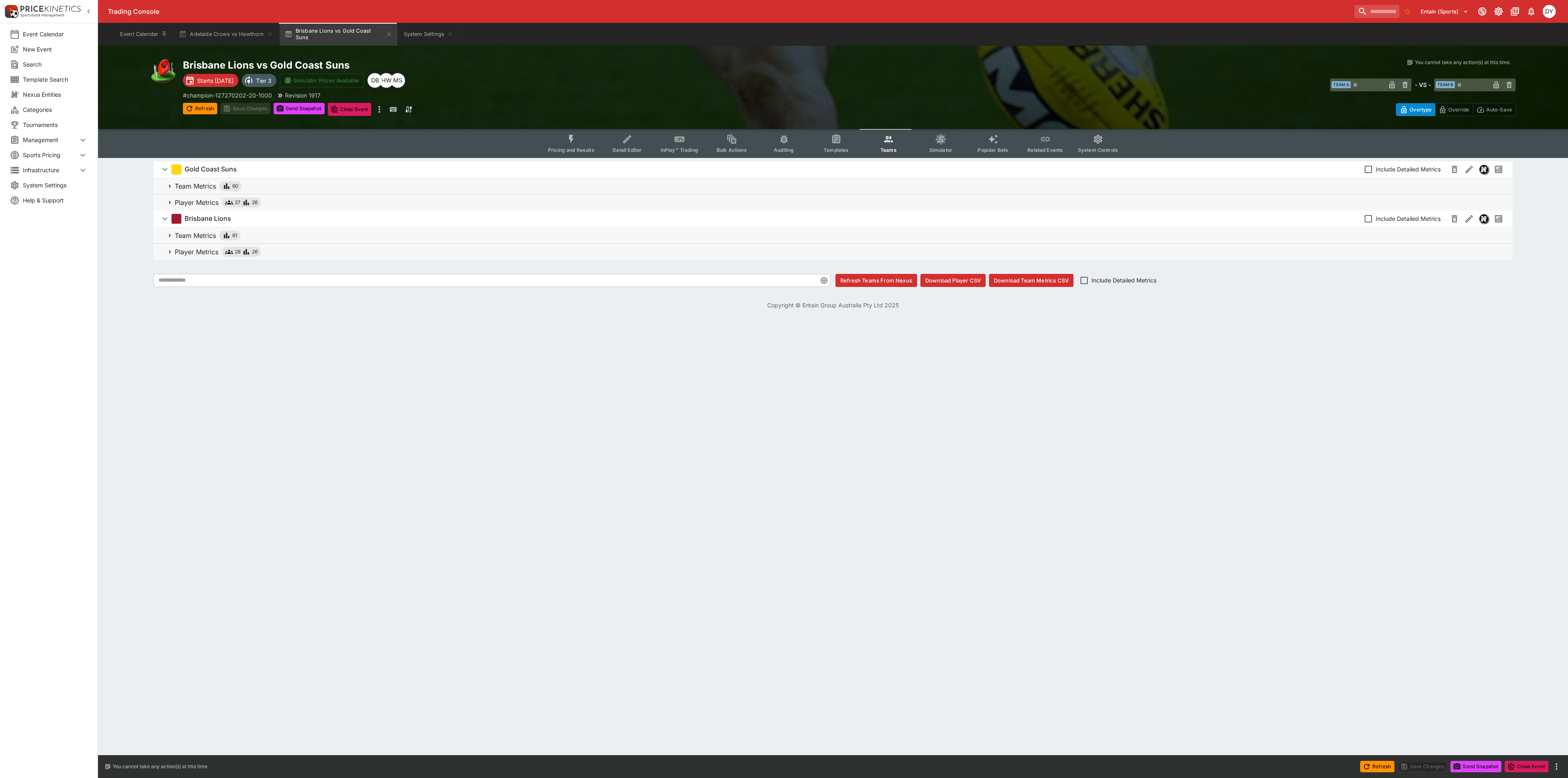
click at [189, 196] on button "Player Metrics 27 26" at bounding box center [833, 202] width 1359 height 16
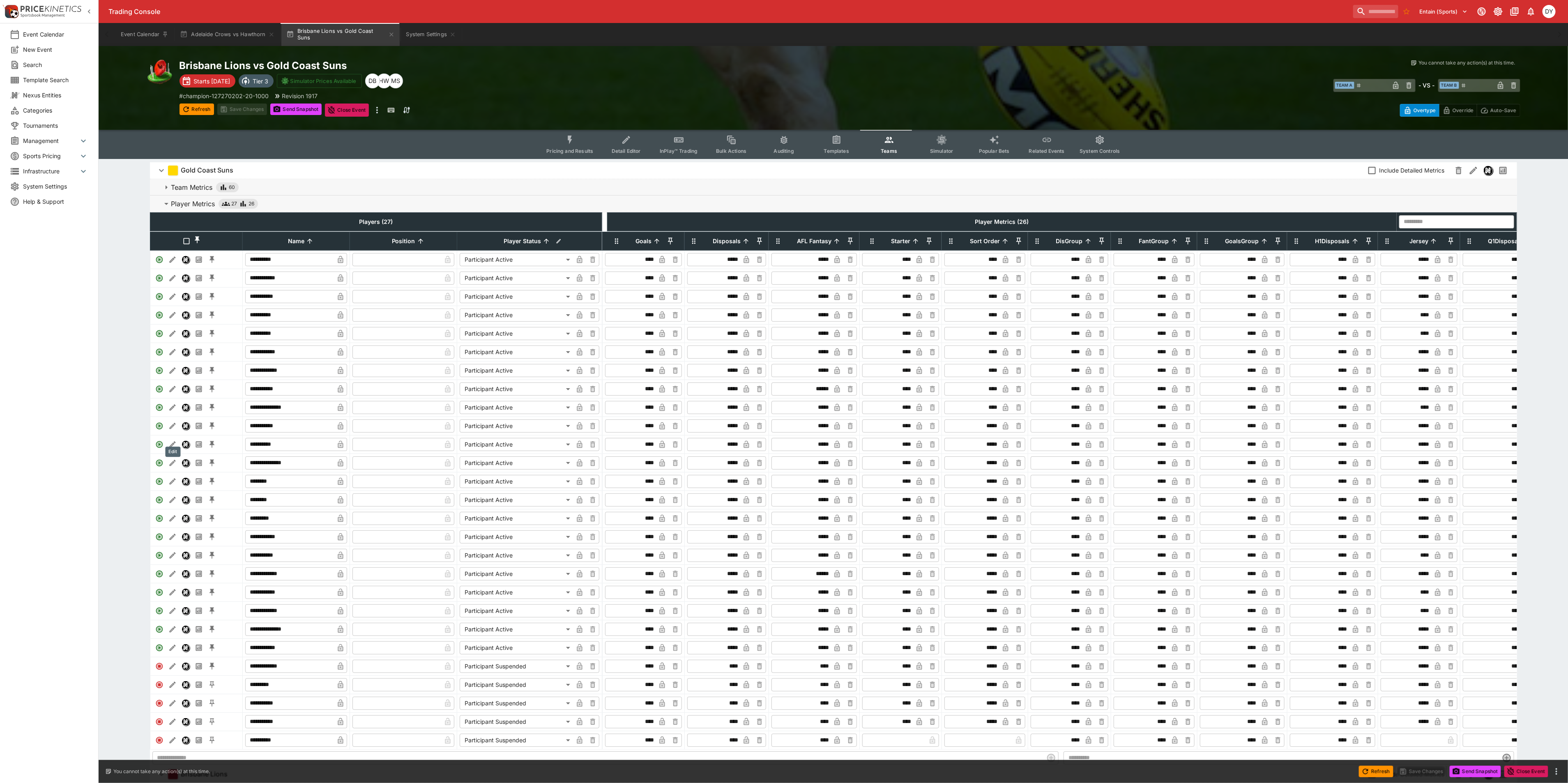
click at [171, 430] on icon "Edit" at bounding box center [173, 427] width 8 height 8
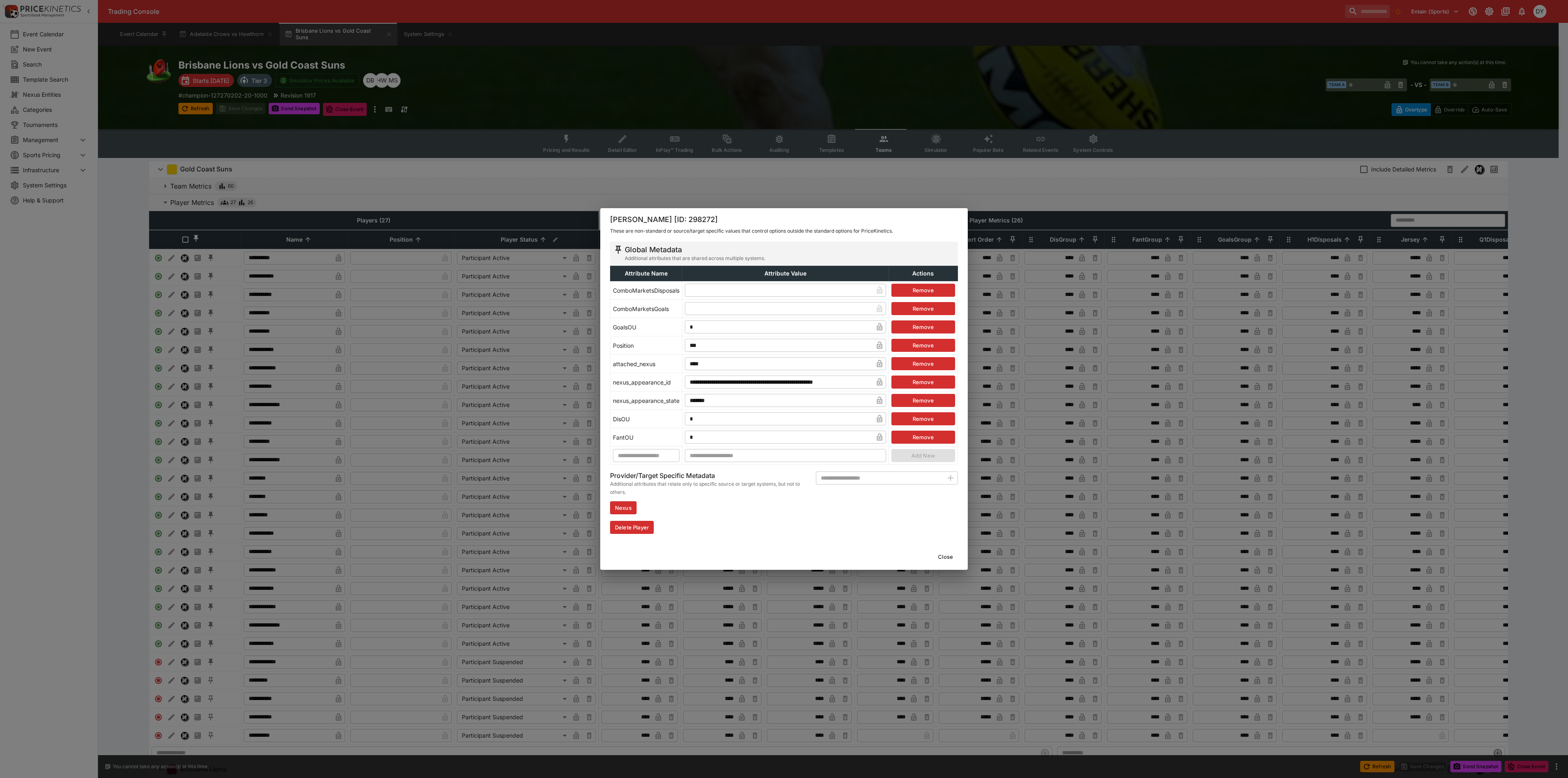
click at [707, 290] on input "text" at bounding box center [778, 291] width 188 height 13
type input "*"
click at [948, 555] on button "Close" at bounding box center [946, 557] width 25 height 13
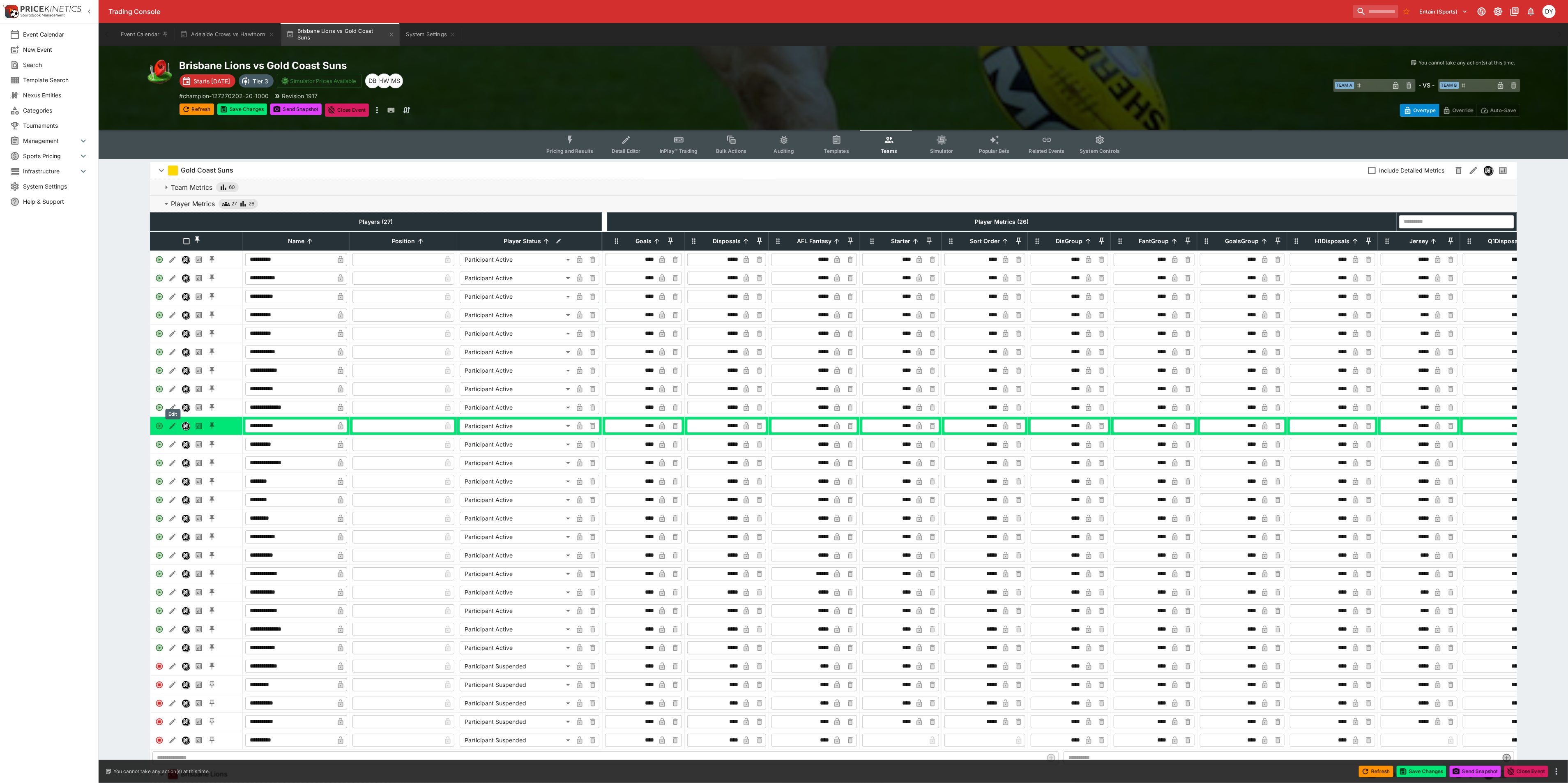
click at [174, 394] on icon "Edit" at bounding box center [173, 389] width 8 height 8
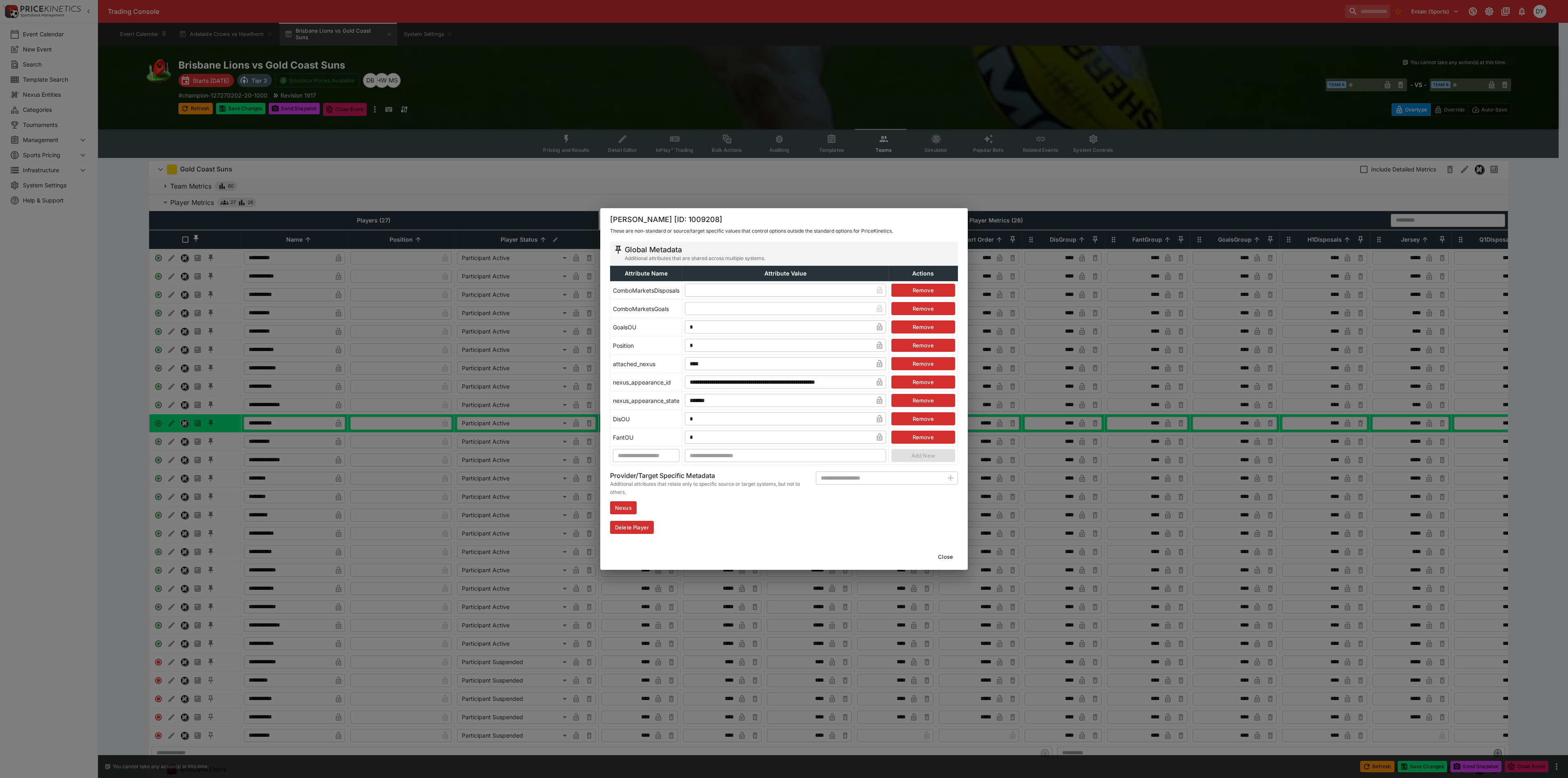
click at [700, 291] on input "text" at bounding box center [778, 291] width 188 height 13
type input "*"
click at [946, 551] on button "Close" at bounding box center [946, 557] width 25 height 13
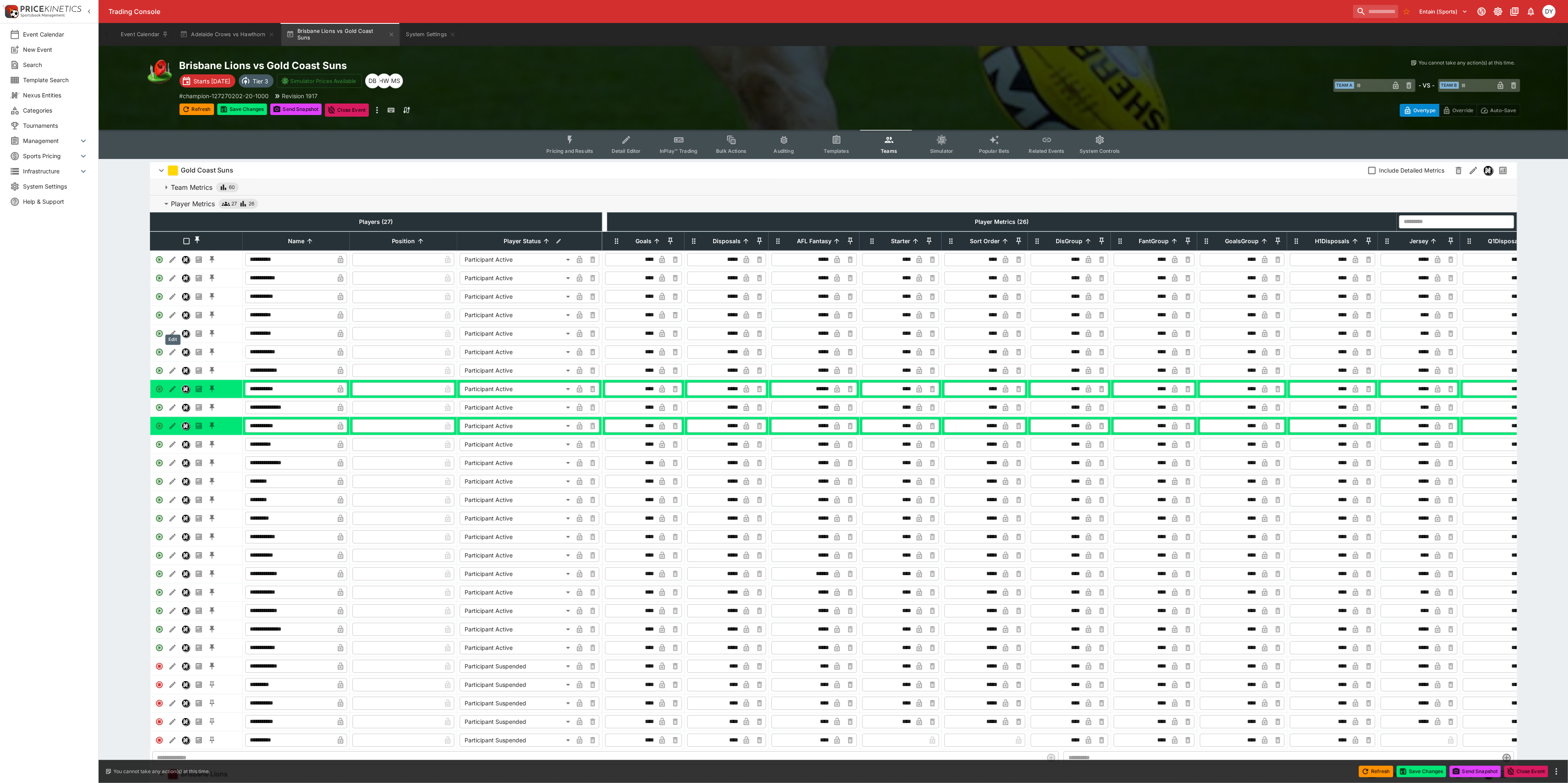
click at [169, 319] on icon "Edit" at bounding box center [173, 316] width 8 height 8
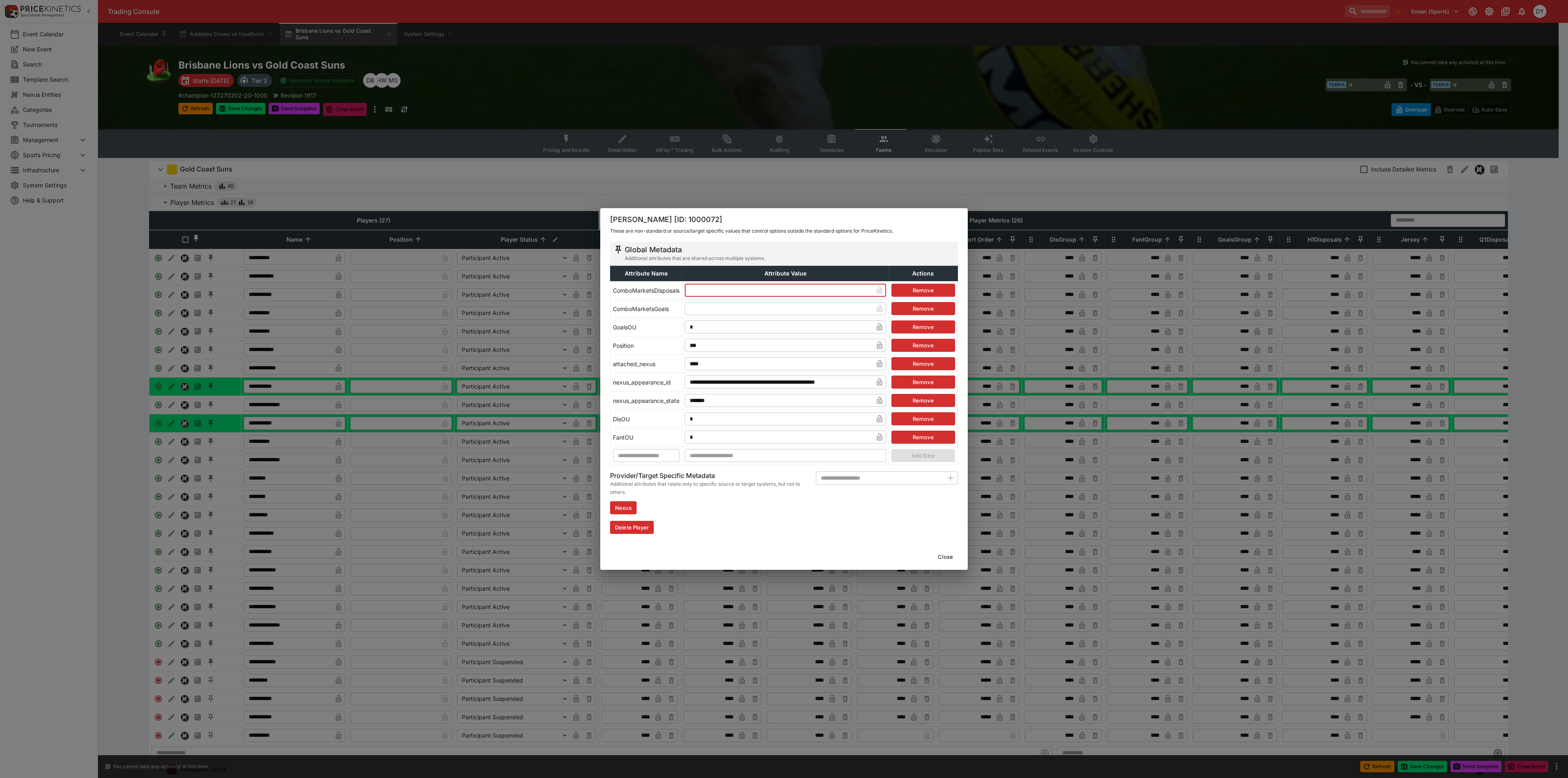
click at [713, 289] on input "text" at bounding box center [778, 291] width 188 height 13
type input "*"
click at [949, 556] on button "Close" at bounding box center [946, 557] width 25 height 13
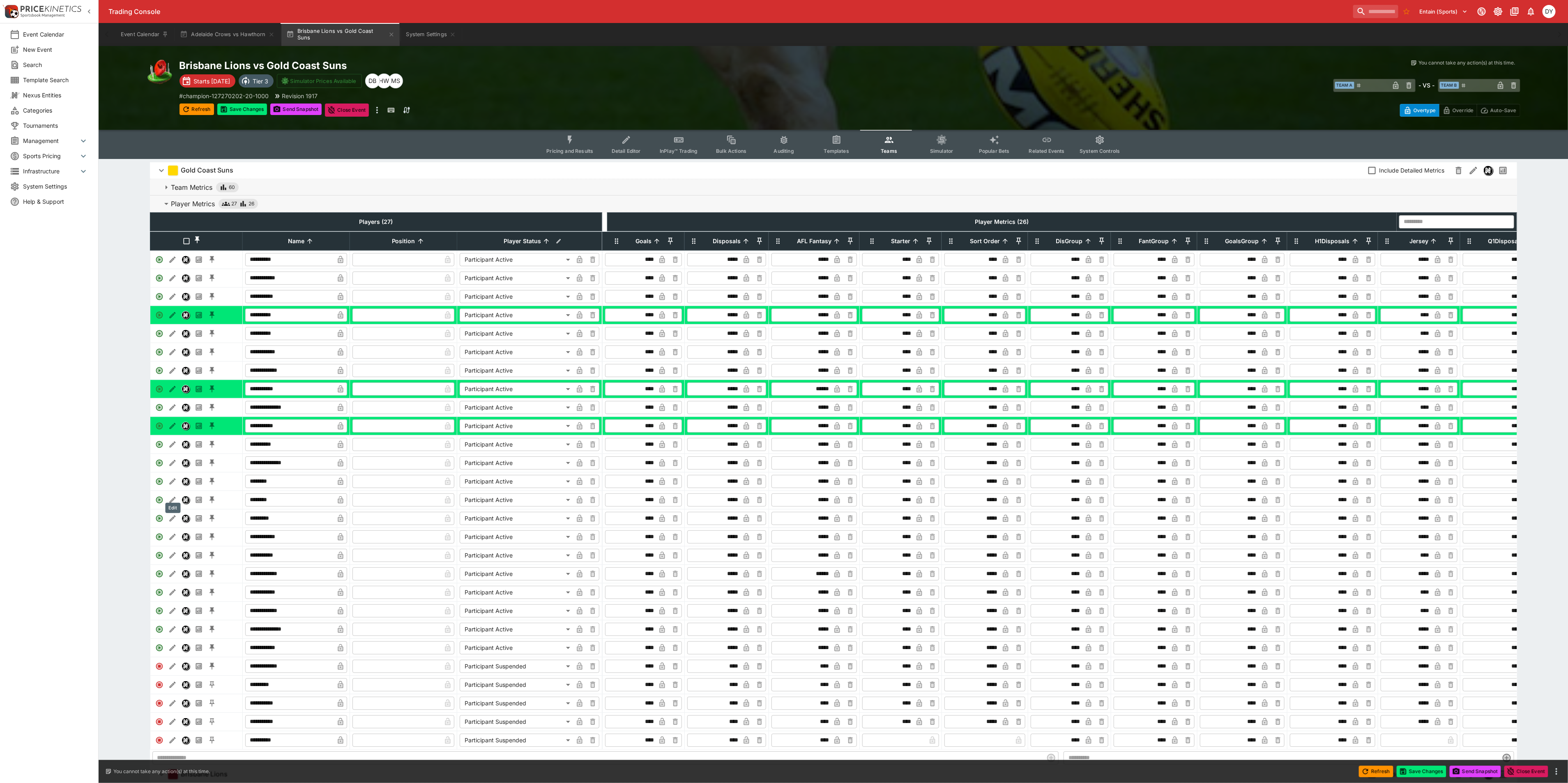
click at [170, 486] on icon "Edit" at bounding box center [173, 482] width 8 height 8
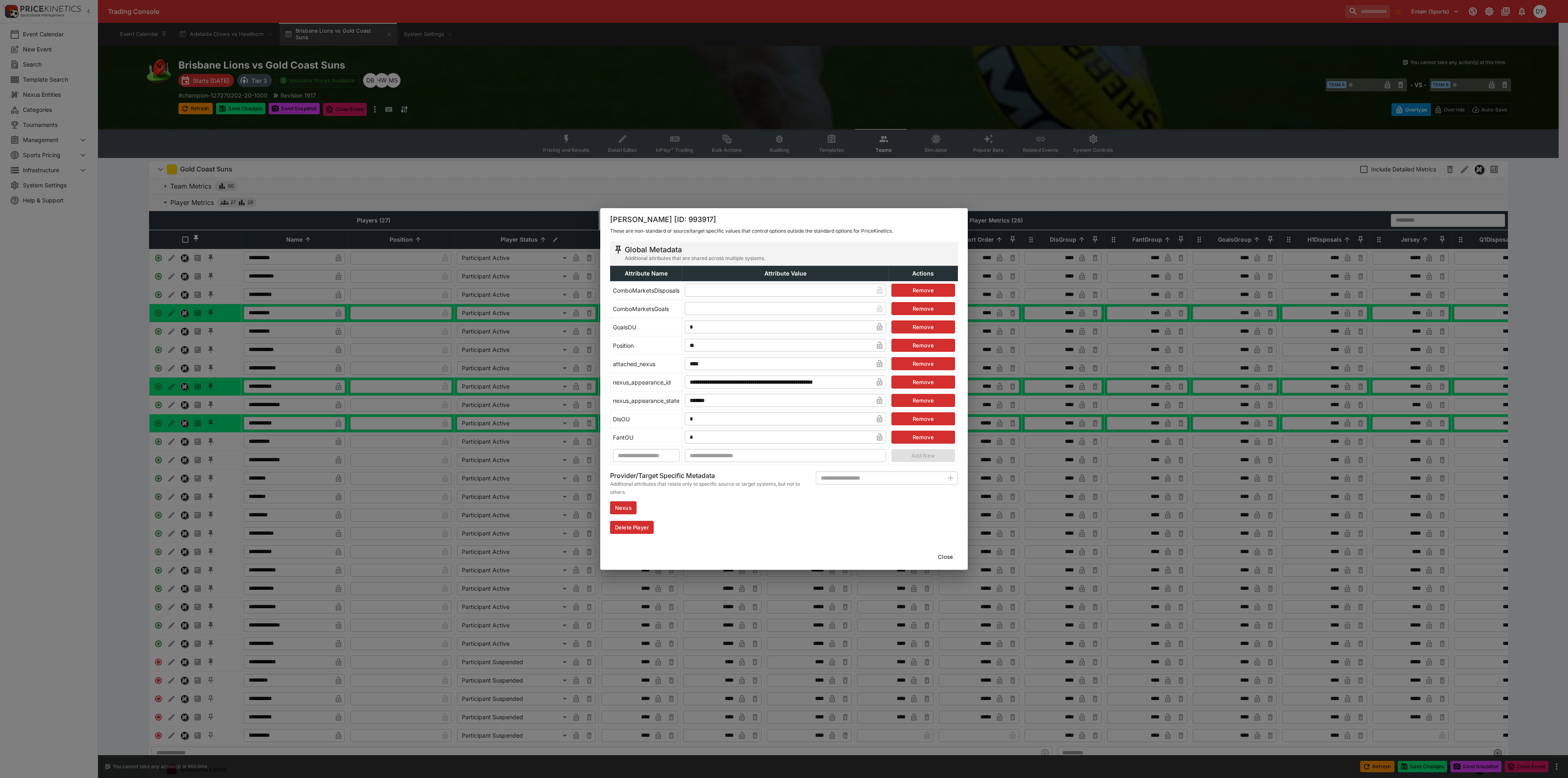
click at [720, 314] on input "text" at bounding box center [778, 309] width 188 height 13
type input "*"
click at [944, 556] on button "Close" at bounding box center [946, 557] width 25 height 13
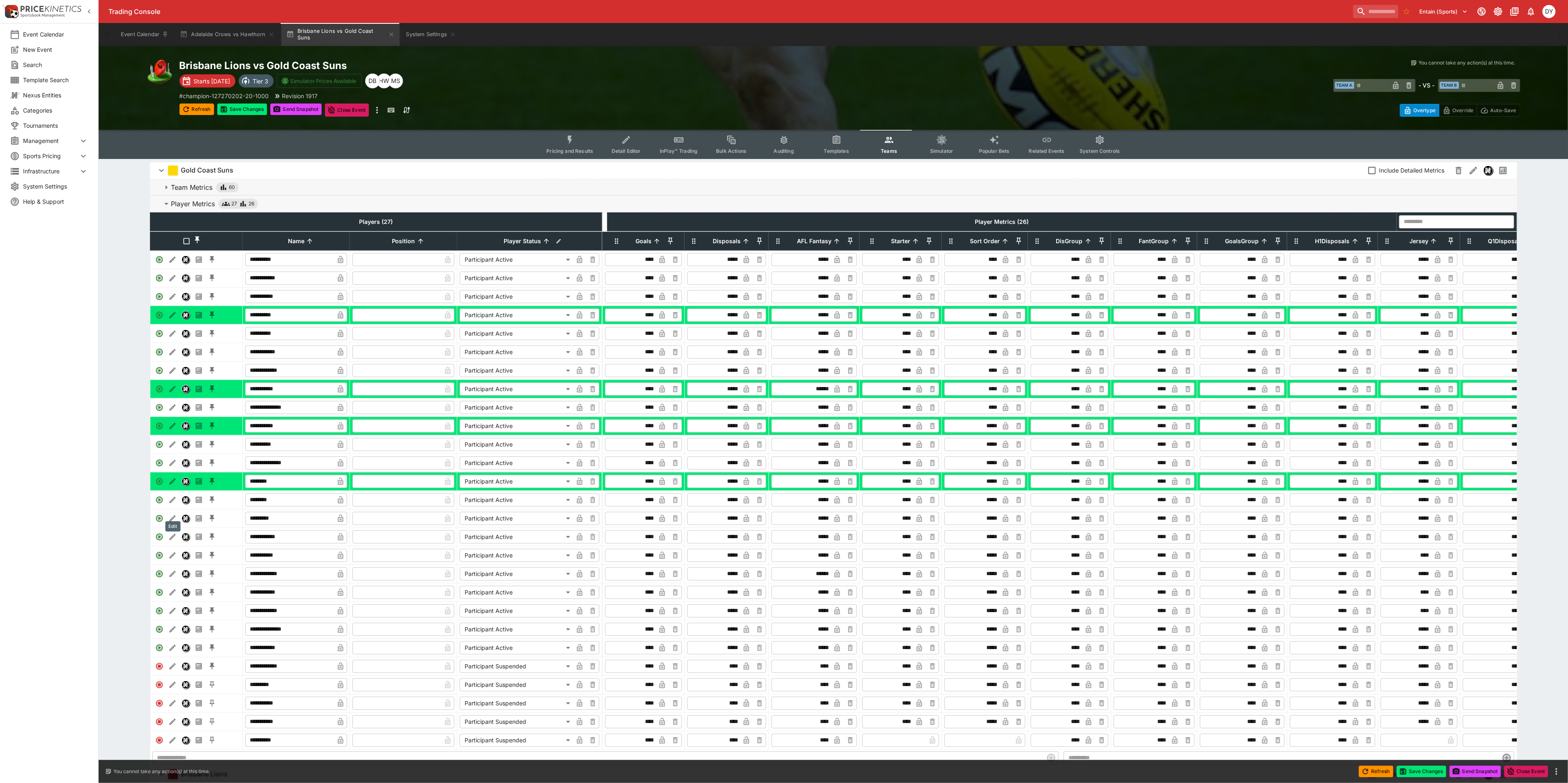
click at [174, 504] on icon "Edit" at bounding box center [173, 501] width 8 height 8
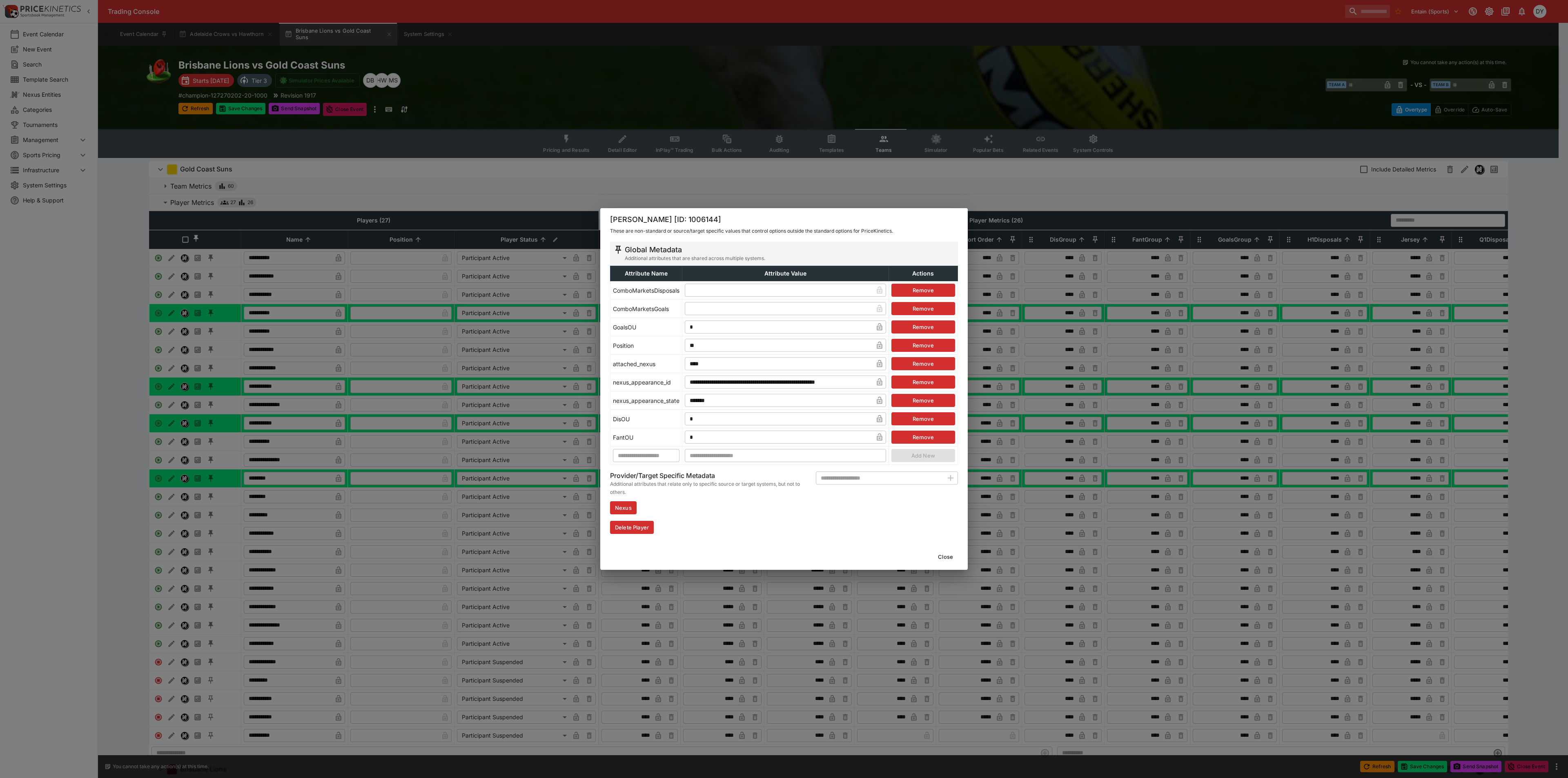
click at [717, 307] on input "text" at bounding box center [778, 309] width 188 height 13
type input "*"
click at [947, 555] on button "Close" at bounding box center [946, 557] width 25 height 13
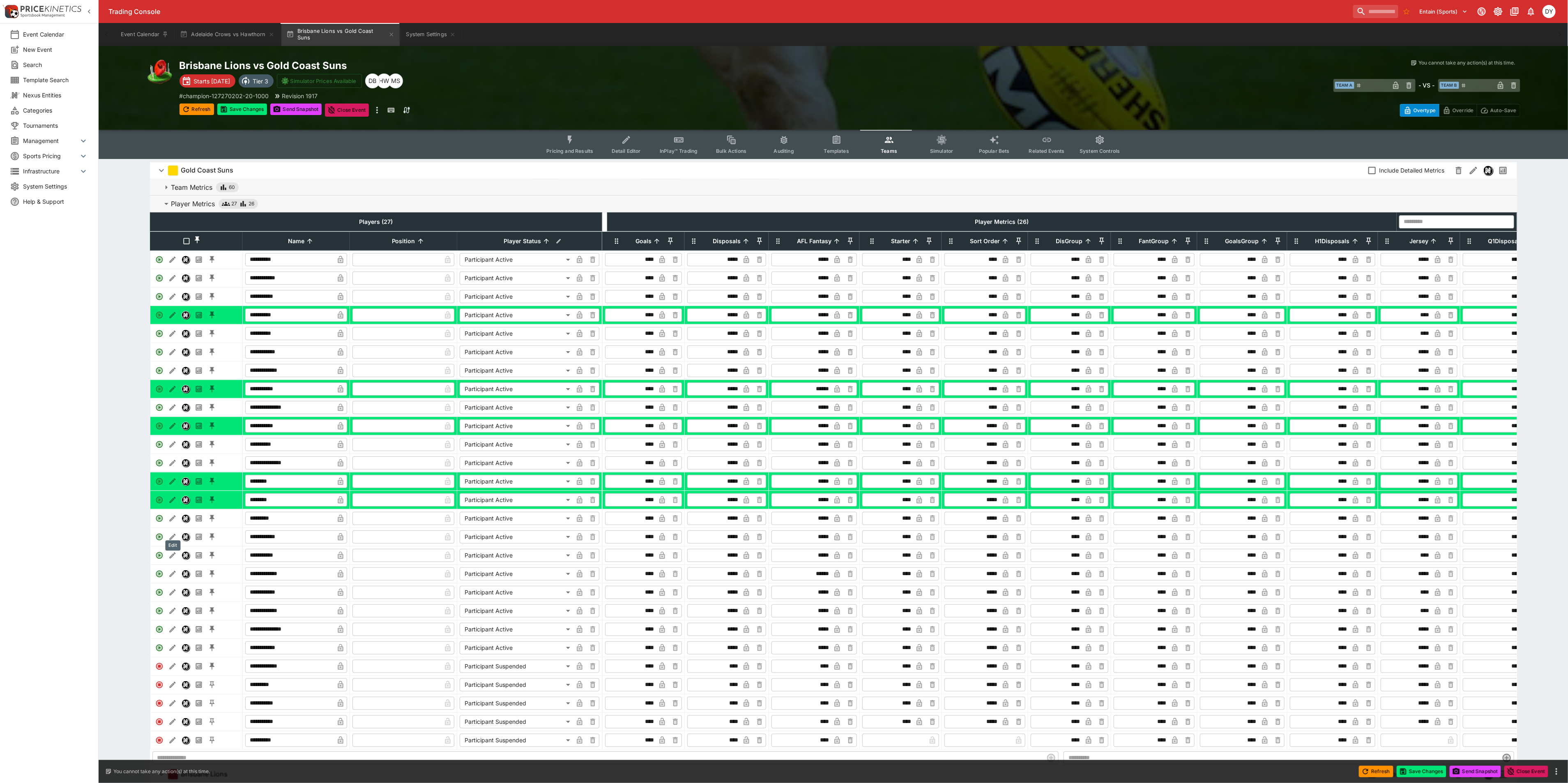
click at [173, 522] on icon "Edit" at bounding box center [172, 517] width 6 height 6
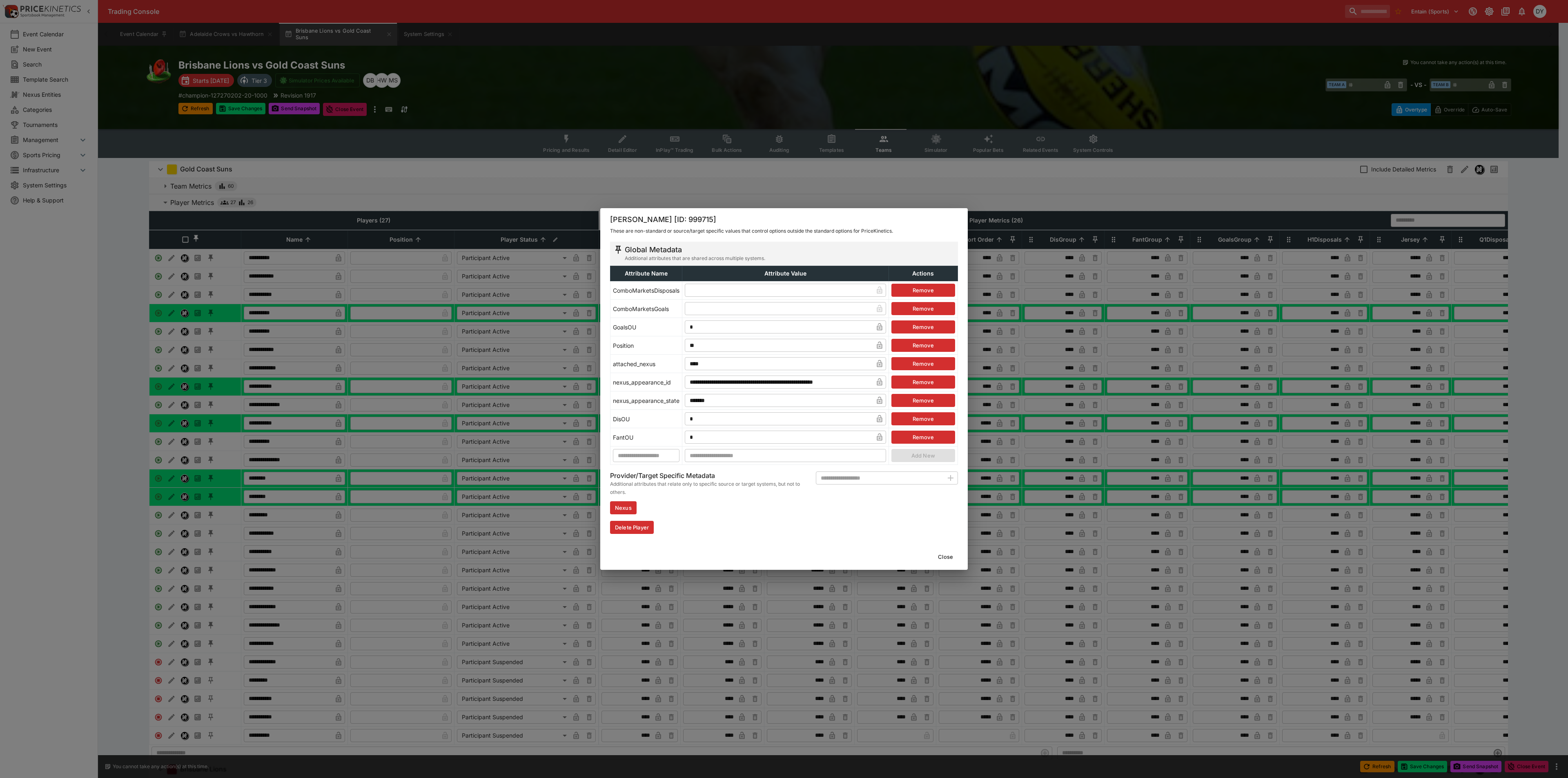
click at [718, 308] on input "text" at bounding box center [778, 309] width 188 height 13
type input "*"
click at [947, 555] on button "Close" at bounding box center [946, 557] width 25 height 13
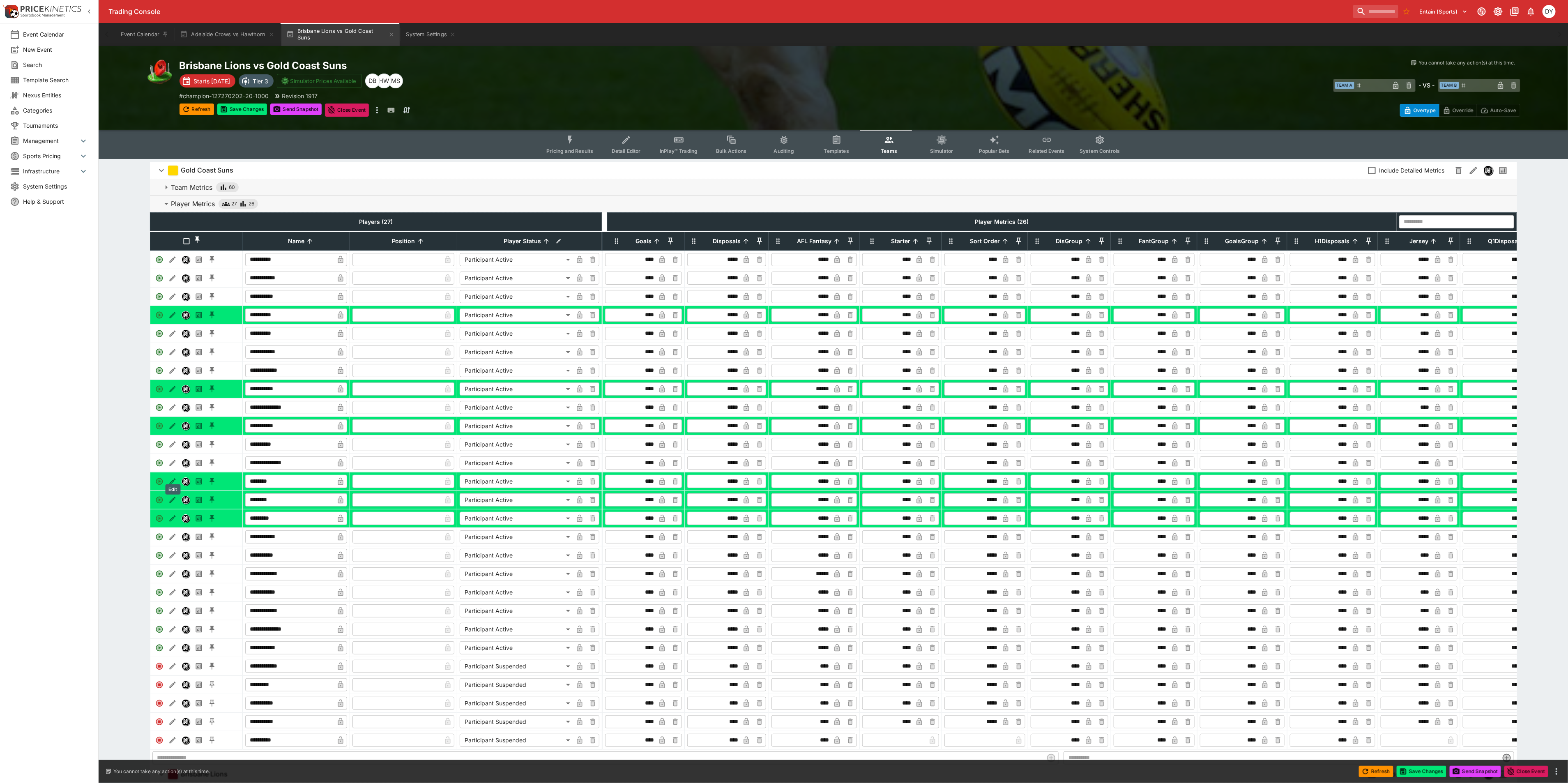
click at [169, 470] on button "Edit" at bounding box center [173, 463] width 14 height 14
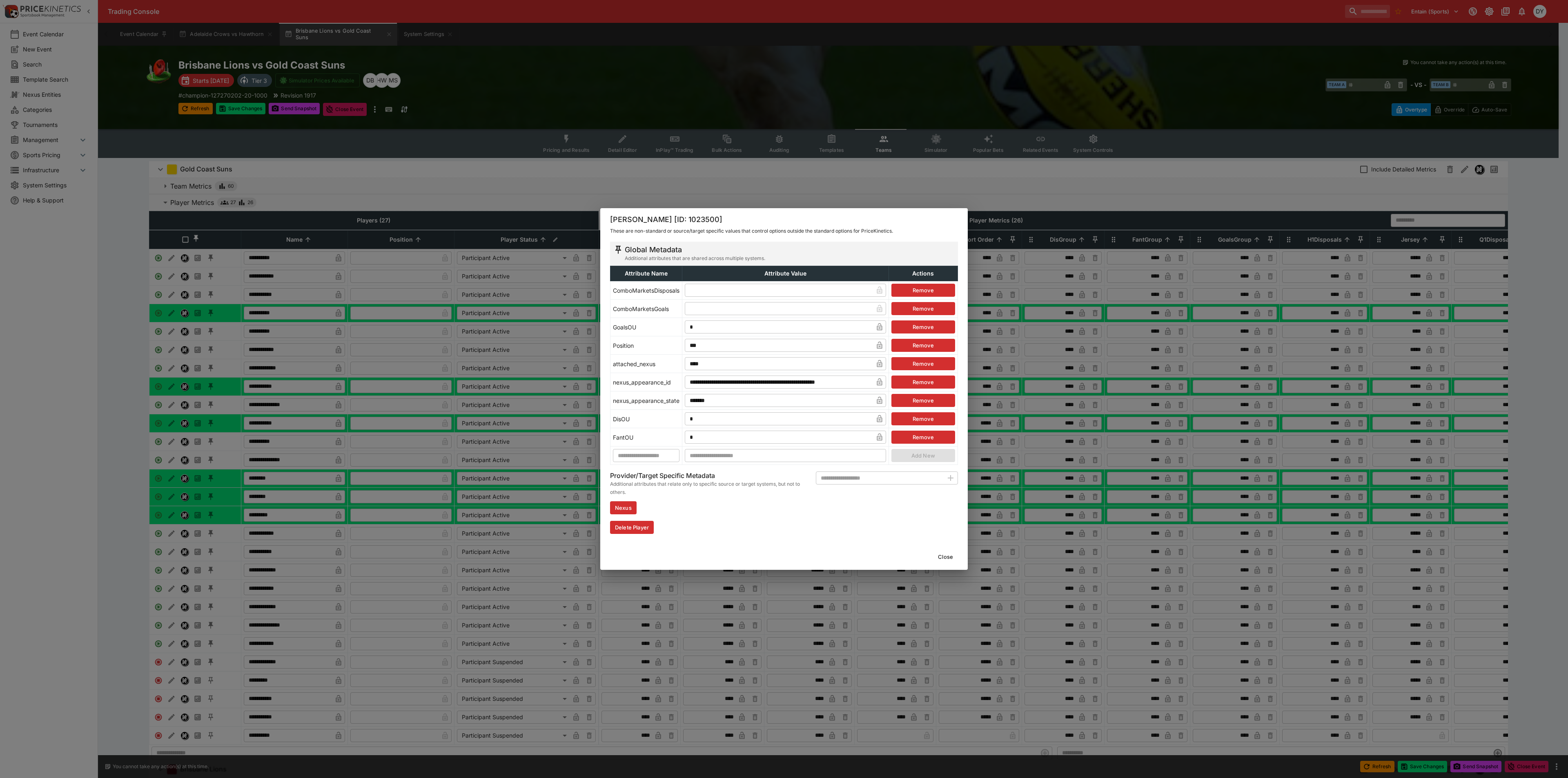
click at [713, 312] on input "text" at bounding box center [778, 309] width 188 height 13
type input "*"
click at [949, 554] on button "Close" at bounding box center [946, 557] width 25 height 13
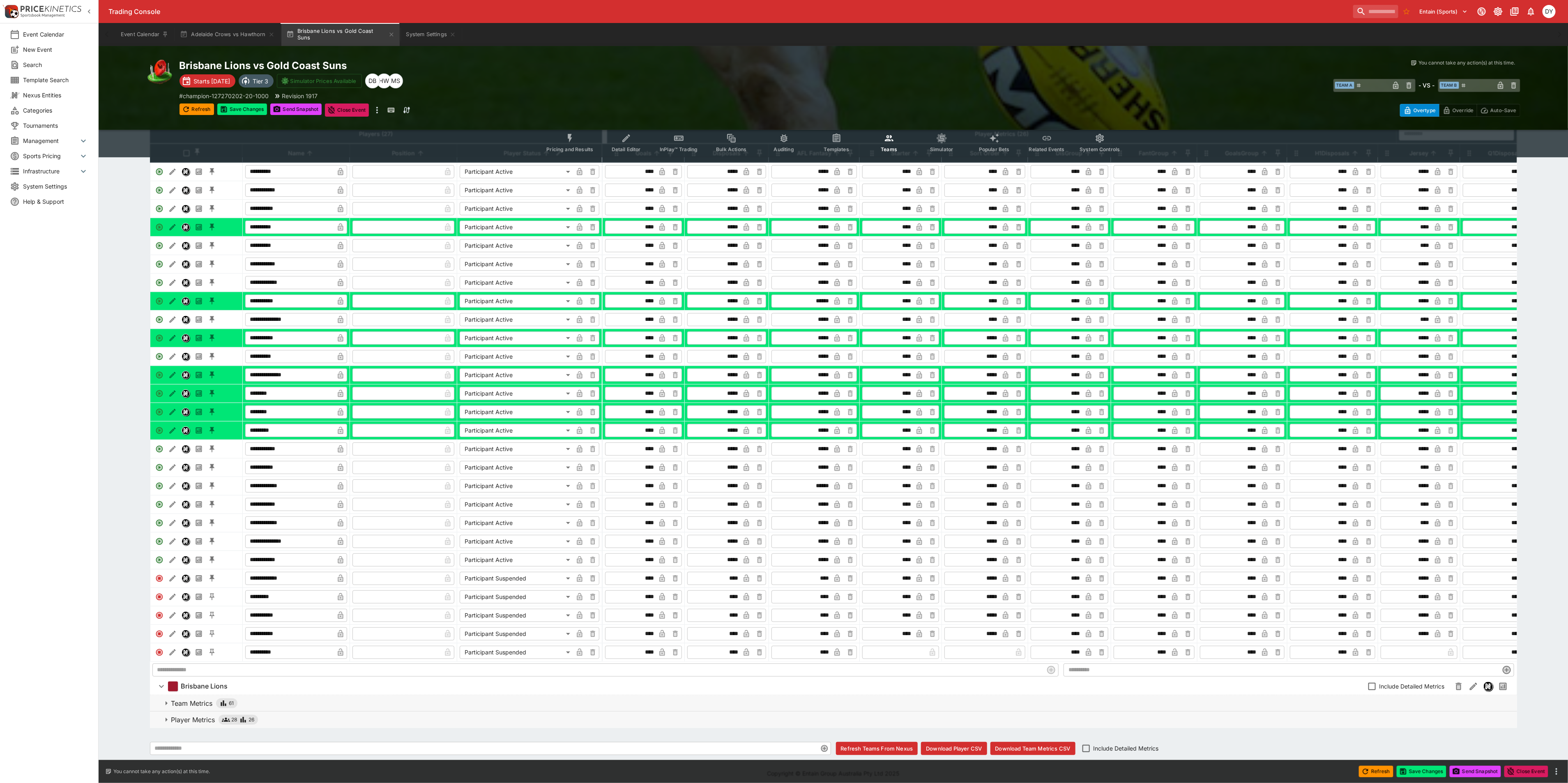
scroll to position [117, 0]
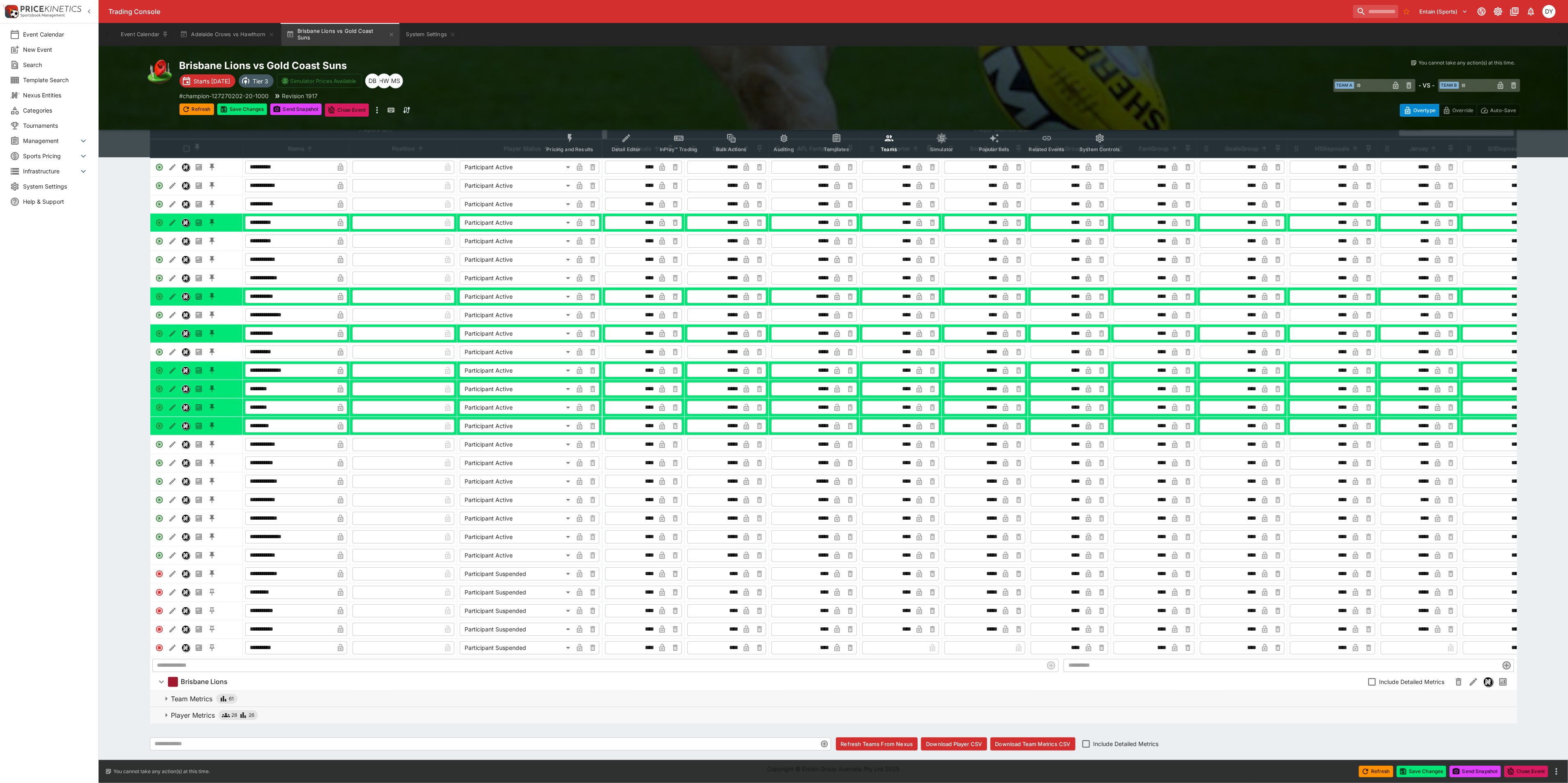
click at [193, 714] on p "Player Metrics" at bounding box center [193, 716] width 44 height 10
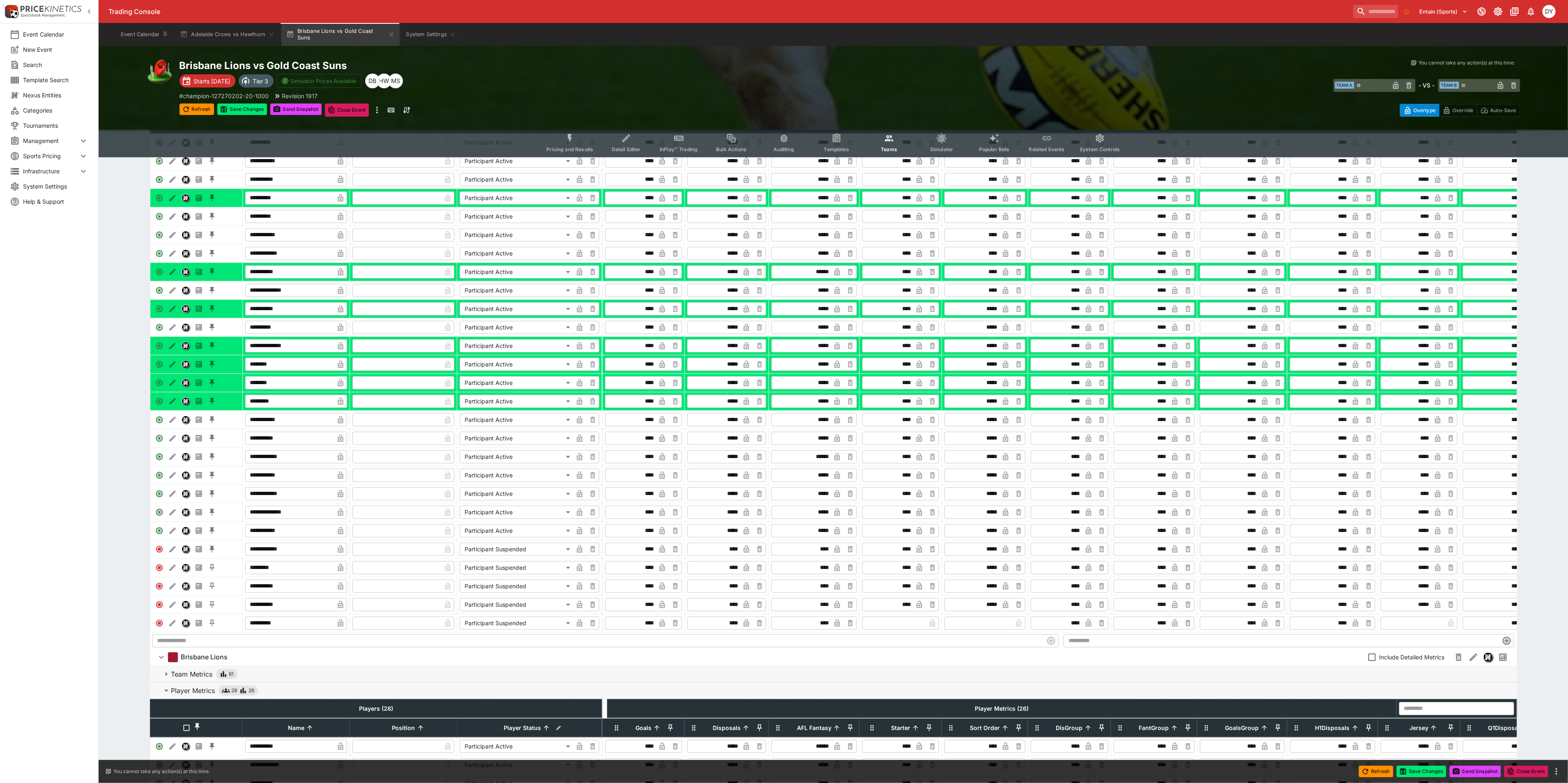
scroll to position [487, 0]
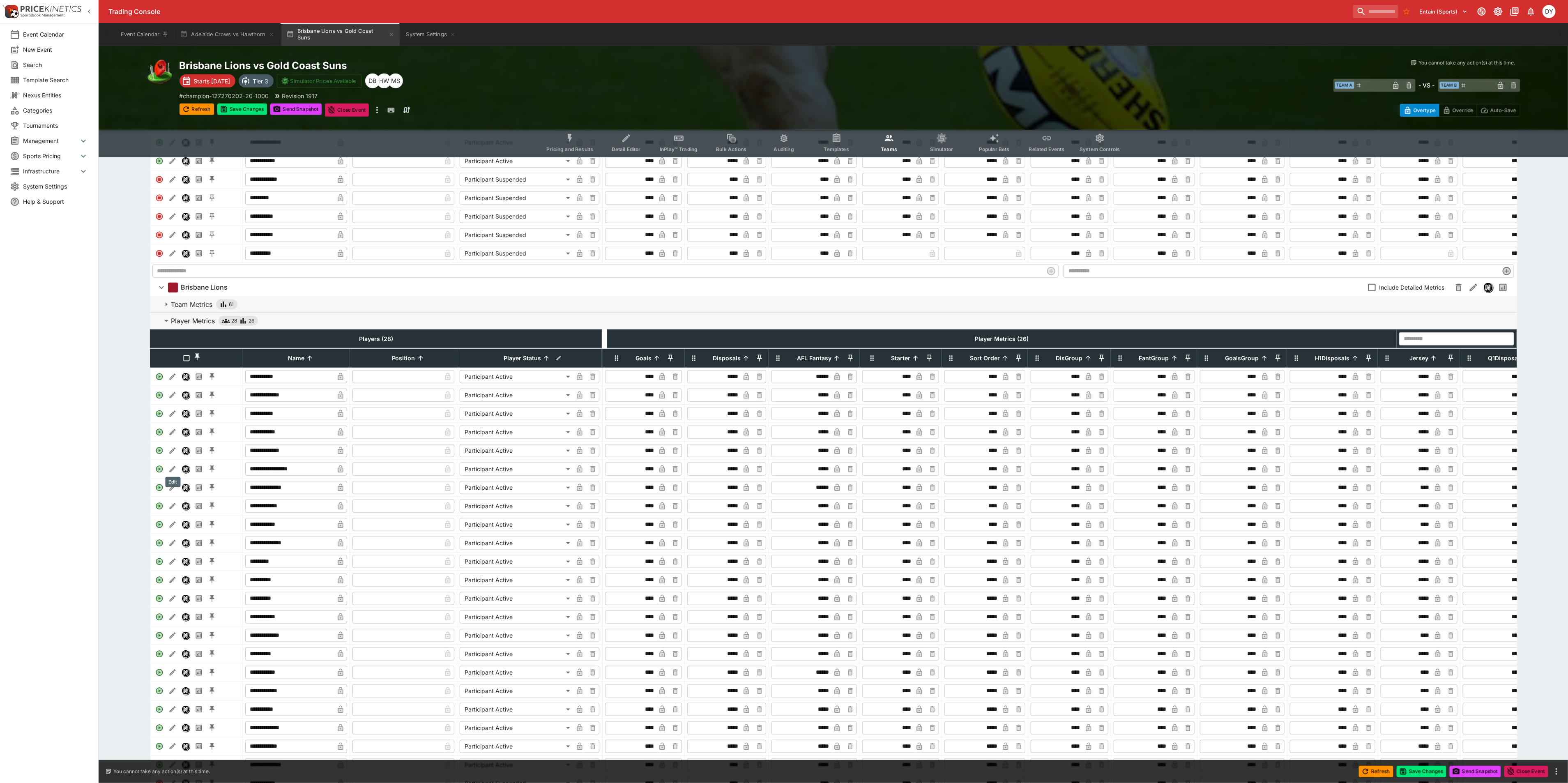
click at [169, 436] on icon "Edit" at bounding box center [173, 433] width 8 height 8
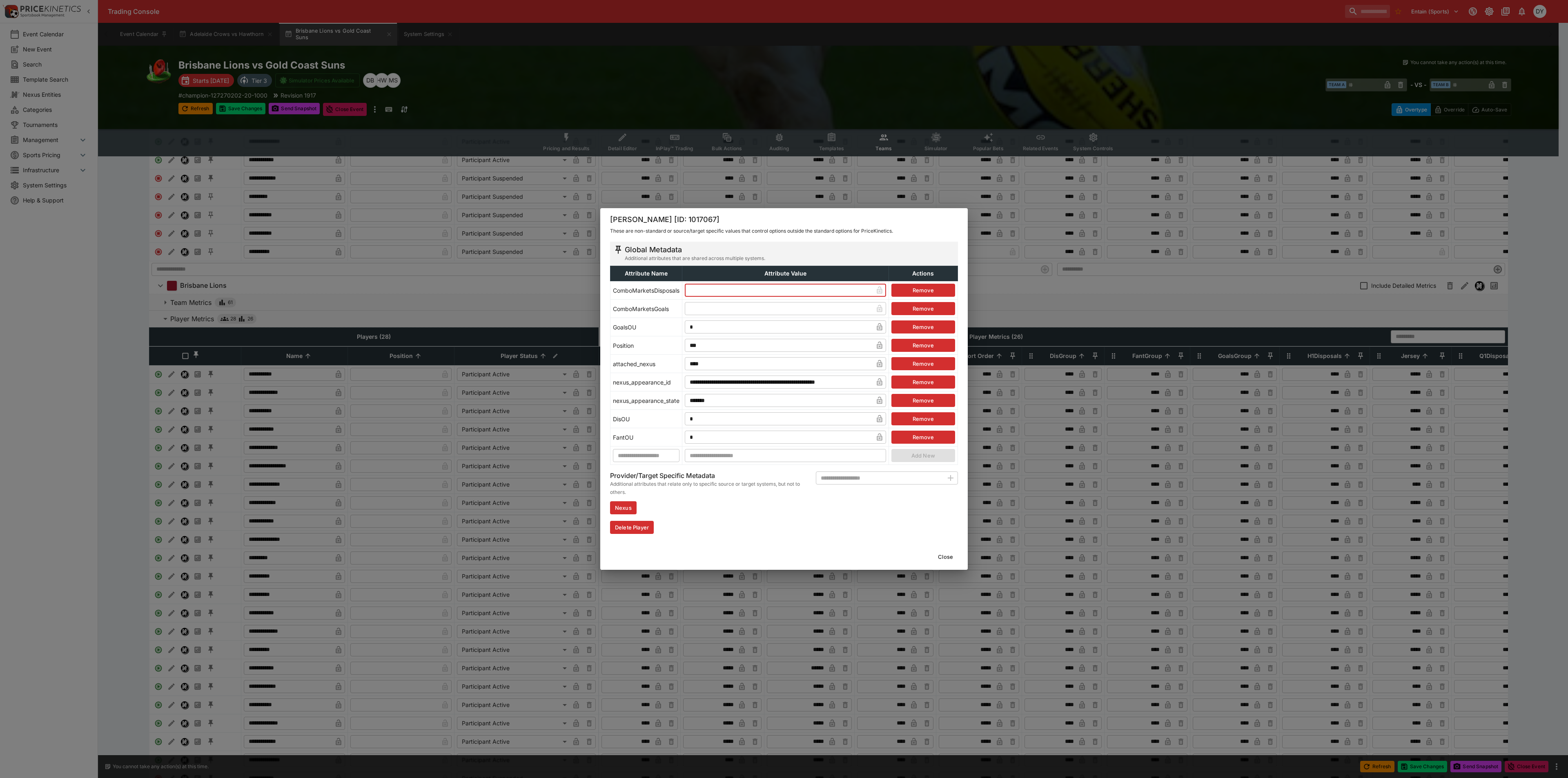
click at [726, 291] on input "text" at bounding box center [778, 291] width 188 height 13
type input "*"
click at [955, 556] on button "Close" at bounding box center [946, 557] width 25 height 13
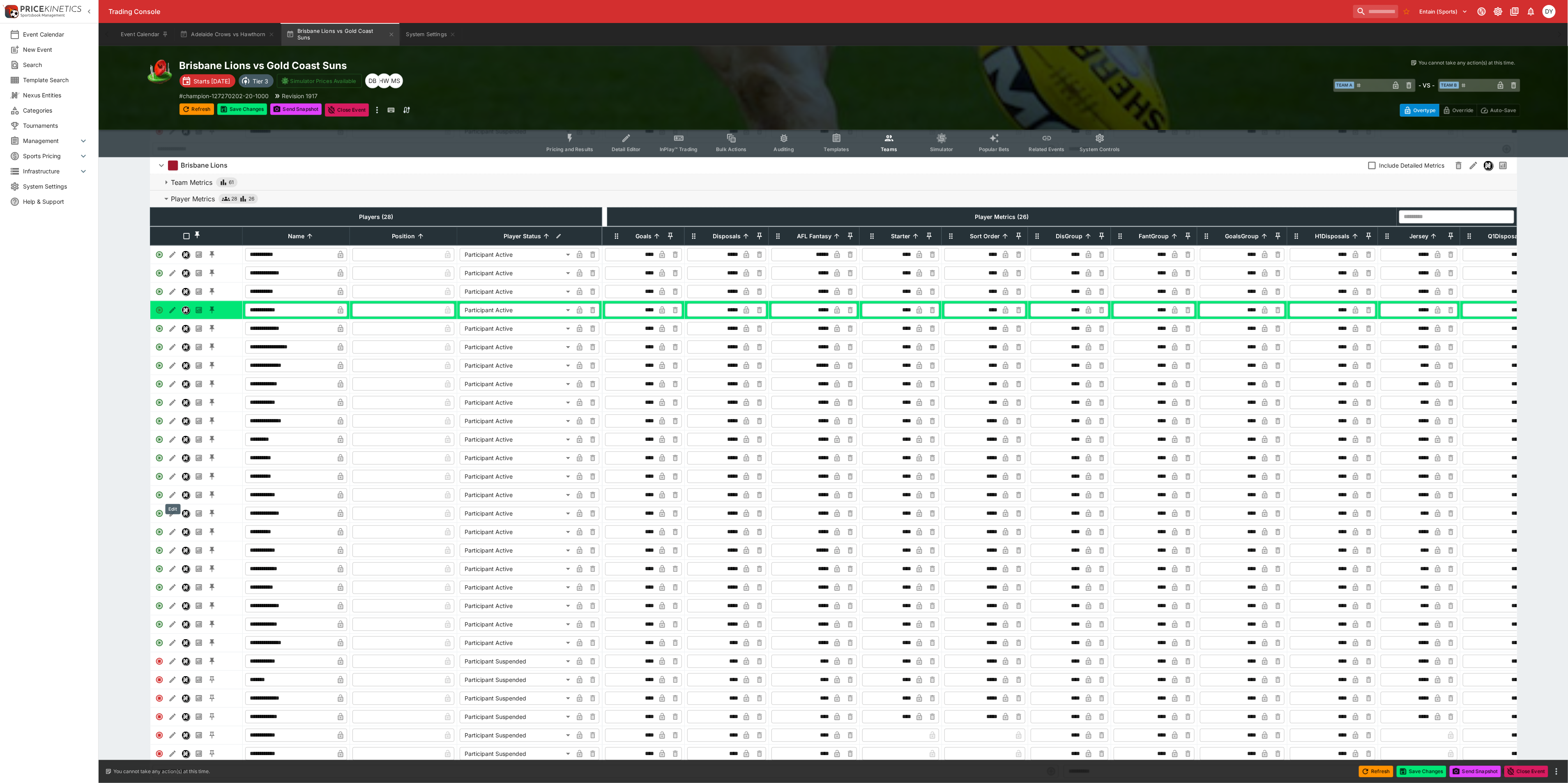
scroll to position [610, 0]
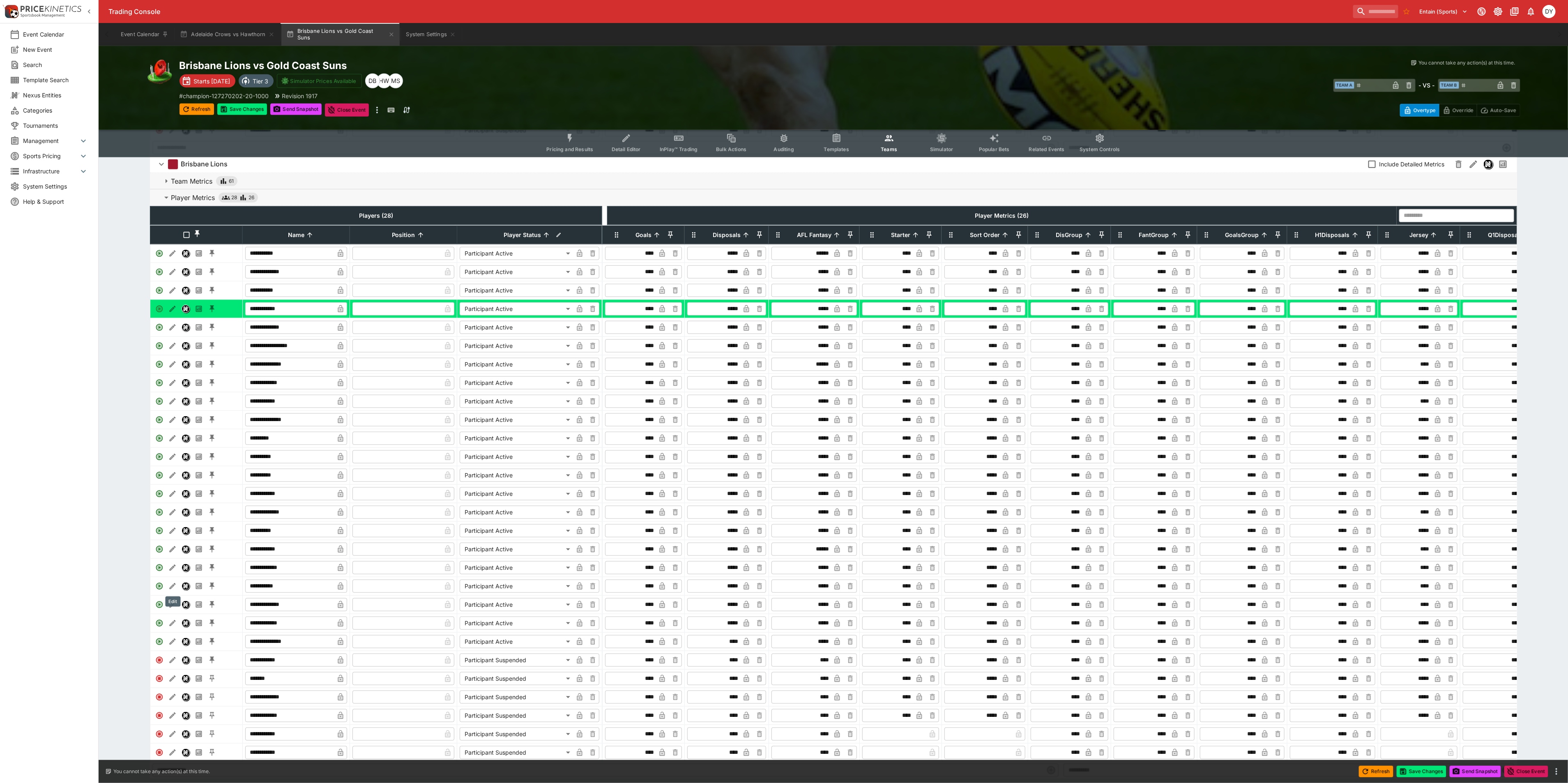
click at [174, 552] on icon "Edit" at bounding box center [172, 549] width 6 height 6
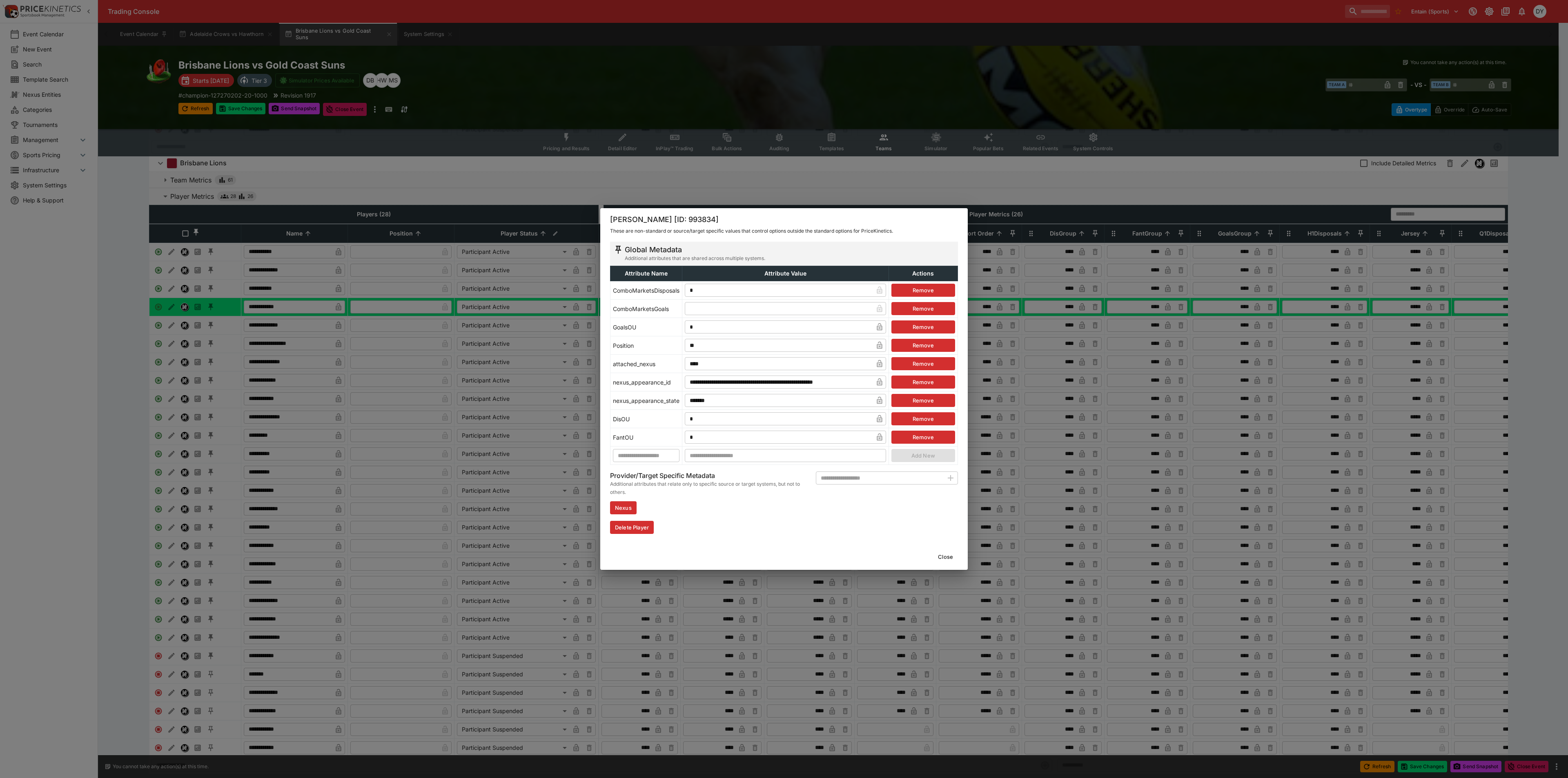
click at [720, 291] on input "*" at bounding box center [778, 291] width 188 height 13
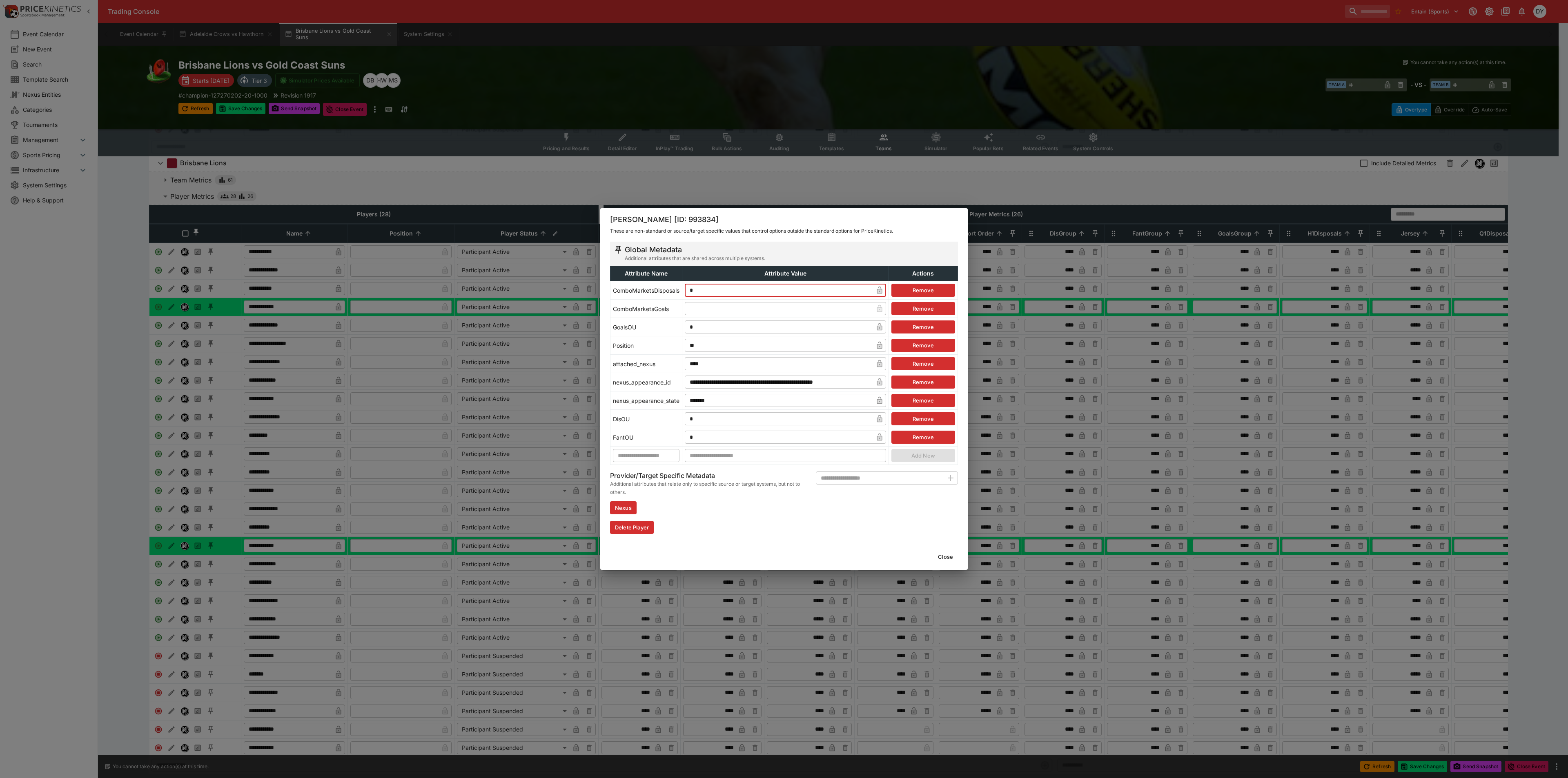
type input "*"
click at [950, 556] on button "Close" at bounding box center [946, 557] width 25 height 13
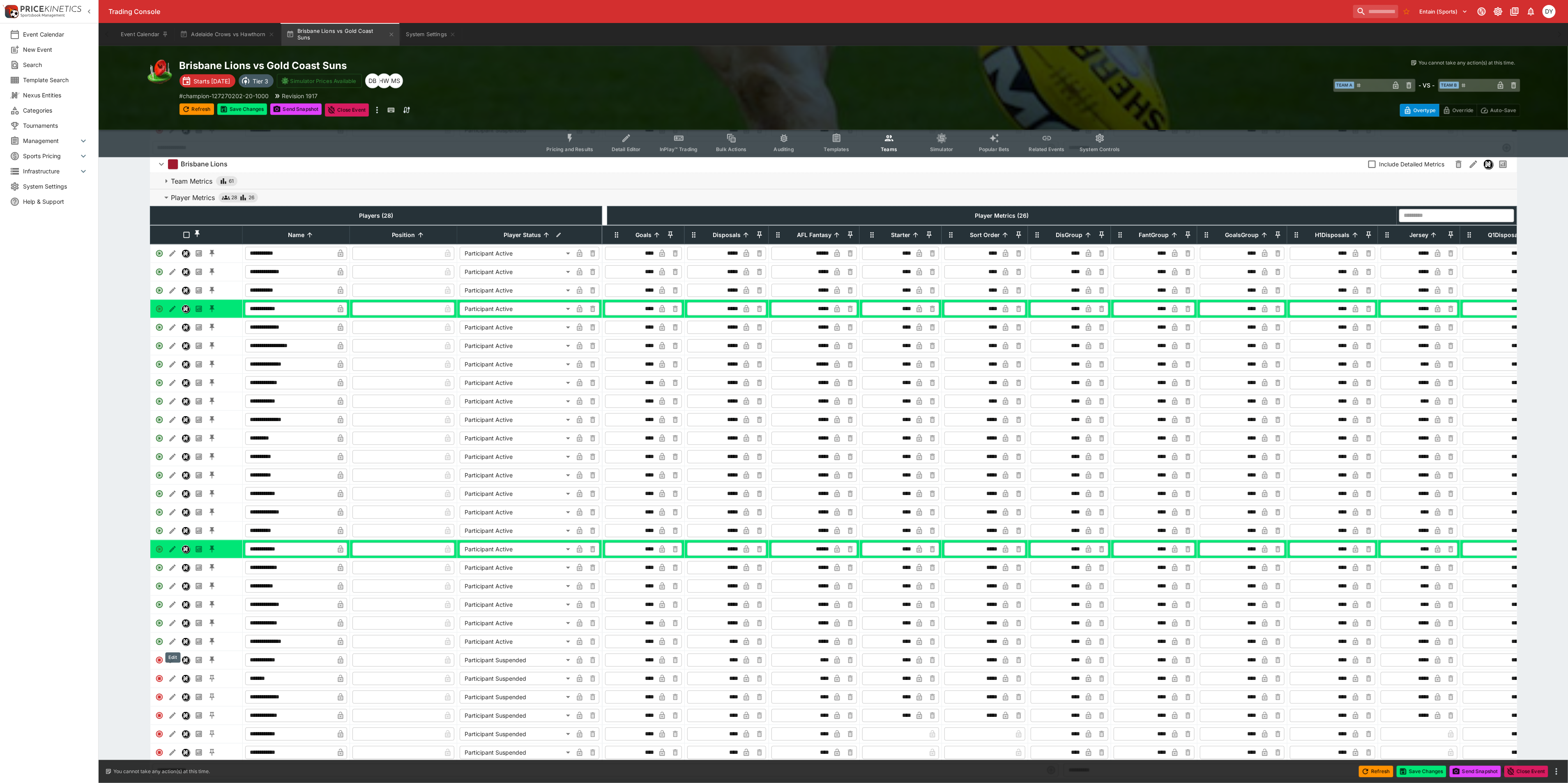
click at [169, 609] on icon "Edit" at bounding box center [173, 605] width 8 height 8
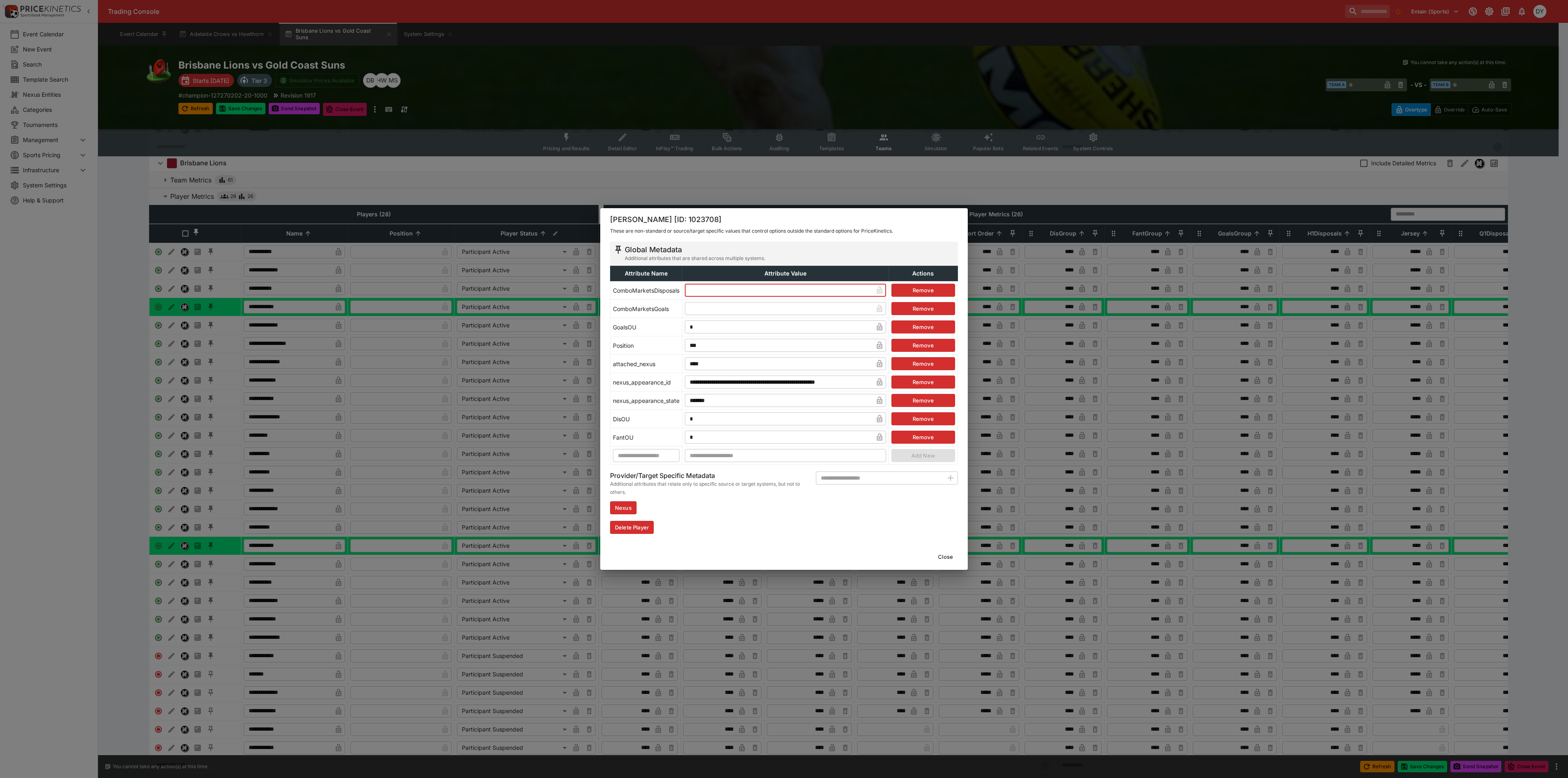
click at [708, 289] on input "text" at bounding box center [778, 291] width 188 height 13
type input "*"
click at [943, 553] on button "Close" at bounding box center [946, 557] width 25 height 13
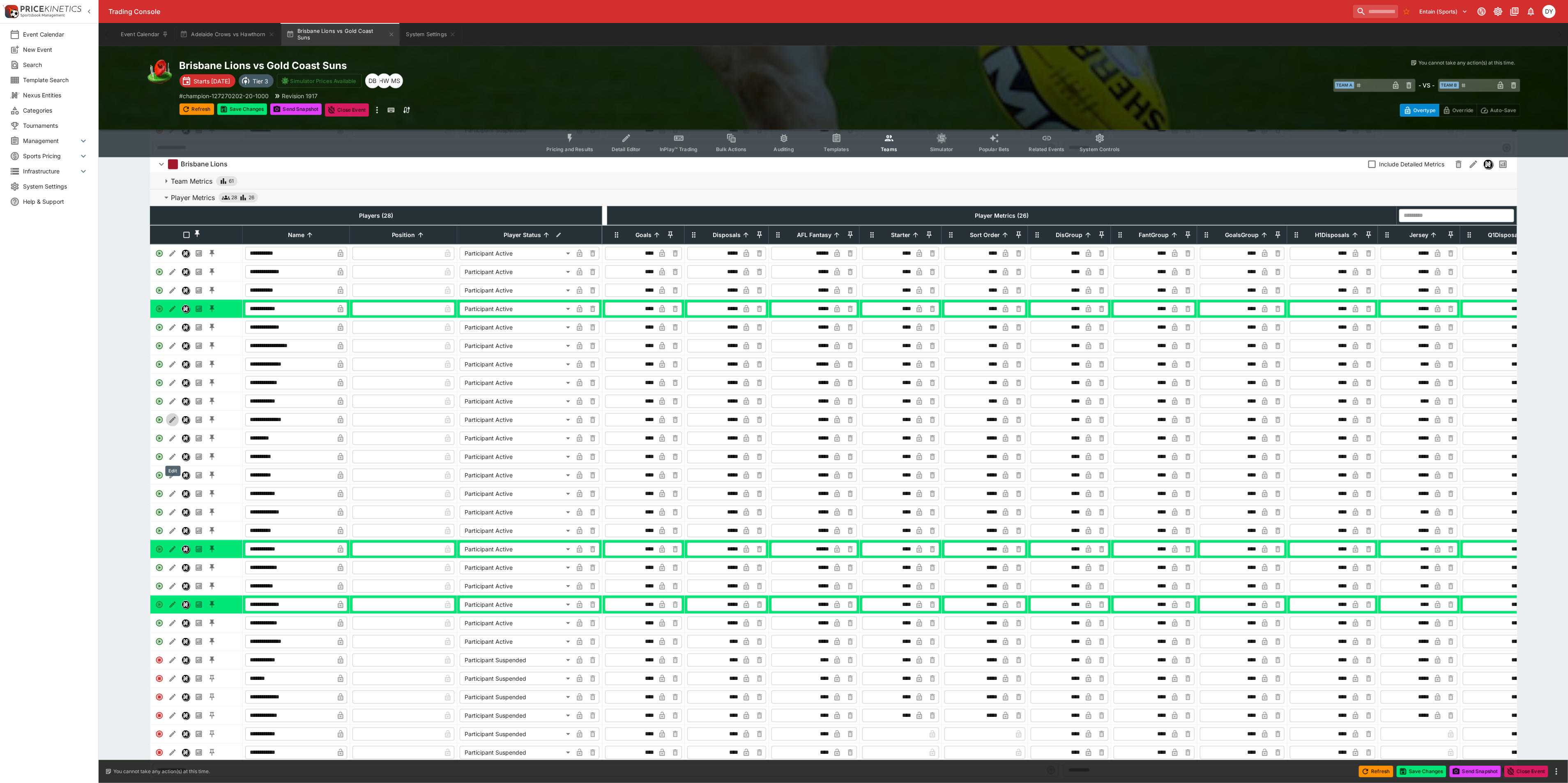
click at [171, 424] on icon "Edit" at bounding box center [173, 420] width 8 height 8
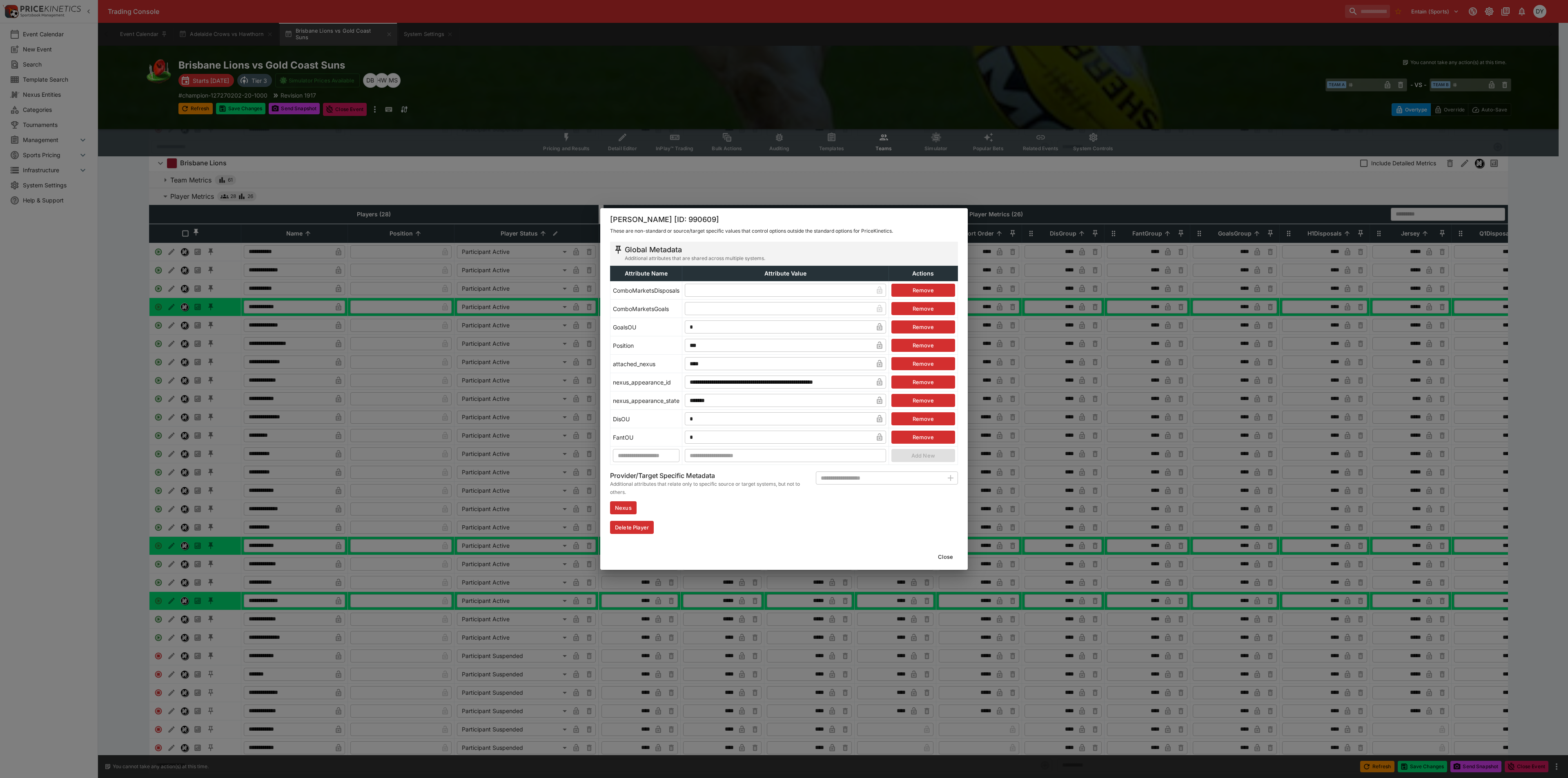
click at [713, 310] on input "text" at bounding box center [778, 309] width 188 height 13
type input "*"
click at [945, 557] on button "Close" at bounding box center [946, 557] width 25 height 13
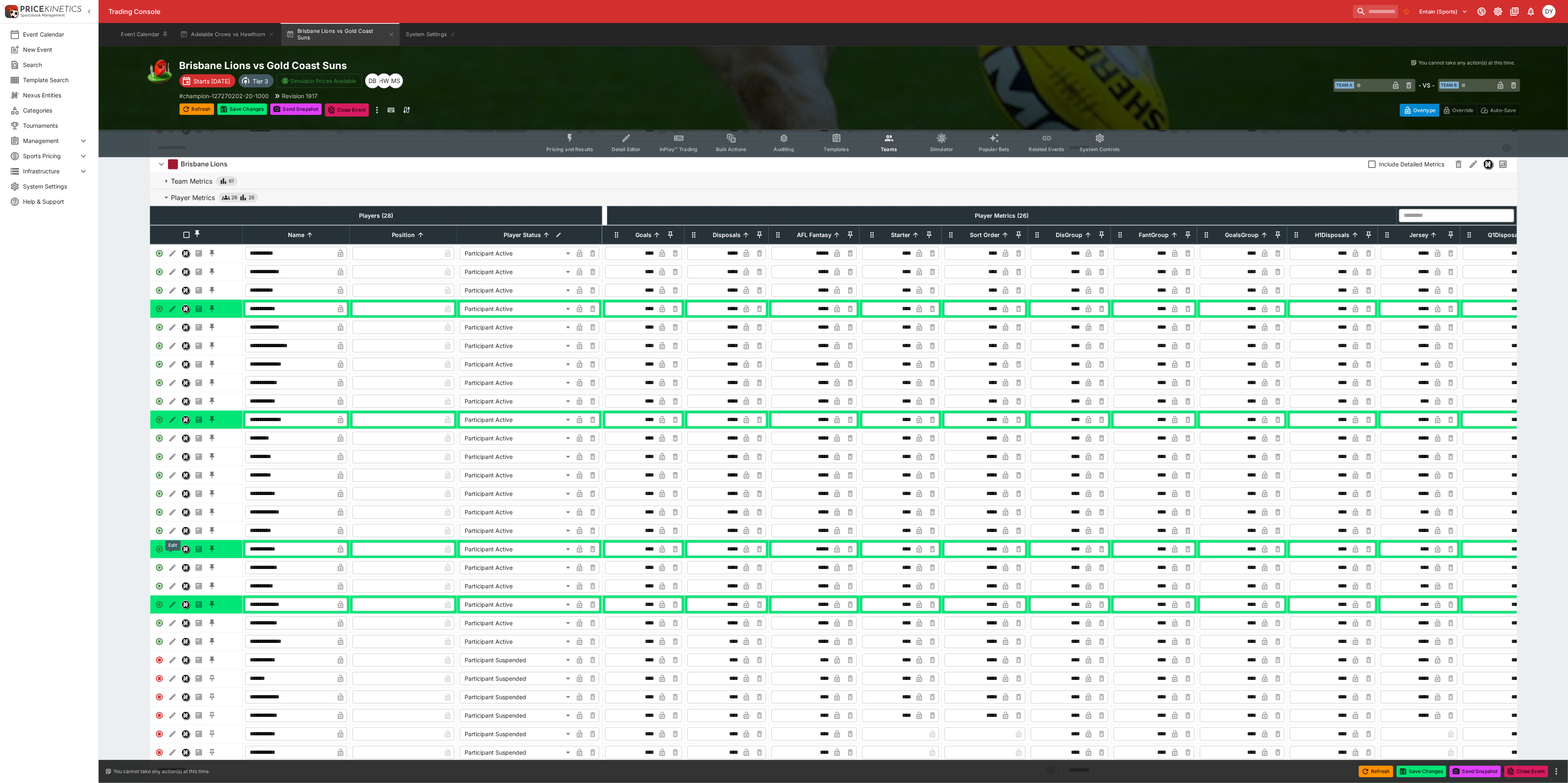
click at [171, 498] on icon "Edit" at bounding box center [173, 494] width 8 height 8
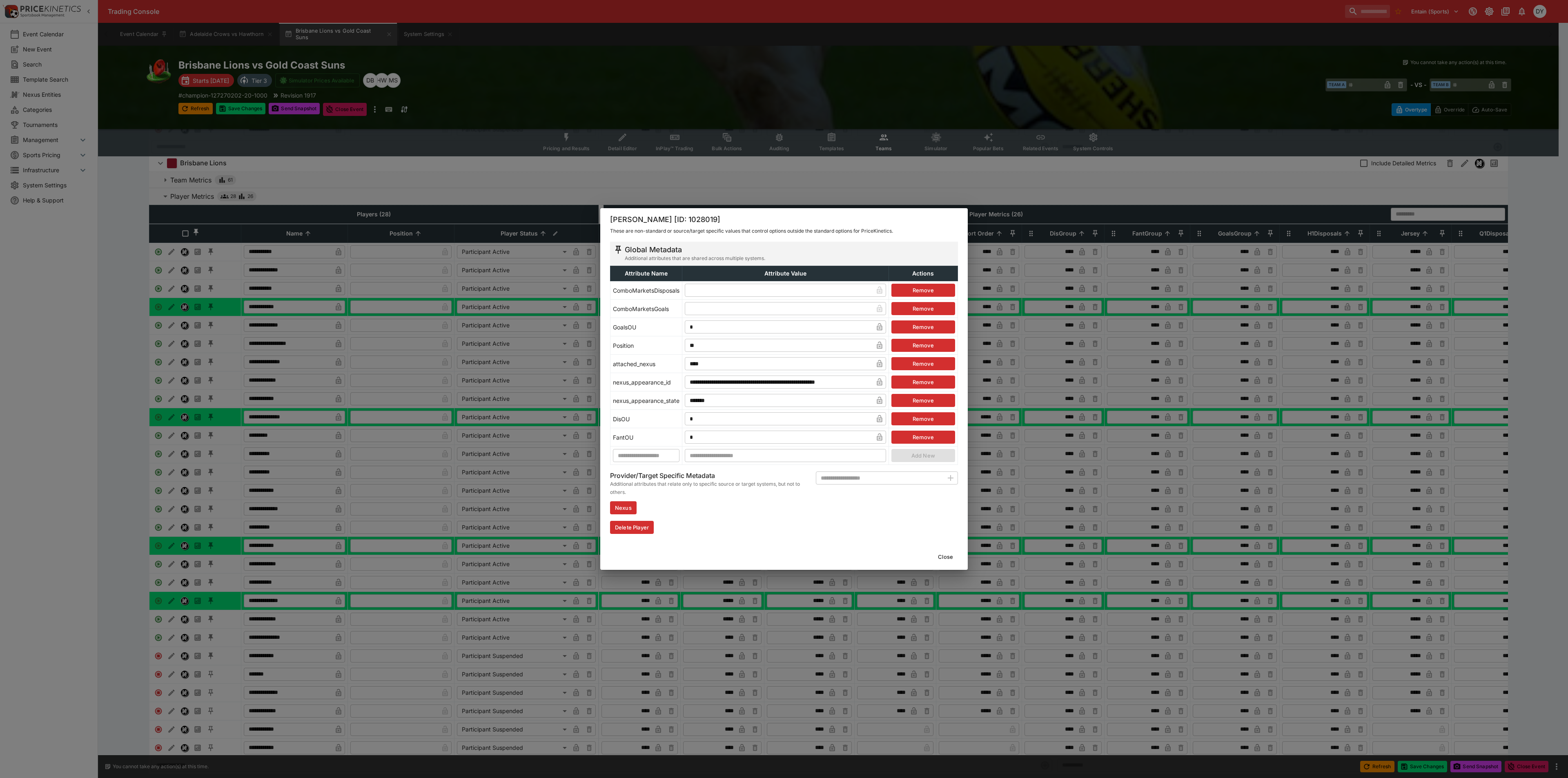
click at [701, 308] on input "text" at bounding box center [778, 309] width 188 height 13
type input "*"
click at [951, 556] on button "Close" at bounding box center [946, 557] width 25 height 13
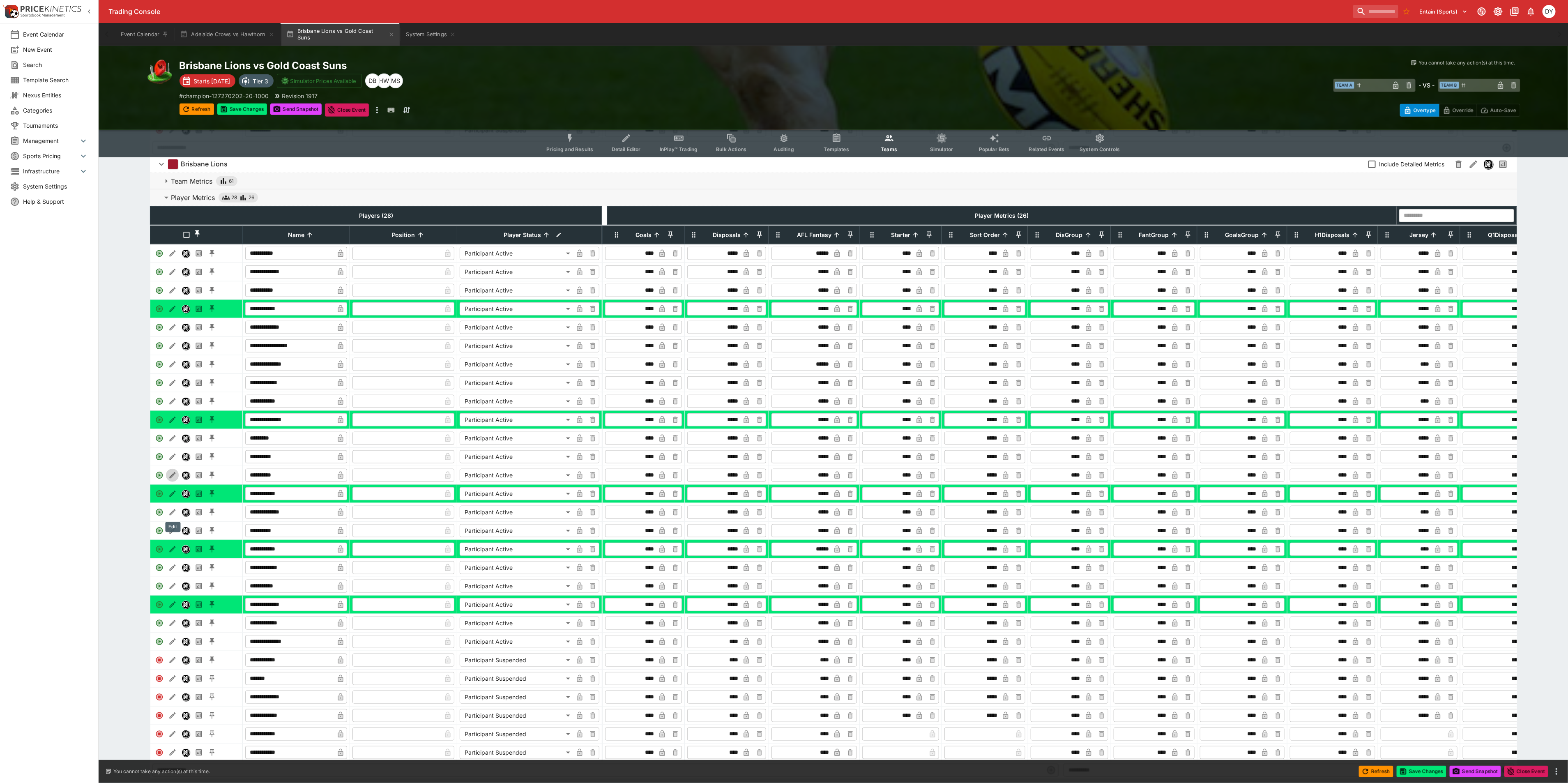
click at [169, 479] on icon "Edit" at bounding box center [173, 476] width 8 height 8
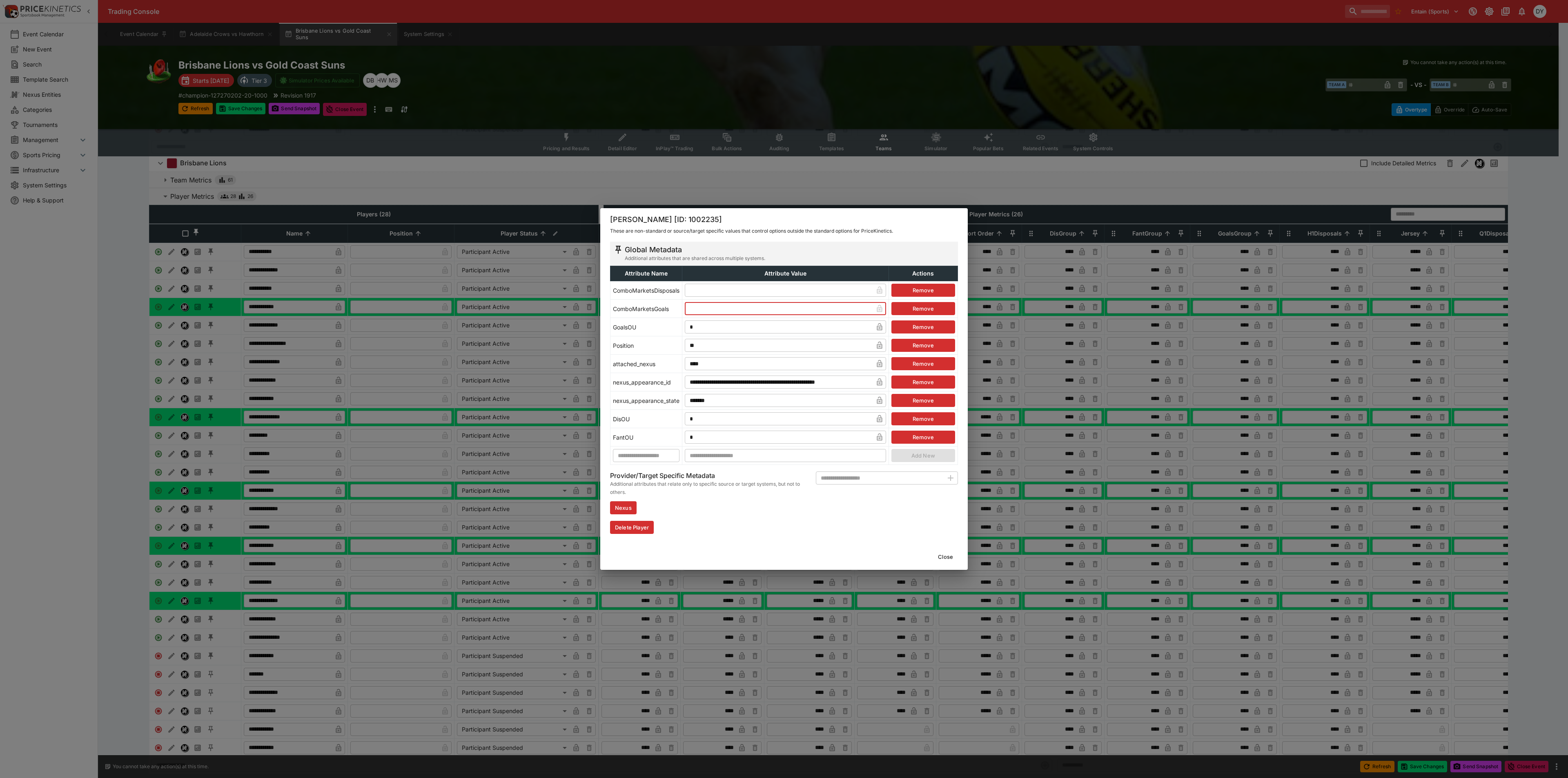
click at [712, 306] on input "text" at bounding box center [778, 309] width 188 height 13
type input "*"
click at [953, 560] on button "Close" at bounding box center [946, 557] width 25 height 13
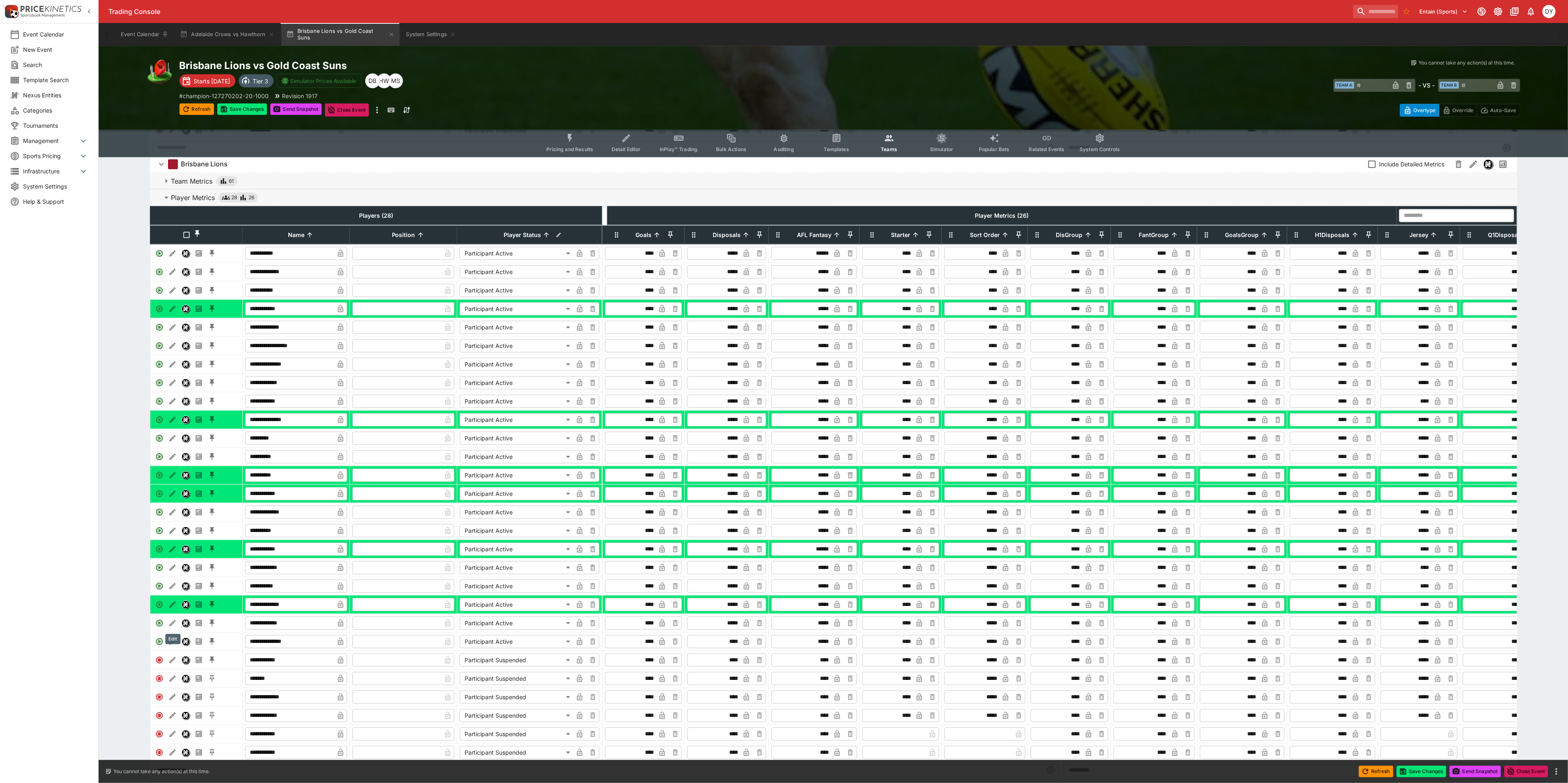
click at [171, 590] on icon "Edit" at bounding box center [173, 586] width 8 height 8
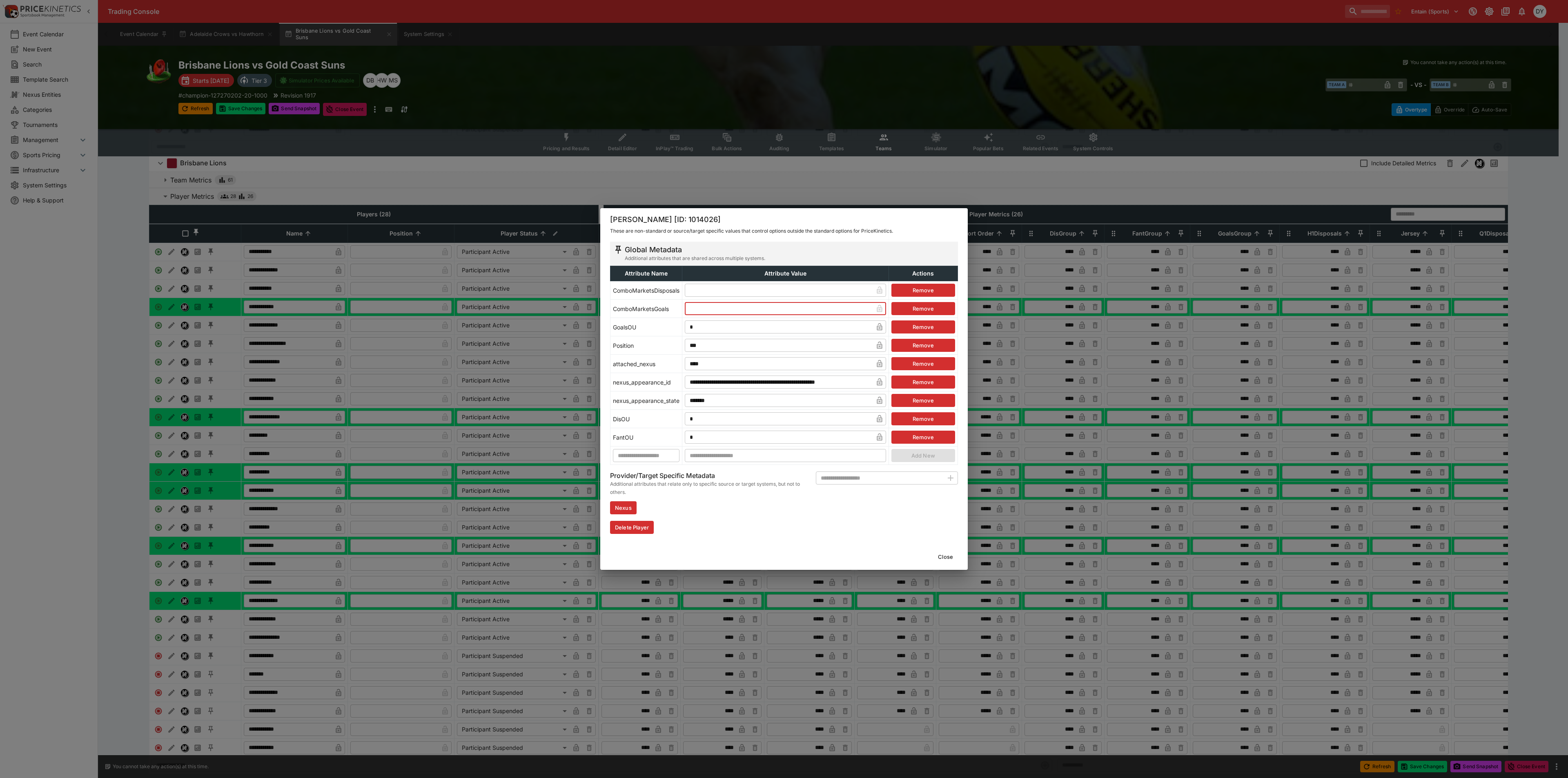
click at [705, 310] on input "text" at bounding box center [778, 309] width 188 height 13
type input "*"
drag, startPoint x: 944, startPoint y: 557, endPoint x: 781, endPoint y: 440, distance: 200.6
click at [945, 557] on button "Close" at bounding box center [946, 557] width 25 height 13
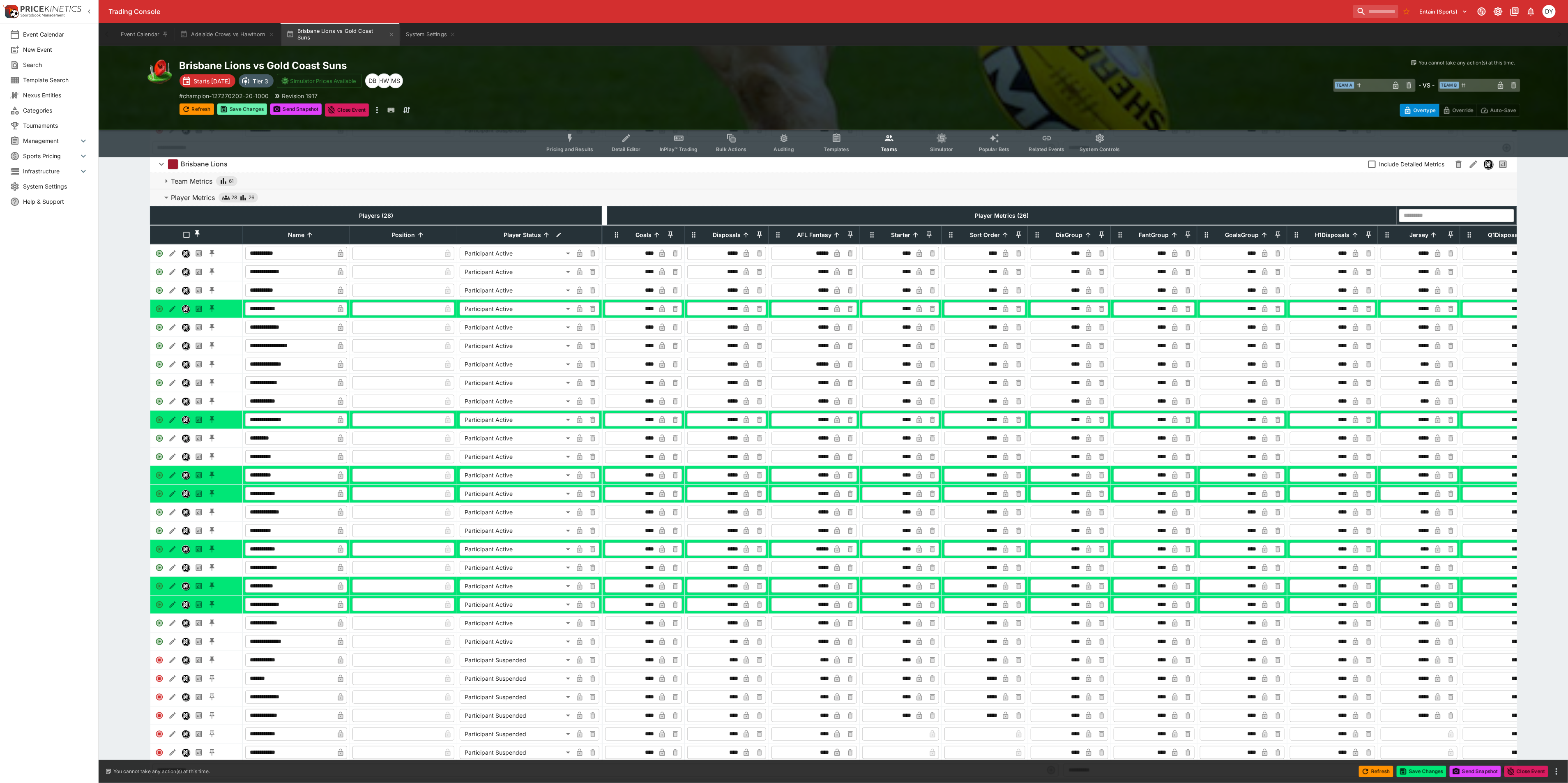
click at [248, 109] on button "Save Changes" at bounding box center [242, 109] width 50 height 12
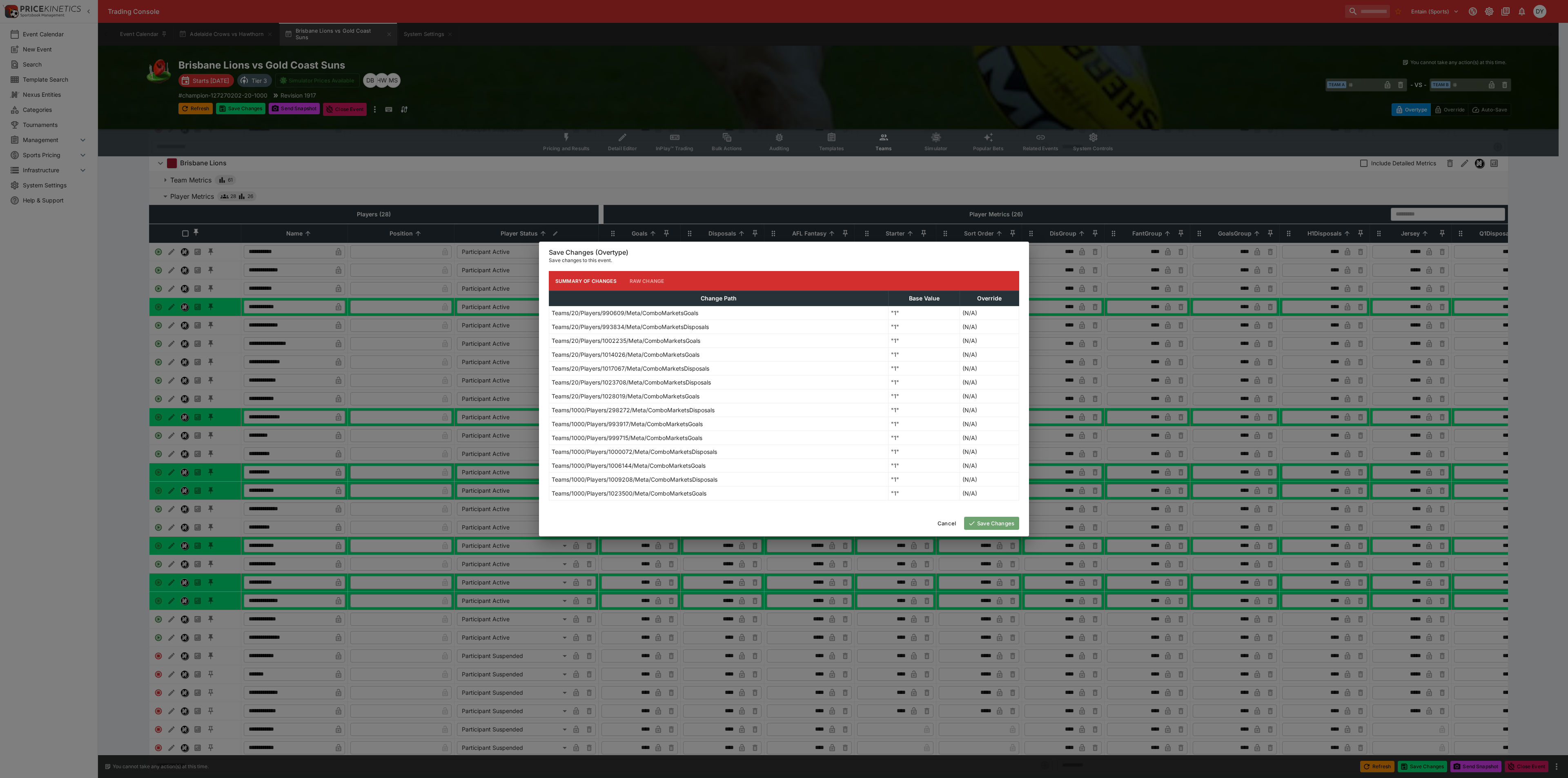
click at [1002, 525] on button "Save Changes" at bounding box center [991, 523] width 55 height 13
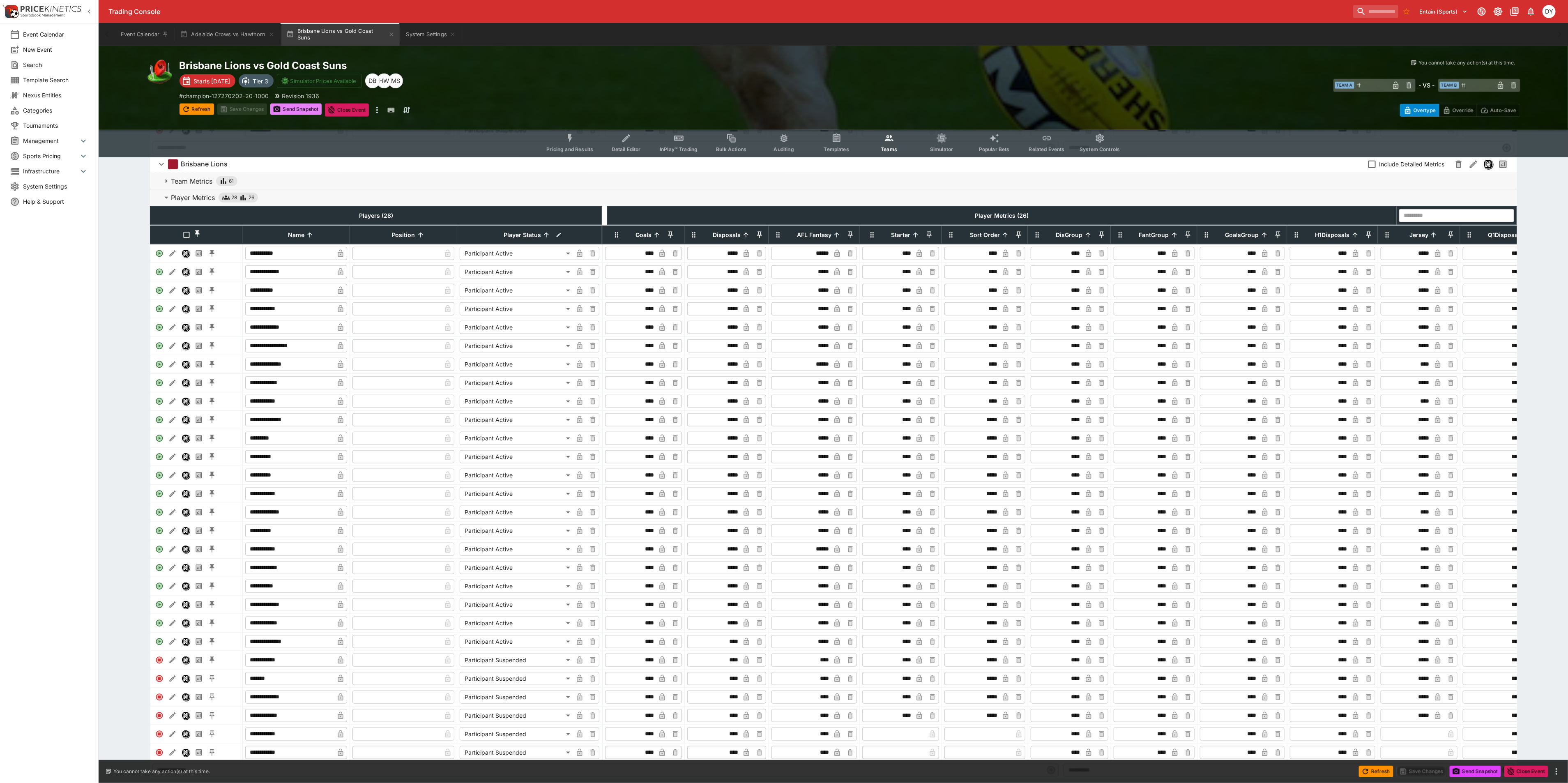
click at [286, 105] on button "Send Snapshot" at bounding box center [296, 109] width 52 height 12
click at [572, 133] on icon "Event type filters" at bounding box center [570, 138] width 11 height 11
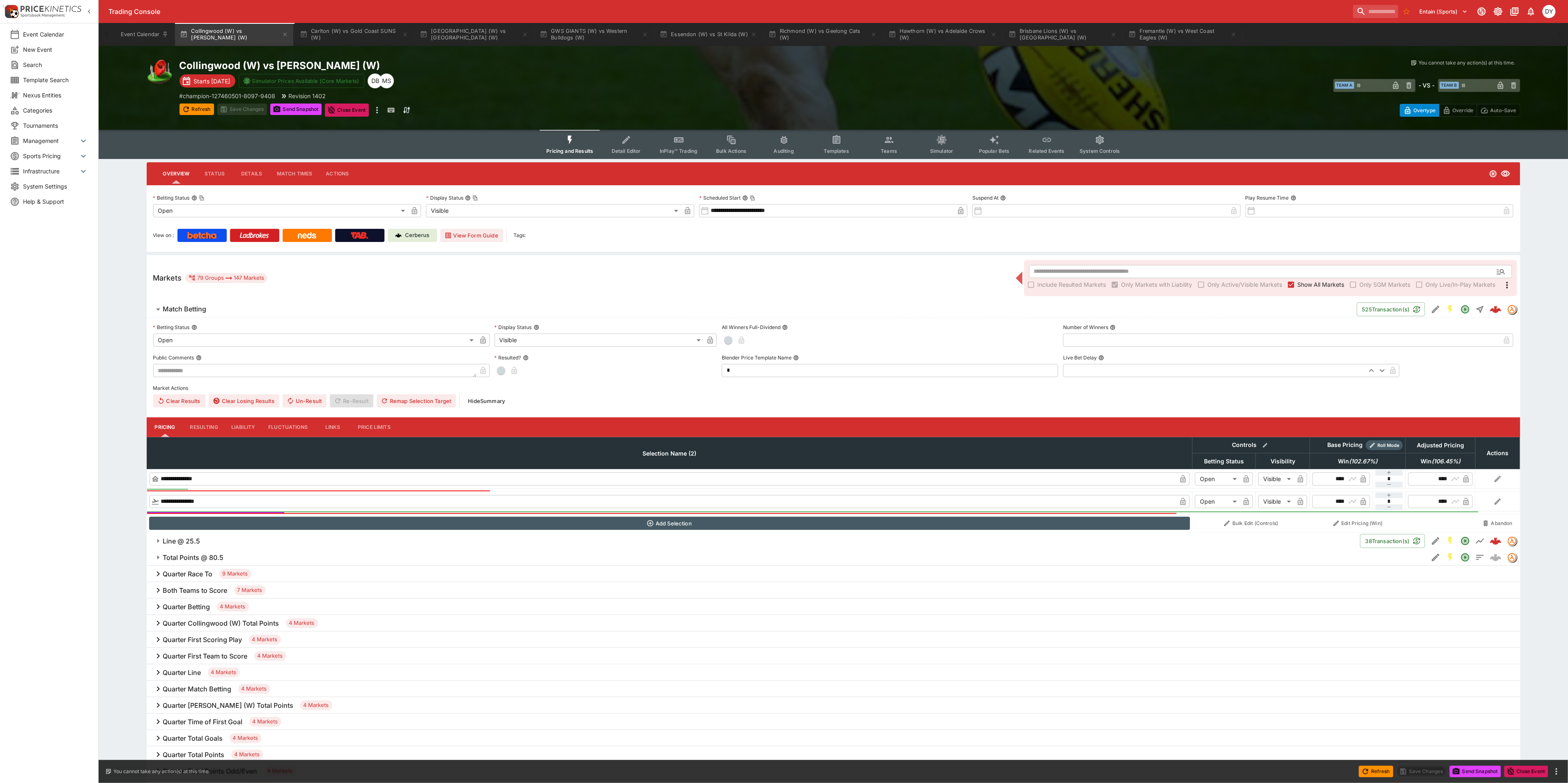
click at [891, 145] on button "Teams" at bounding box center [889, 144] width 53 height 29
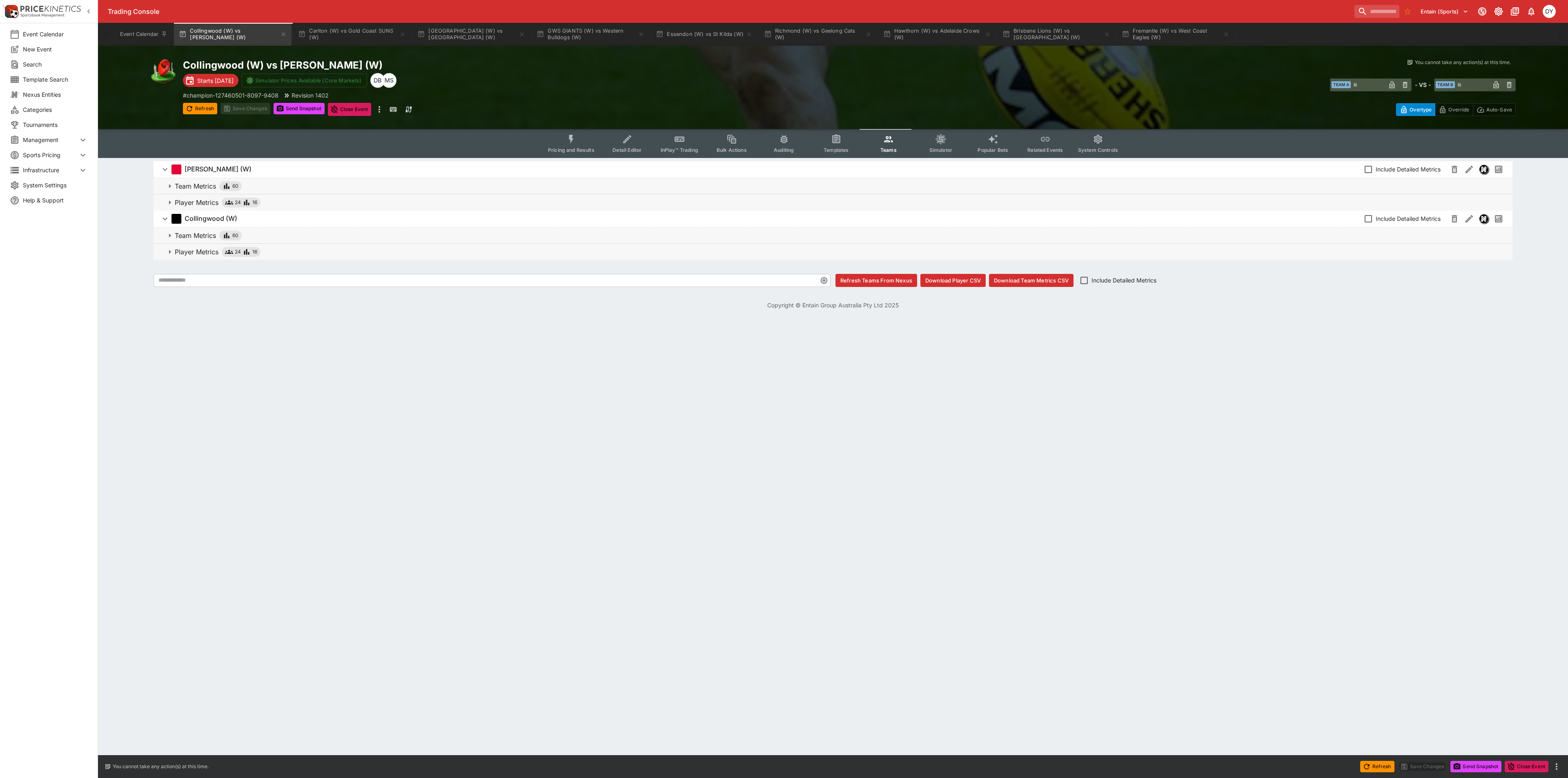
click at [620, 139] on button "Detail Editor" at bounding box center [627, 143] width 52 height 29
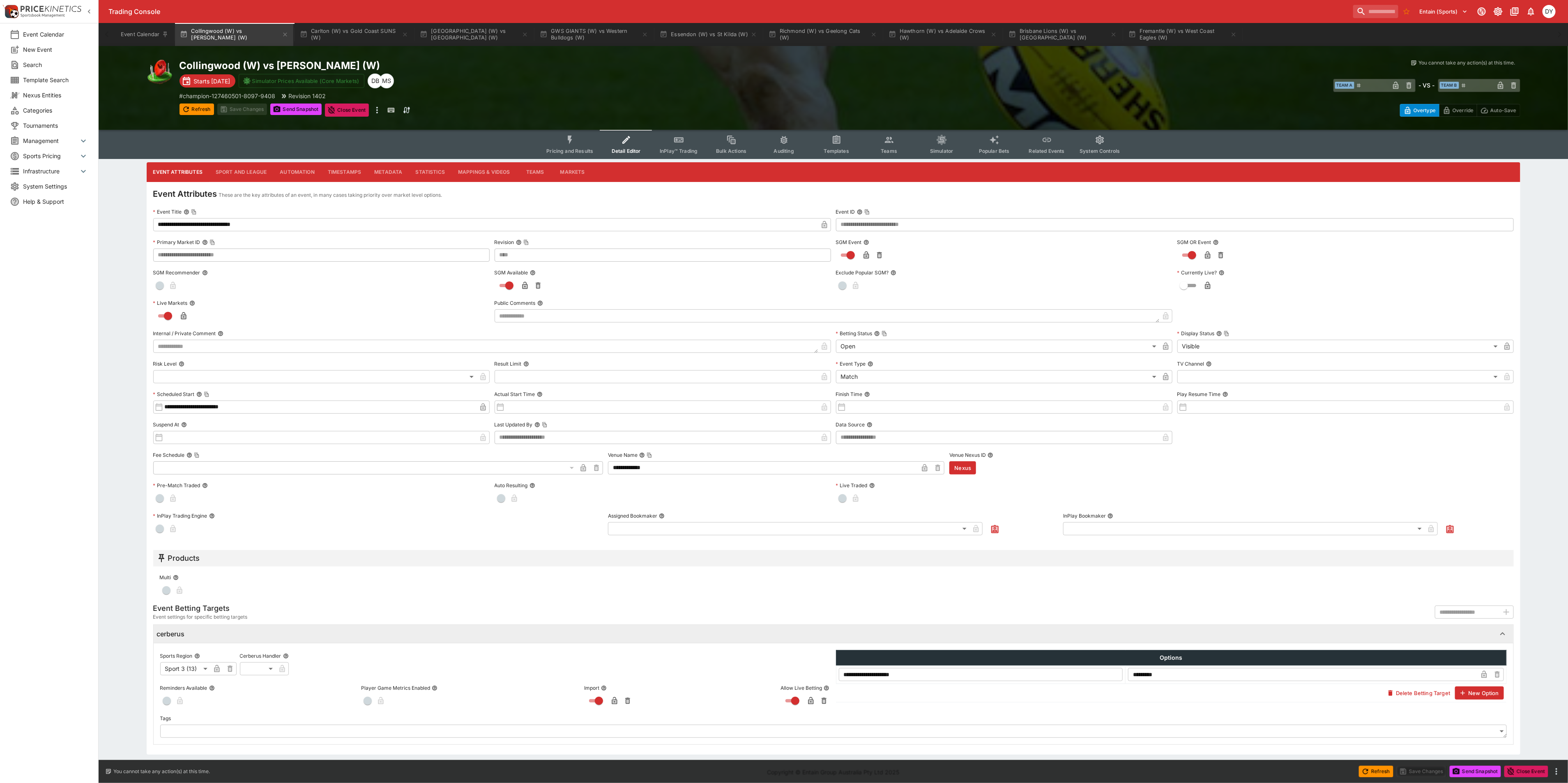
click at [231, 169] on button "Sport and League" at bounding box center [242, 171] width 64 height 20
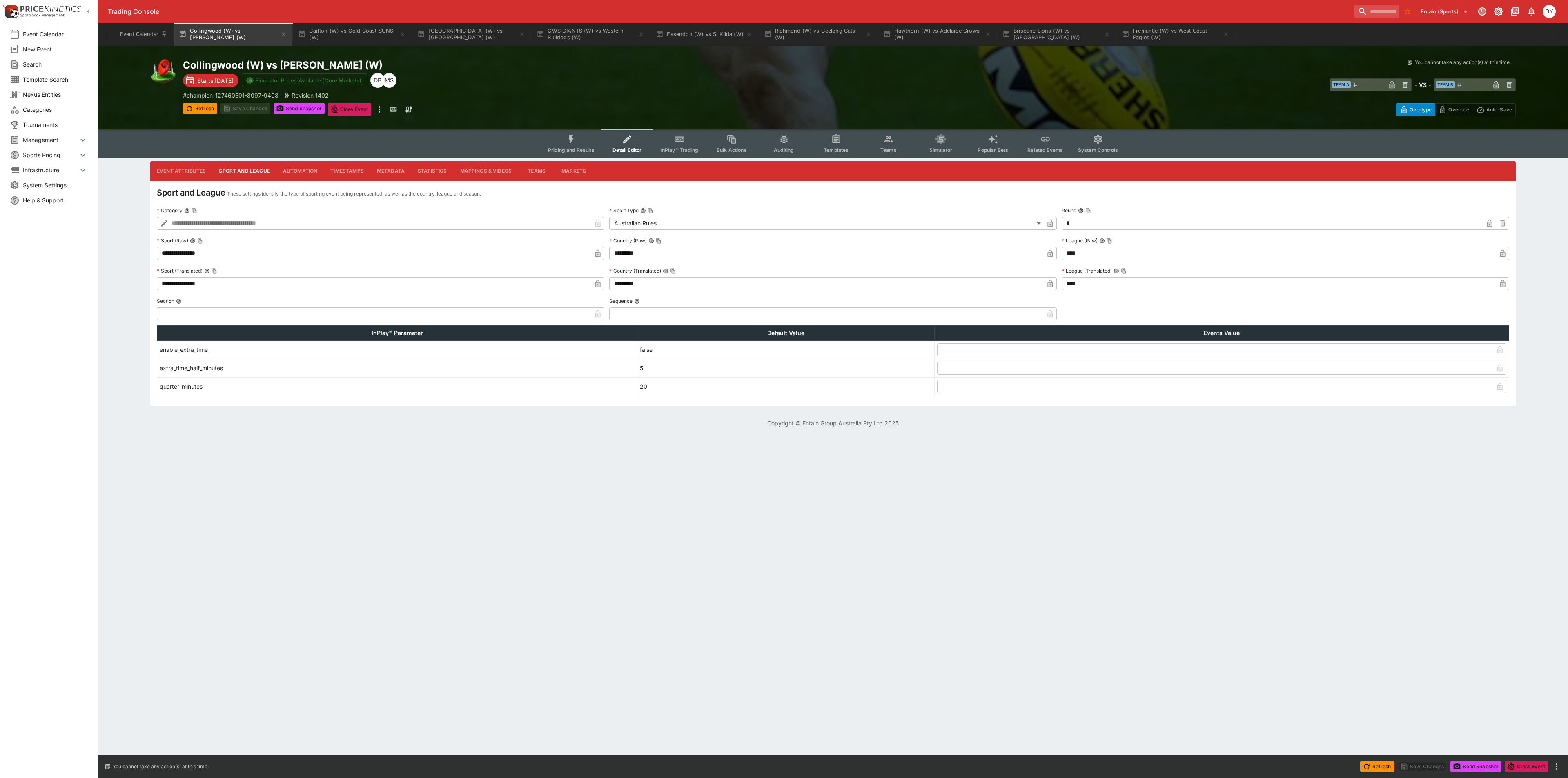
click at [941, 252] on icon "button" at bounding box center [1502, 253] width 5 height 8
click at [941, 283] on icon "button" at bounding box center [1502, 285] width 4 height 3
click at [249, 110] on button "Save Changes" at bounding box center [245, 109] width 50 height 12
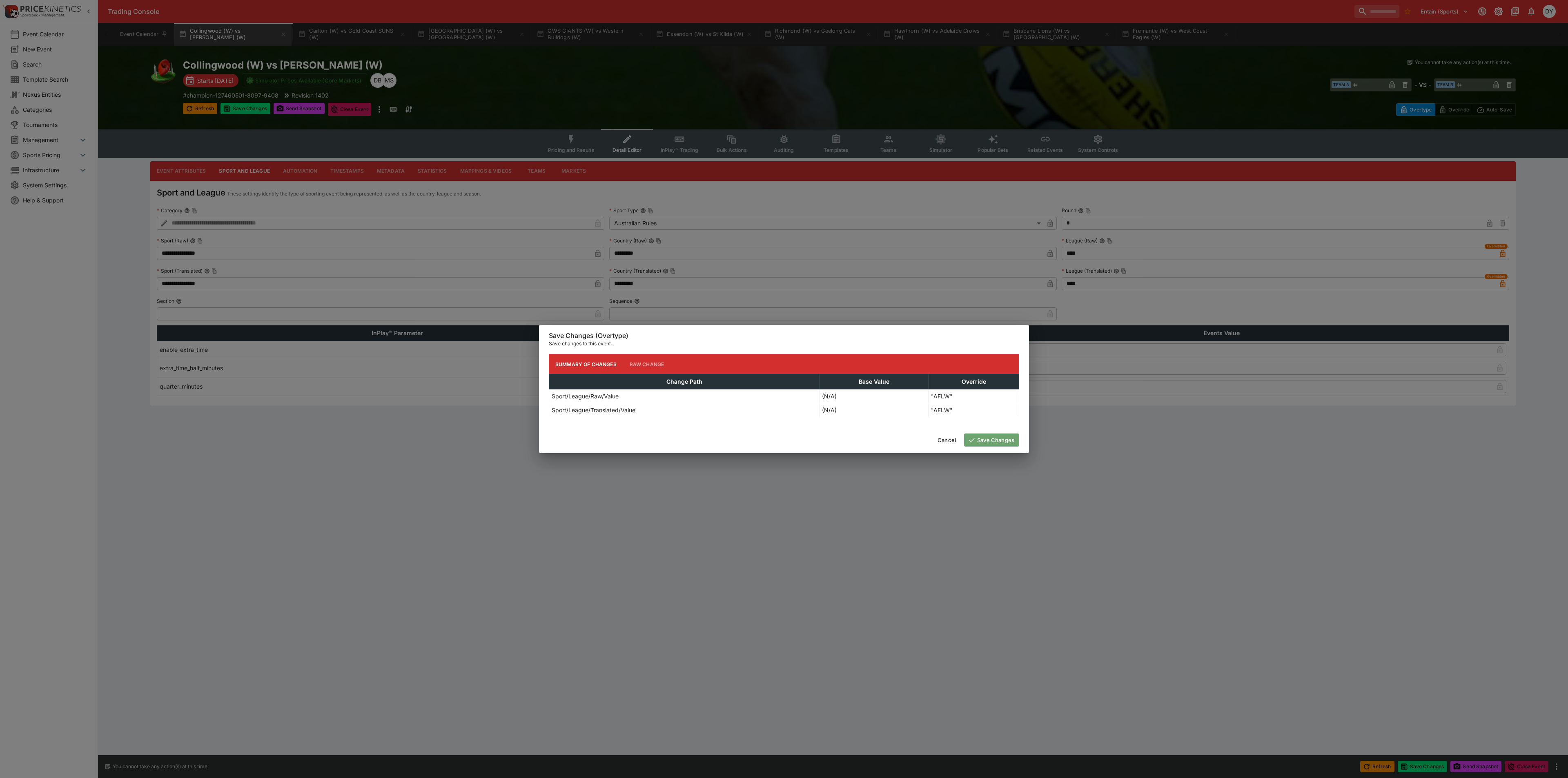
click at [941, 425] on button "Save Changes" at bounding box center [991, 440] width 55 height 13
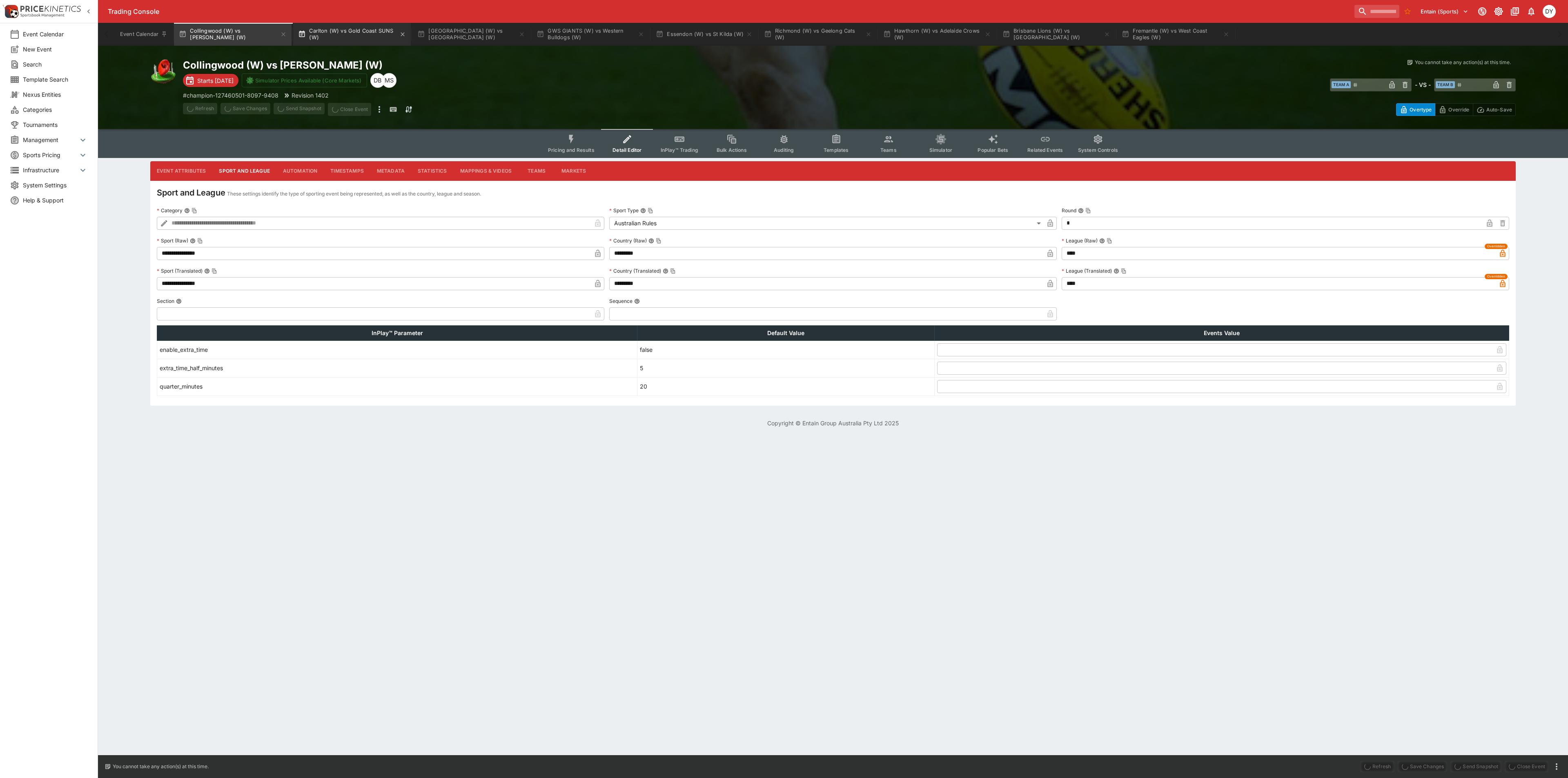
click at [336, 29] on button "Carlton (W) vs Gold Coast SUNS (W)" at bounding box center [352, 34] width 118 height 23
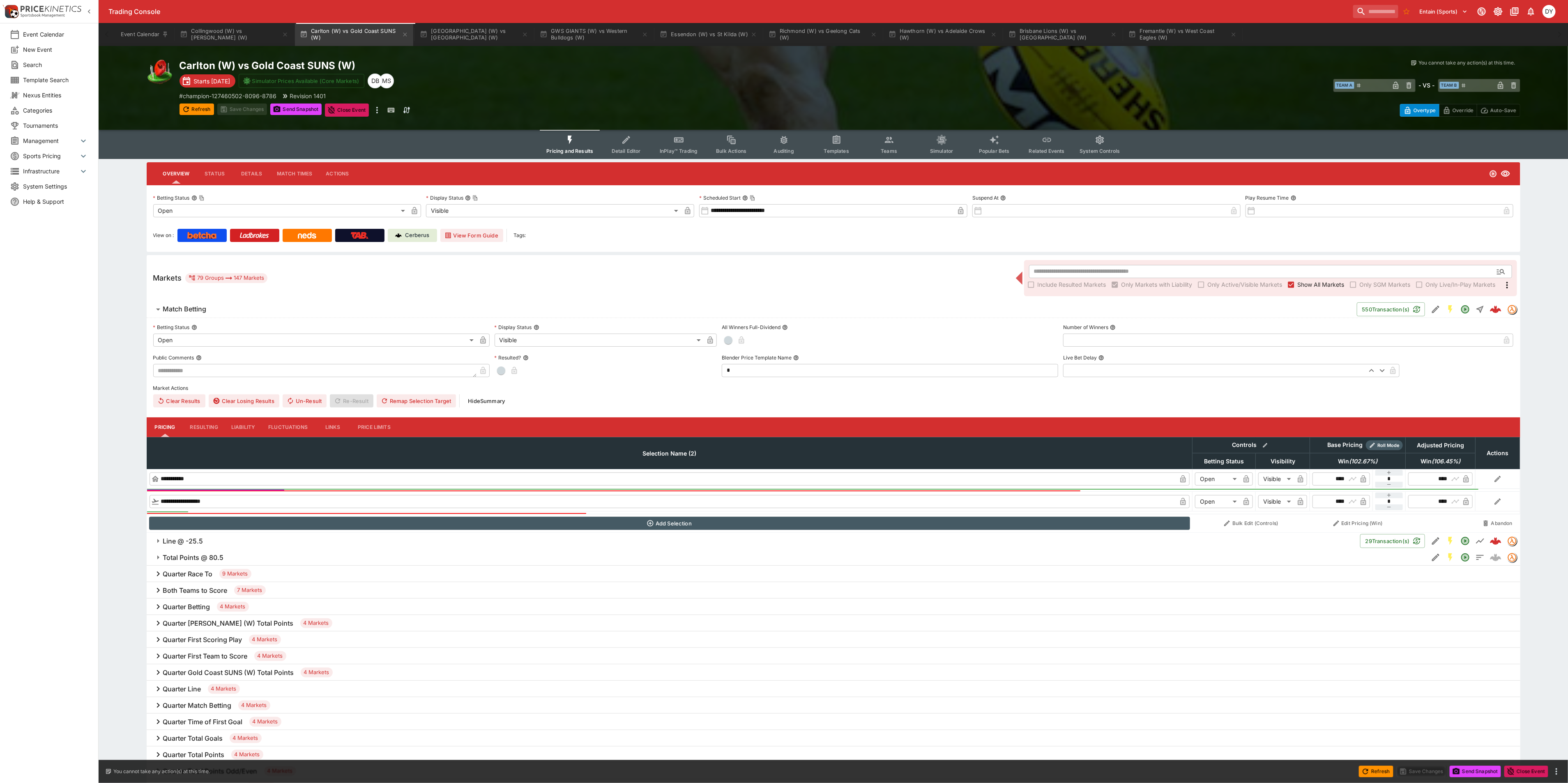
click at [628, 143] on icon "Event type filters" at bounding box center [626, 140] width 11 height 11
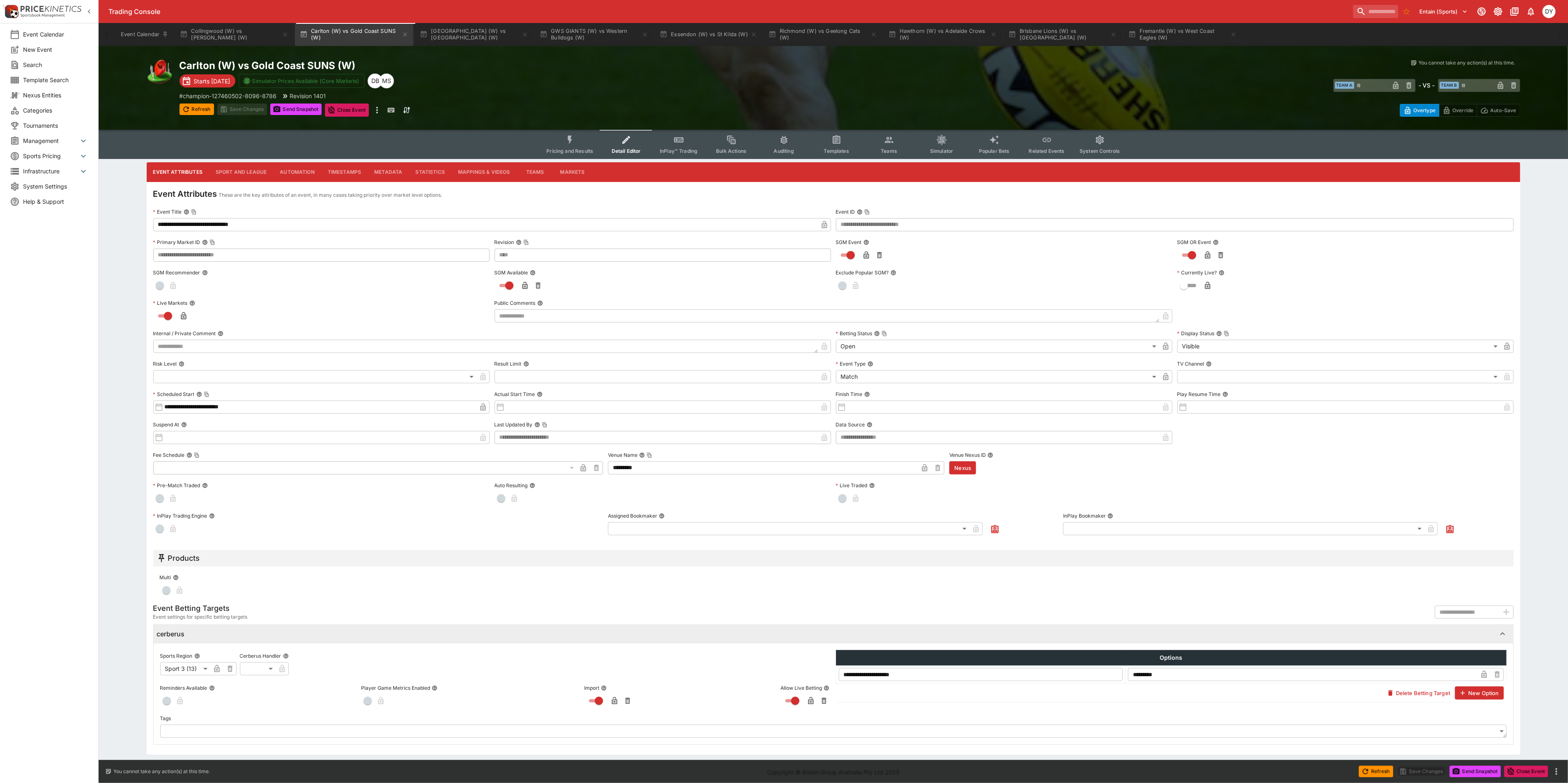
click at [237, 165] on button "Sport and League" at bounding box center [242, 171] width 64 height 20
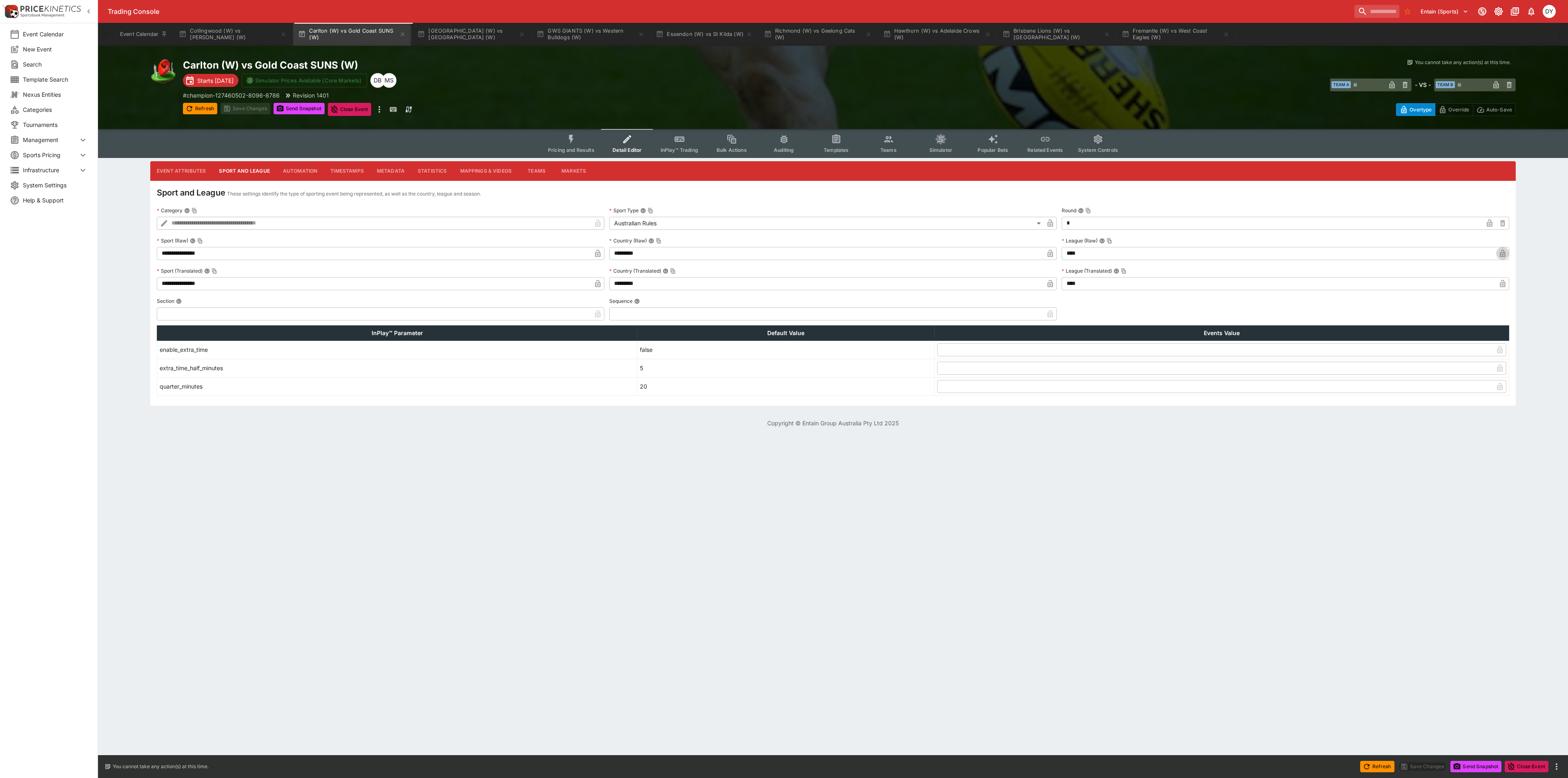
drag, startPoint x: 1505, startPoint y: 253, endPoint x: 1414, endPoint y: 262, distance: 91.4
click at [941, 253] on icon "button" at bounding box center [1502, 255] width 4 height 3
drag, startPoint x: 1501, startPoint y: 283, endPoint x: 1310, endPoint y: 232, distance: 197.7
click at [941, 283] on icon "button" at bounding box center [1502, 283] width 5 height 8
click at [239, 105] on button "Save Changes" at bounding box center [245, 109] width 50 height 12
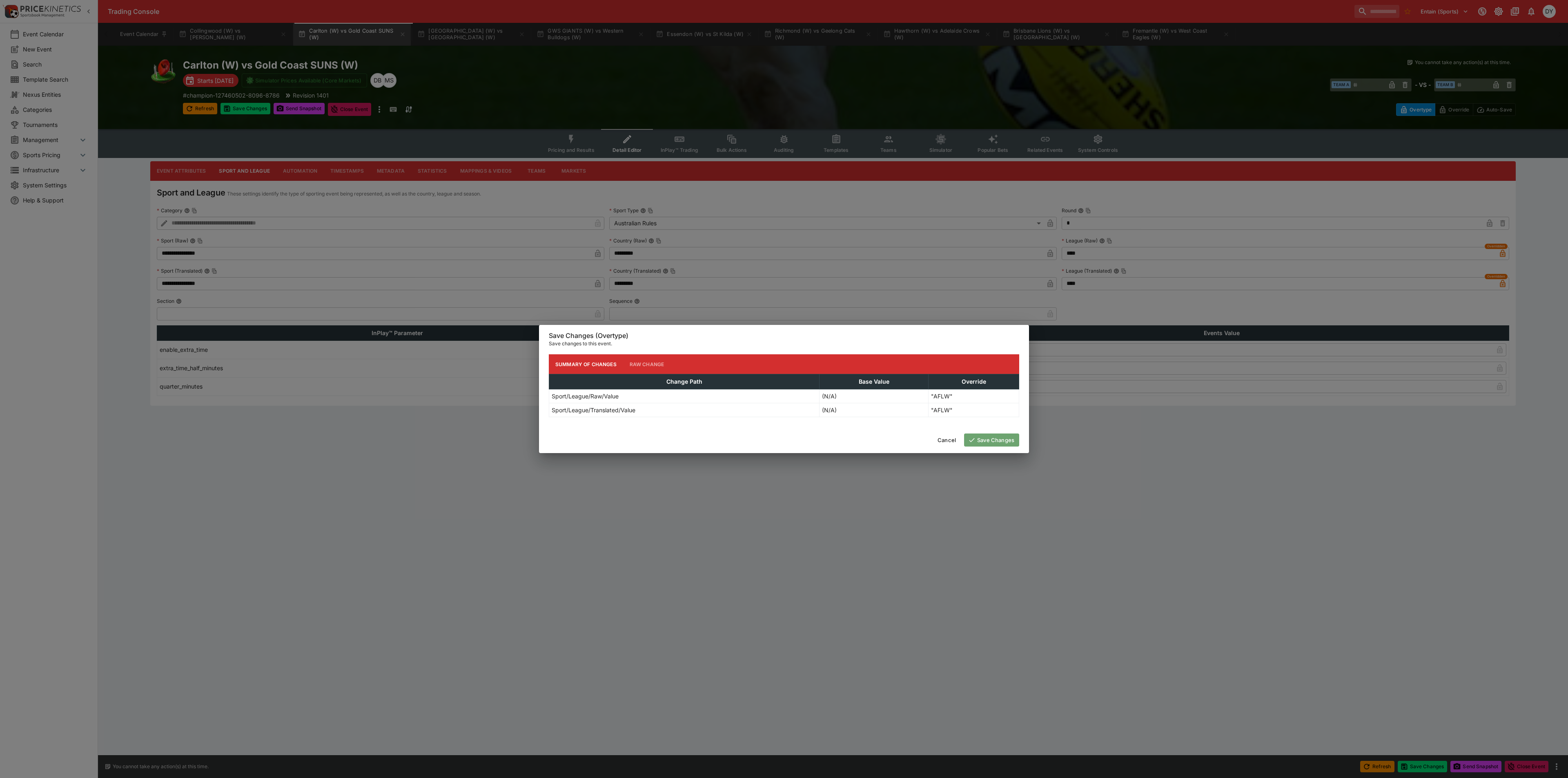
click at [941, 425] on button "Save Changes" at bounding box center [991, 440] width 55 height 13
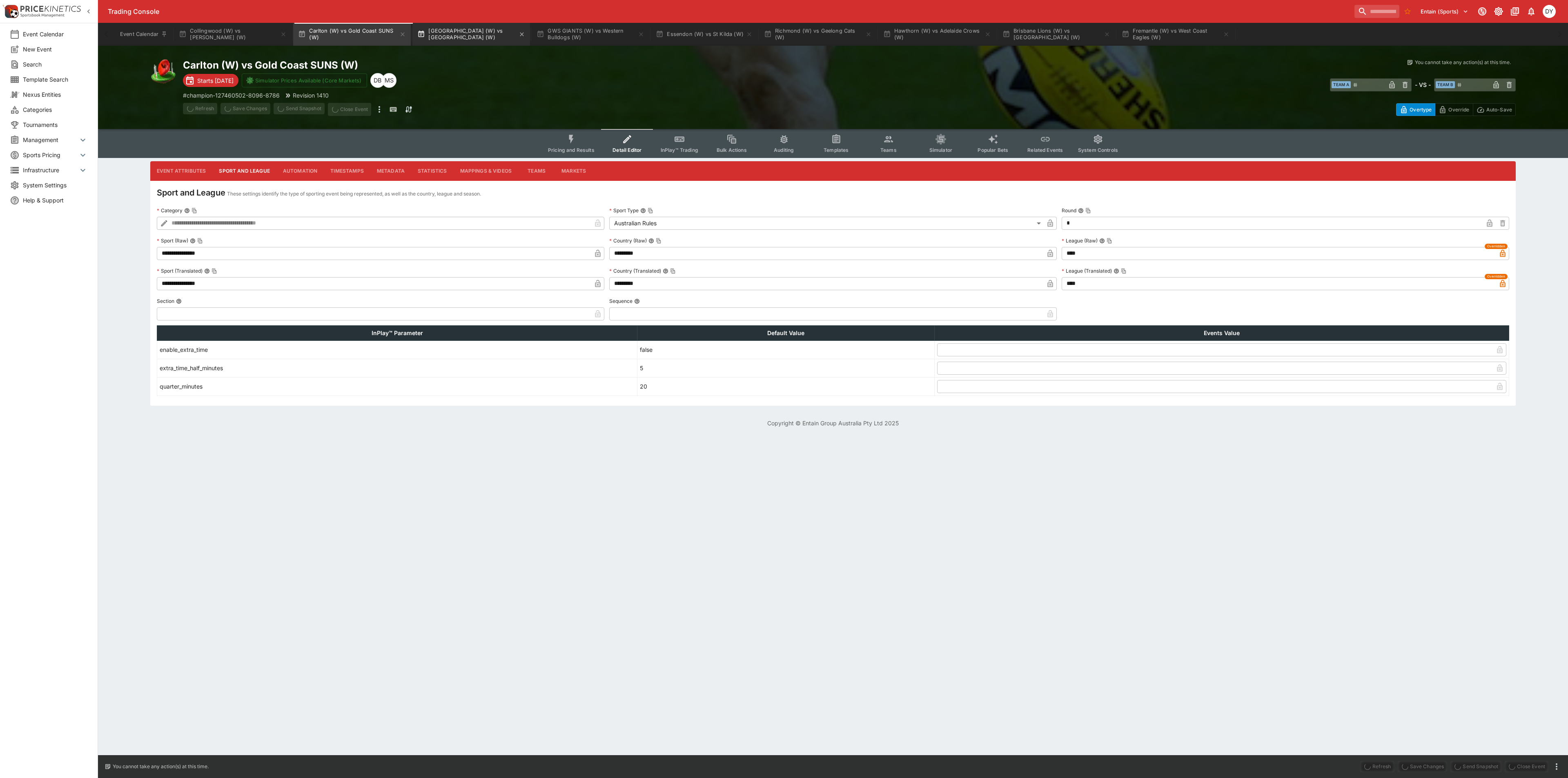
click at [463, 35] on button "Port Adelaide (W) vs Melbourne (W)" at bounding box center [471, 34] width 118 height 23
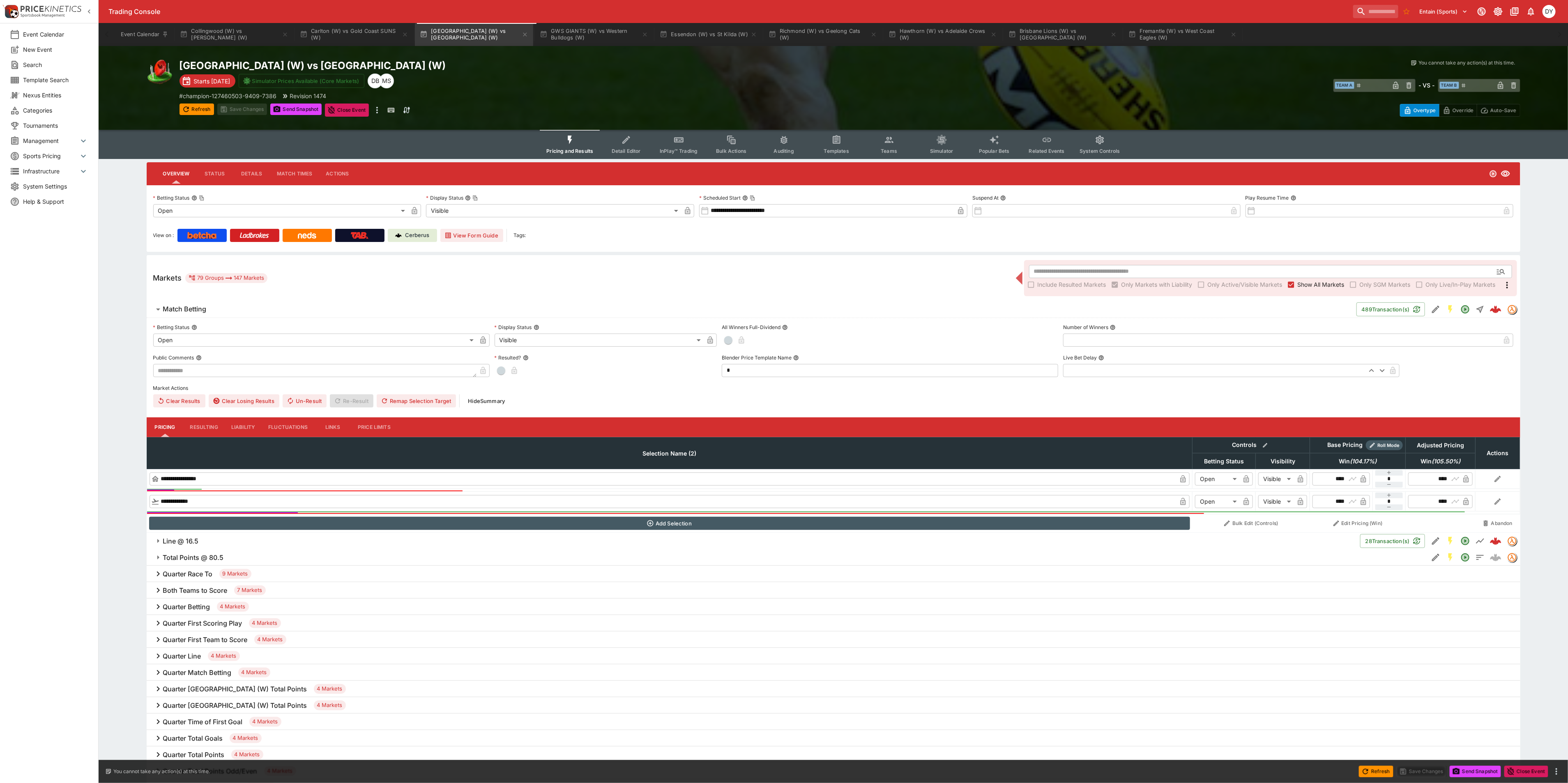
click at [638, 143] on button "Detail Editor" at bounding box center [626, 144] width 53 height 29
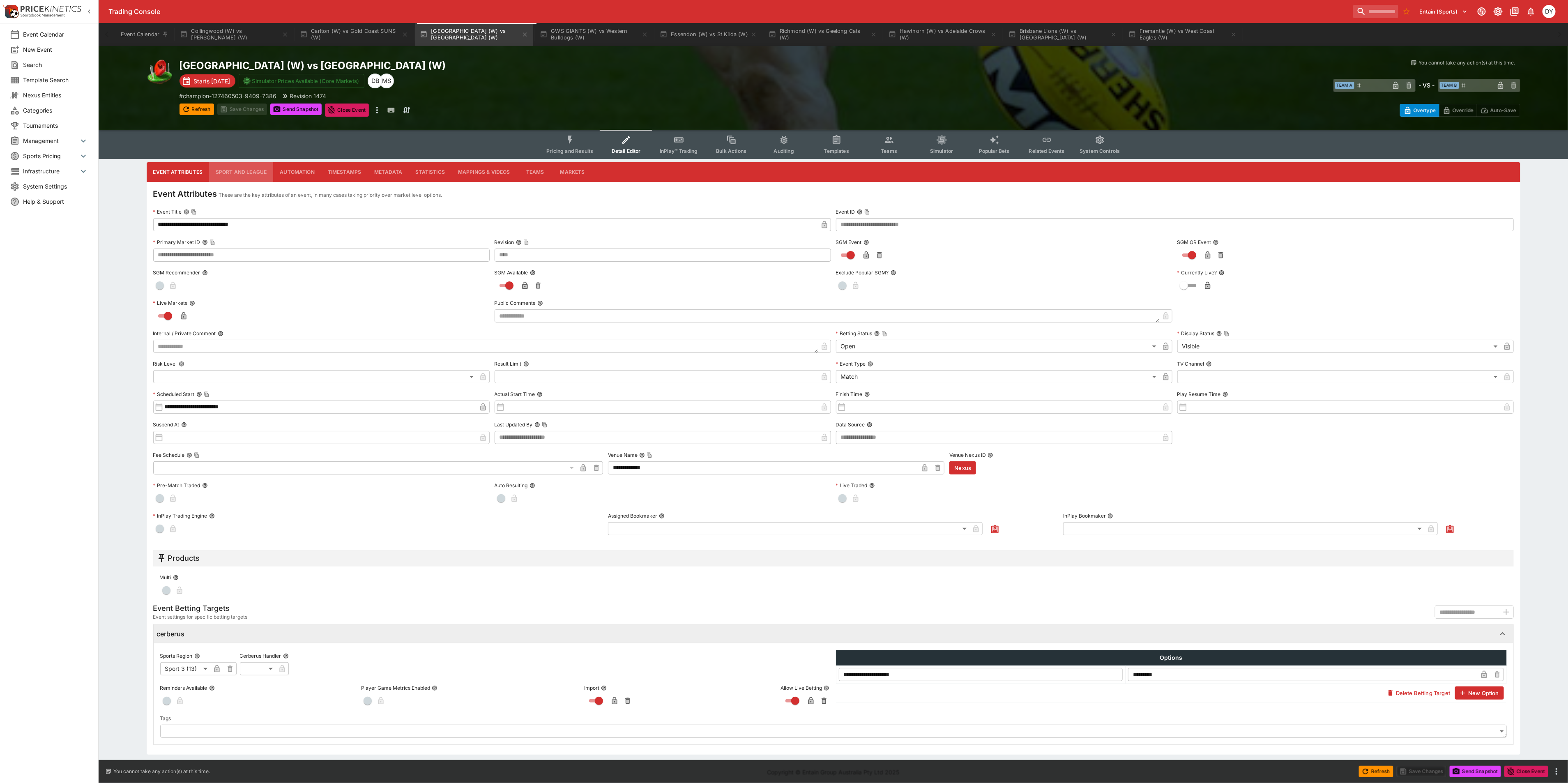
click at [232, 164] on button "Sport and League" at bounding box center [242, 171] width 64 height 20
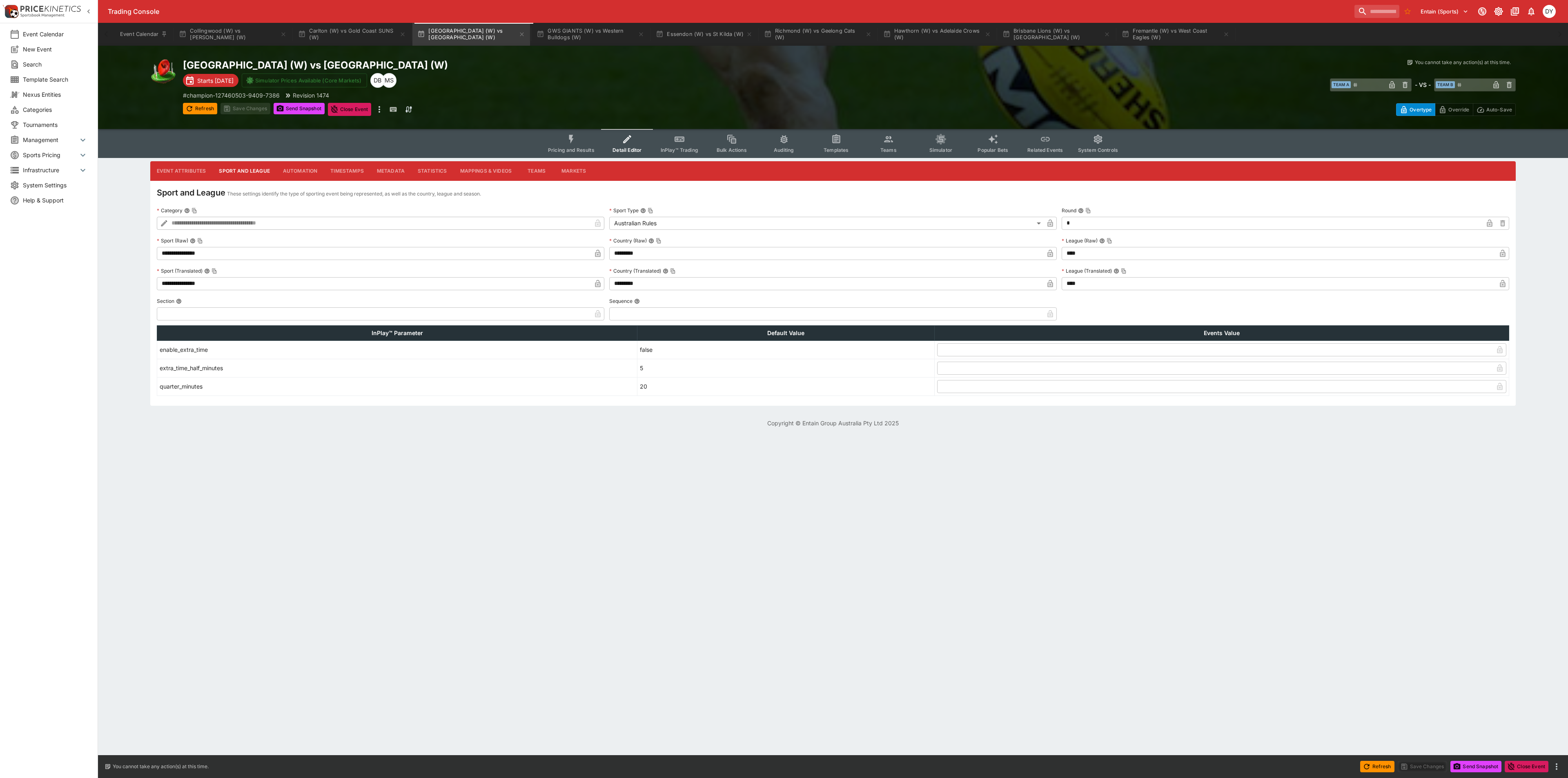
drag, startPoint x: 1505, startPoint y: 250, endPoint x: 1487, endPoint y: 256, distance: 19.0
click at [941, 250] on icon "button" at bounding box center [1502, 253] width 5 height 8
click at [941, 286] on icon "button" at bounding box center [1502, 285] width 4 height 3
click at [250, 113] on button "Save Changes" at bounding box center [245, 109] width 50 height 12
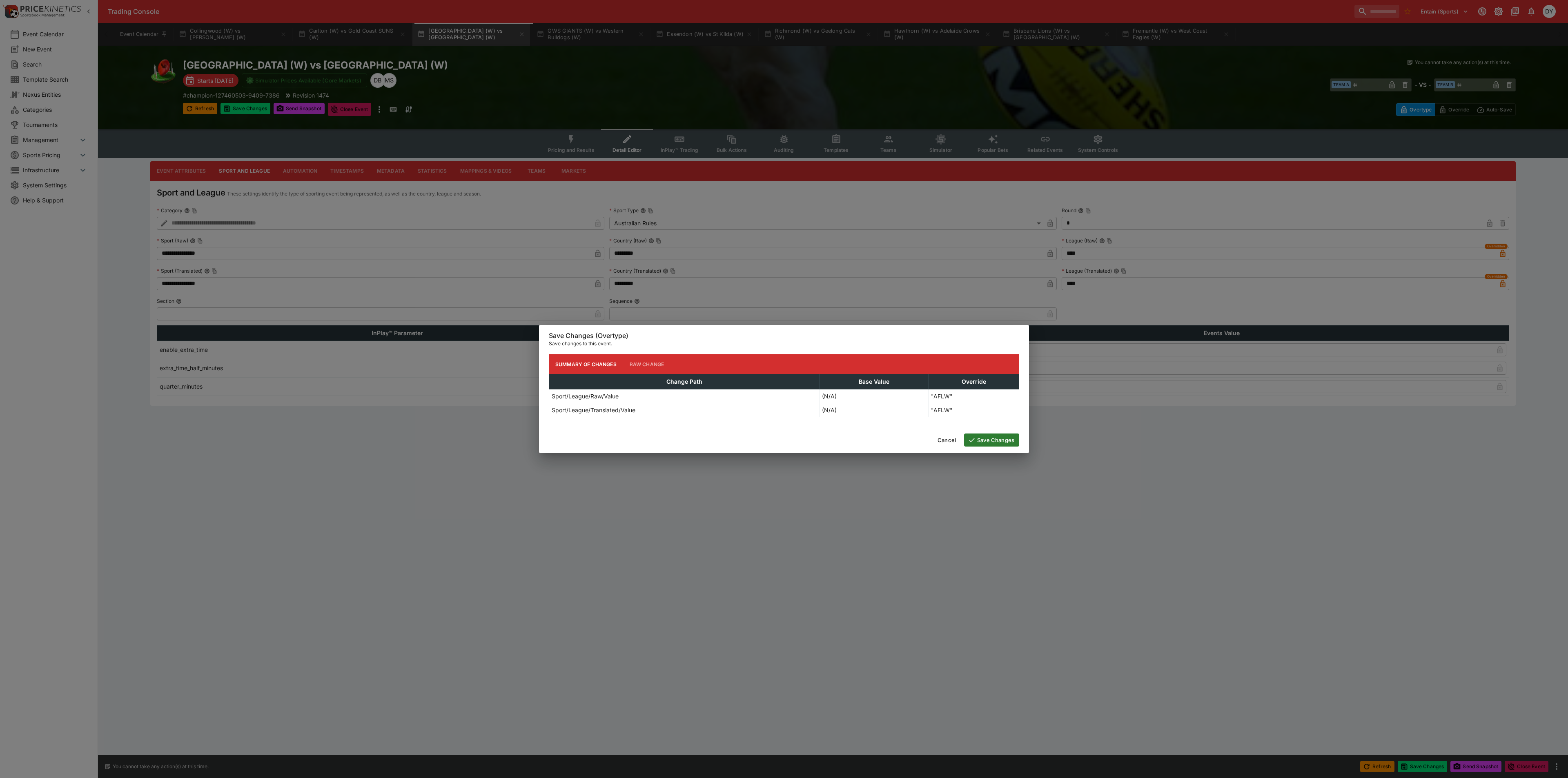
click at [941, 425] on button "Save Changes" at bounding box center [991, 440] width 55 height 13
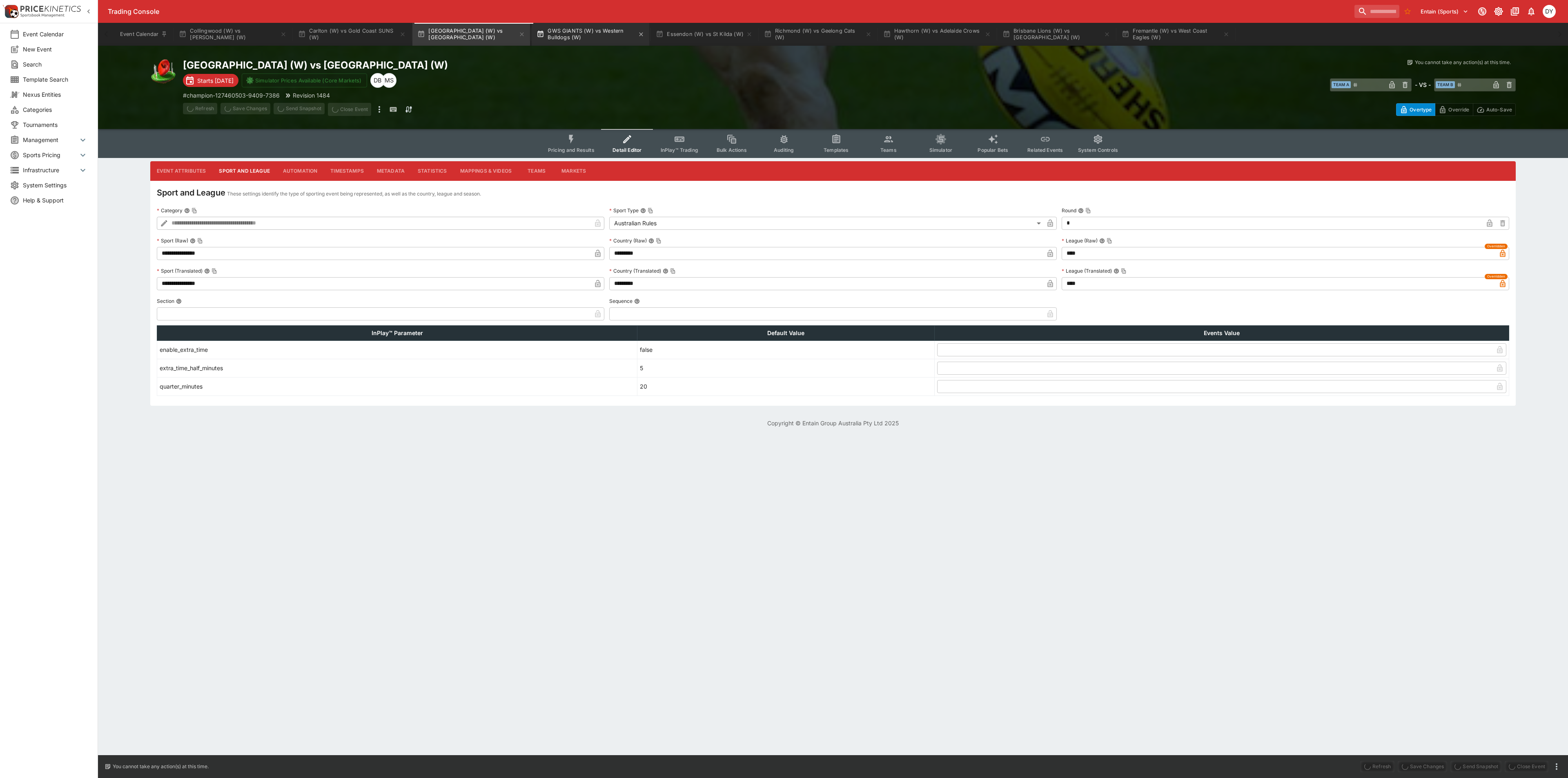
click at [579, 35] on button "GWS GIANTS (W) vs Western Bulldogs (W)" at bounding box center [591, 34] width 118 height 23
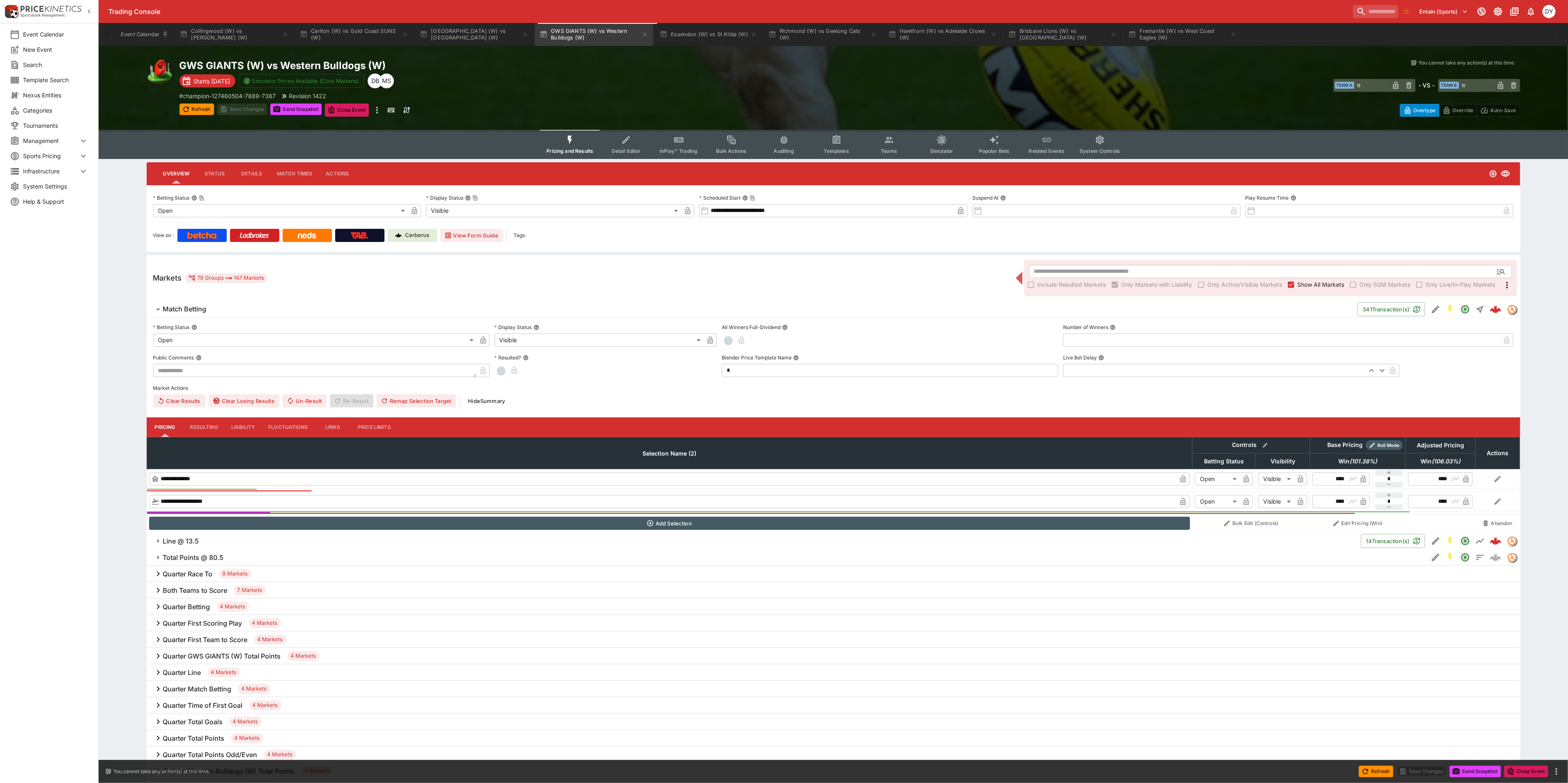
click at [631, 145] on icon "Event type filters" at bounding box center [626, 140] width 11 height 11
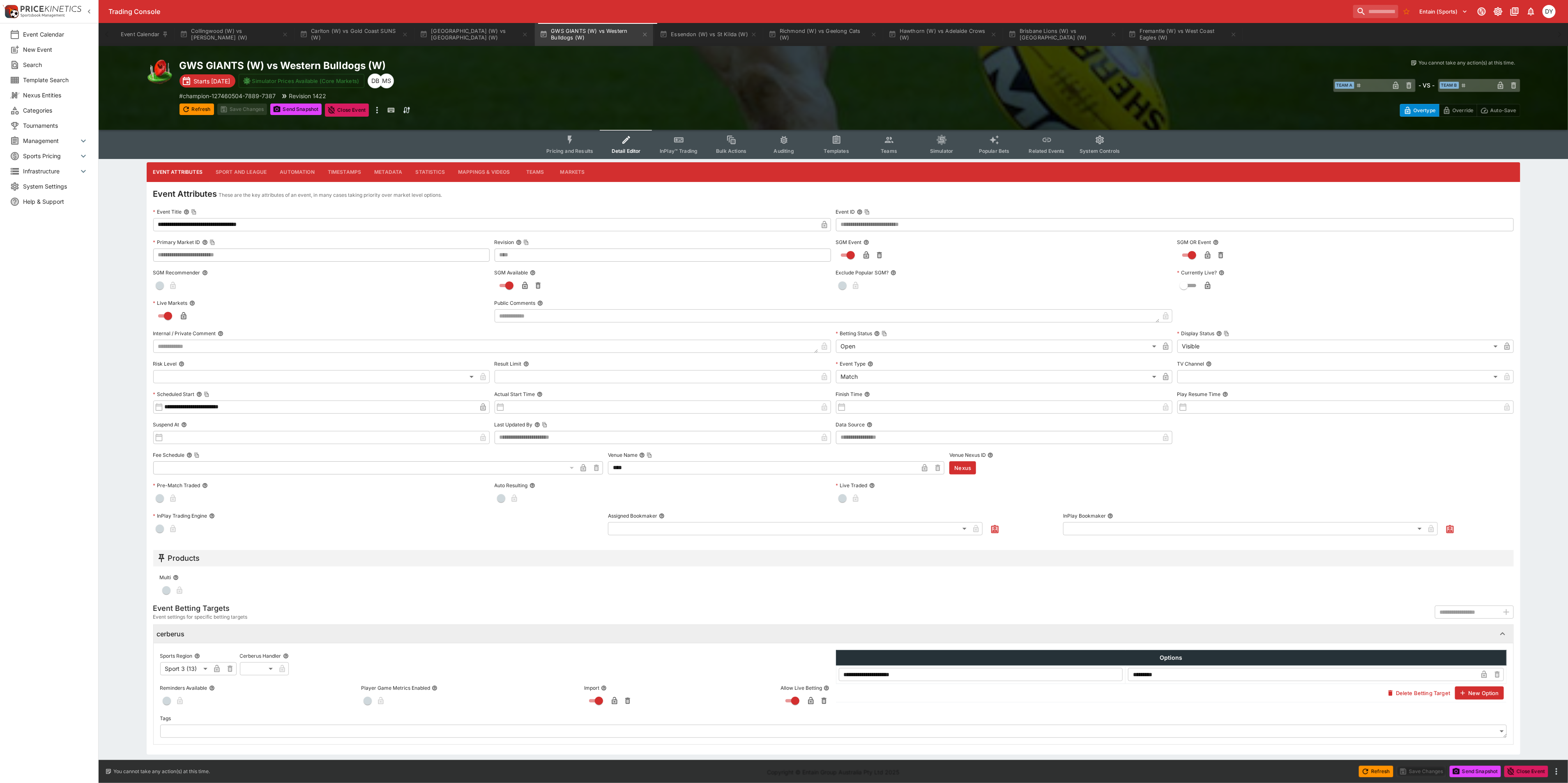
click at [241, 173] on button "Sport and League" at bounding box center [242, 171] width 64 height 20
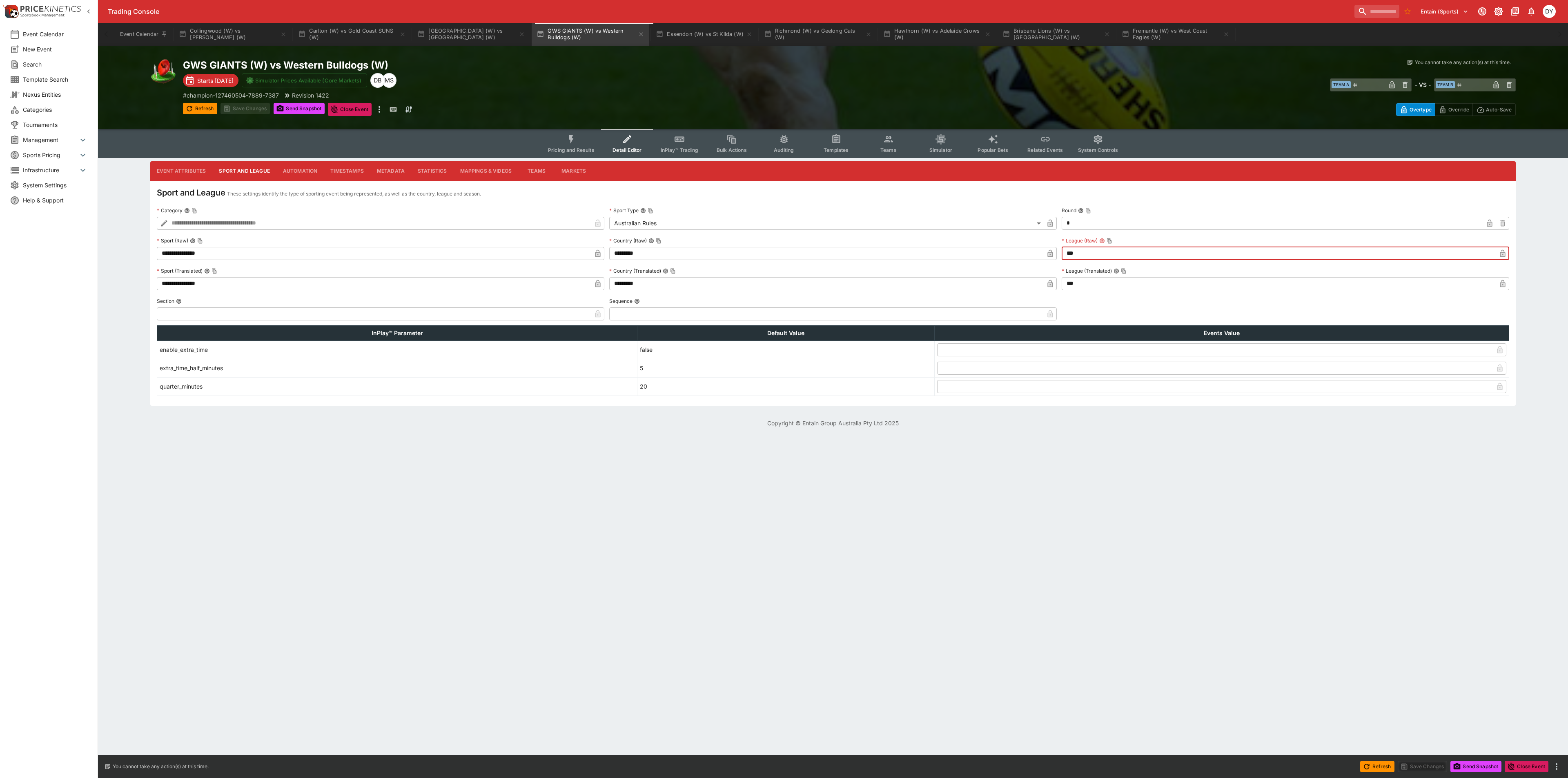
click at [941, 249] on input "***" at bounding box center [1279, 254] width 434 height 13
type input "****"
click at [941, 285] on input "***" at bounding box center [1279, 284] width 434 height 13
type input "****"
click at [941, 249] on icon "button" at bounding box center [1503, 254] width 8 height 8
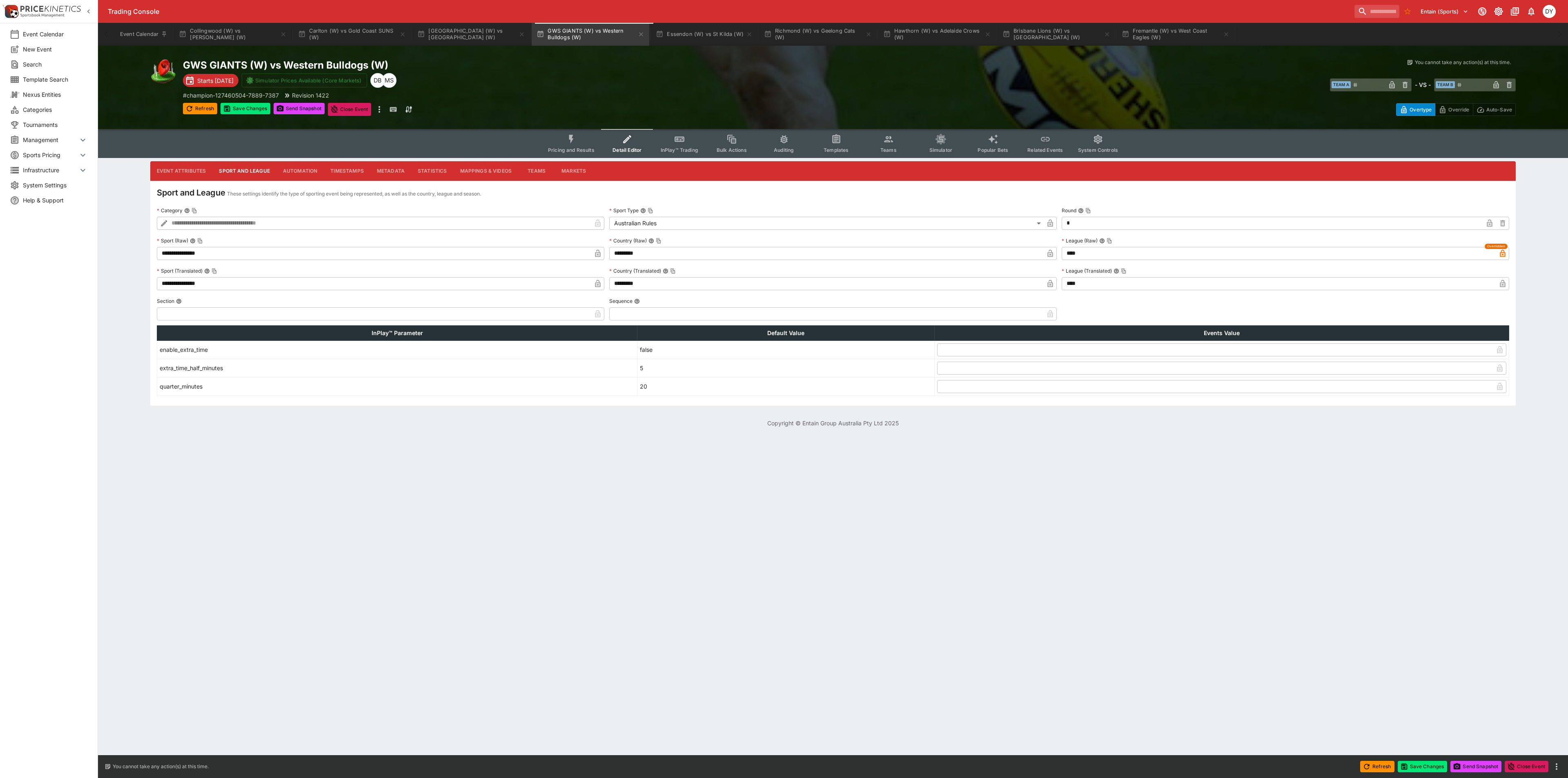
click at [941, 287] on icon "button" at bounding box center [1503, 284] width 8 height 8
click at [260, 108] on button "Save Changes" at bounding box center [245, 109] width 50 height 12
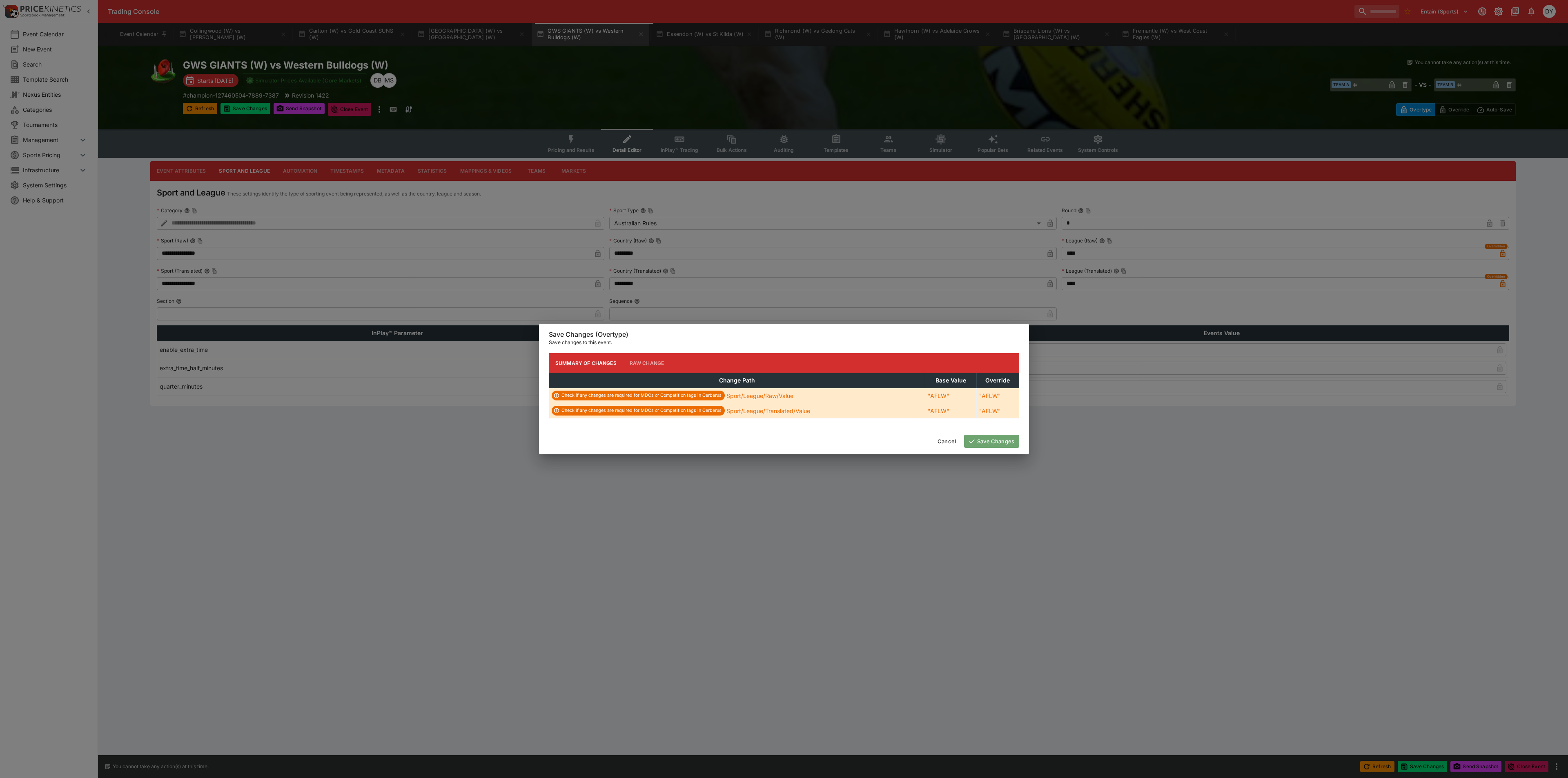
click at [941, 425] on button "Save Changes" at bounding box center [991, 442] width 55 height 13
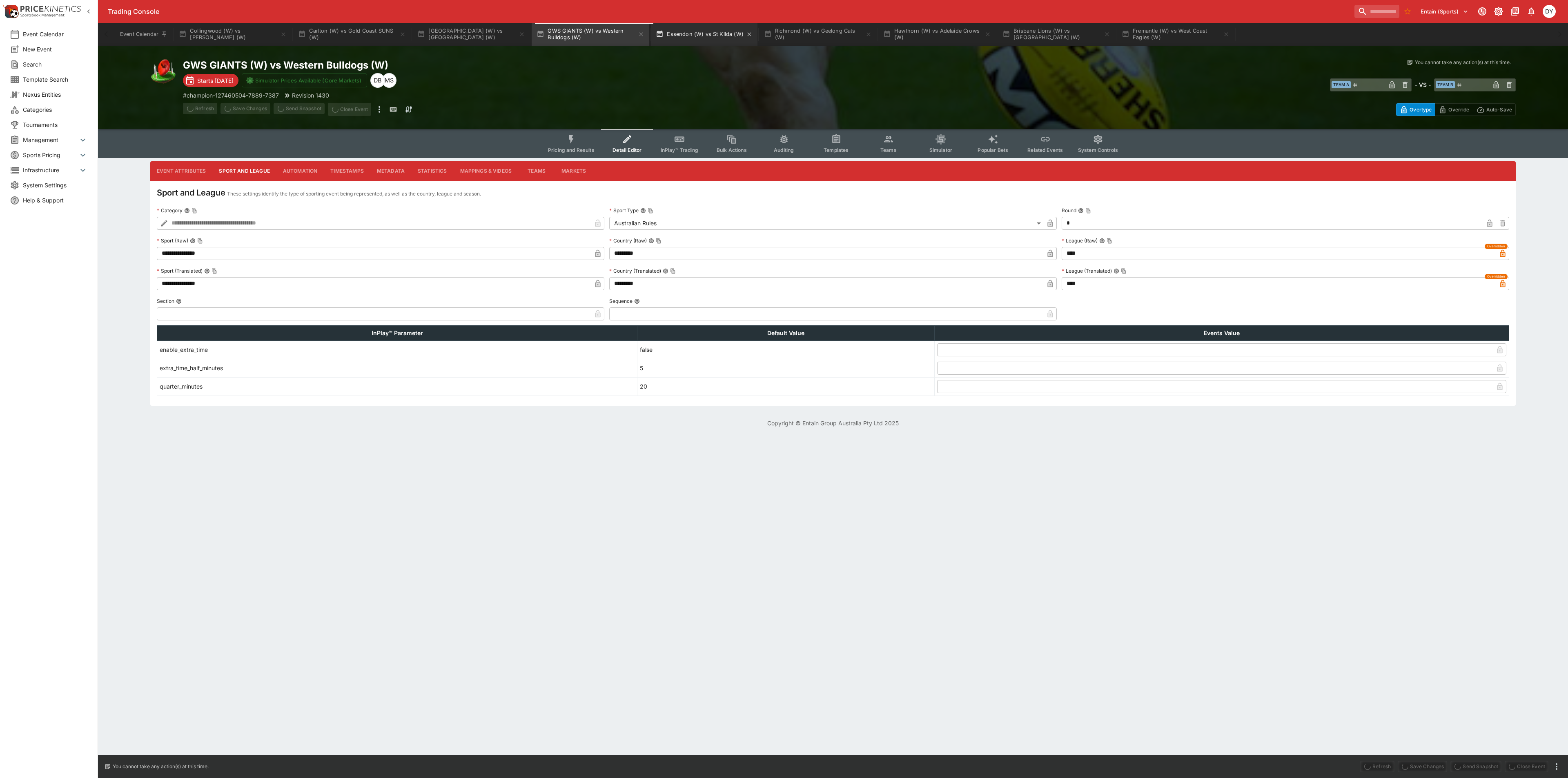
click at [694, 35] on button "Essendon (W) vs St Kilda (W)" at bounding box center [704, 34] width 106 height 23
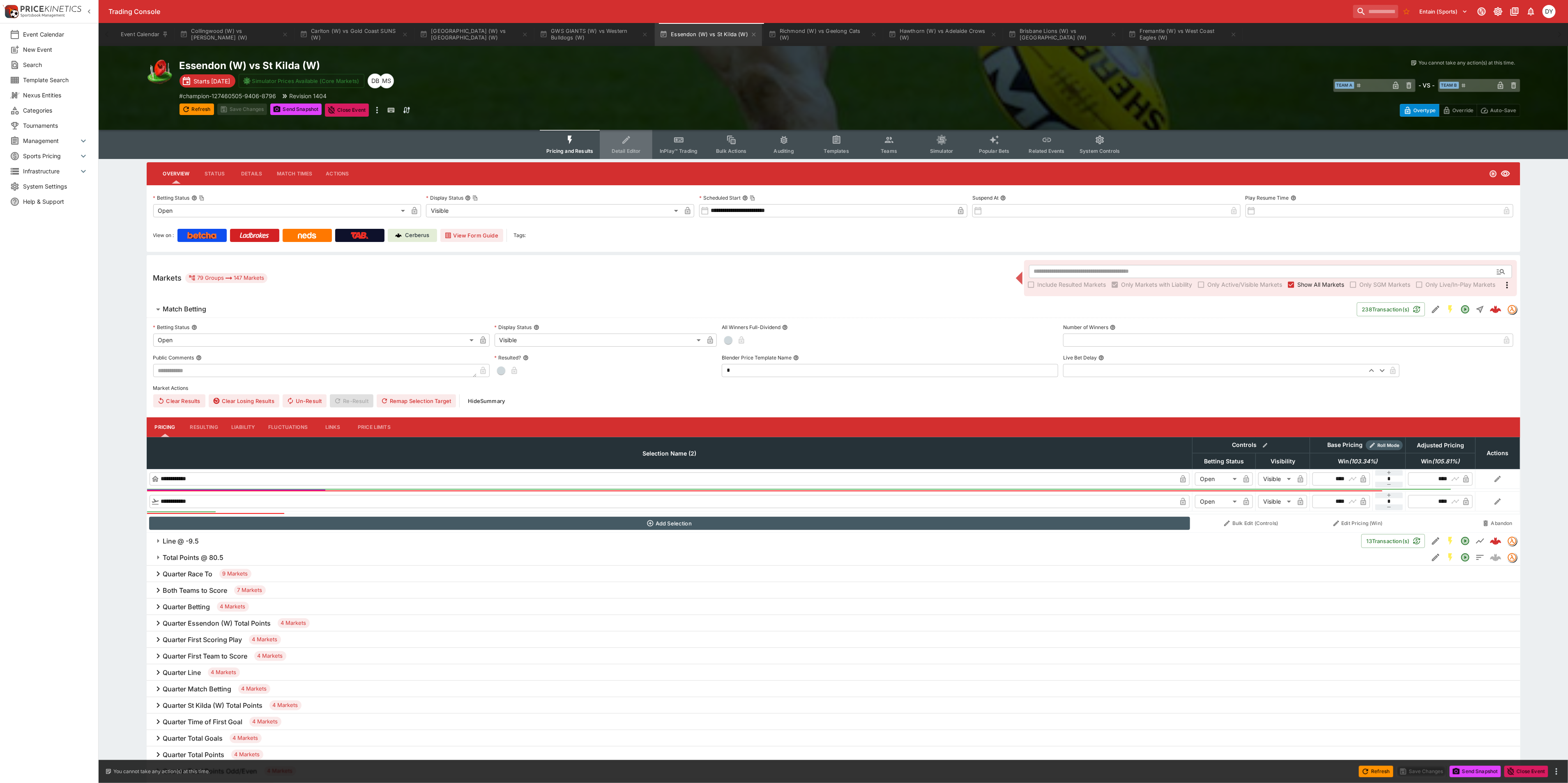
click at [630, 137] on icon "Event type filters" at bounding box center [626, 140] width 11 height 11
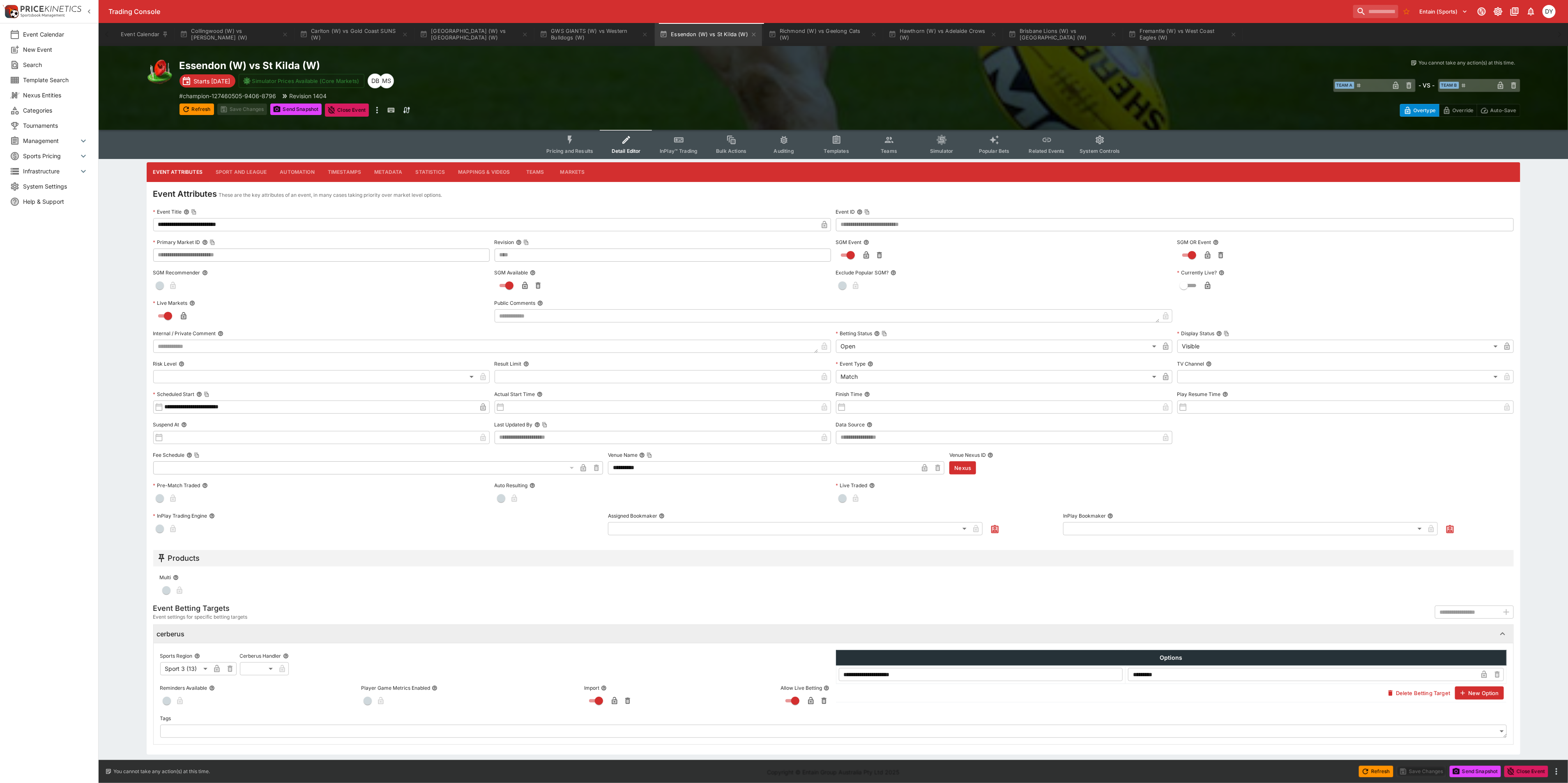
click at [255, 174] on button "Sport and League" at bounding box center [242, 171] width 64 height 20
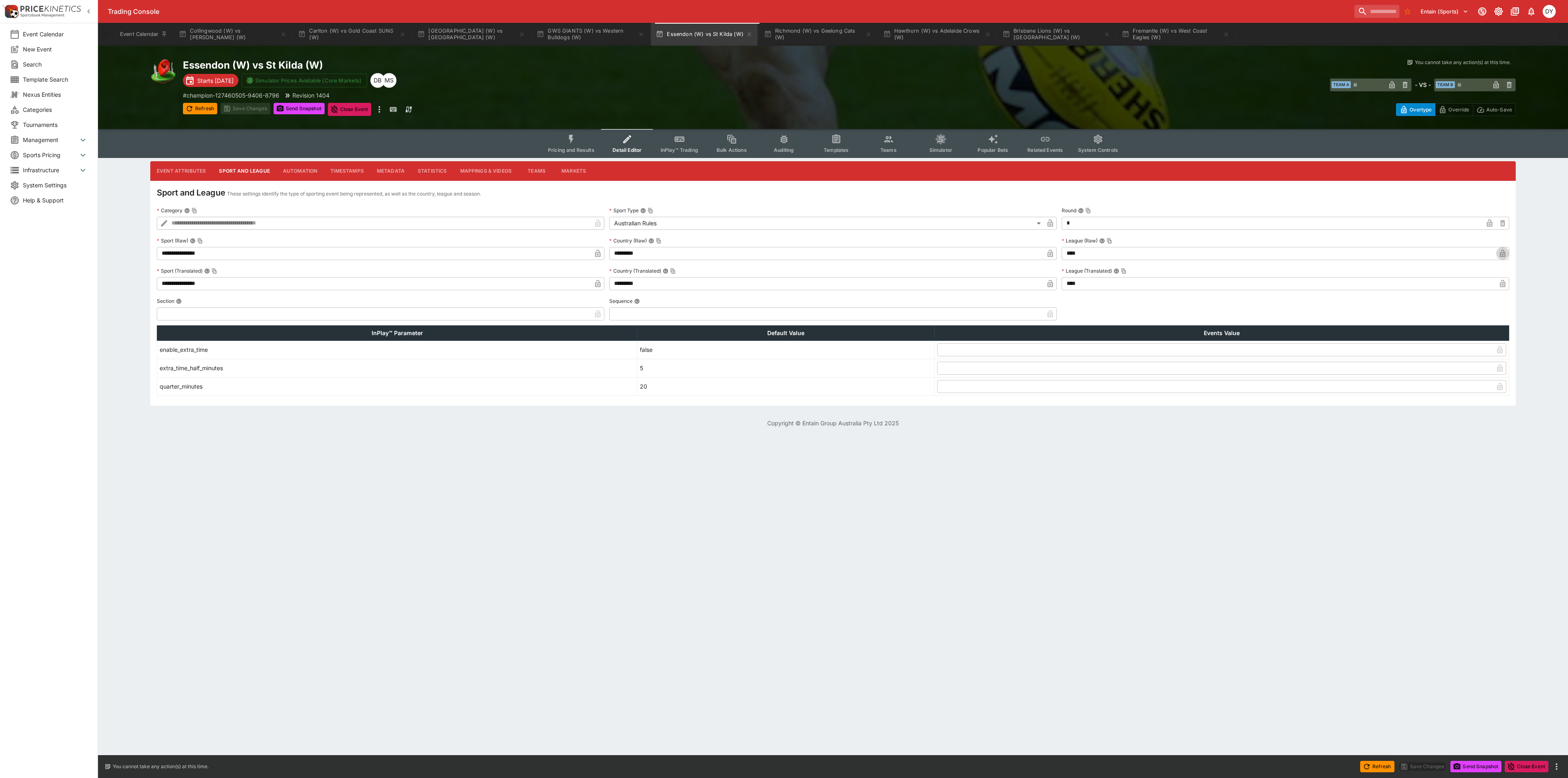
click at [941, 253] on icon "button" at bounding box center [1502, 255] width 4 height 3
click at [941, 285] on icon "button" at bounding box center [1502, 285] width 4 height 3
click at [264, 112] on button "Save Changes" at bounding box center [245, 109] width 50 height 12
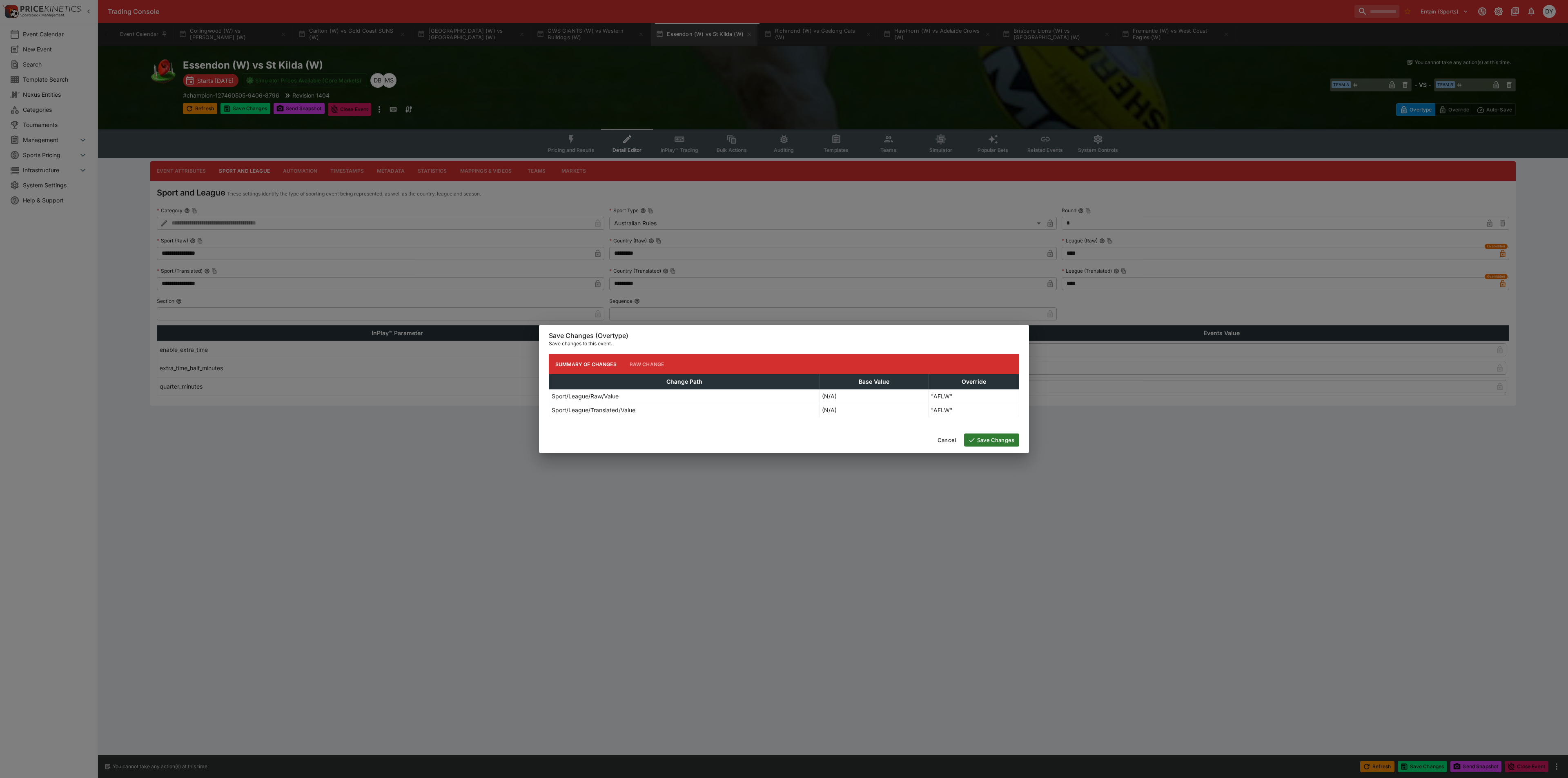
click at [941, 425] on button "Save Changes" at bounding box center [991, 440] width 55 height 13
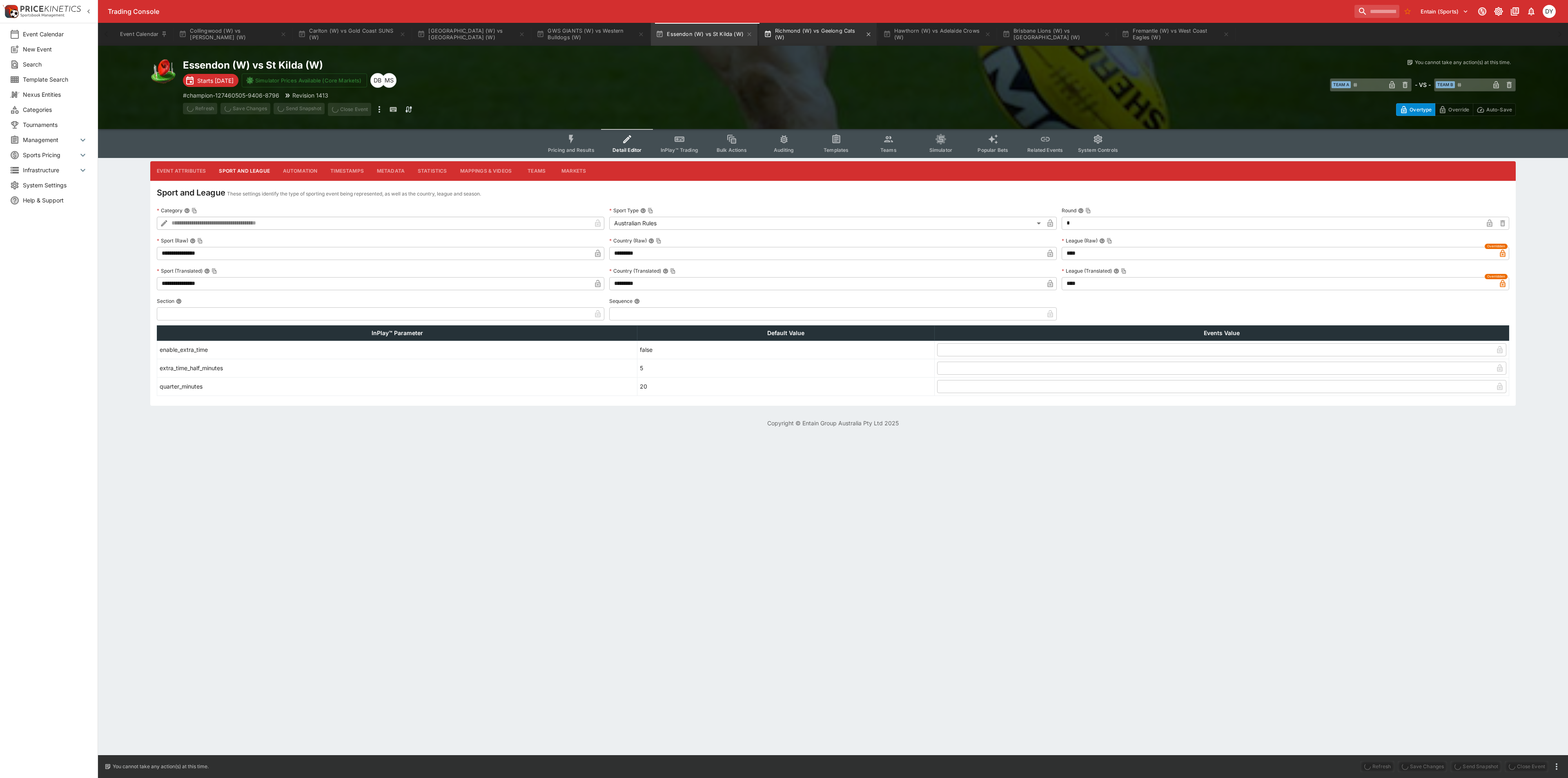
click at [814, 35] on button "Richmond (W) vs Geelong Cats (W)" at bounding box center [819, 34] width 118 height 23
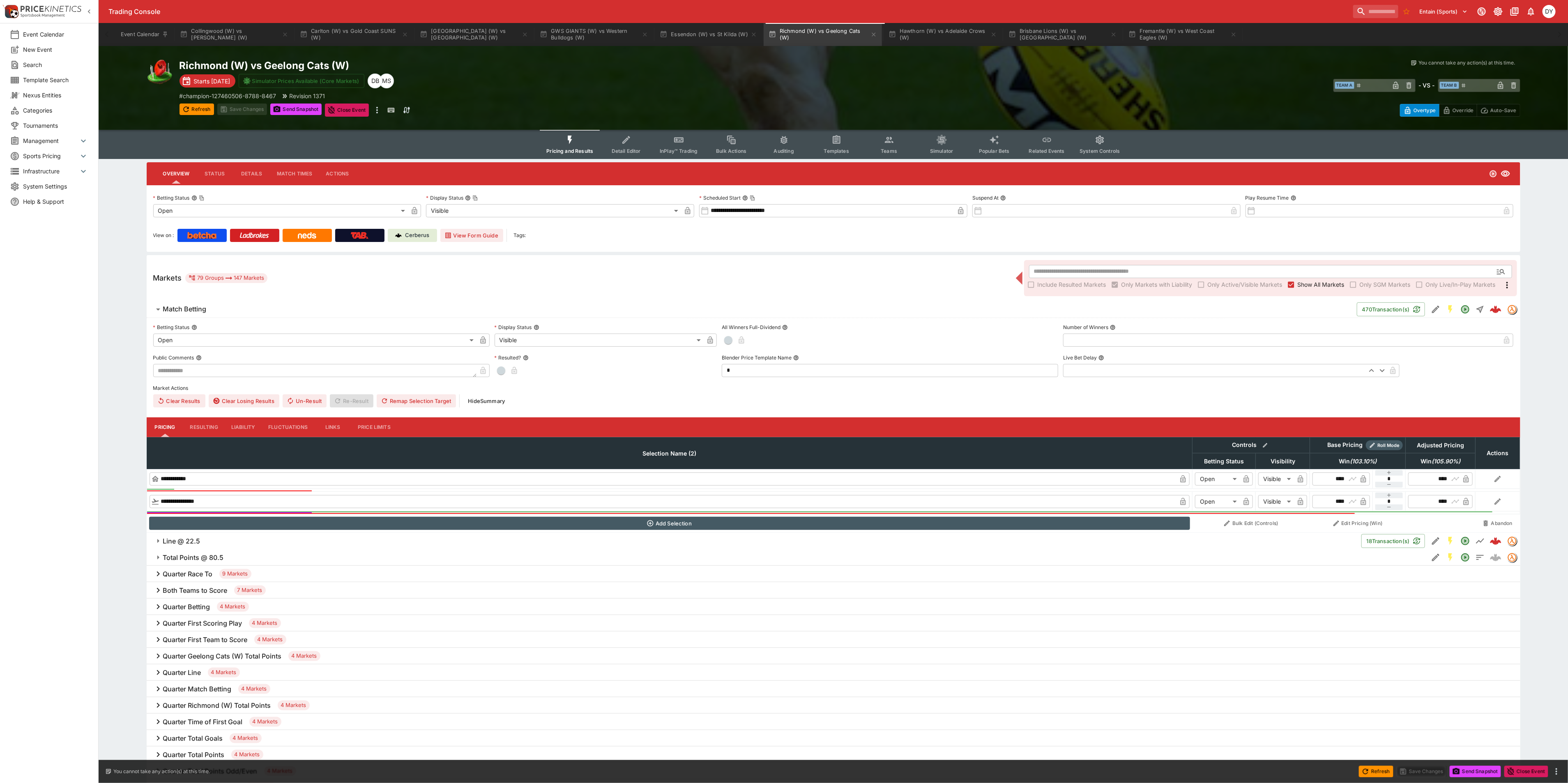
click at [630, 140] on icon "Event type filters" at bounding box center [626, 140] width 11 height 11
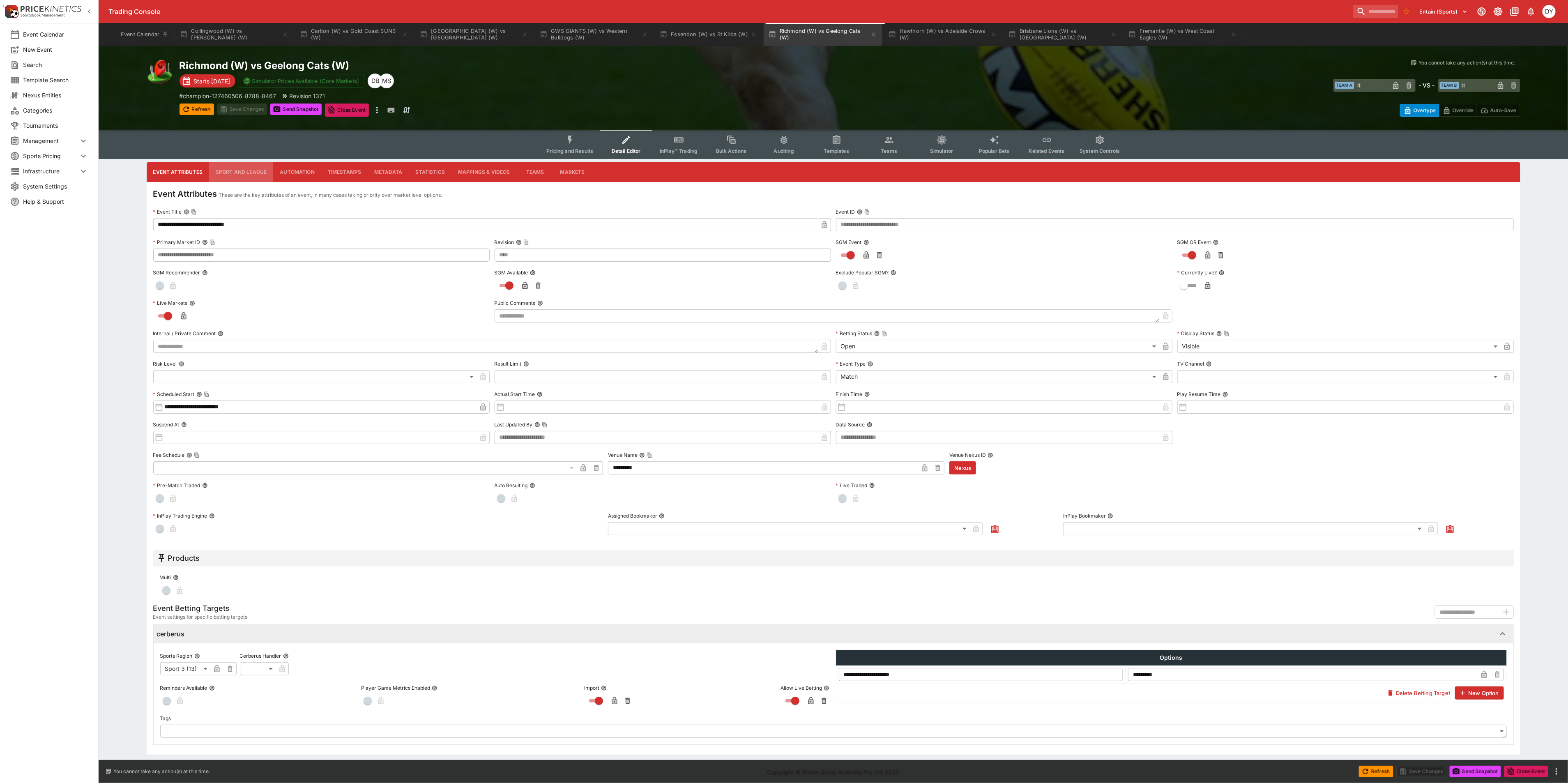
click at [242, 165] on button "Sport and League" at bounding box center [242, 171] width 64 height 20
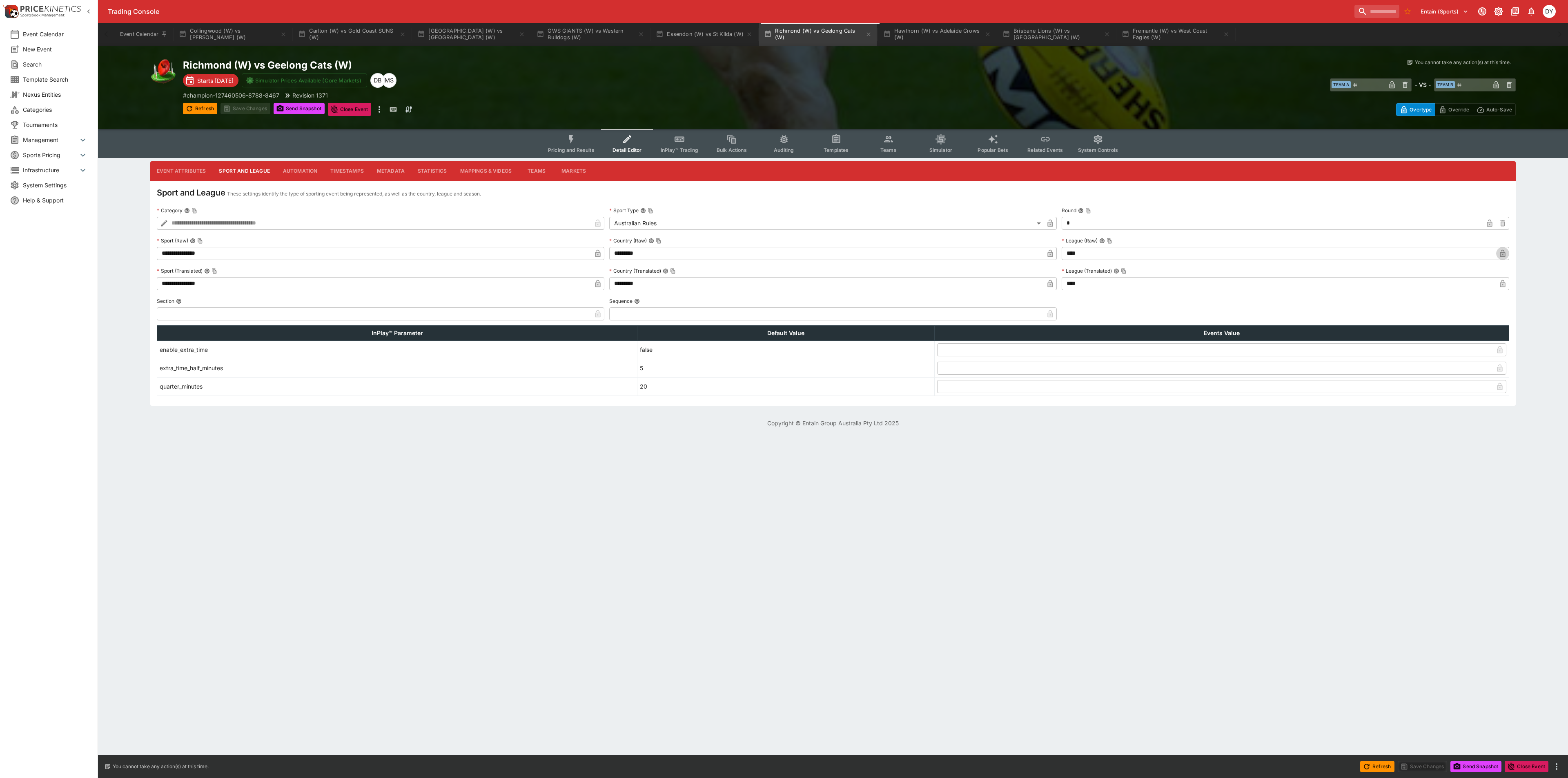
click at [941, 255] on icon "button" at bounding box center [1502, 255] width 4 height 3
click at [941, 283] on icon "button" at bounding box center [1502, 285] width 4 height 3
click at [242, 105] on button "Save Changes" at bounding box center [245, 109] width 50 height 12
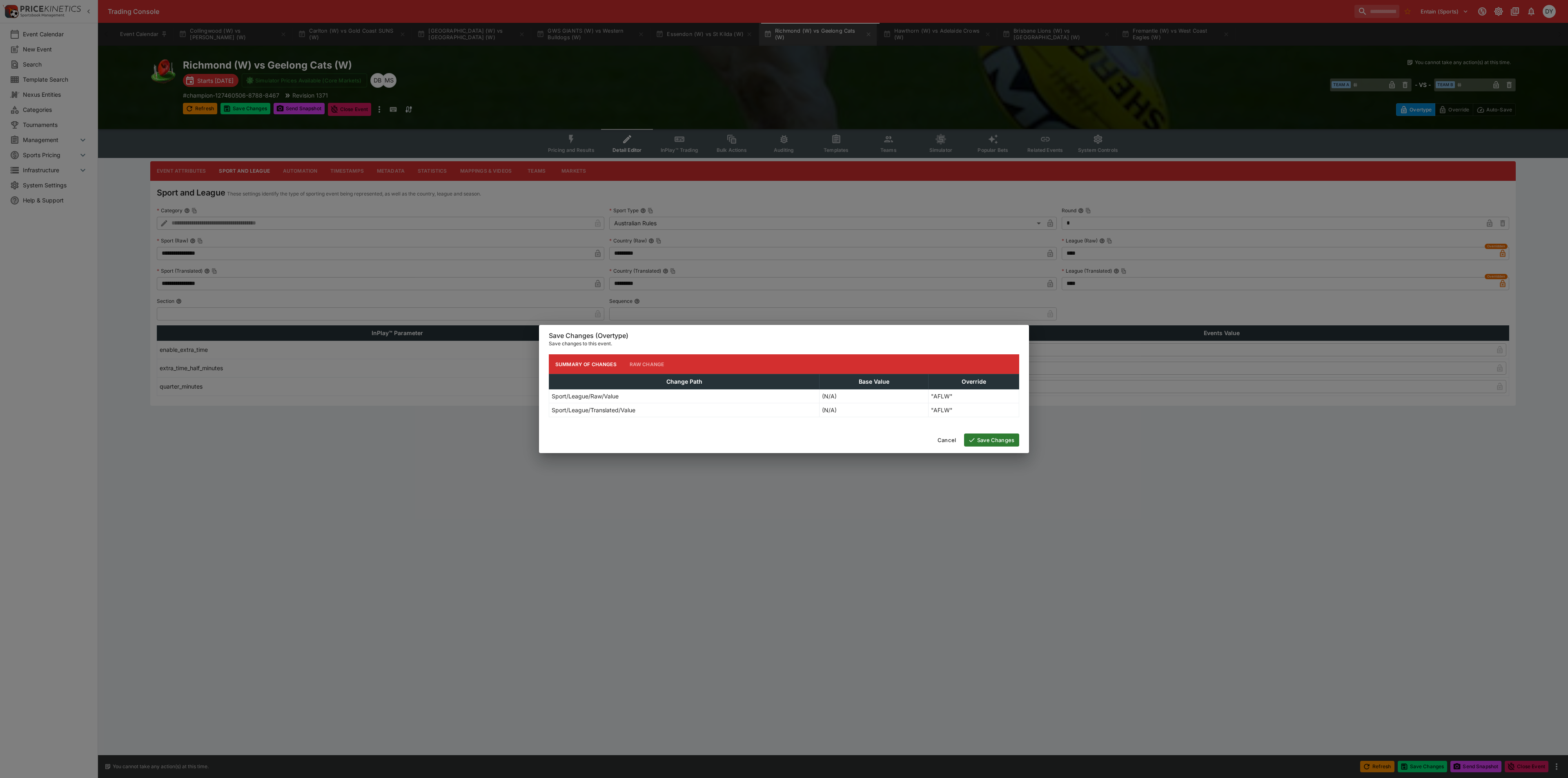
click at [941, 425] on button "Save Changes" at bounding box center [991, 440] width 55 height 13
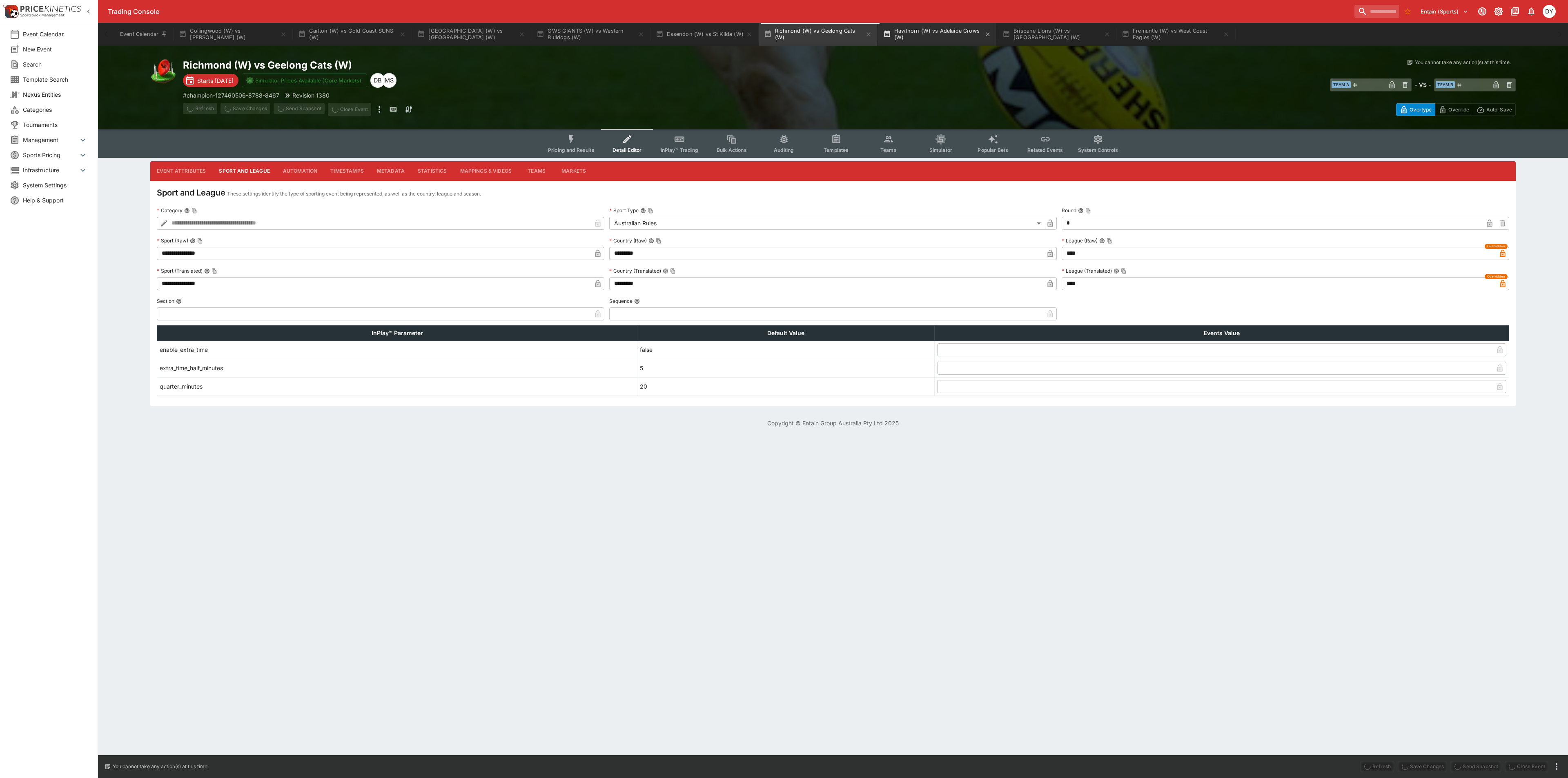
click at [941, 32] on button "Hawthorn (W) vs Adelaide Crows (W)" at bounding box center [937, 34] width 118 height 23
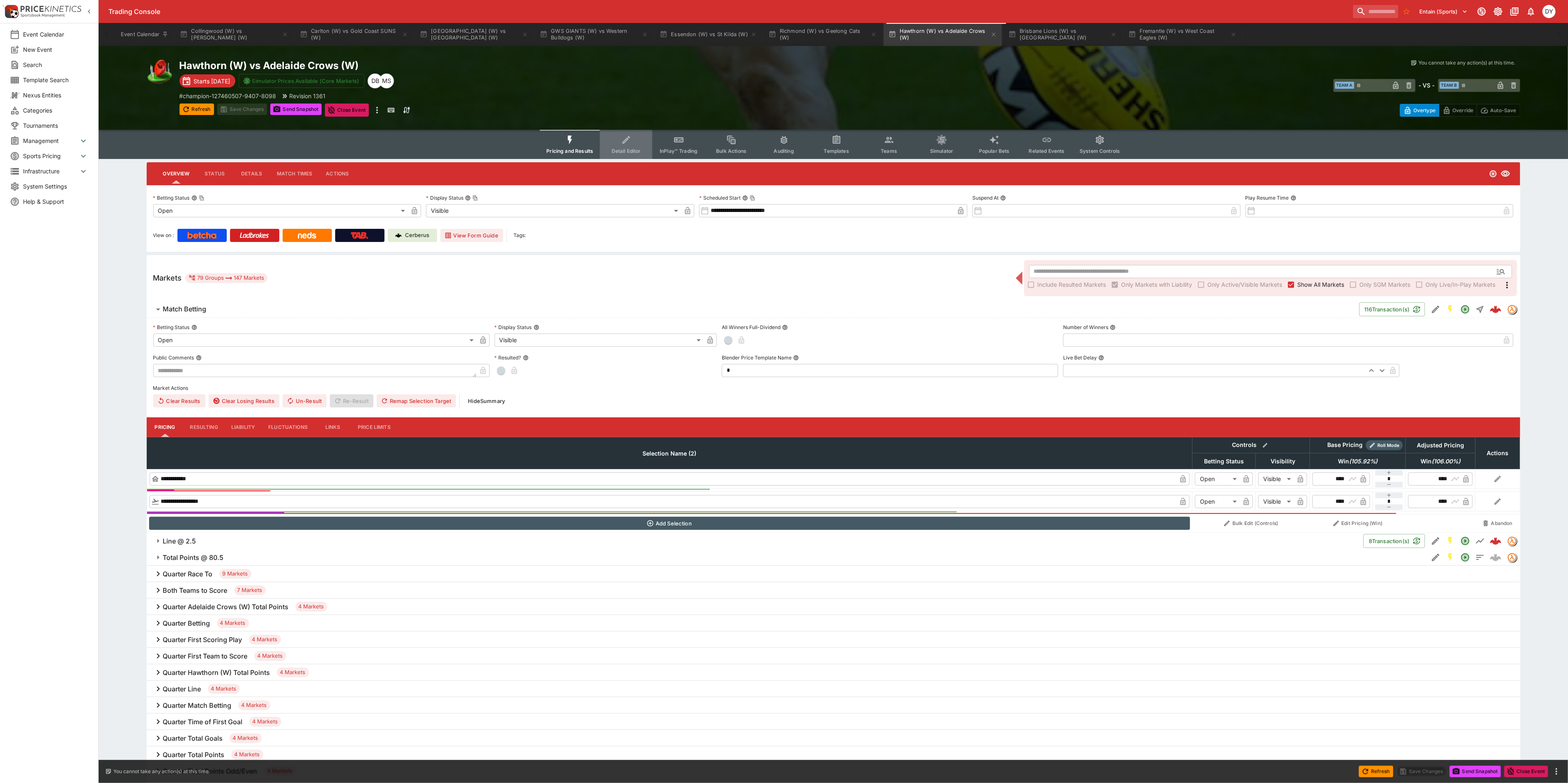
click at [628, 143] on icon "Event type filters" at bounding box center [626, 140] width 11 height 11
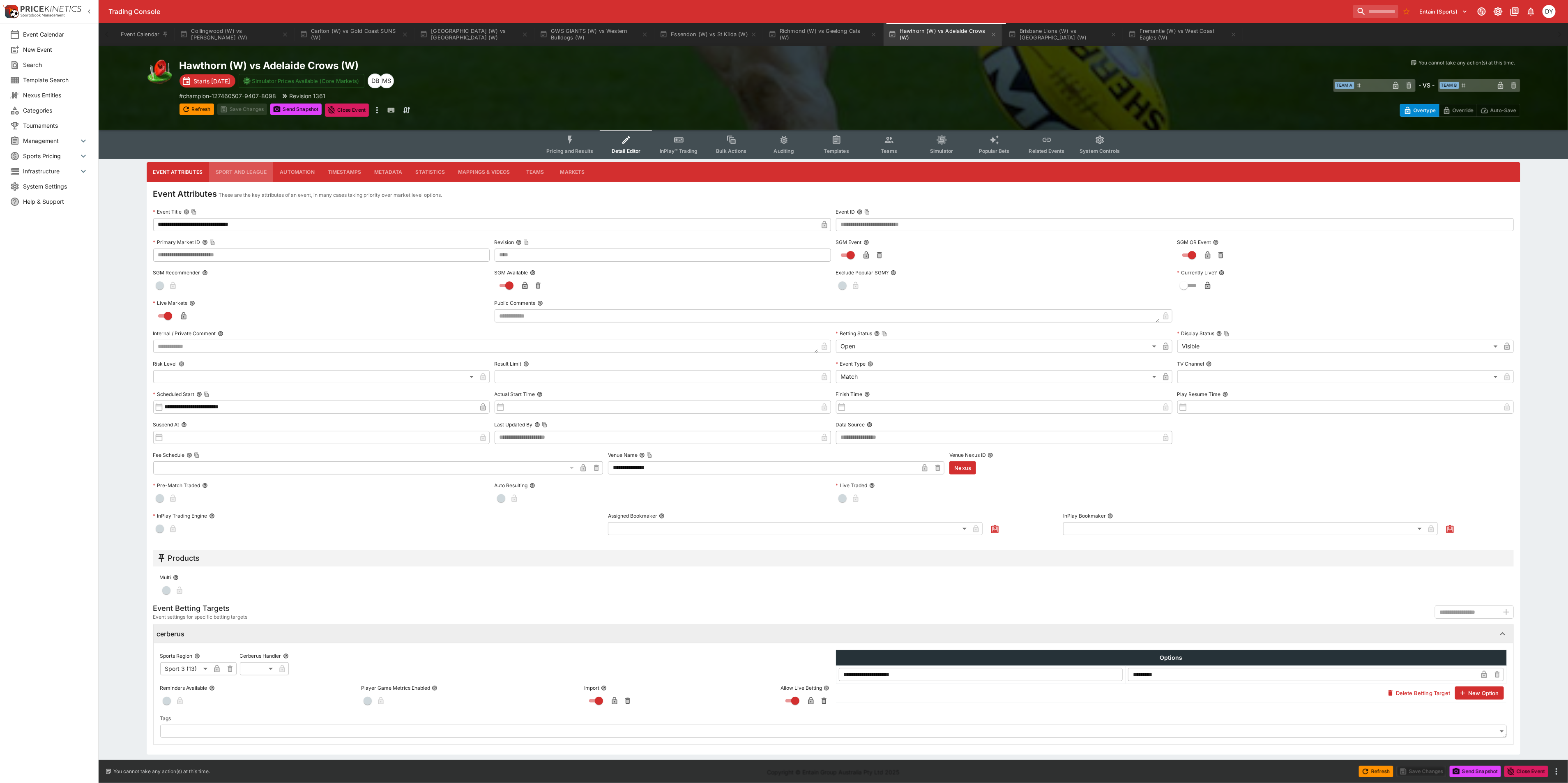
click at [232, 173] on button "Sport and League" at bounding box center [242, 171] width 64 height 20
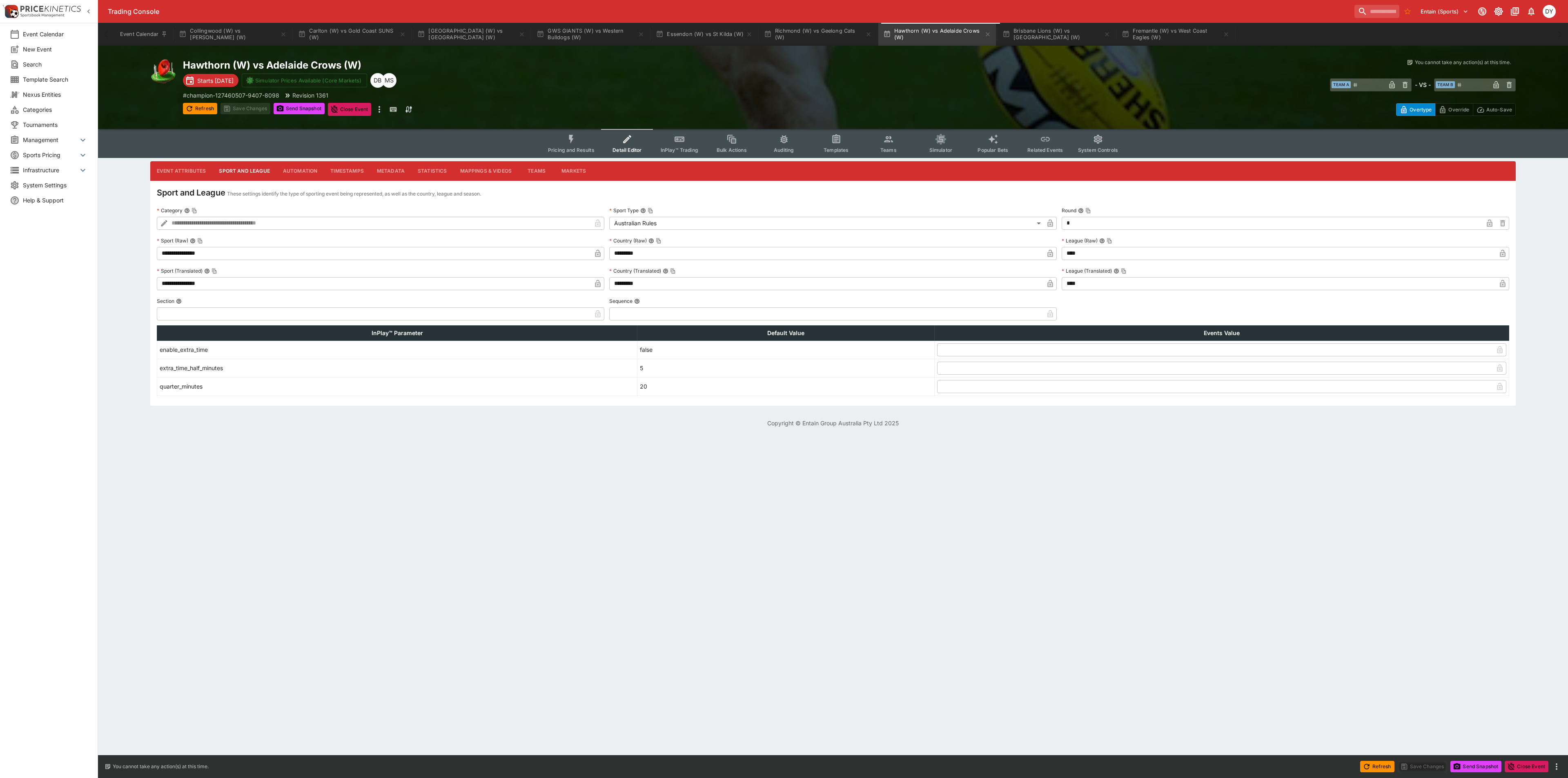
click at [941, 253] on icon "button" at bounding box center [1502, 255] width 4 height 3
click at [941, 284] on icon "button" at bounding box center [1502, 285] width 4 height 3
click at [251, 107] on button "Save Changes" at bounding box center [245, 109] width 50 height 12
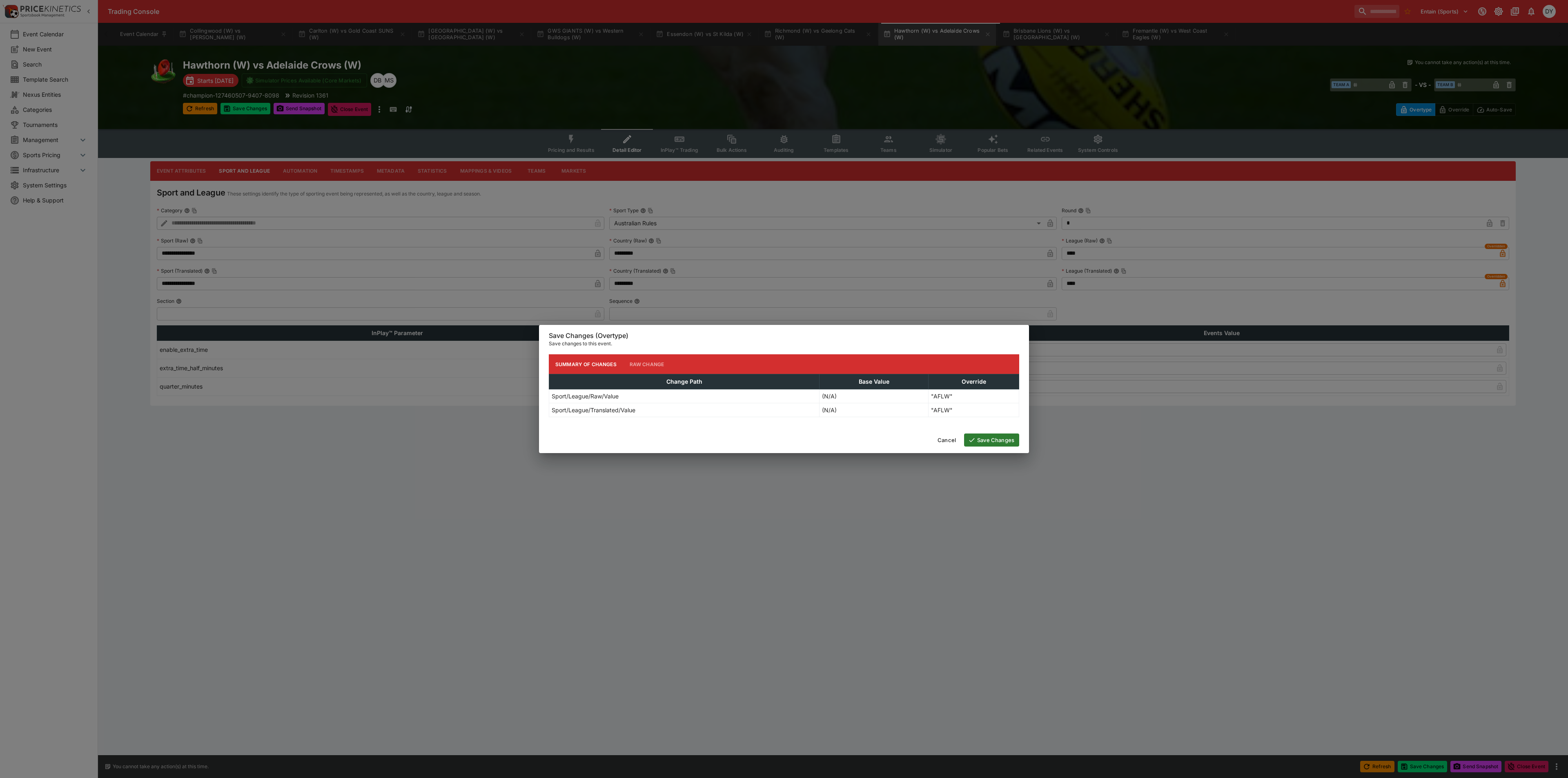
click at [941, 425] on button "Save Changes" at bounding box center [991, 440] width 55 height 13
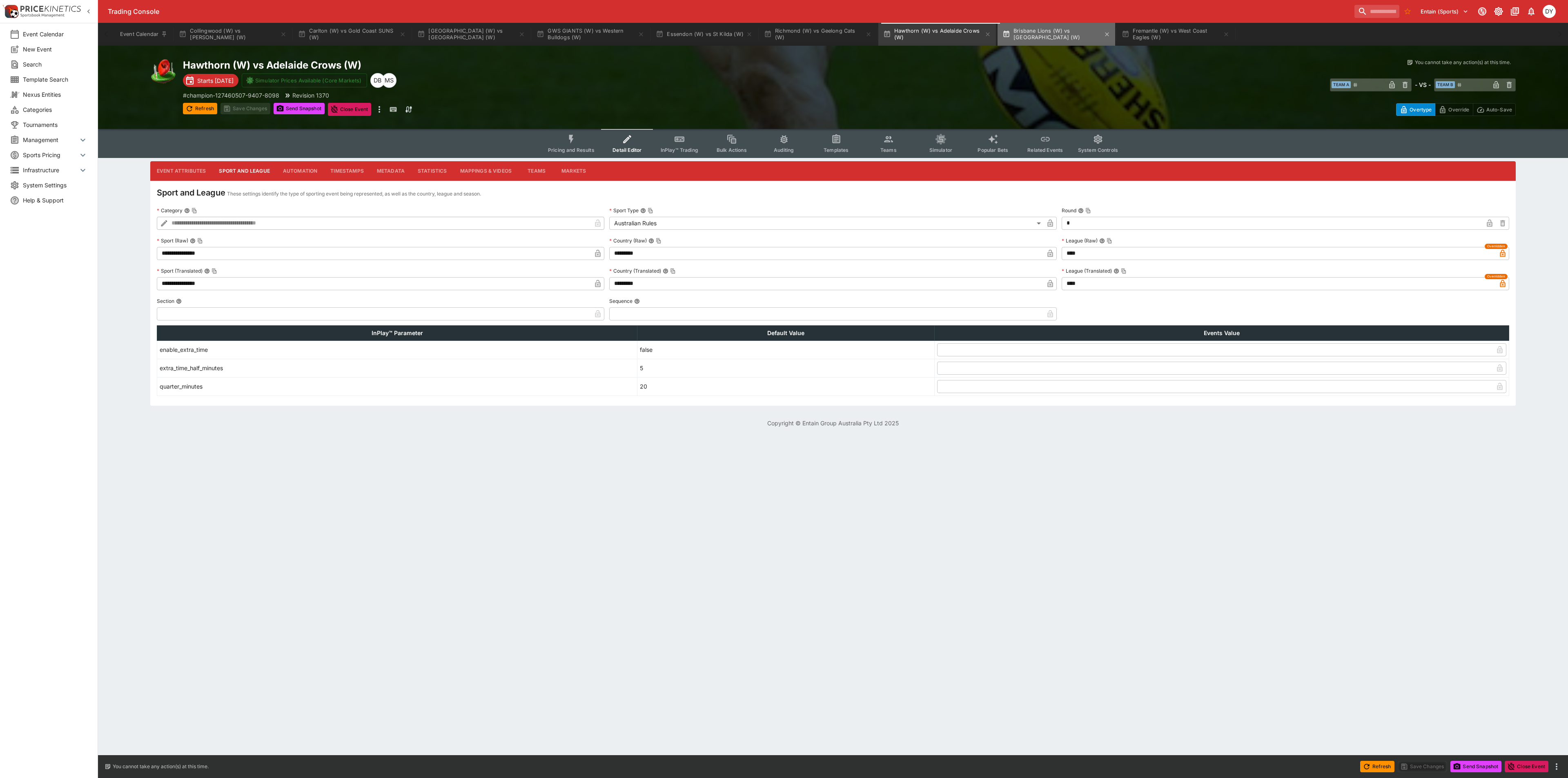
click at [941, 34] on button "Brisbane Lions (W) vs North Melbourne (W)" at bounding box center [1057, 34] width 118 height 23
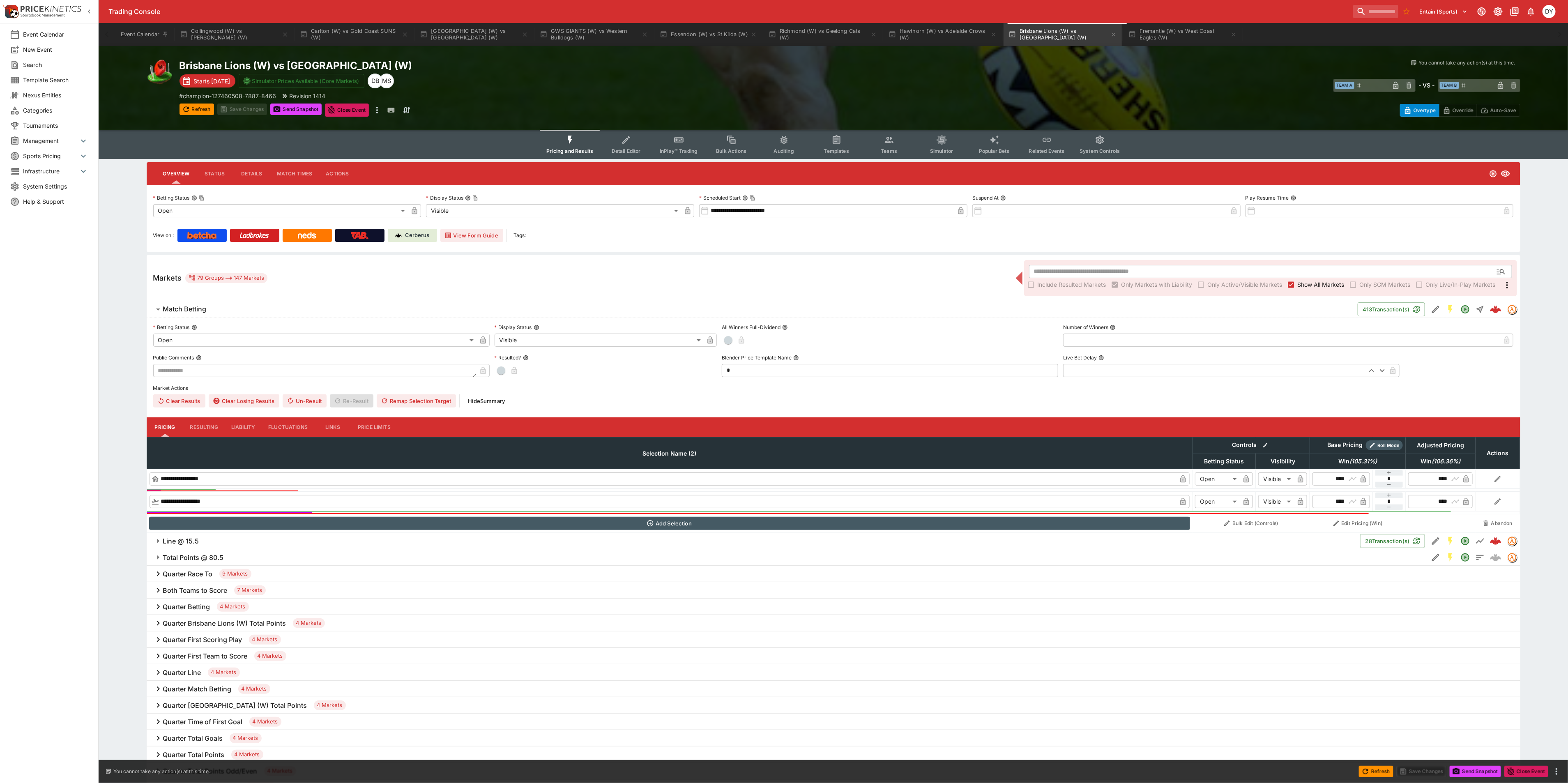
click at [628, 144] on icon "Event type filters" at bounding box center [626, 140] width 11 height 11
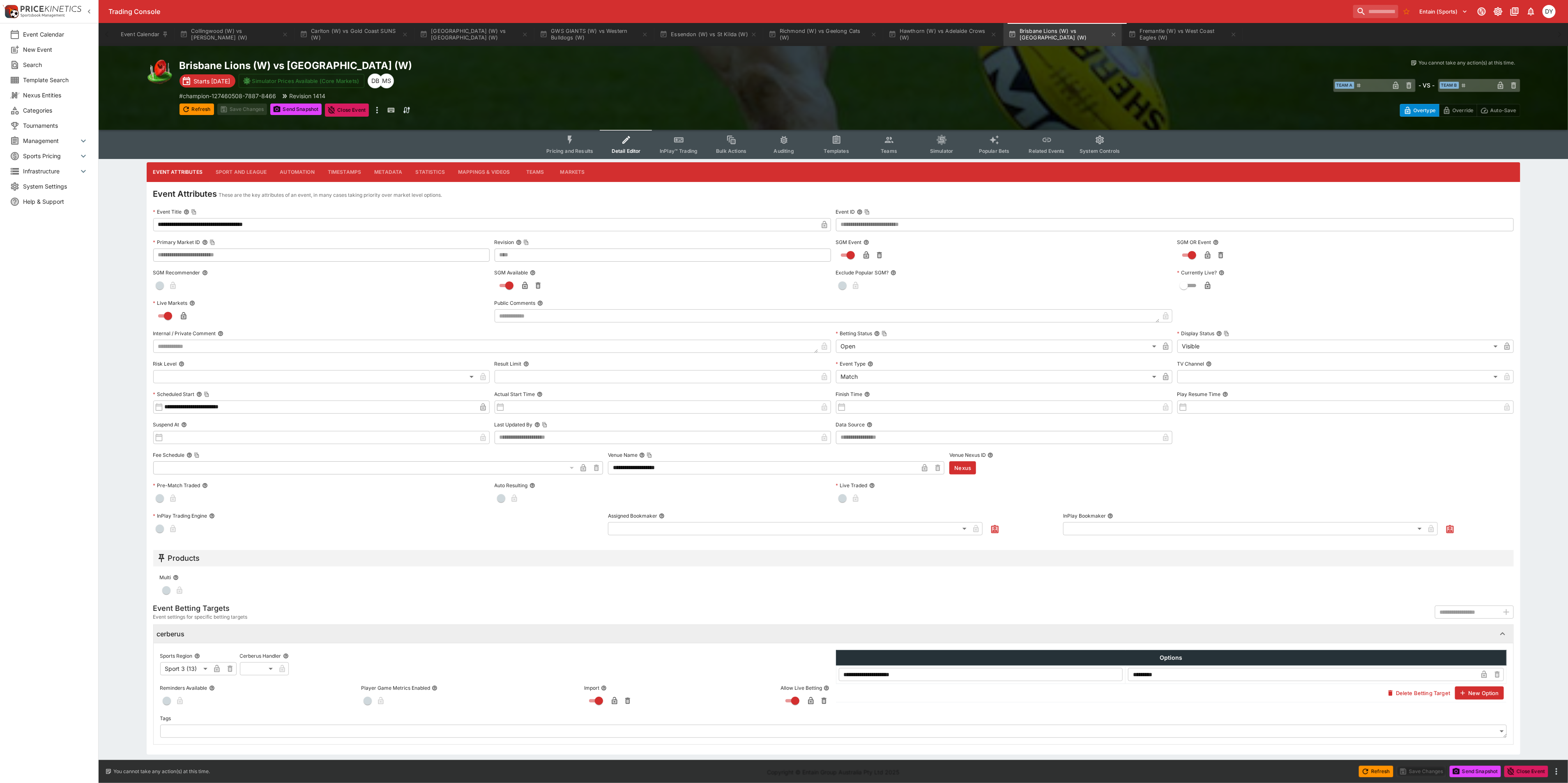
click at [240, 171] on button "Sport and League" at bounding box center [242, 171] width 64 height 20
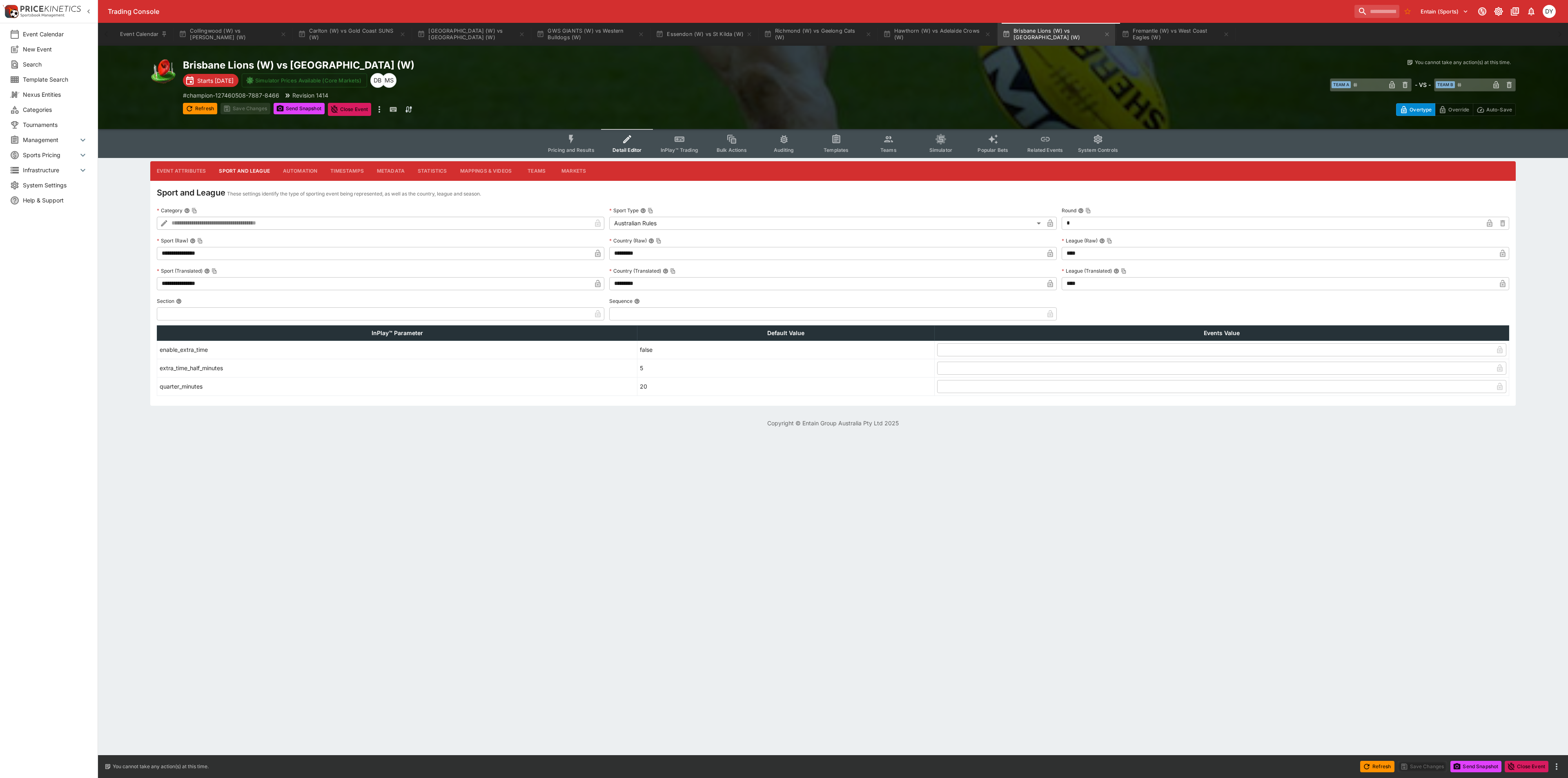
click at [941, 249] on icon "button" at bounding box center [1503, 254] width 8 height 8
click at [941, 286] on icon "button" at bounding box center [1502, 285] width 4 height 3
click at [253, 110] on button "Save Changes" at bounding box center [245, 109] width 50 height 12
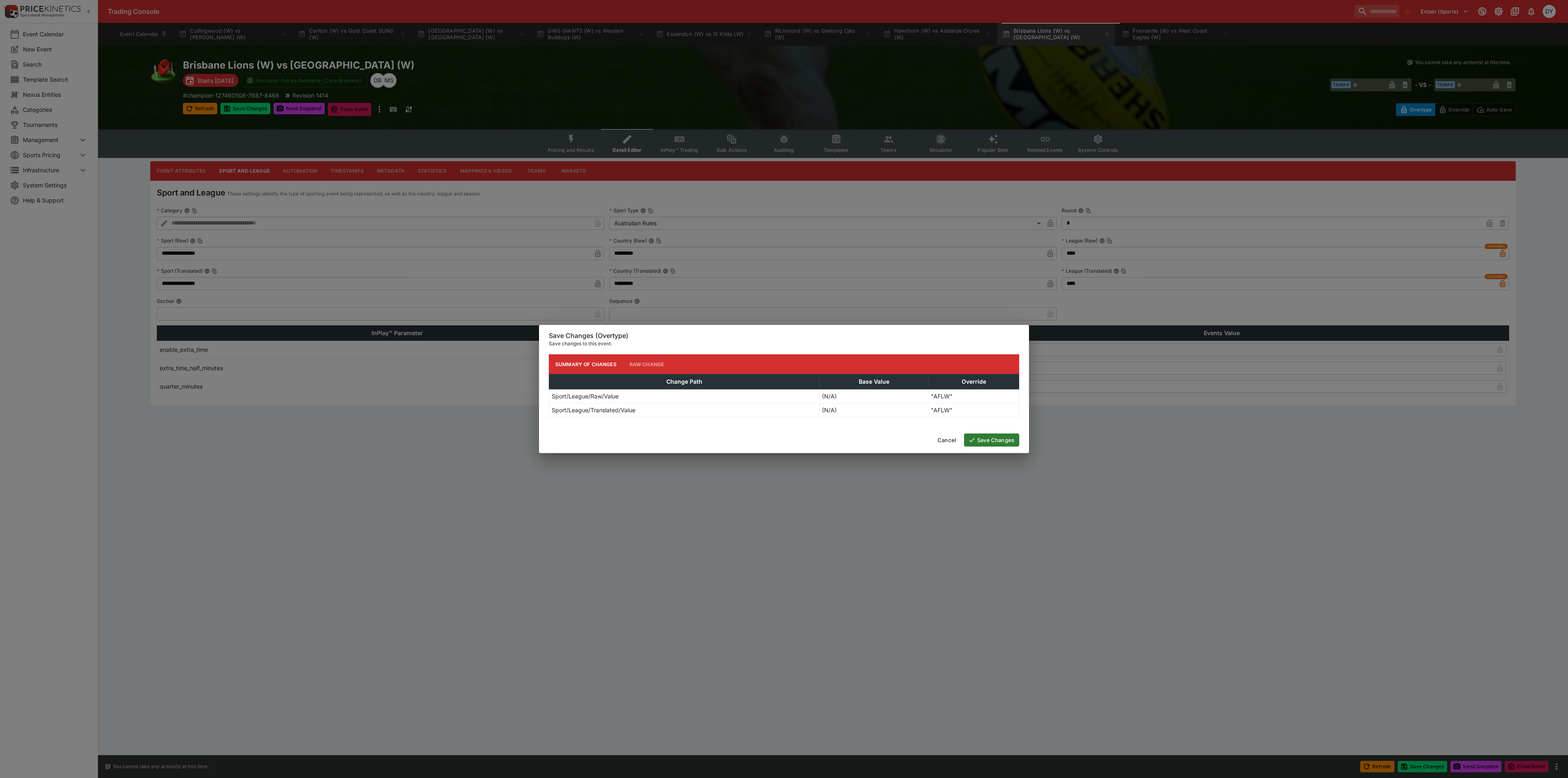
click at [941, 425] on button "Save Changes" at bounding box center [991, 440] width 55 height 13
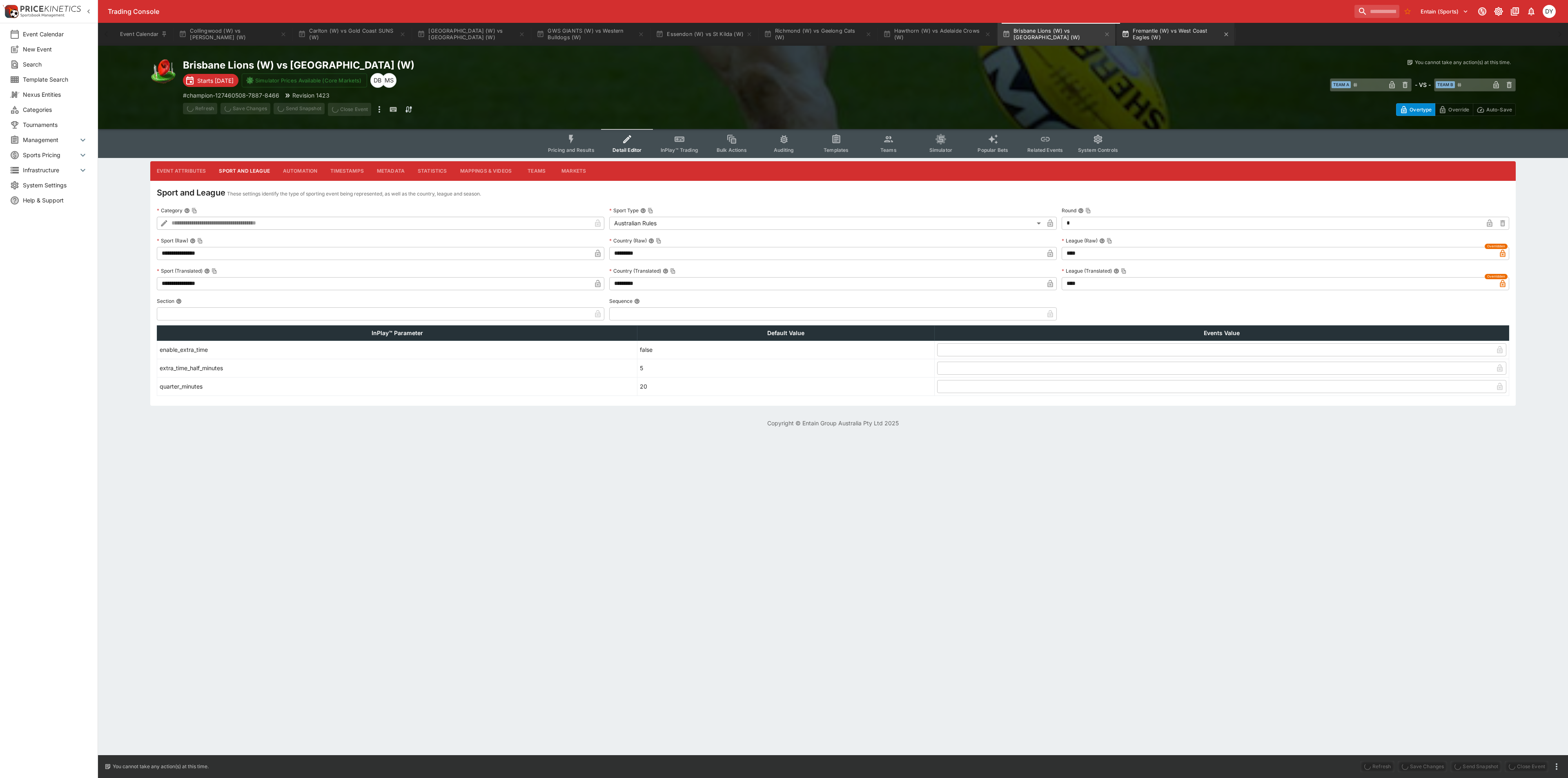
click at [941, 32] on button "Fremantle (W) vs West Coast Eagles (W)" at bounding box center [1176, 34] width 118 height 23
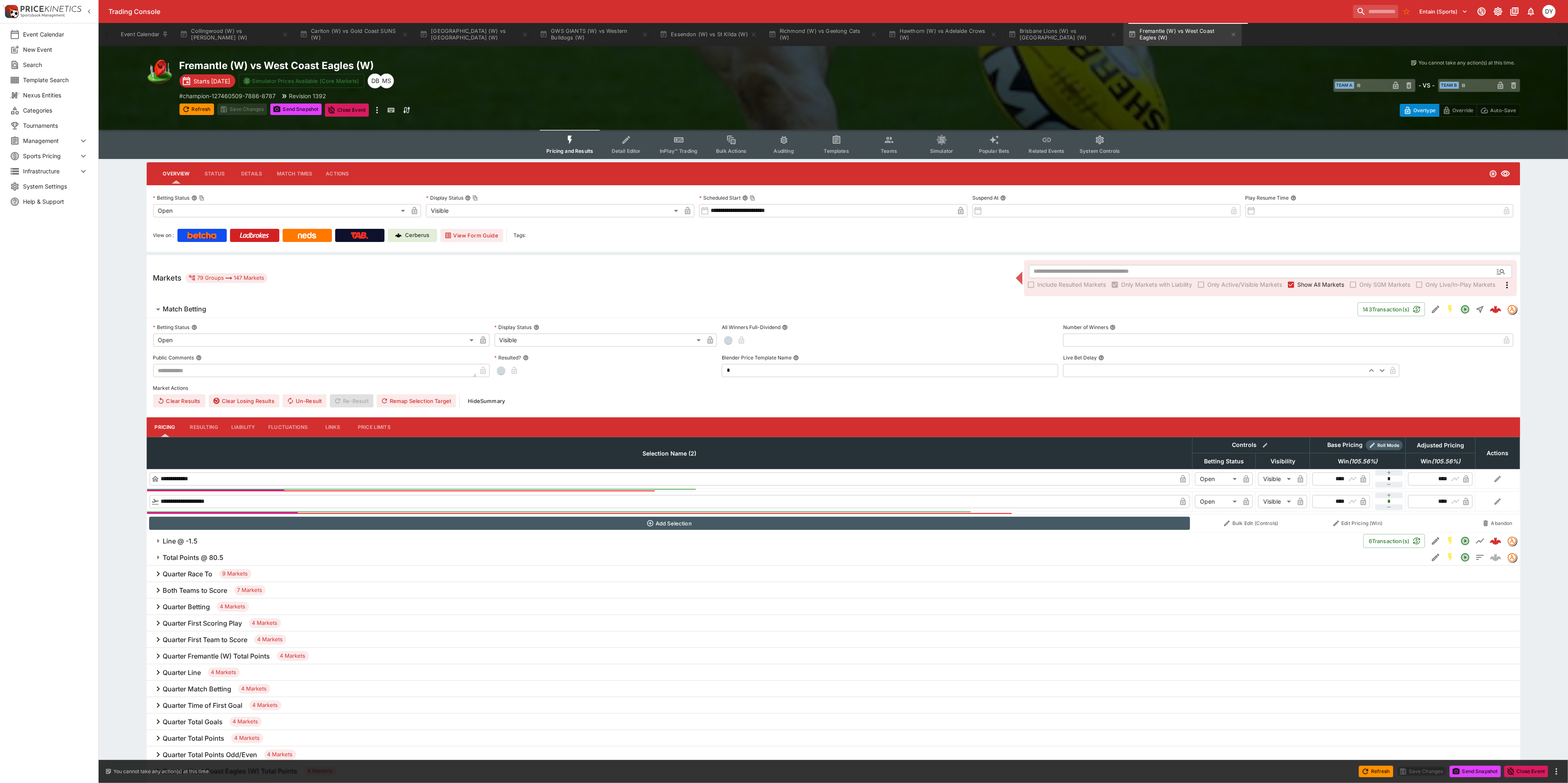
click at [627, 147] on button "Detail Editor" at bounding box center [626, 144] width 53 height 29
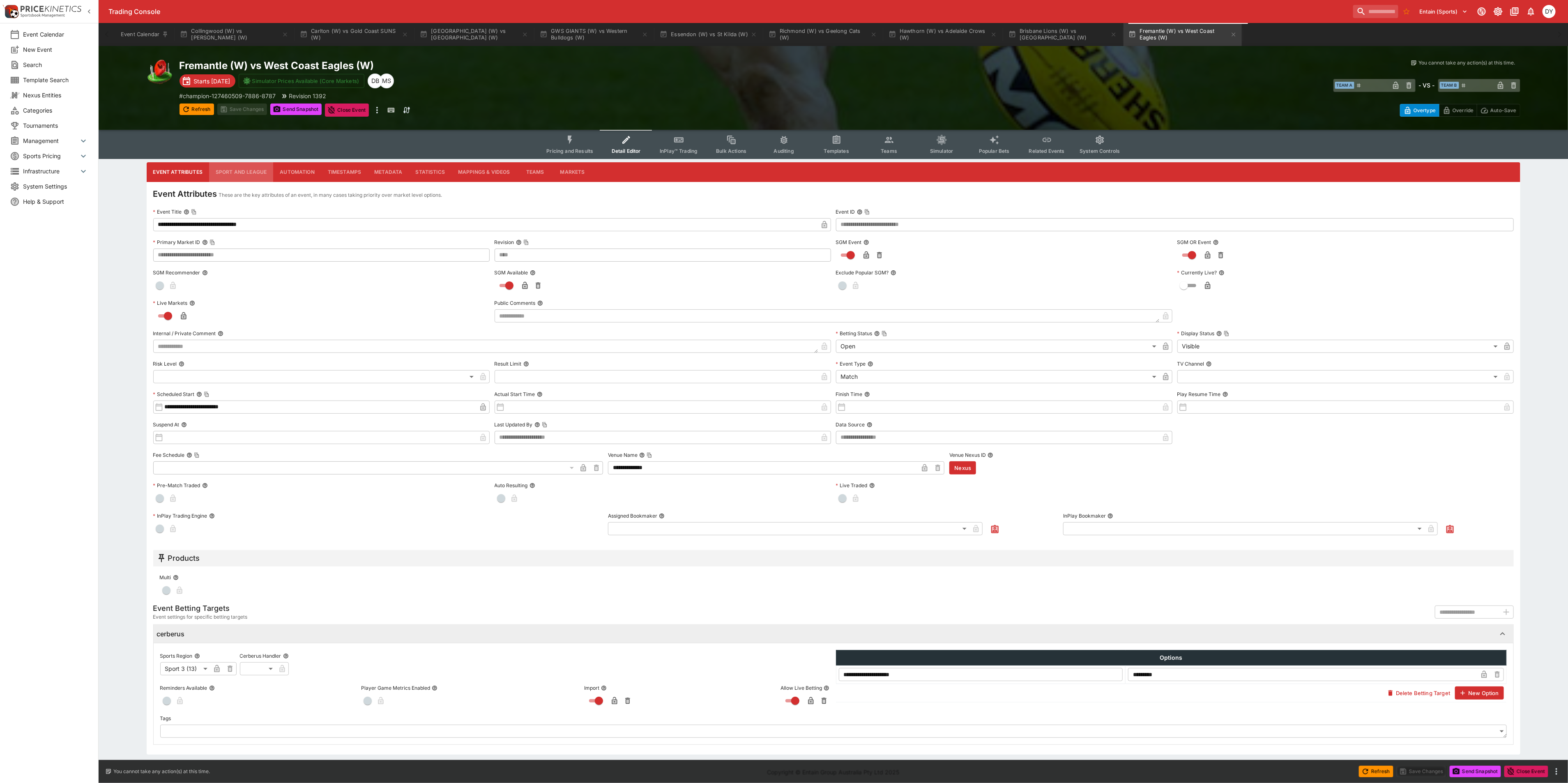
click at [236, 173] on button "Sport and League" at bounding box center [242, 171] width 64 height 20
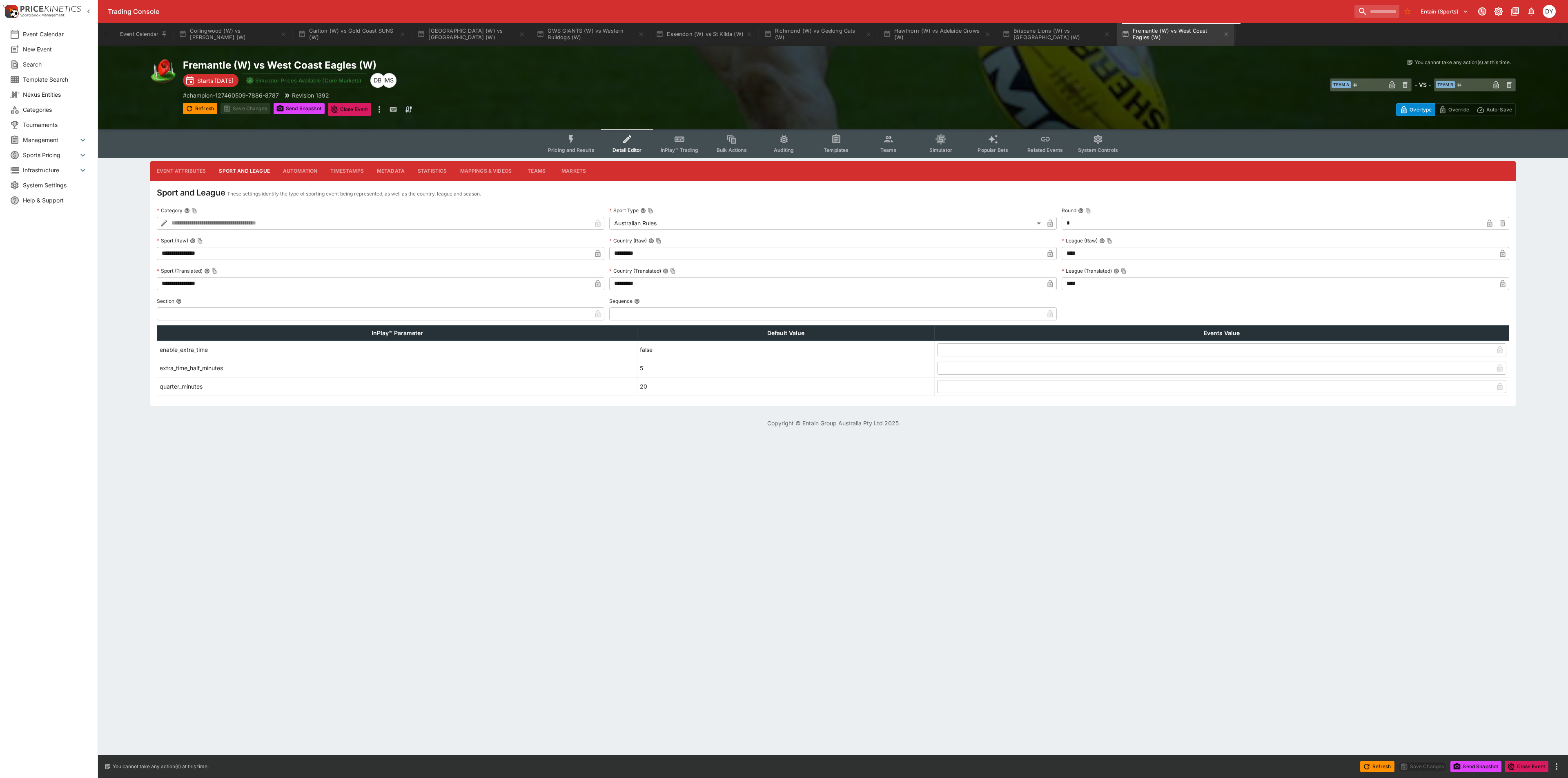
click at [941, 253] on icon "button" at bounding box center [1502, 255] width 4 height 3
click at [941, 284] on icon "button" at bounding box center [1502, 283] width 5 height 8
click at [250, 112] on button "Save Changes" at bounding box center [245, 109] width 50 height 12
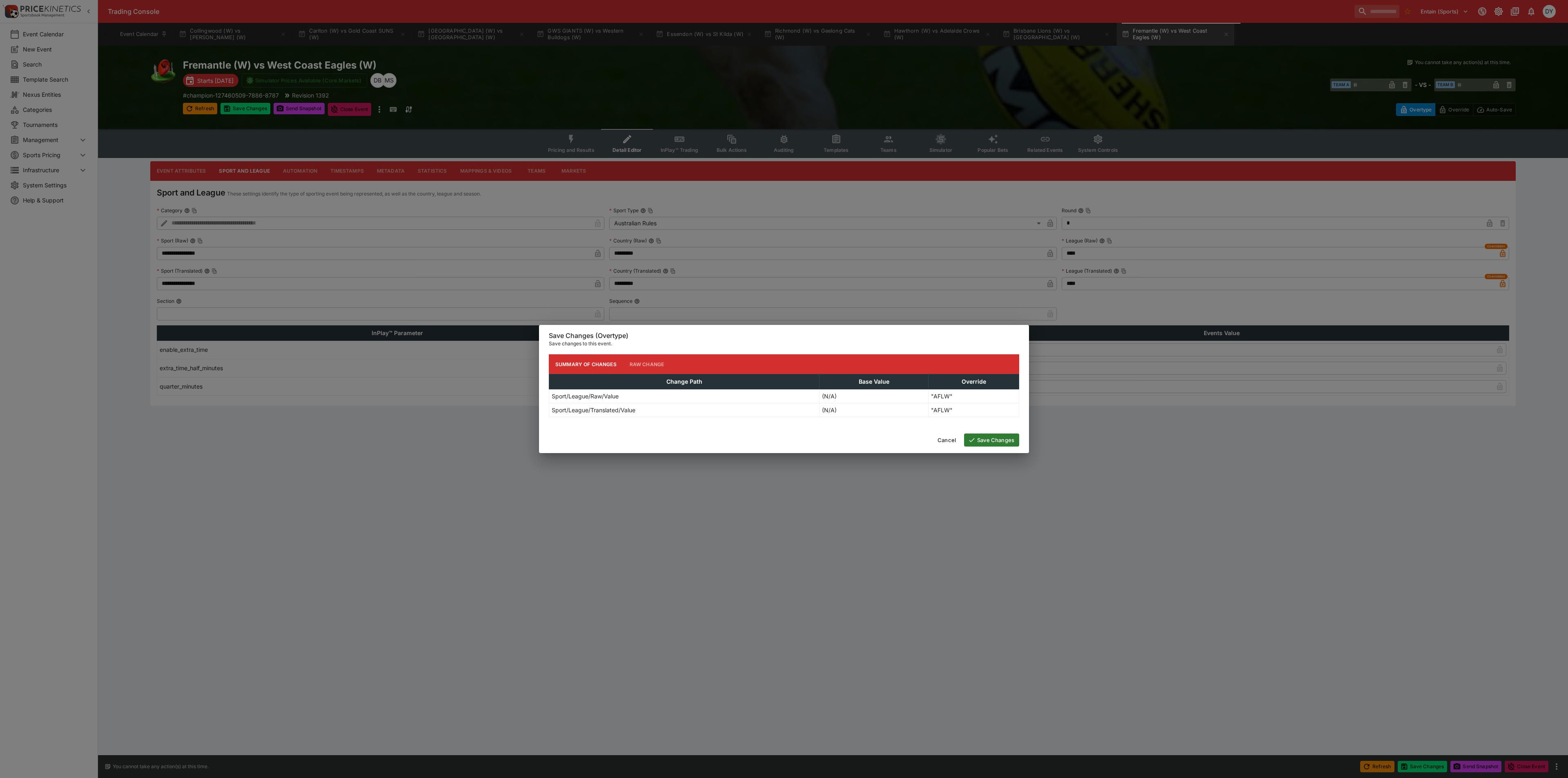
click at [941, 425] on button "Save Changes" at bounding box center [991, 440] width 55 height 13
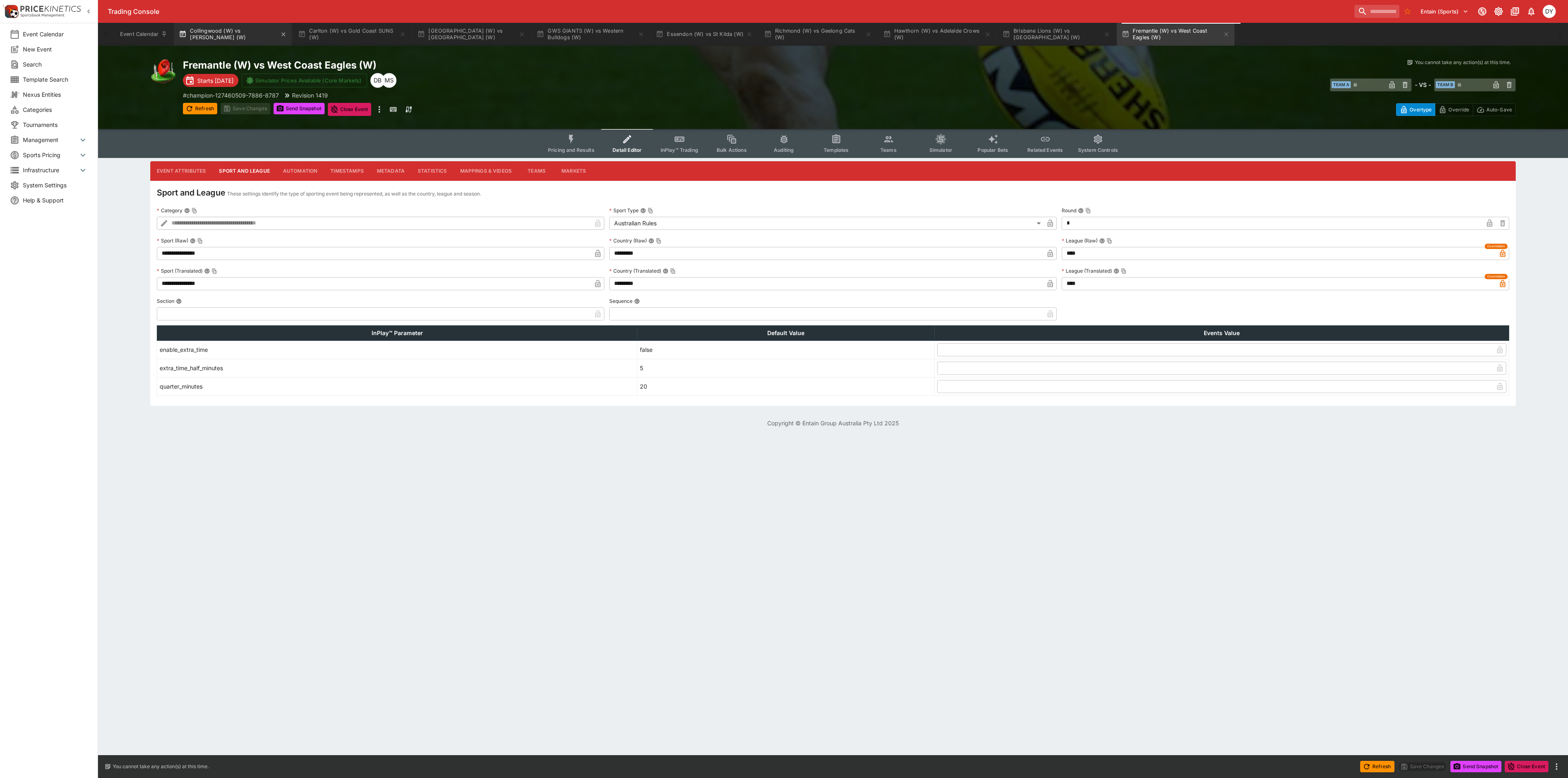
click at [227, 35] on button "Collingwood (W) vs Sydney Swans (W)" at bounding box center [233, 34] width 118 height 23
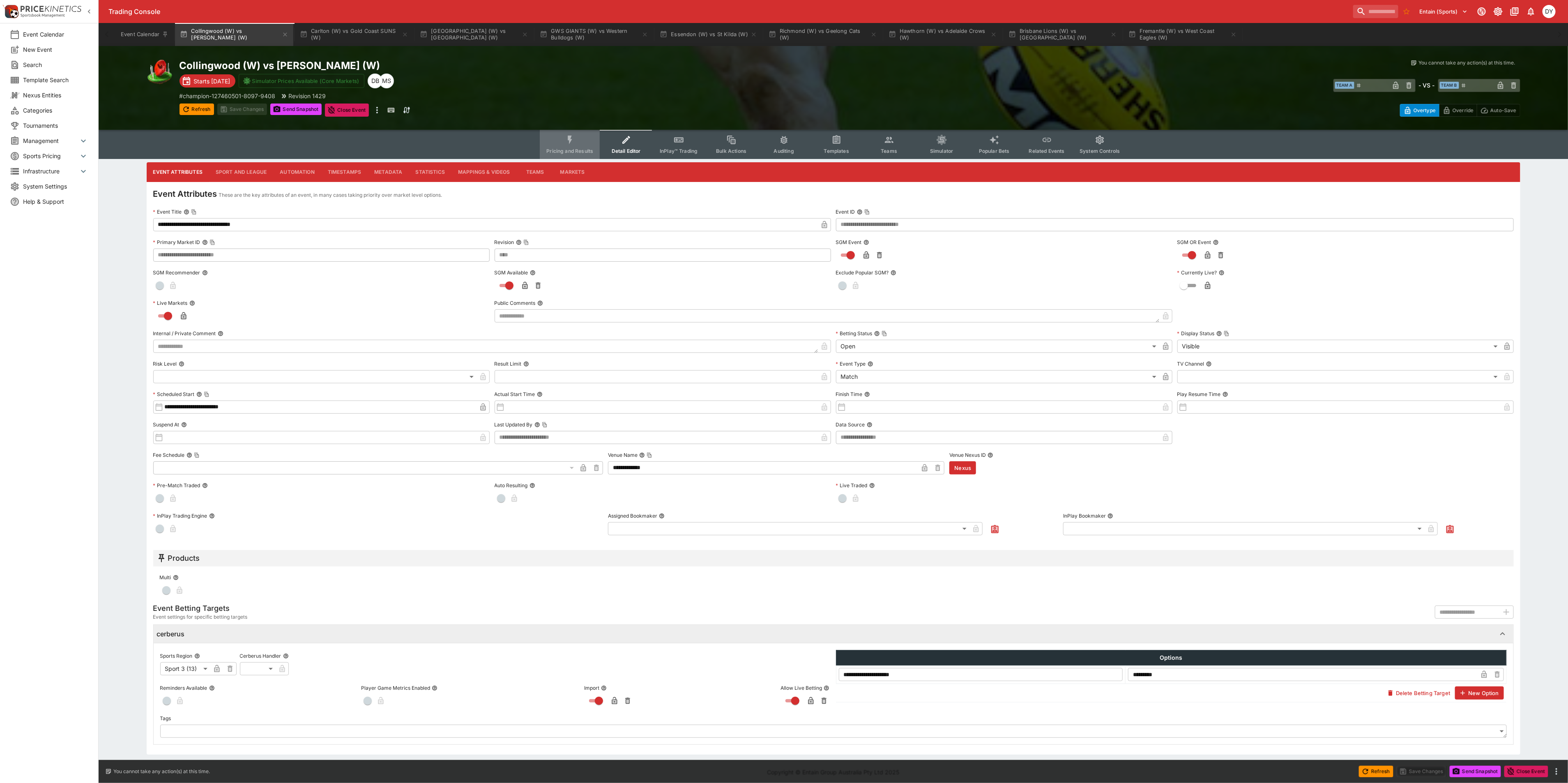
click at [578, 133] on button "Pricing and Results" at bounding box center [570, 144] width 60 height 29
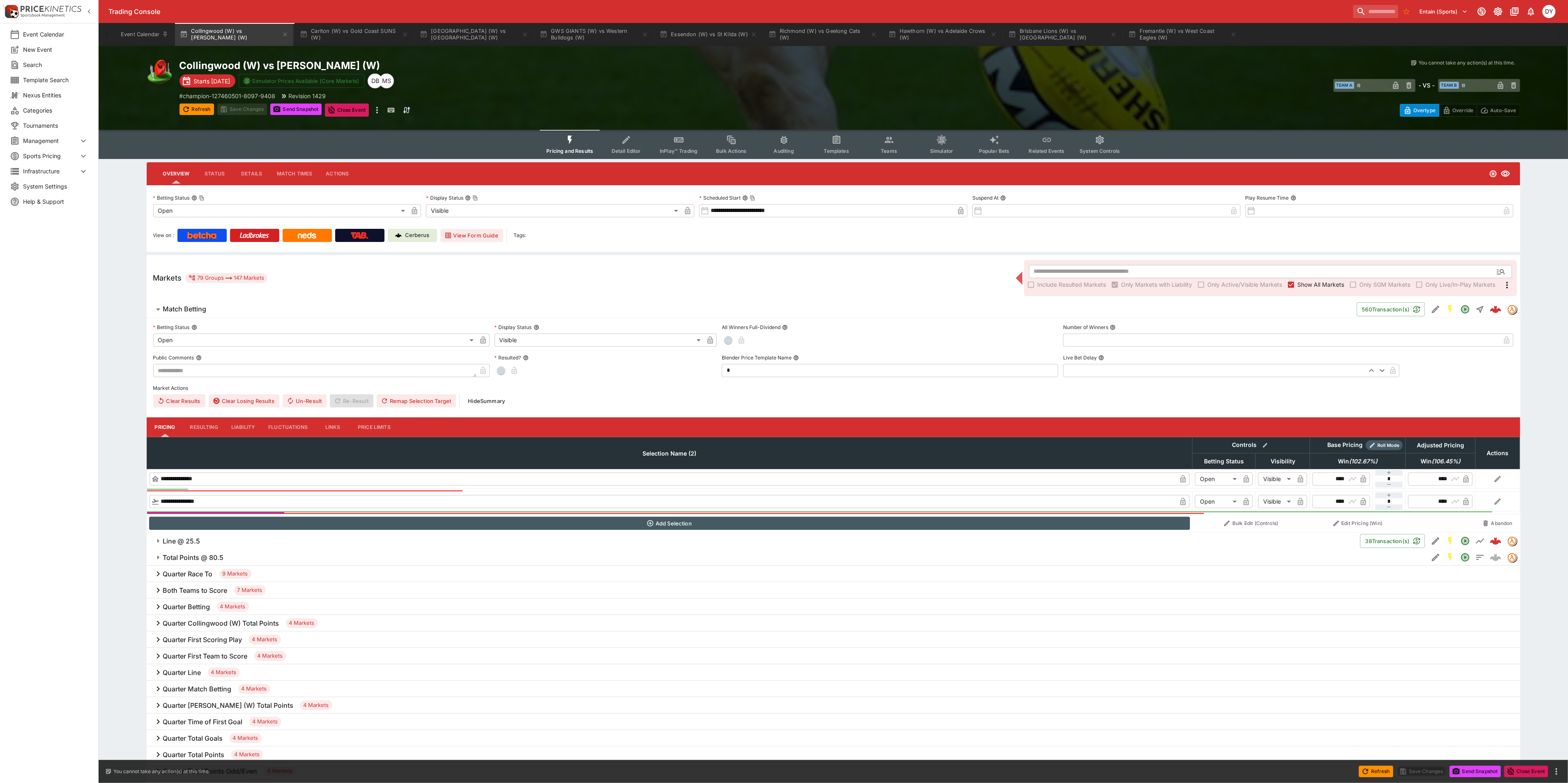
click at [891, 138] on icon "Event type filters" at bounding box center [890, 140] width 11 height 11
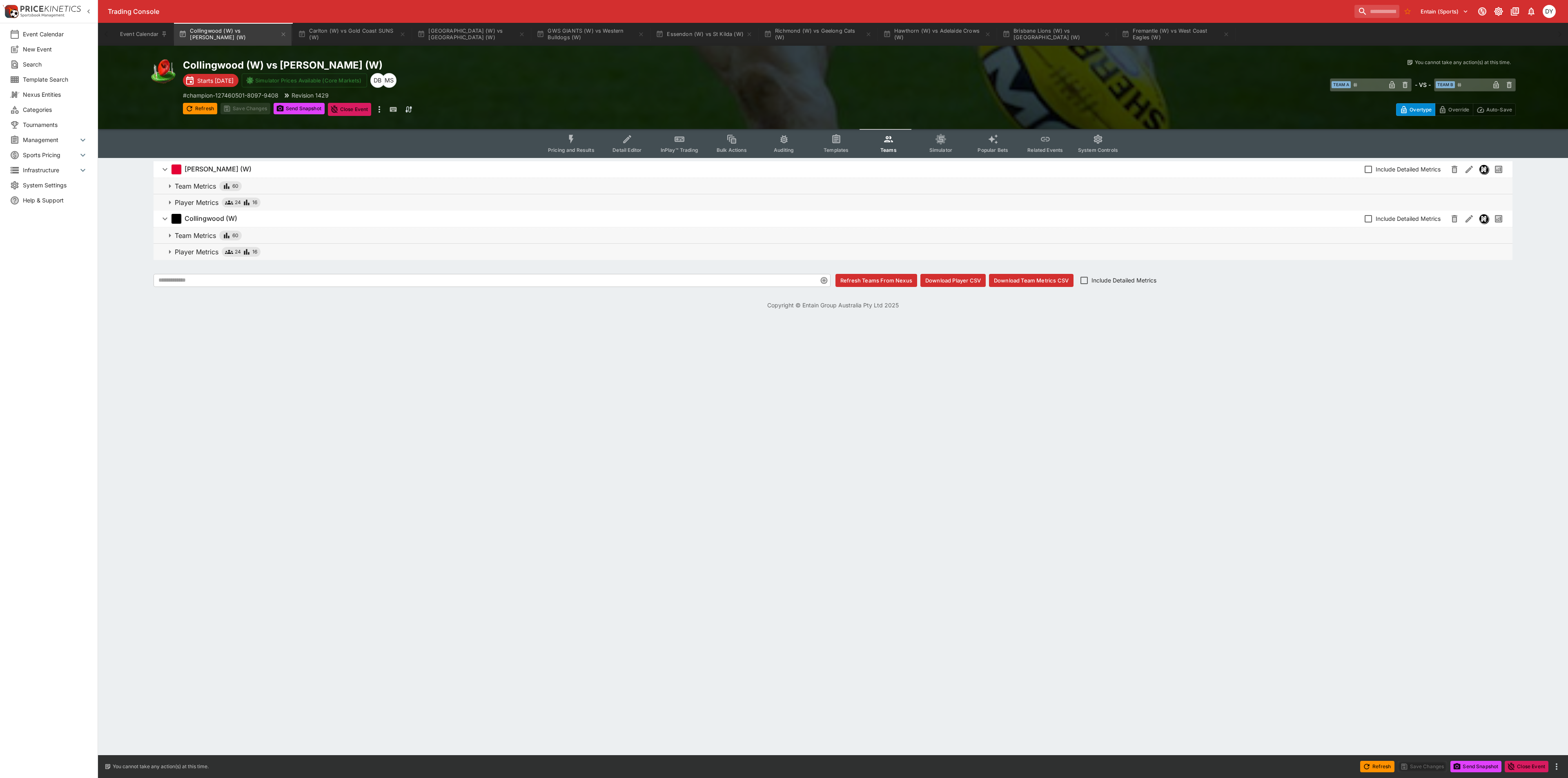
click at [196, 190] on p "Team Metrics" at bounding box center [195, 186] width 41 height 10
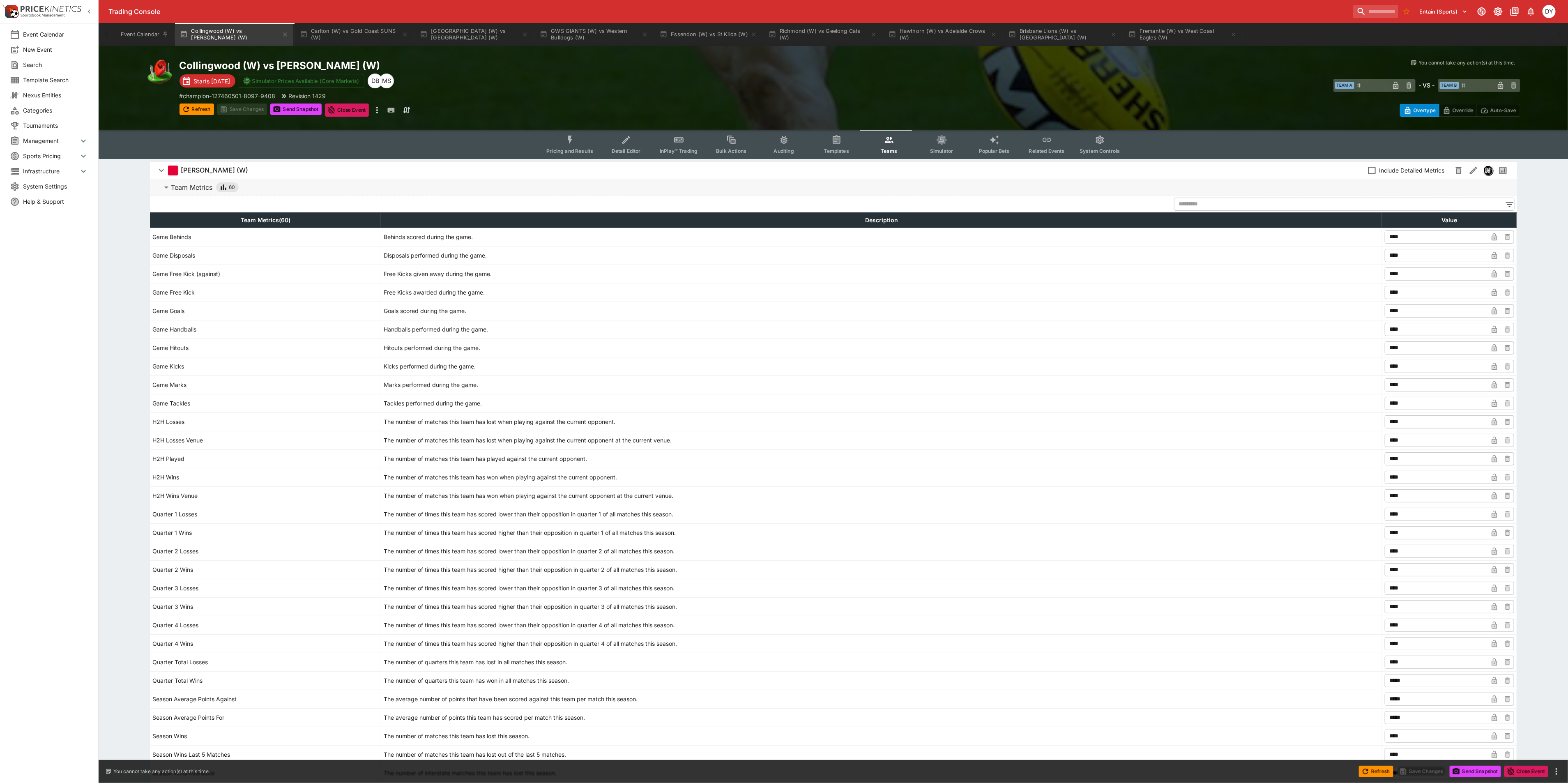
click at [201, 187] on p "Team Metrics" at bounding box center [192, 187] width 42 height 10
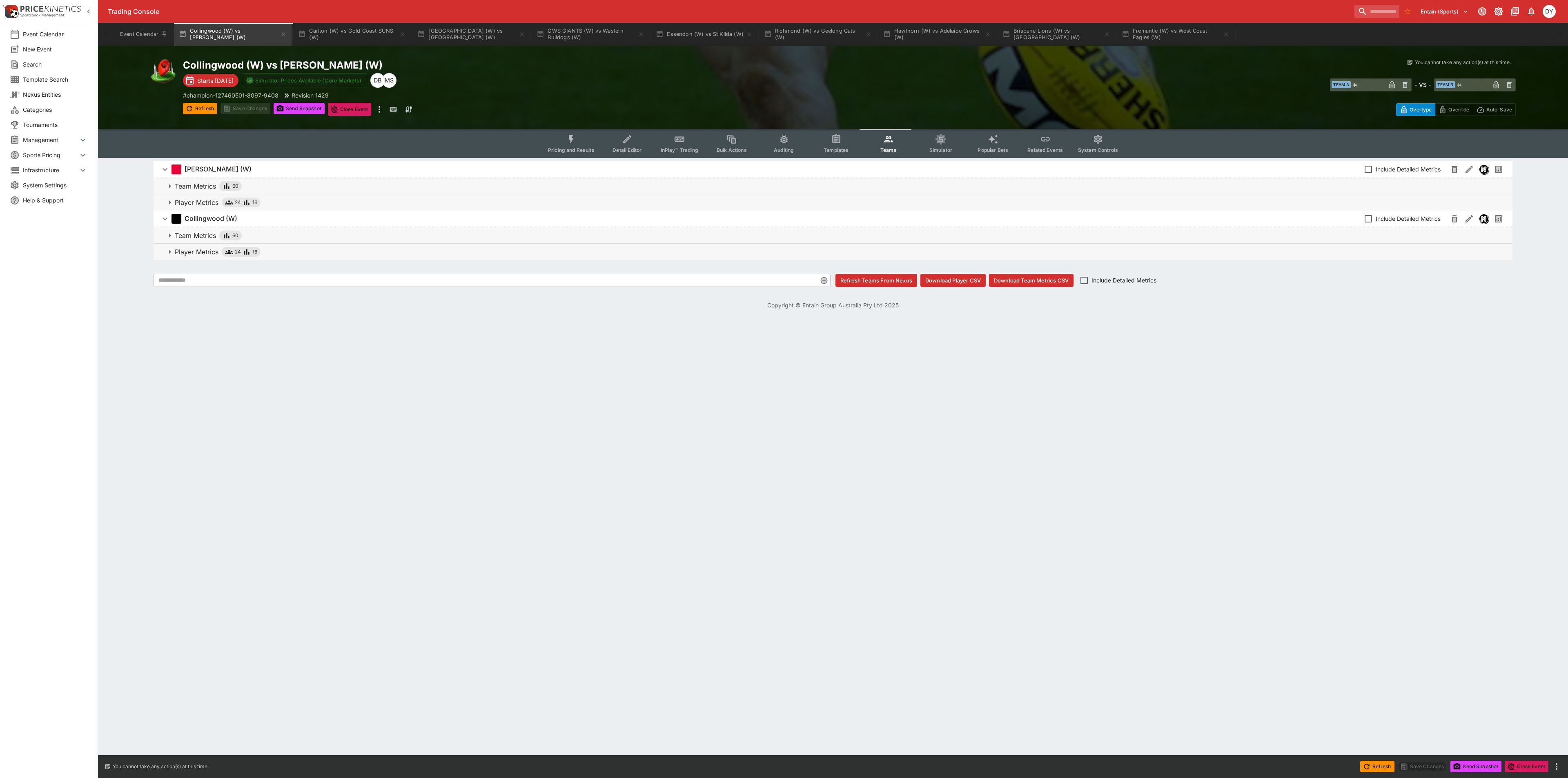
click at [201, 202] on p "Player Metrics" at bounding box center [196, 202] width 44 height 10
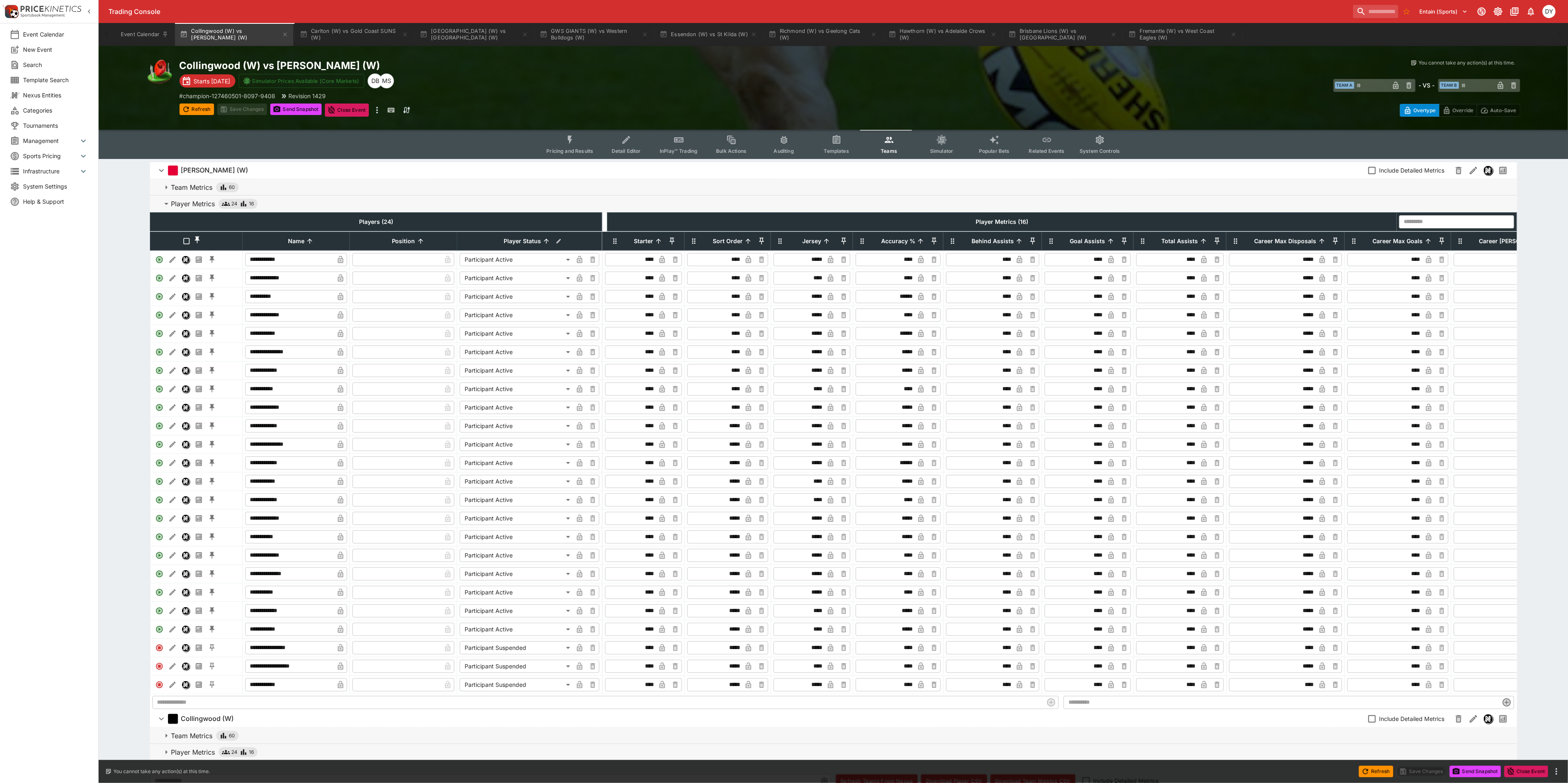
click at [578, 137] on button "Pricing and Results" at bounding box center [570, 144] width 60 height 29
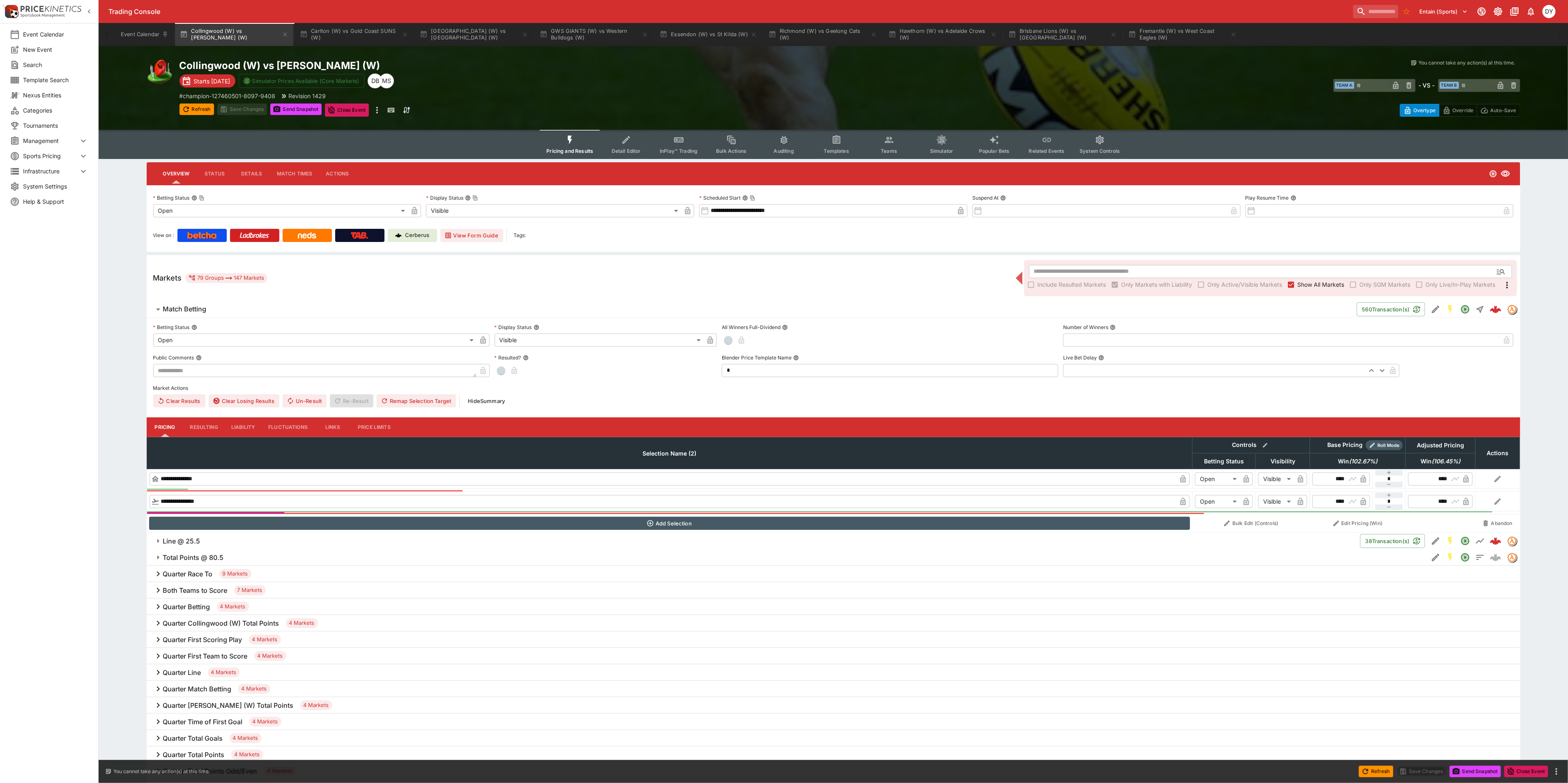
click at [898, 148] on button "Teams" at bounding box center [889, 144] width 53 height 29
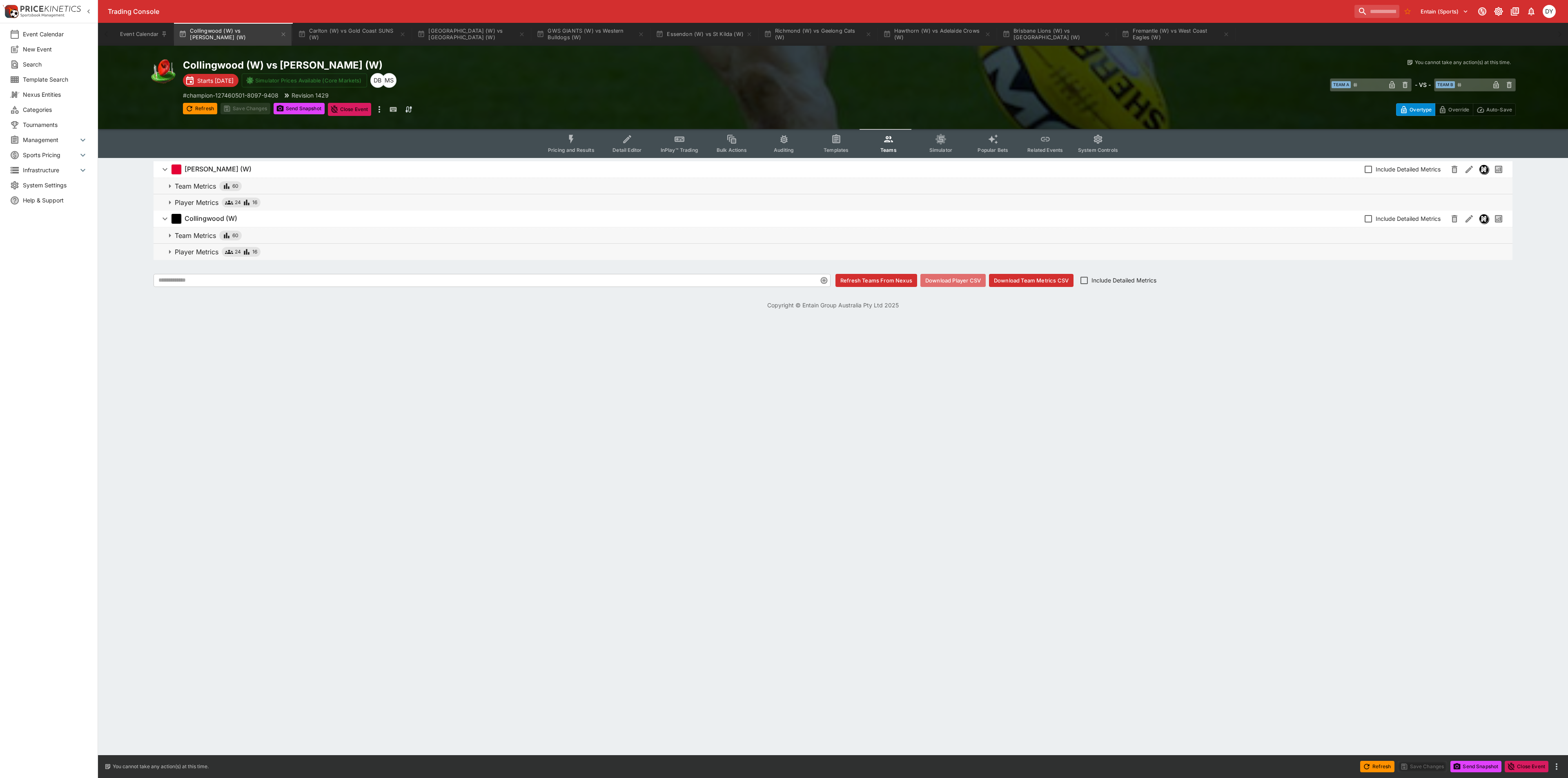
click at [962, 280] on button "Download Player CSV" at bounding box center [953, 281] width 66 height 13
click at [672, 139] on button "InPlay™ Trading" at bounding box center [679, 143] width 52 height 29
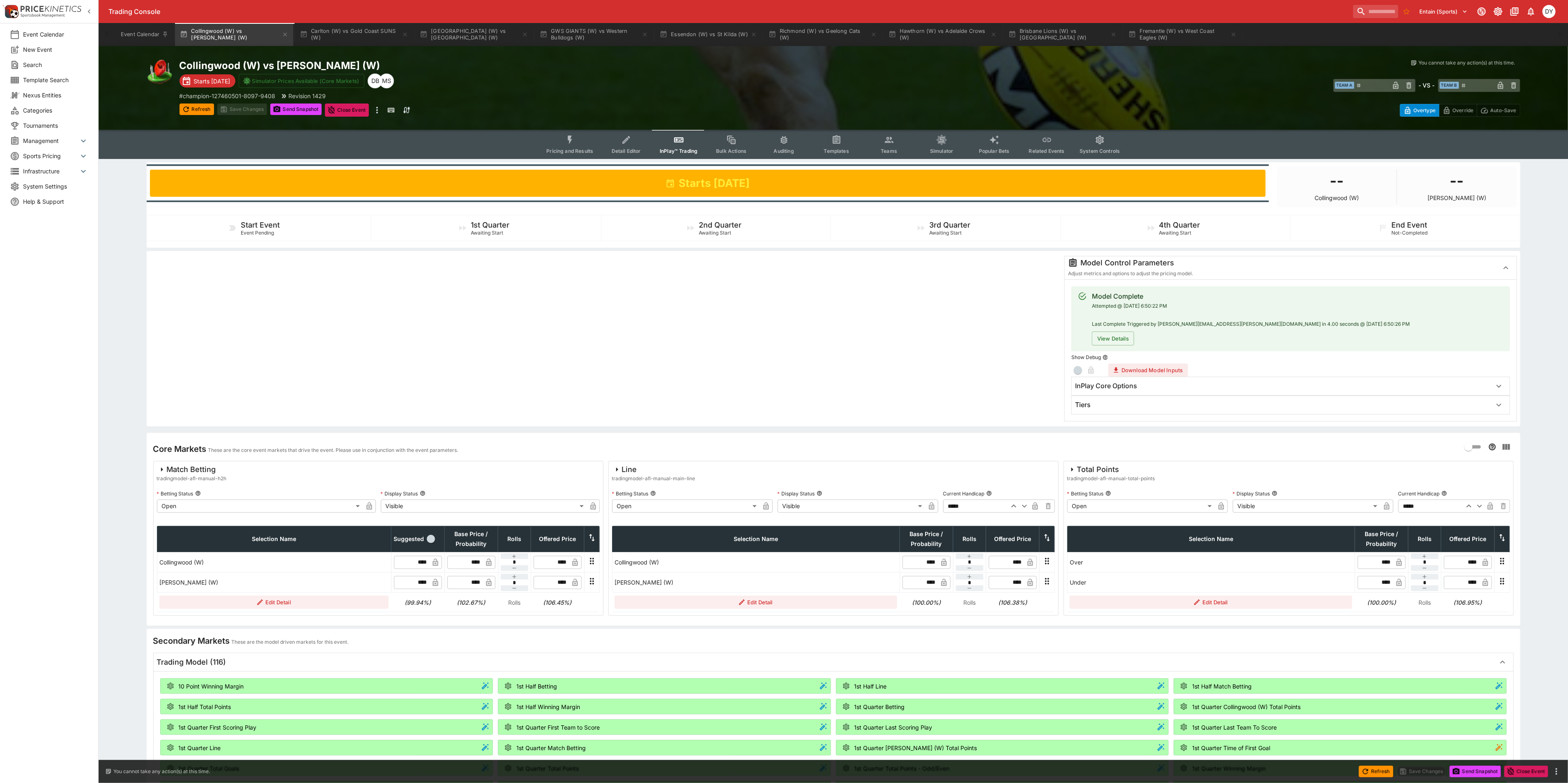
click at [47, 185] on span "System Settings" at bounding box center [55, 187] width 65 height 8
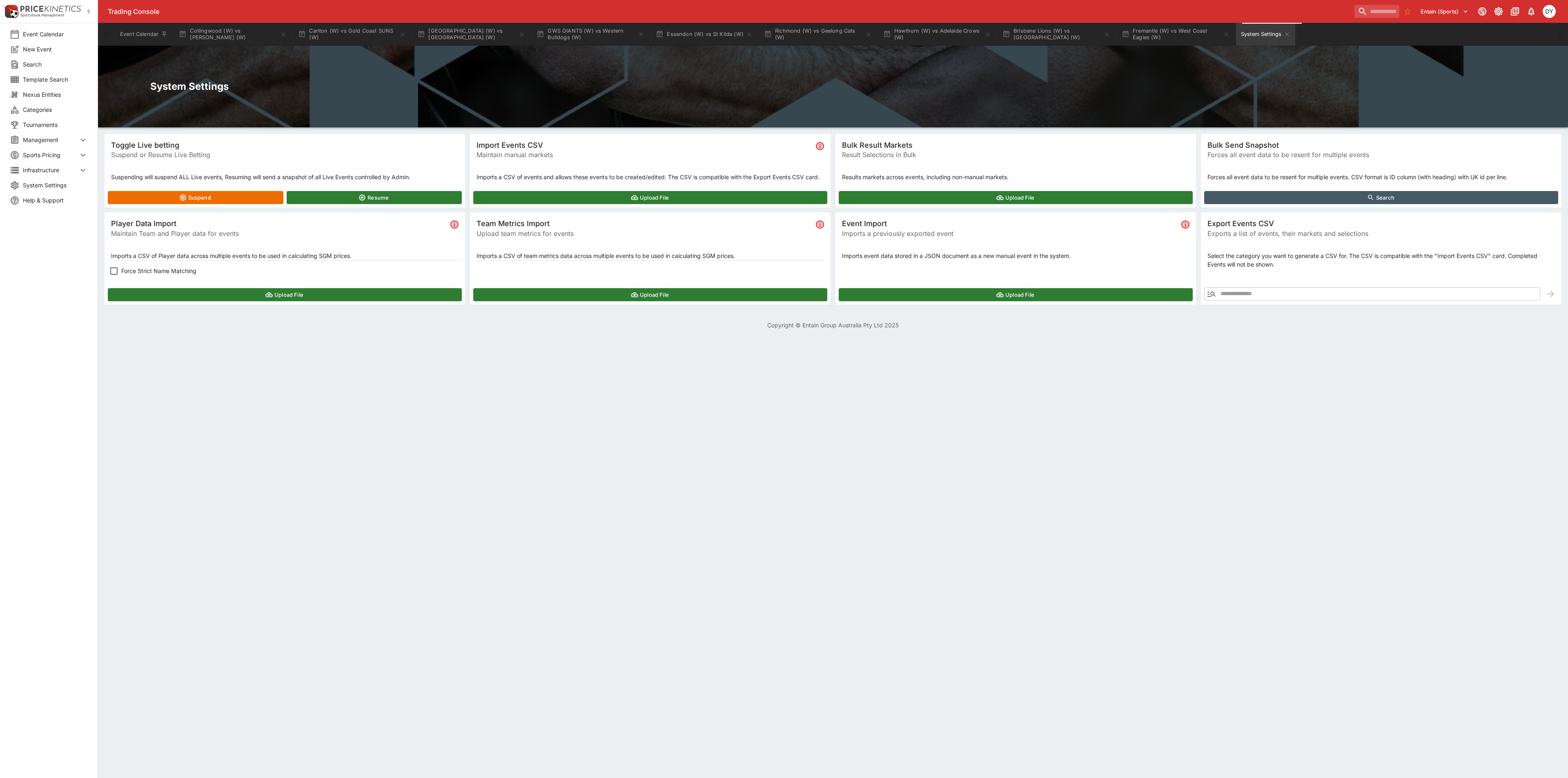
click at [234, 291] on button "Upload File" at bounding box center [285, 295] width 354 height 13
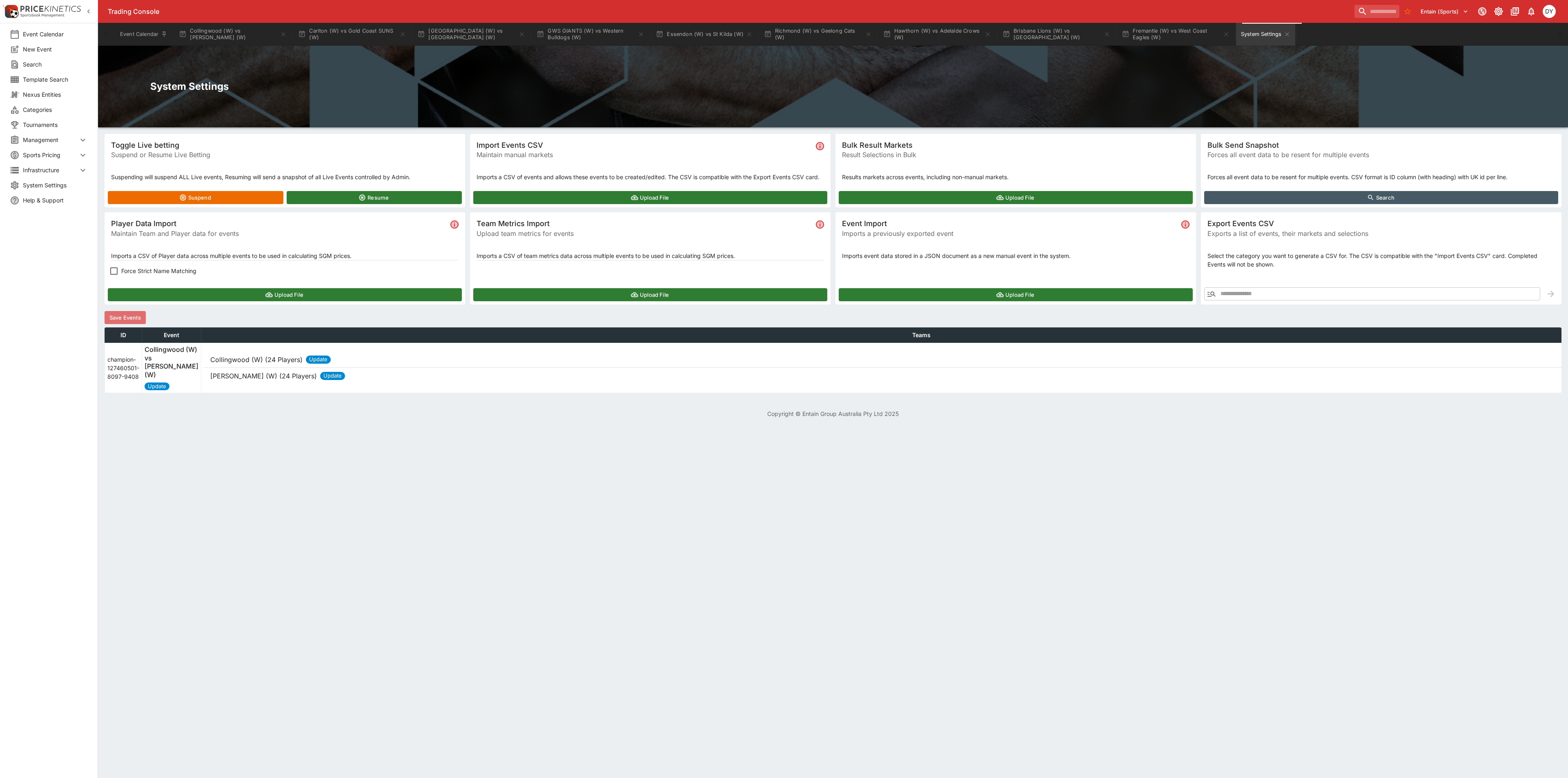
click at [135, 315] on button "Save Events" at bounding box center [125, 318] width 41 height 13
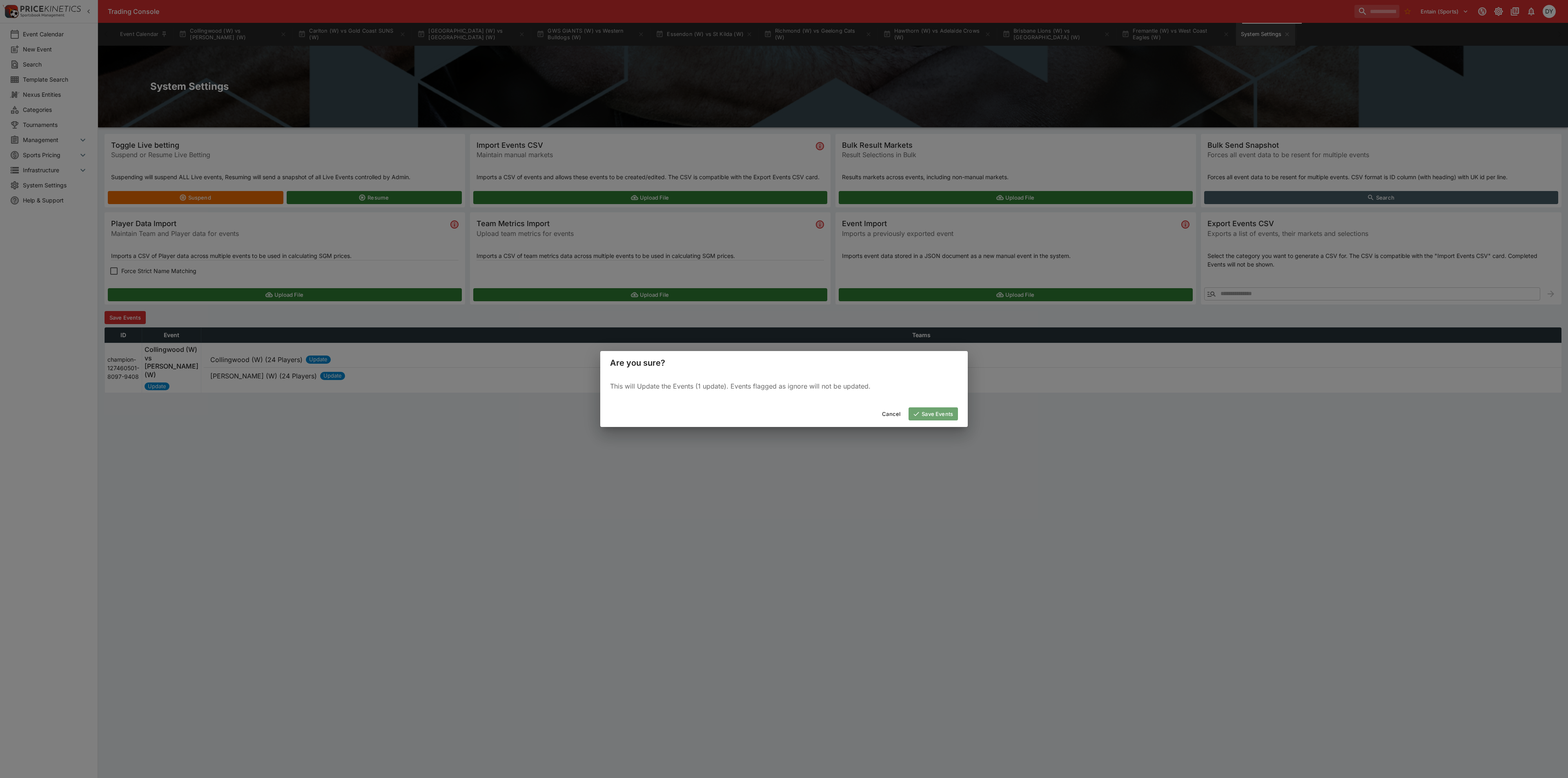
click at [927, 410] on button "Save Events" at bounding box center [933, 414] width 50 height 13
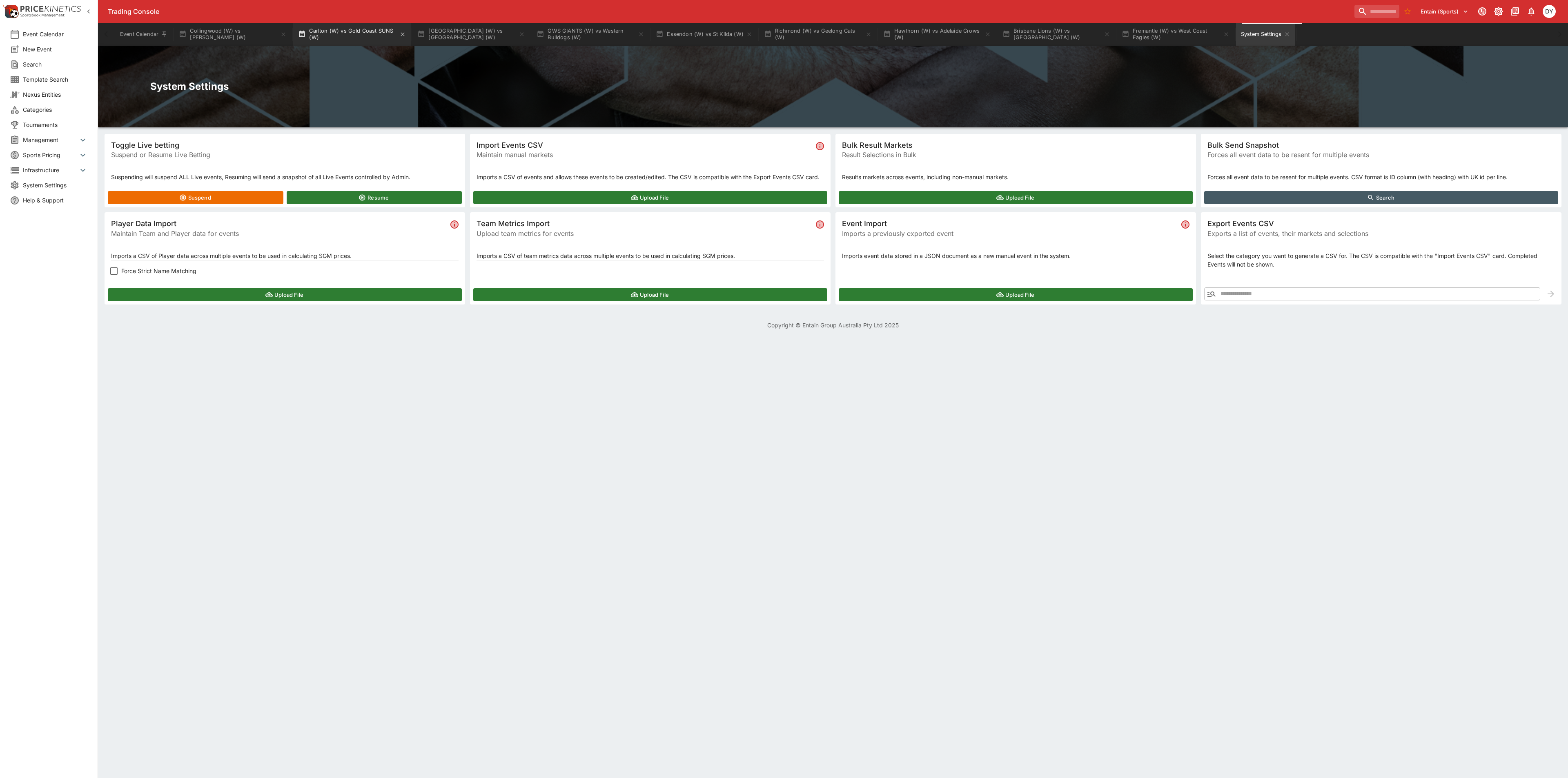
click at [348, 33] on button "Carlton (W) vs Gold Coast SUNS (W)" at bounding box center [352, 34] width 118 height 23
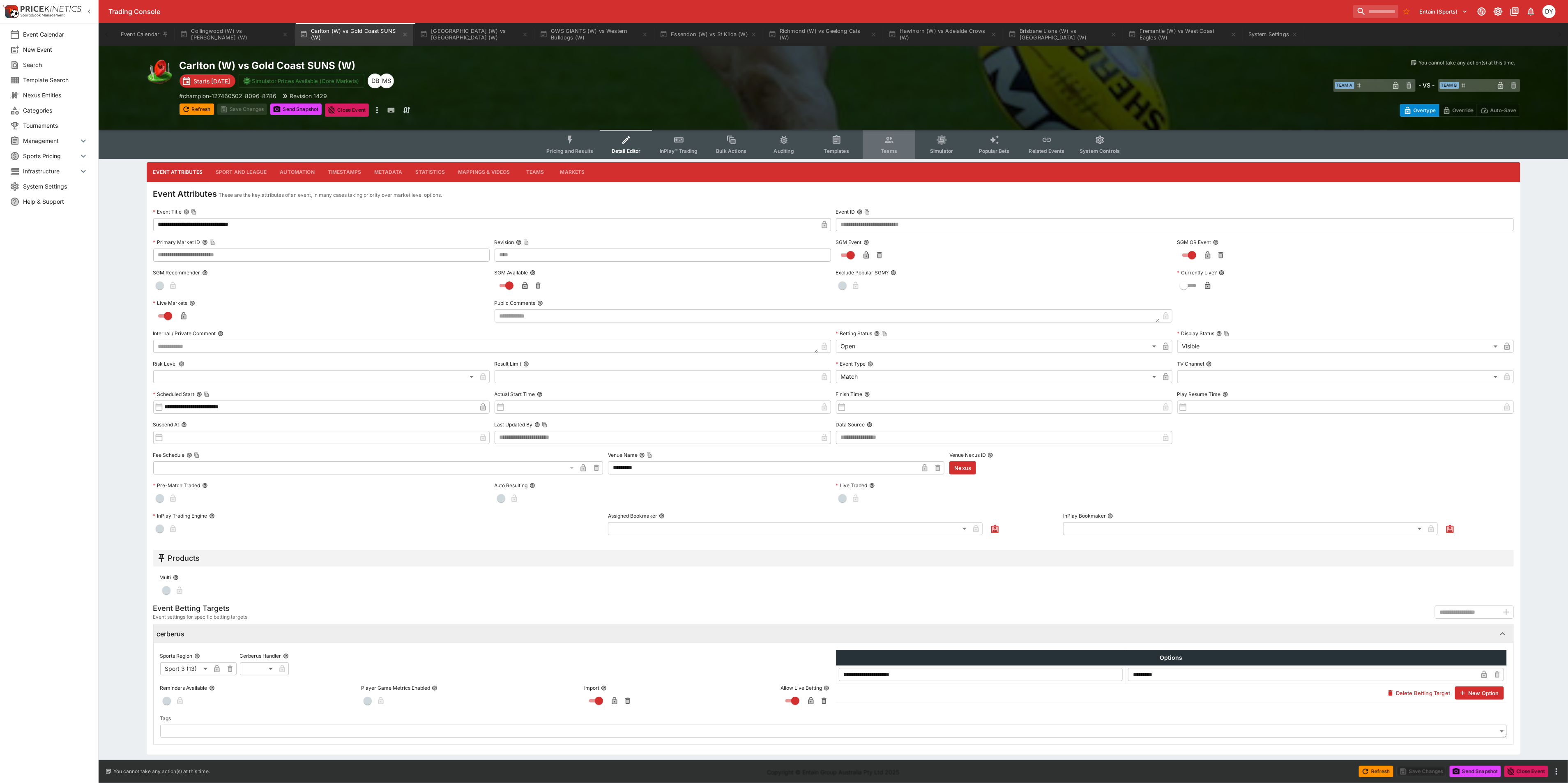
drag, startPoint x: 888, startPoint y: 143, endPoint x: 892, endPoint y: 143, distance: 4.0
click at [889, 143] on icon "Event type filters" at bounding box center [890, 140] width 11 height 11
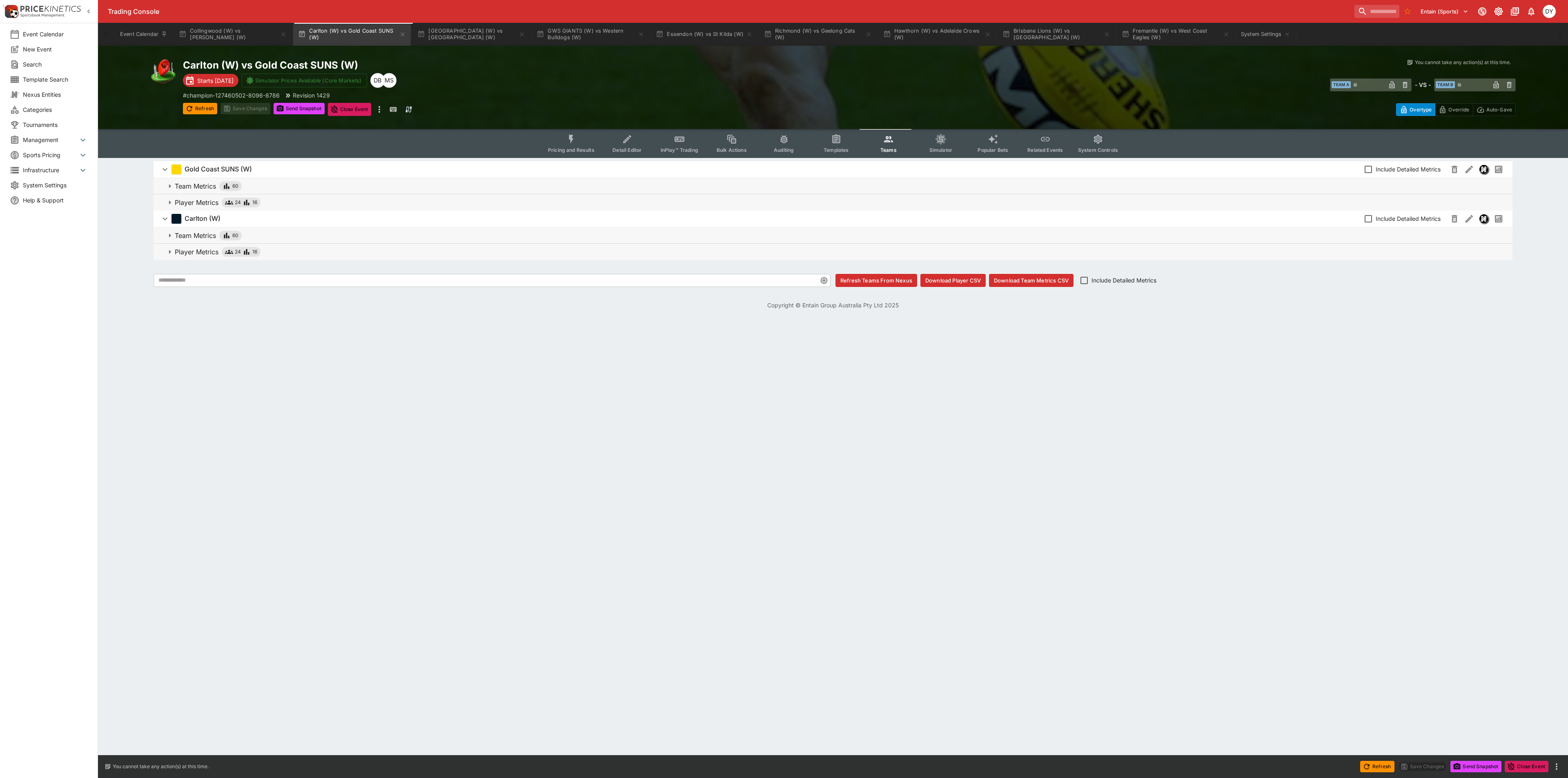
click at [967, 282] on button "Download Player CSV" at bounding box center [953, 281] width 66 height 13
click at [683, 141] on icon "Event type filters" at bounding box center [679, 139] width 9 height 5
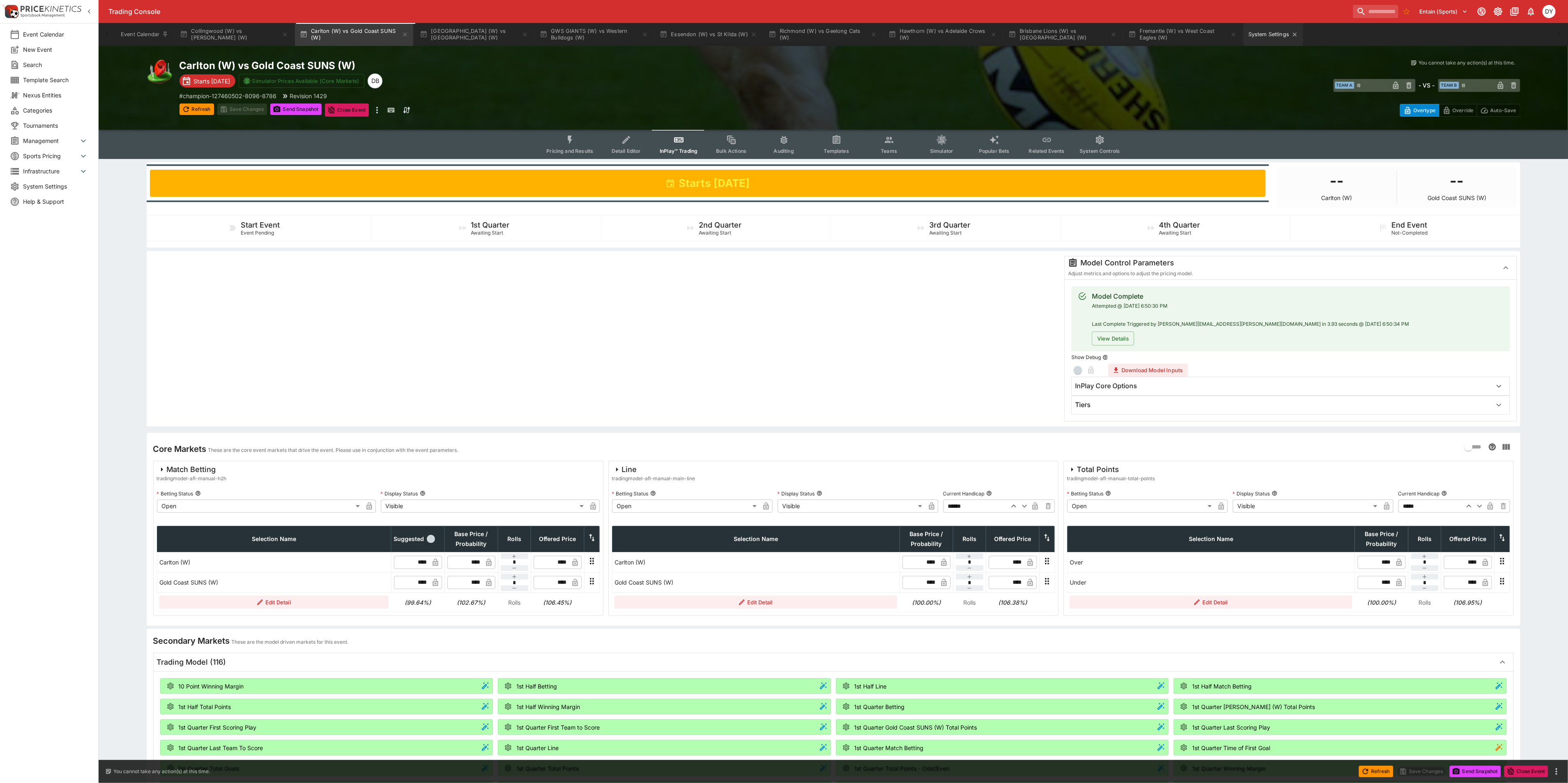
click at [1269, 42] on button "System Settings" at bounding box center [1273, 34] width 59 height 23
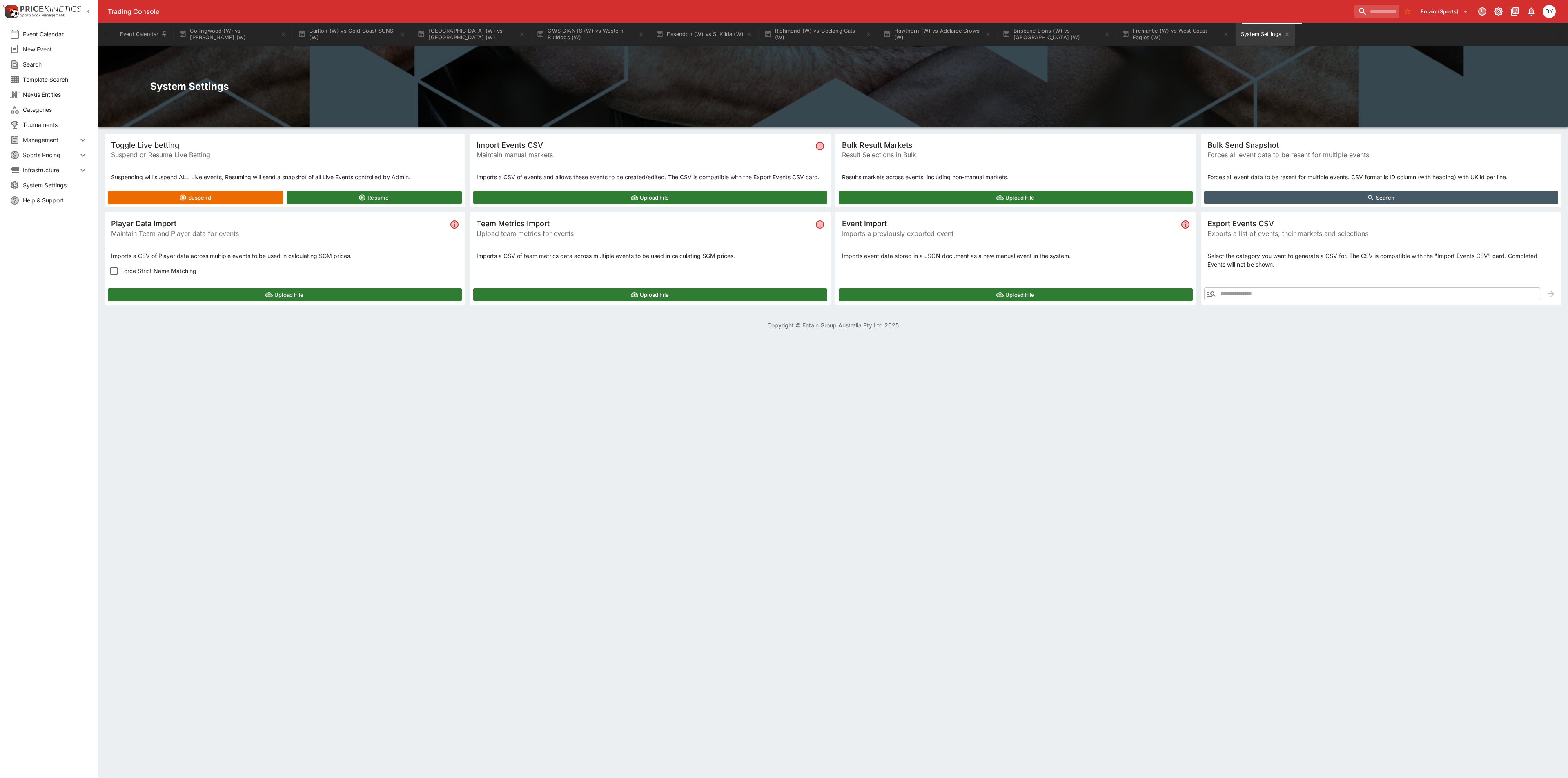
click at [272, 298] on icon "button" at bounding box center [269, 294] width 8 height 8
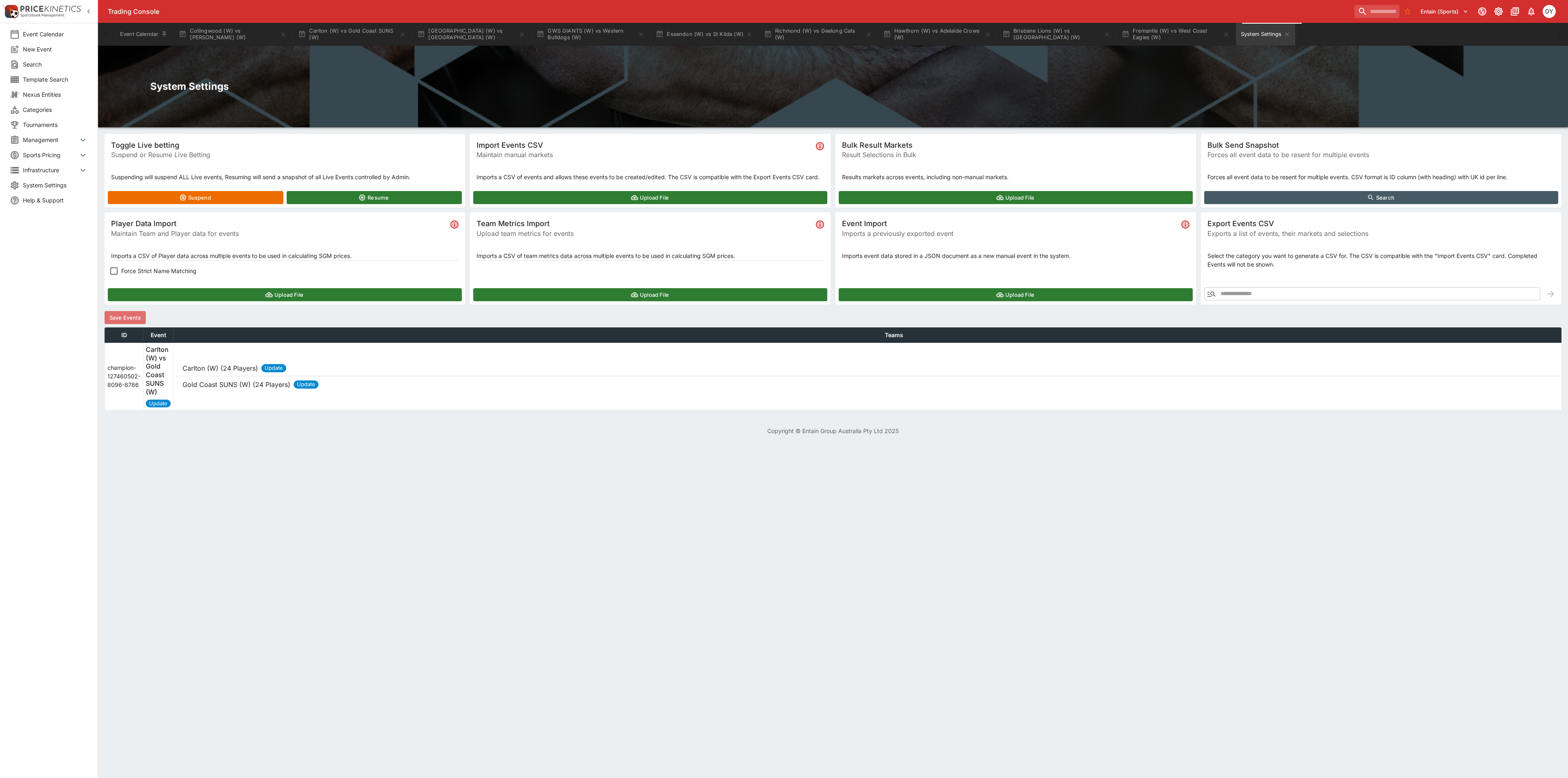
click at [133, 312] on button "Save Events" at bounding box center [125, 318] width 41 height 13
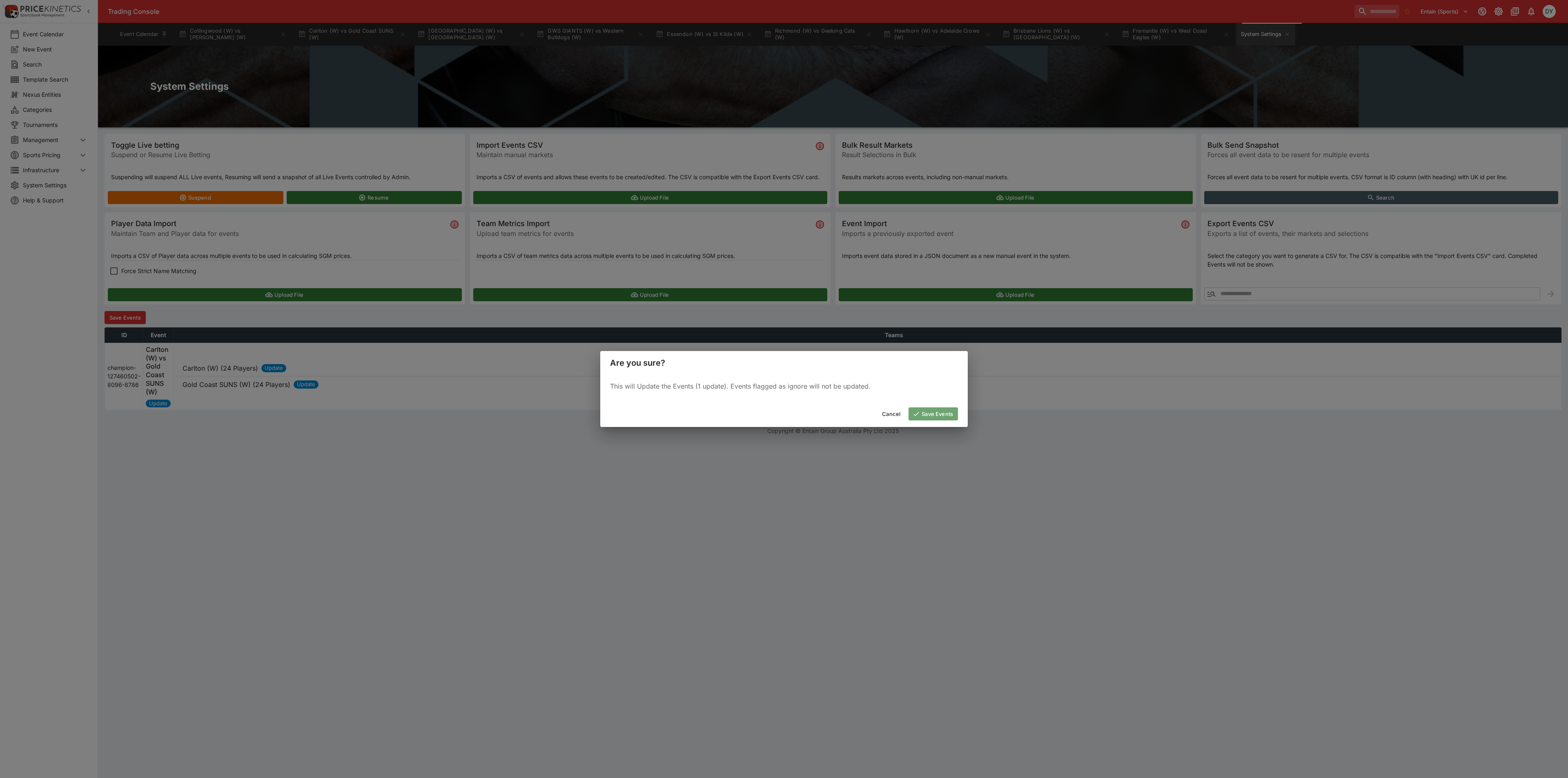
click at [939, 416] on button "Save Events" at bounding box center [933, 414] width 50 height 13
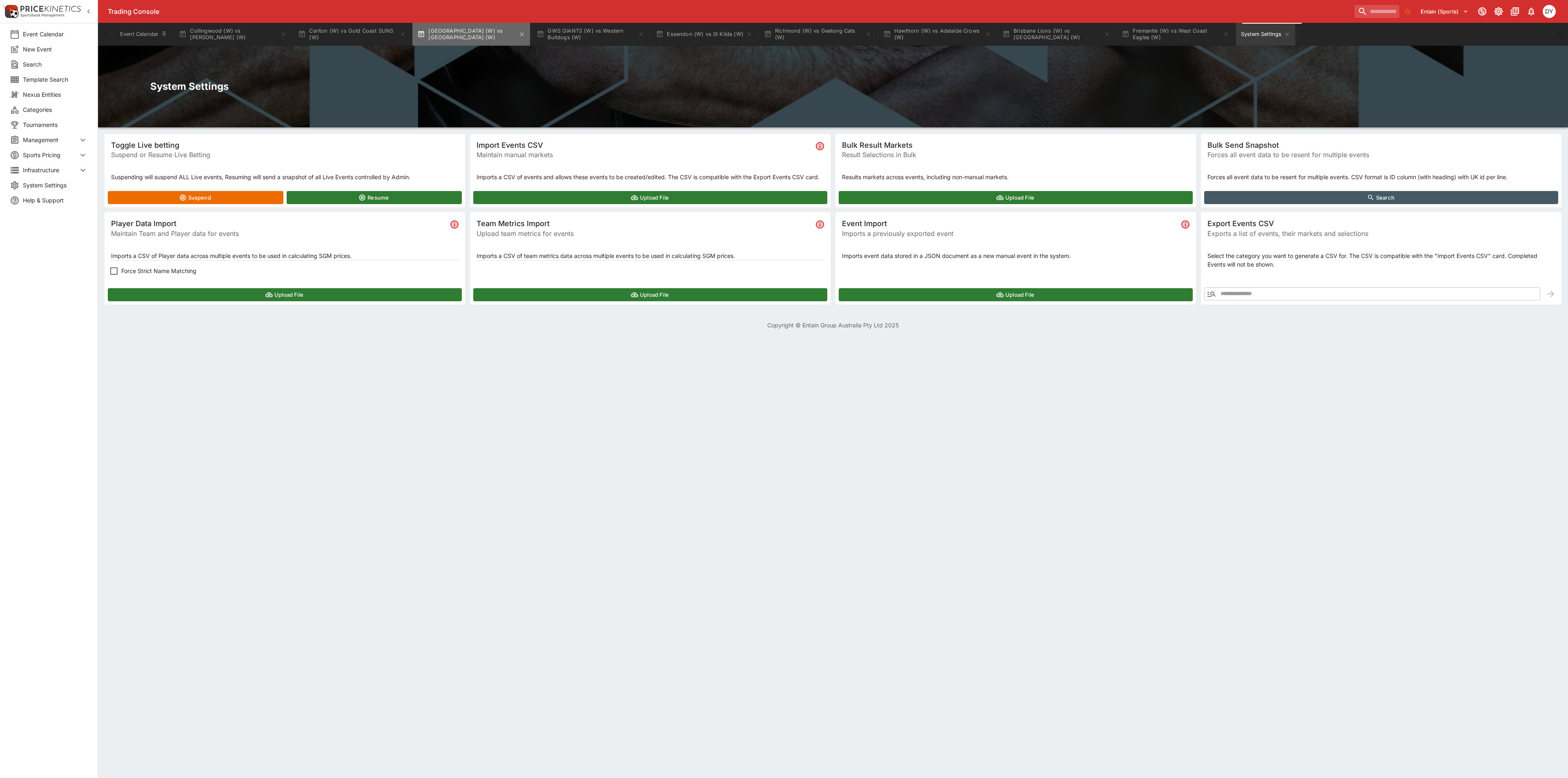
click at [456, 32] on button "[GEOGRAPHIC_DATA] (W) vs [GEOGRAPHIC_DATA] (W)" at bounding box center [471, 34] width 118 height 23
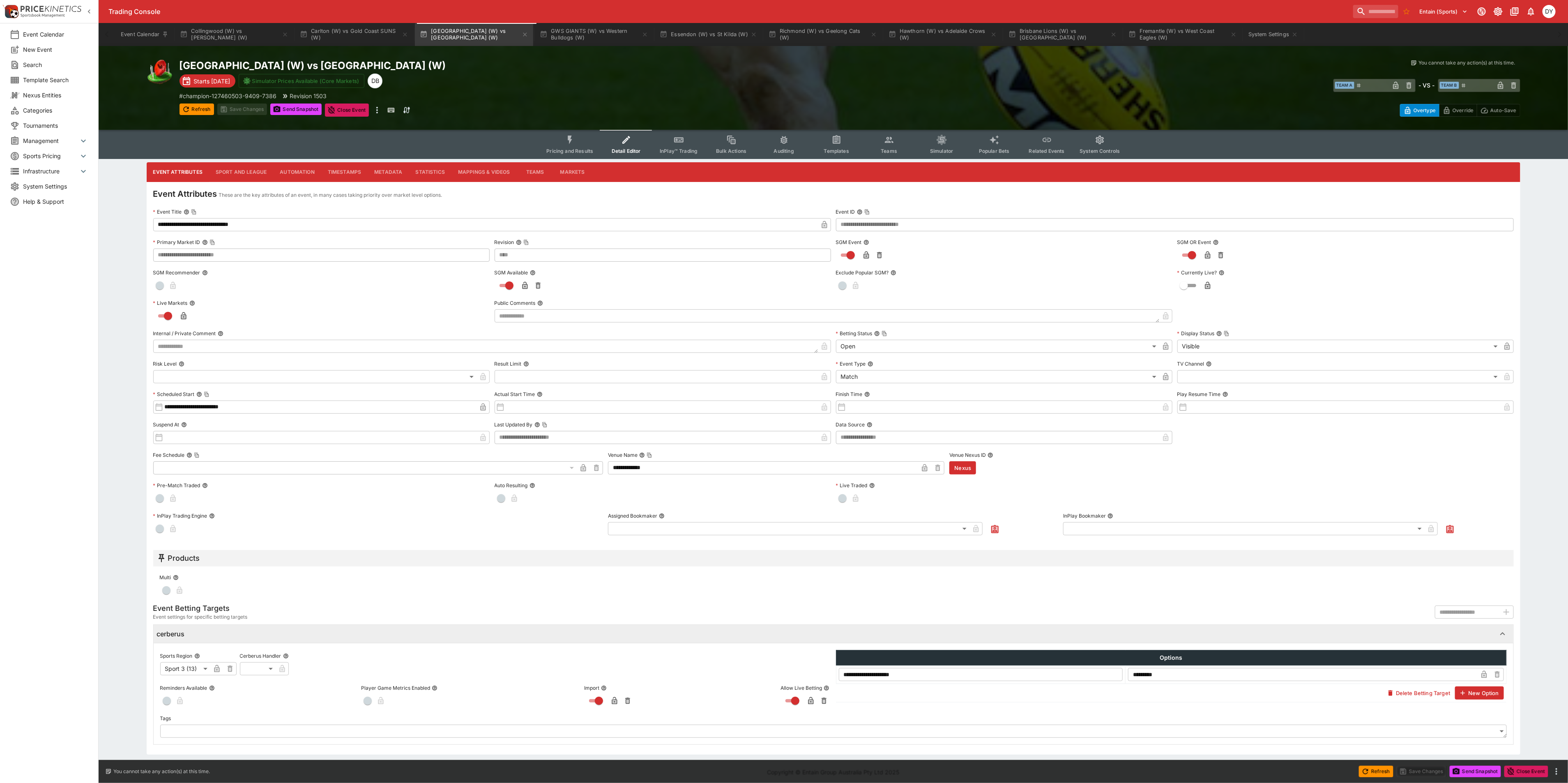
drag, startPoint x: 877, startPoint y: 139, endPoint x: 874, endPoint y: 143, distance: 5.0
click at [878, 139] on button "Teams" at bounding box center [889, 144] width 53 height 29
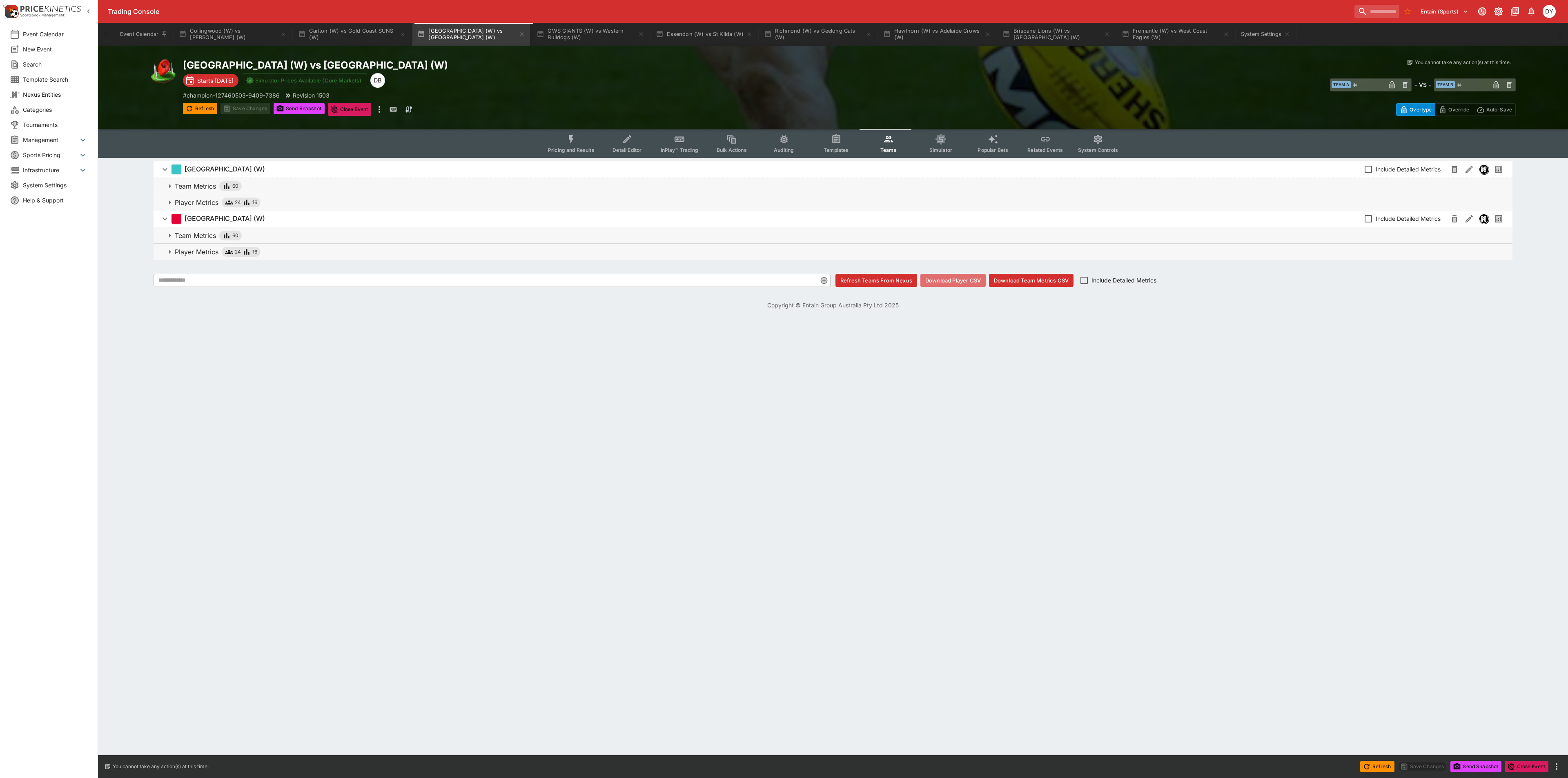
click at [956, 278] on button "Download Player CSV" at bounding box center [953, 281] width 66 height 13
click at [679, 139] on icon "Event type filters" at bounding box center [679, 139] width 9 height 5
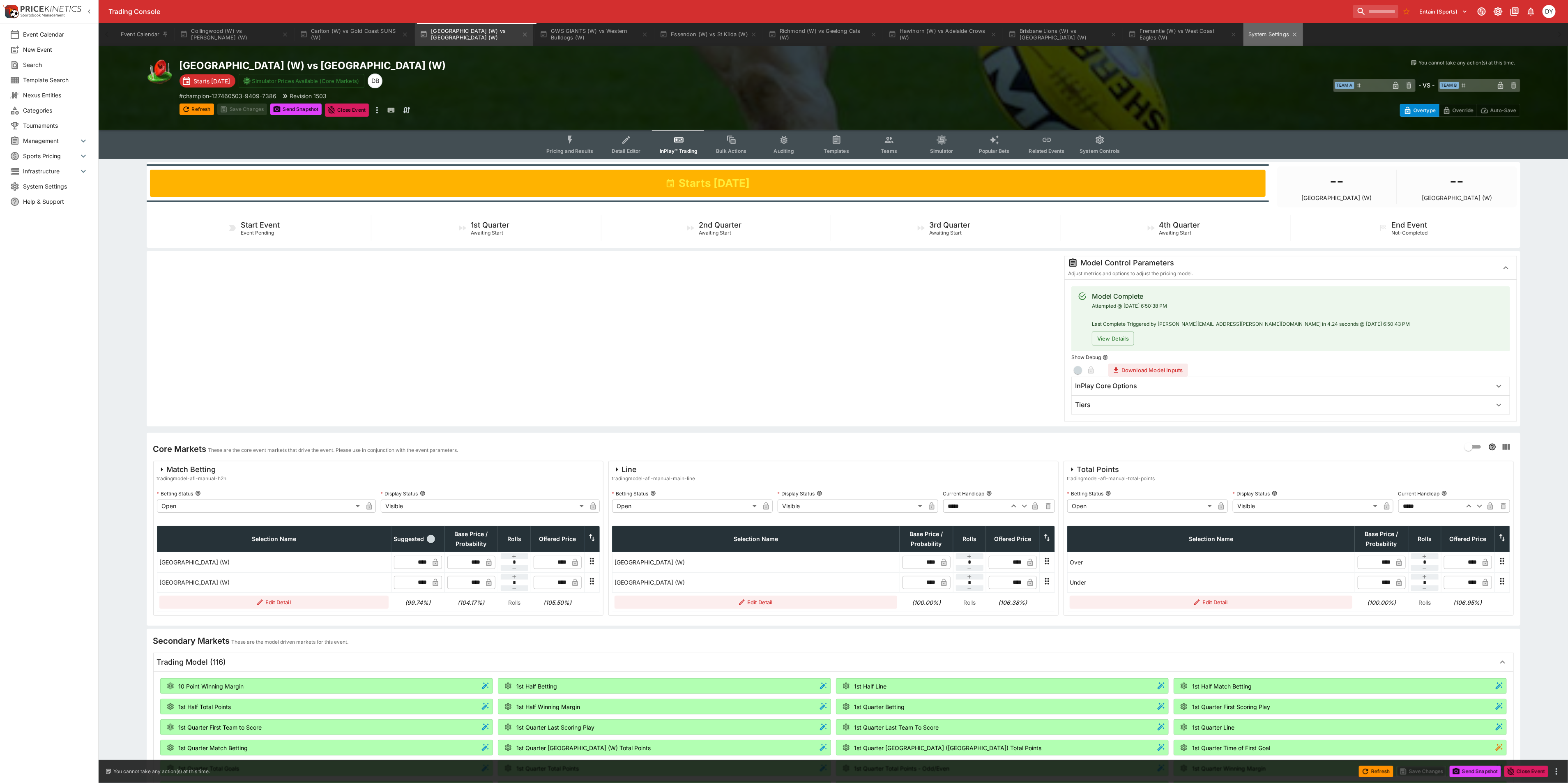
click at [1269, 37] on button "System Settings" at bounding box center [1273, 34] width 59 height 23
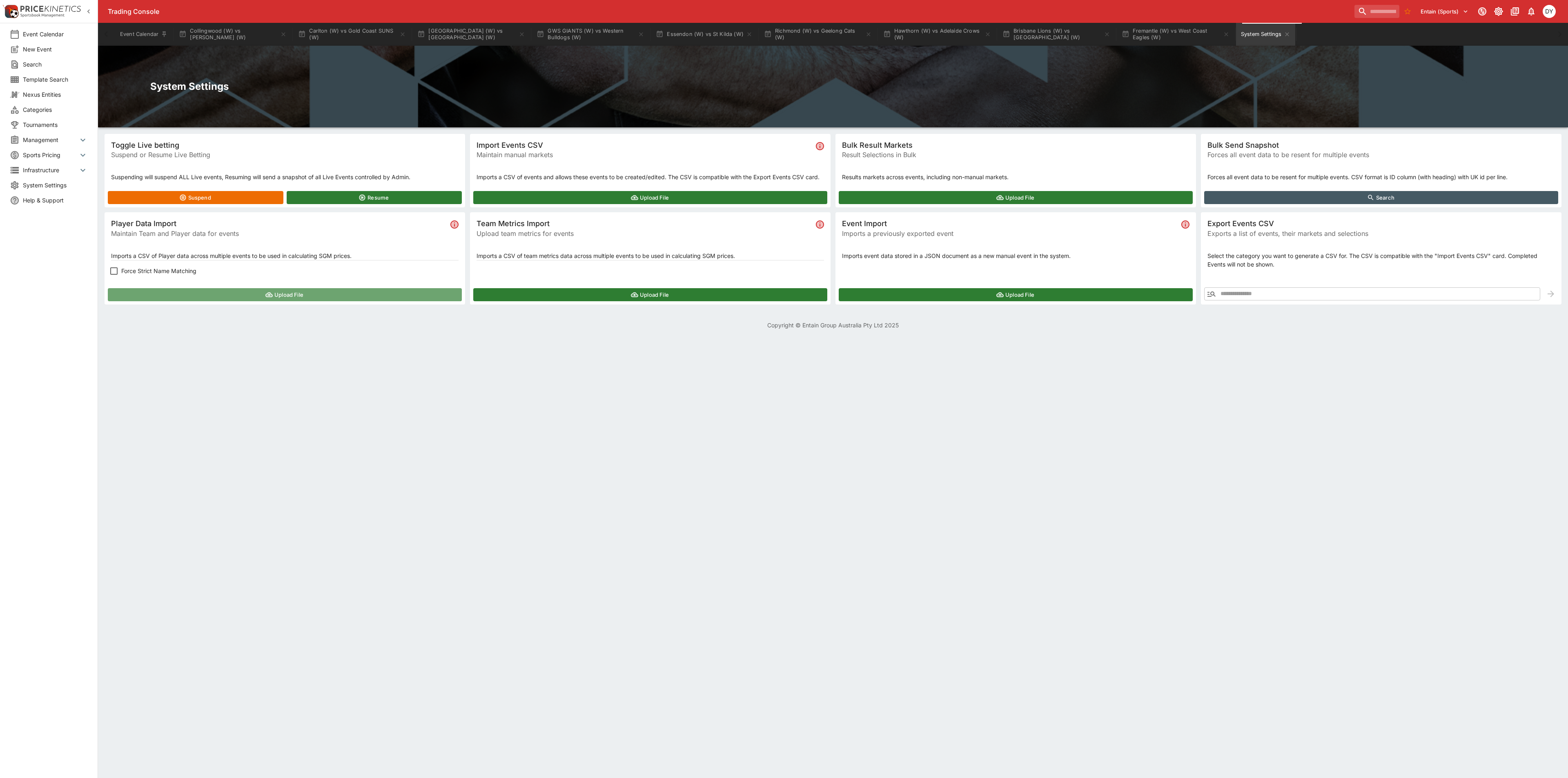
click at [217, 294] on button "Upload File" at bounding box center [285, 295] width 354 height 13
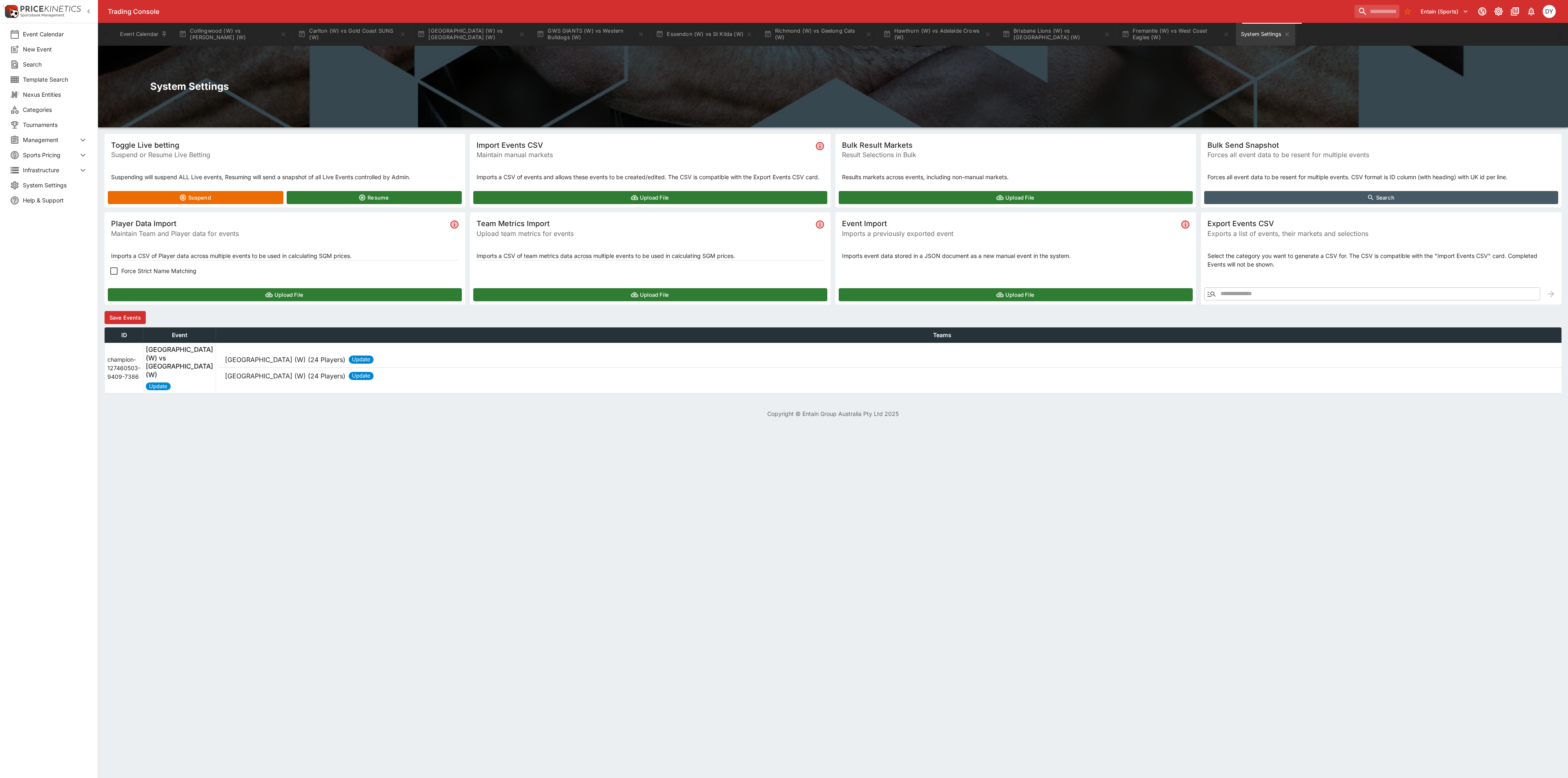
click at [124, 315] on button "Save Events" at bounding box center [125, 318] width 41 height 13
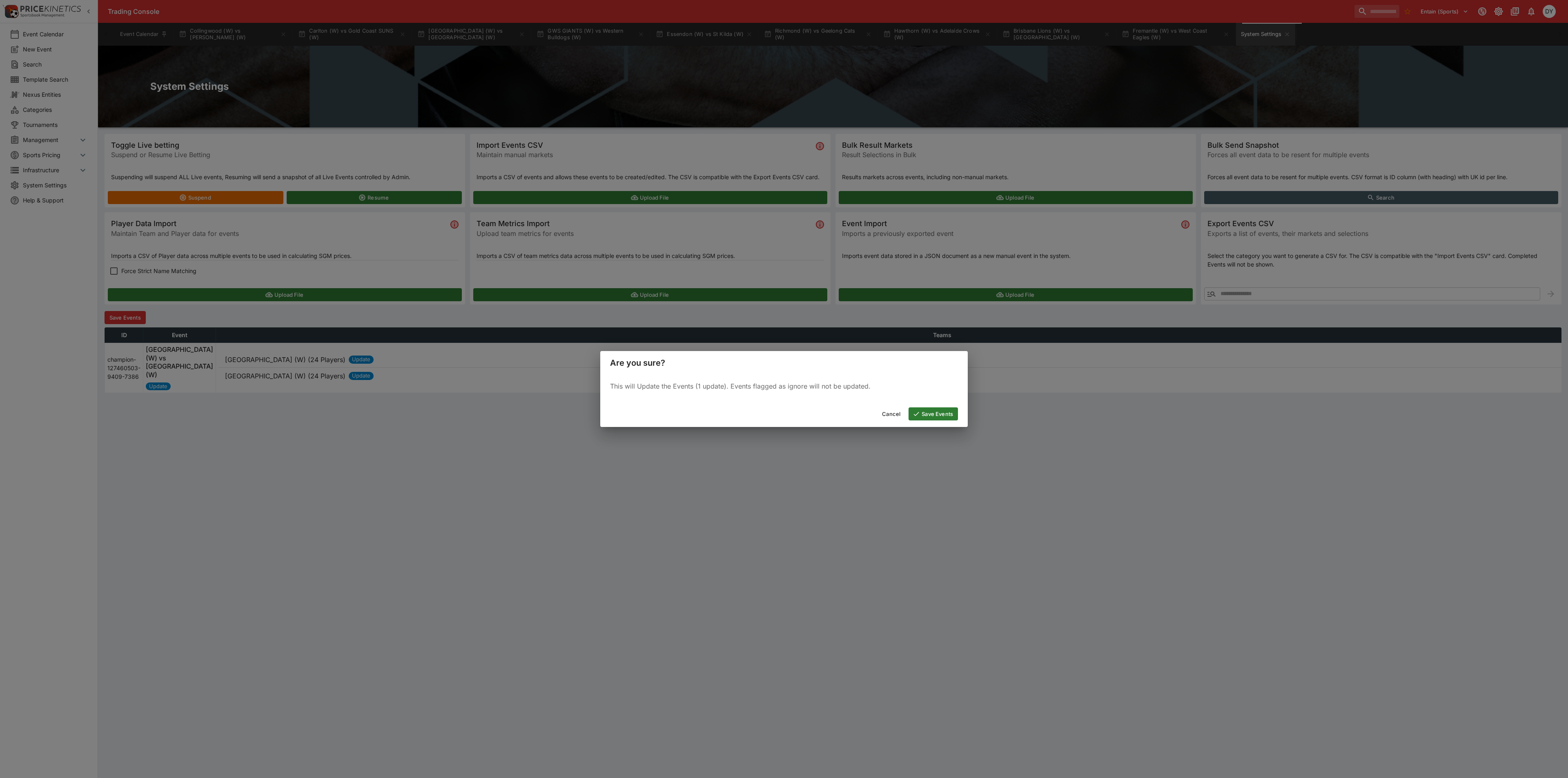
click at [937, 410] on button "Save Events" at bounding box center [933, 414] width 50 height 13
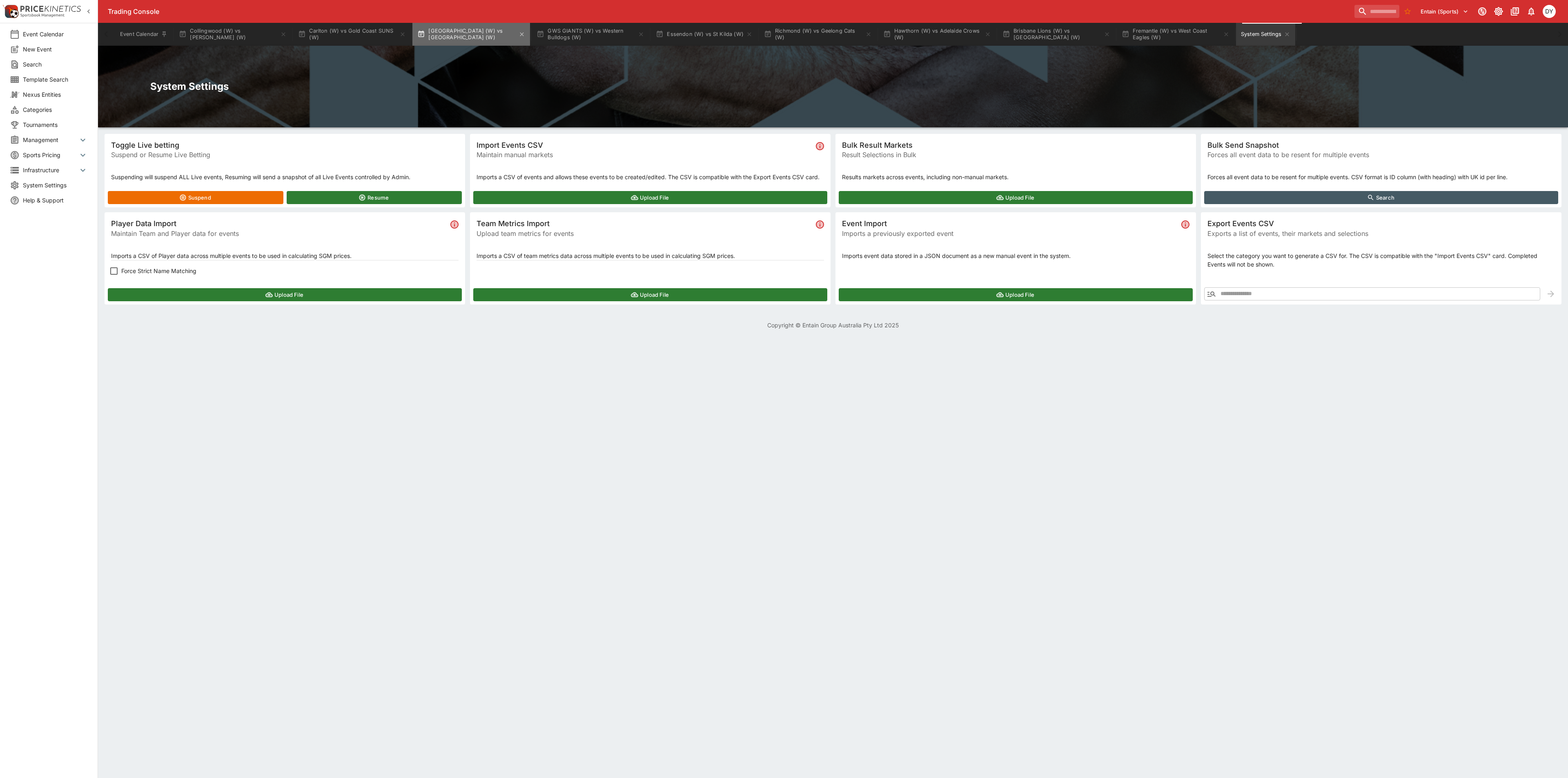
click at [459, 29] on button "Port Adelaide (W) vs Melbourne (W)" at bounding box center [471, 34] width 118 height 23
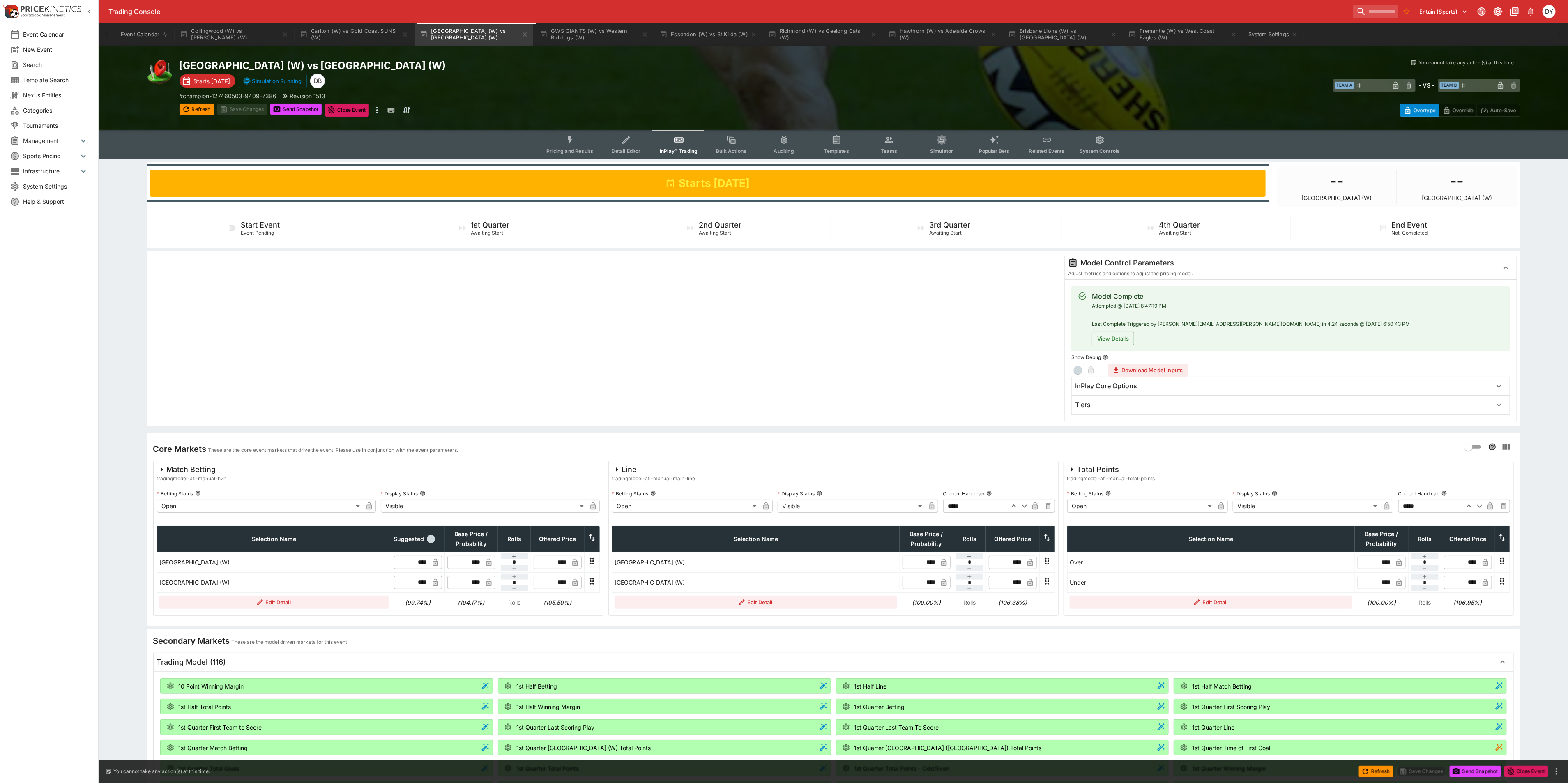
click at [882, 148] on span "Teams" at bounding box center [889, 150] width 16 height 6
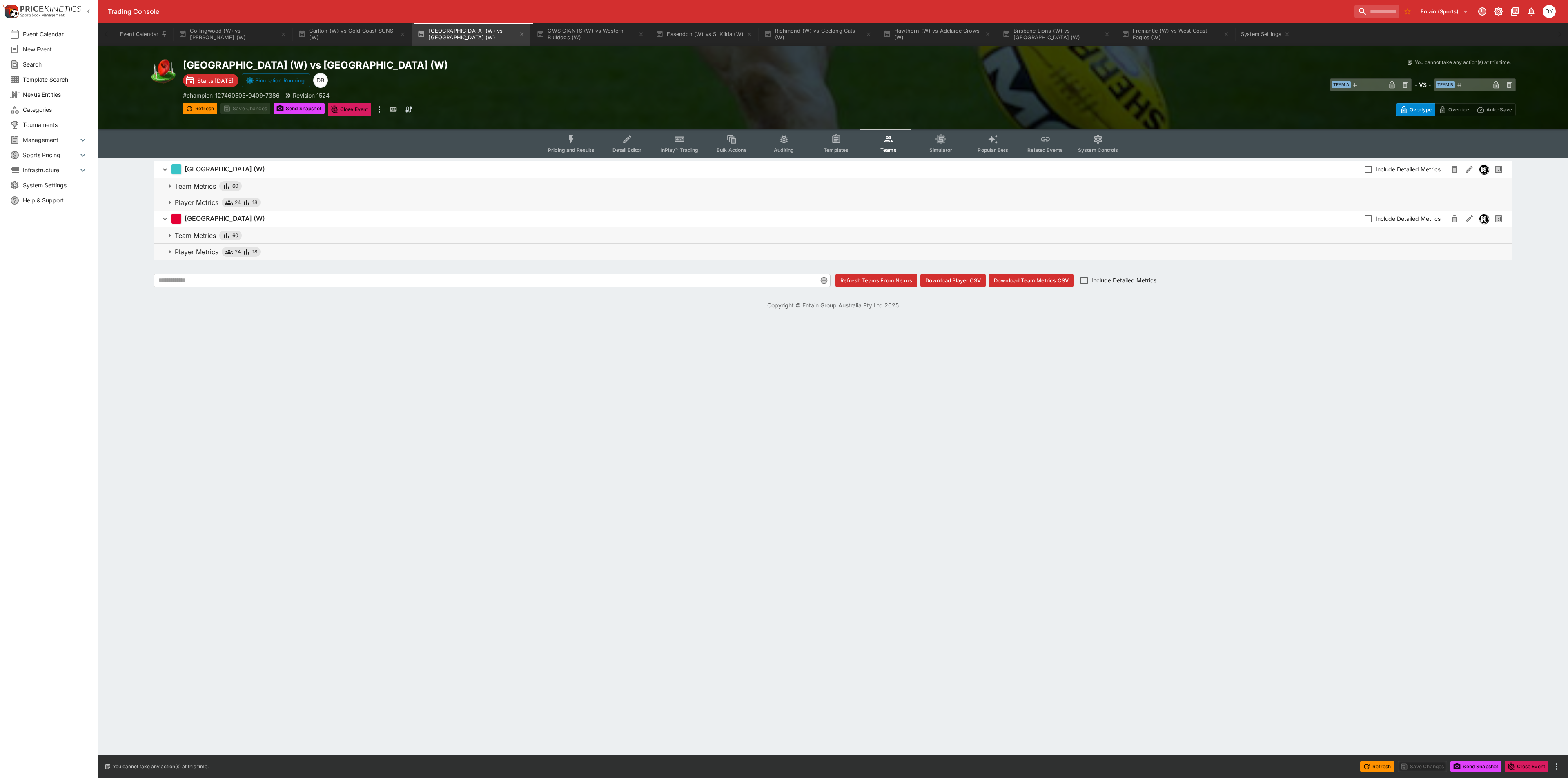
click at [191, 197] on p "Player Metrics" at bounding box center [196, 202] width 44 height 10
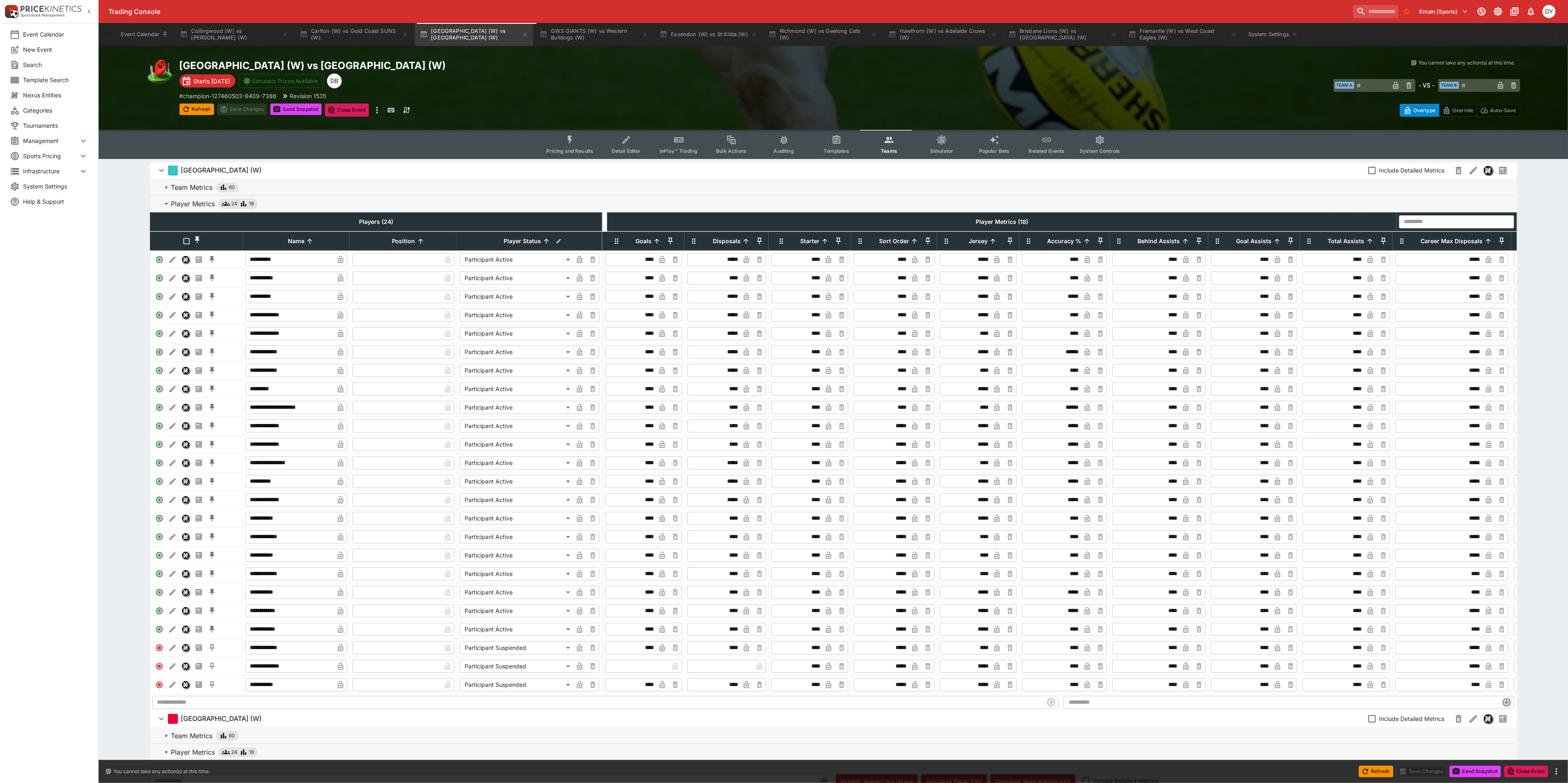
click at [582, 138] on button "Pricing and Results" at bounding box center [570, 144] width 60 height 29
